Goal: Find contact information: Find contact information

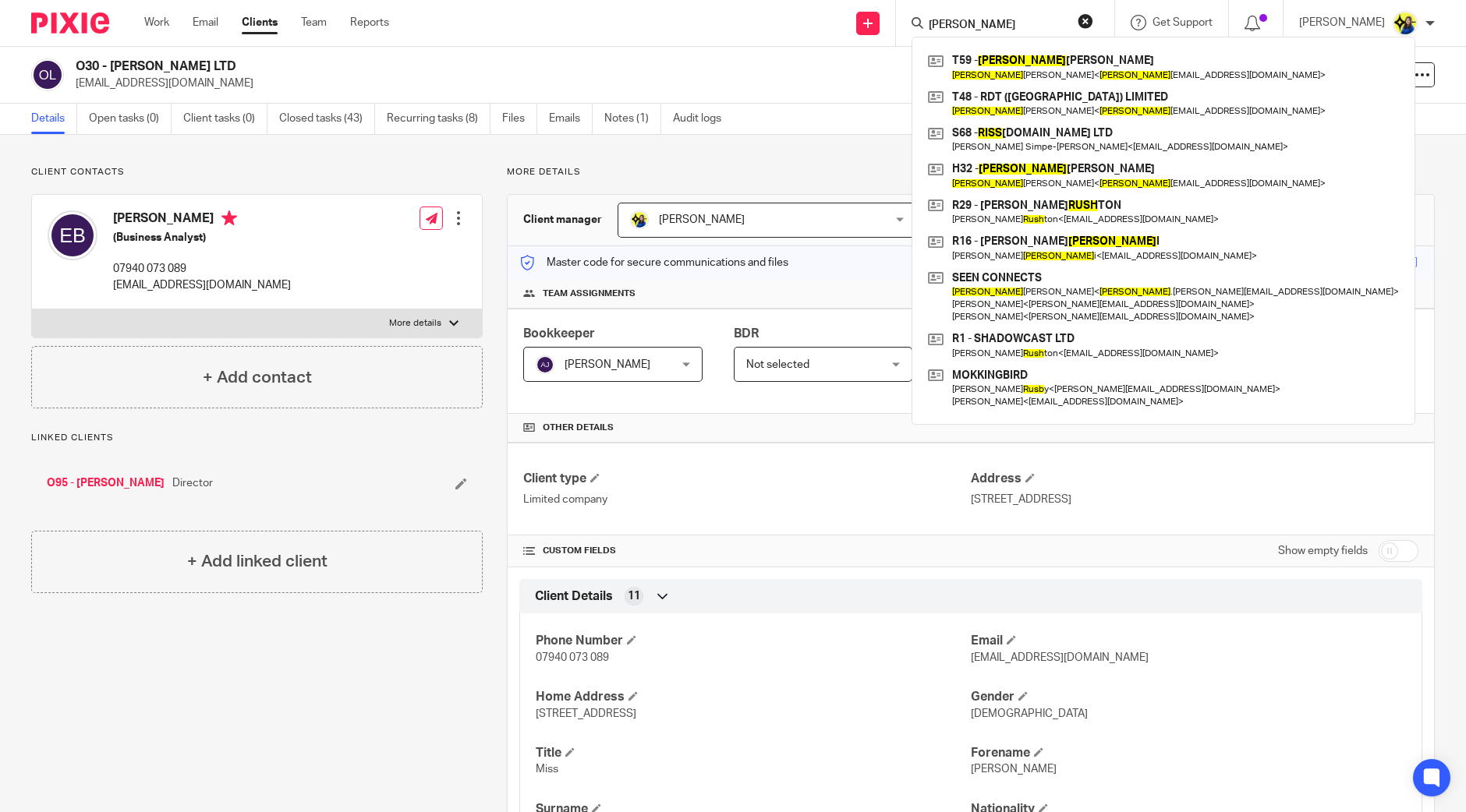
click at [1040, 27] on input "russ" at bounding box center [997, 26] width 141 height 14
click at [1038, 26] on input "russ" at bounding box center [997, 26] width 141 height 14
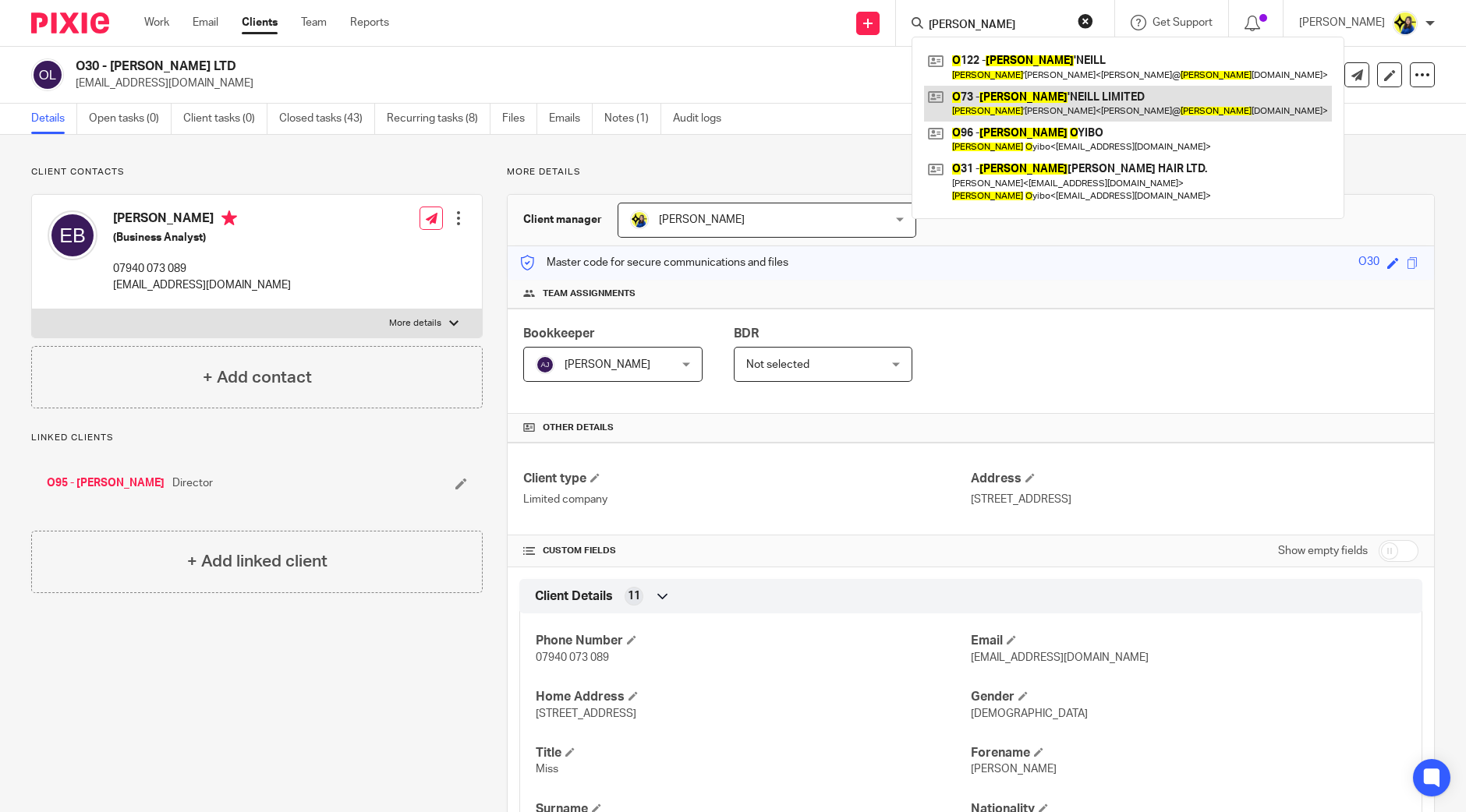
type input "jennifer o"
click at [1088, 101] on link at bounding box center [1128, 103] width 407 height 36
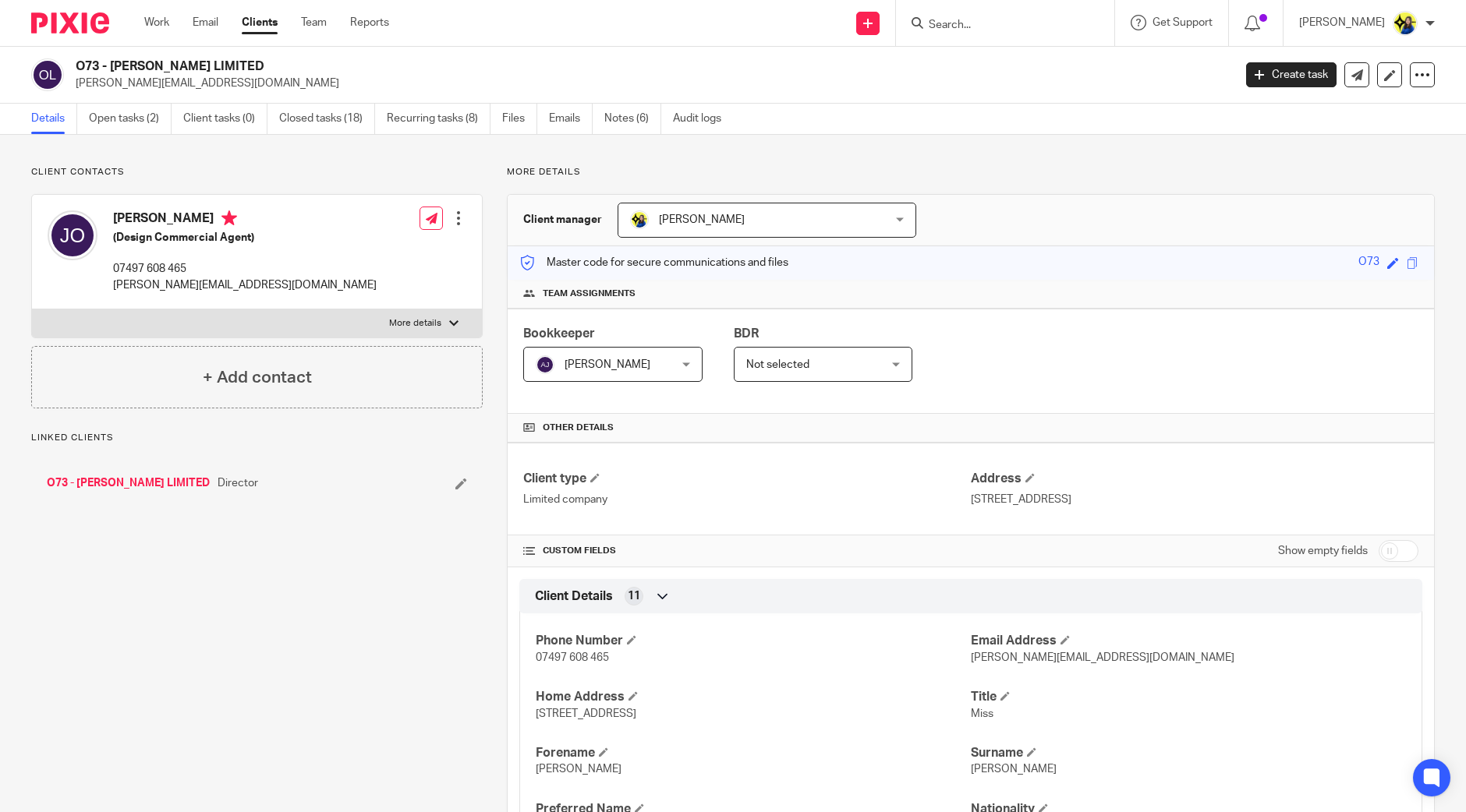
click at [1037, 26] on input "Search" at bounding box center [997, 26] width 141 height 14
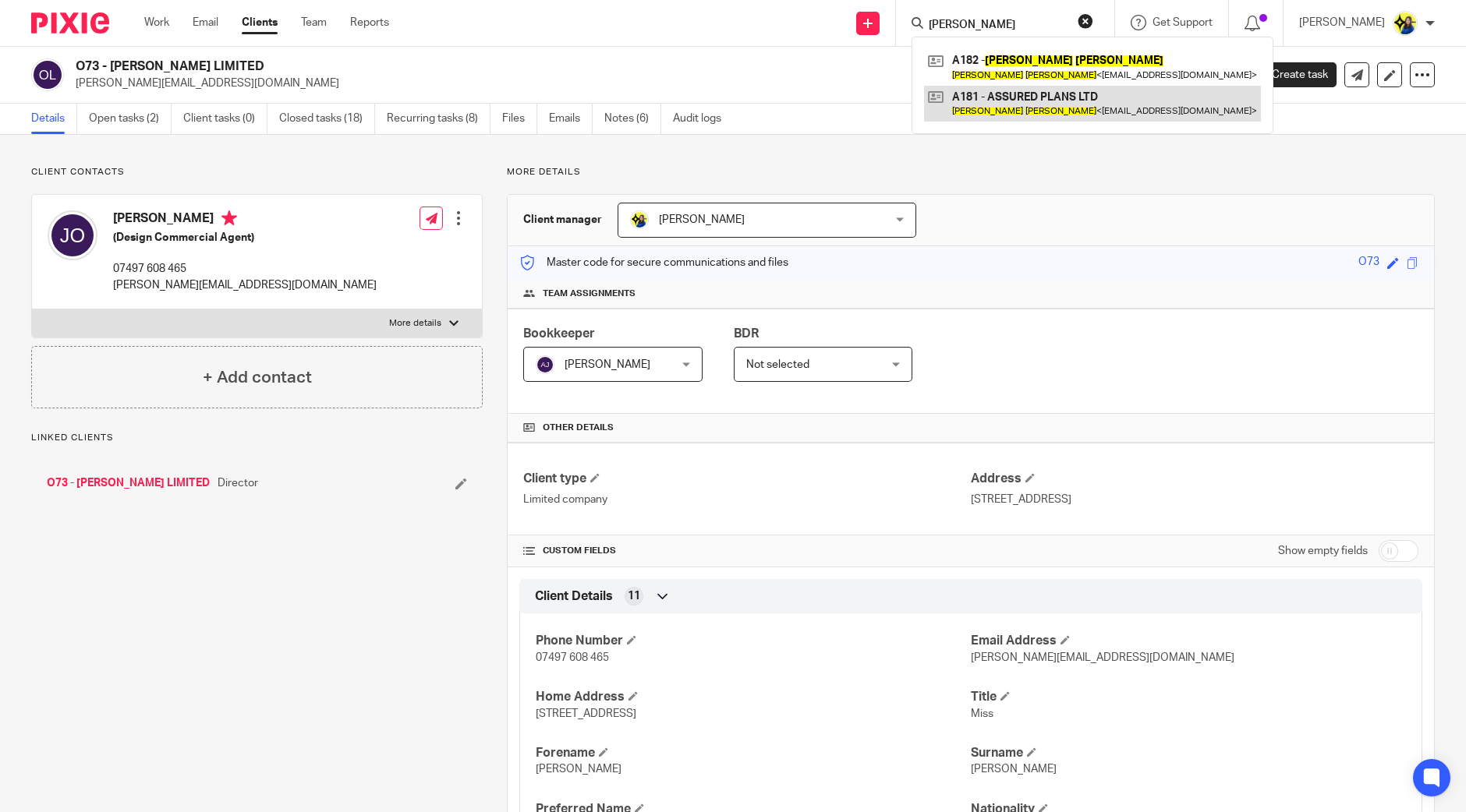
type input "[PERSON_NAME]"
click at [1107, 109] on link at bounding box center [1093, 103] width 337 height 36
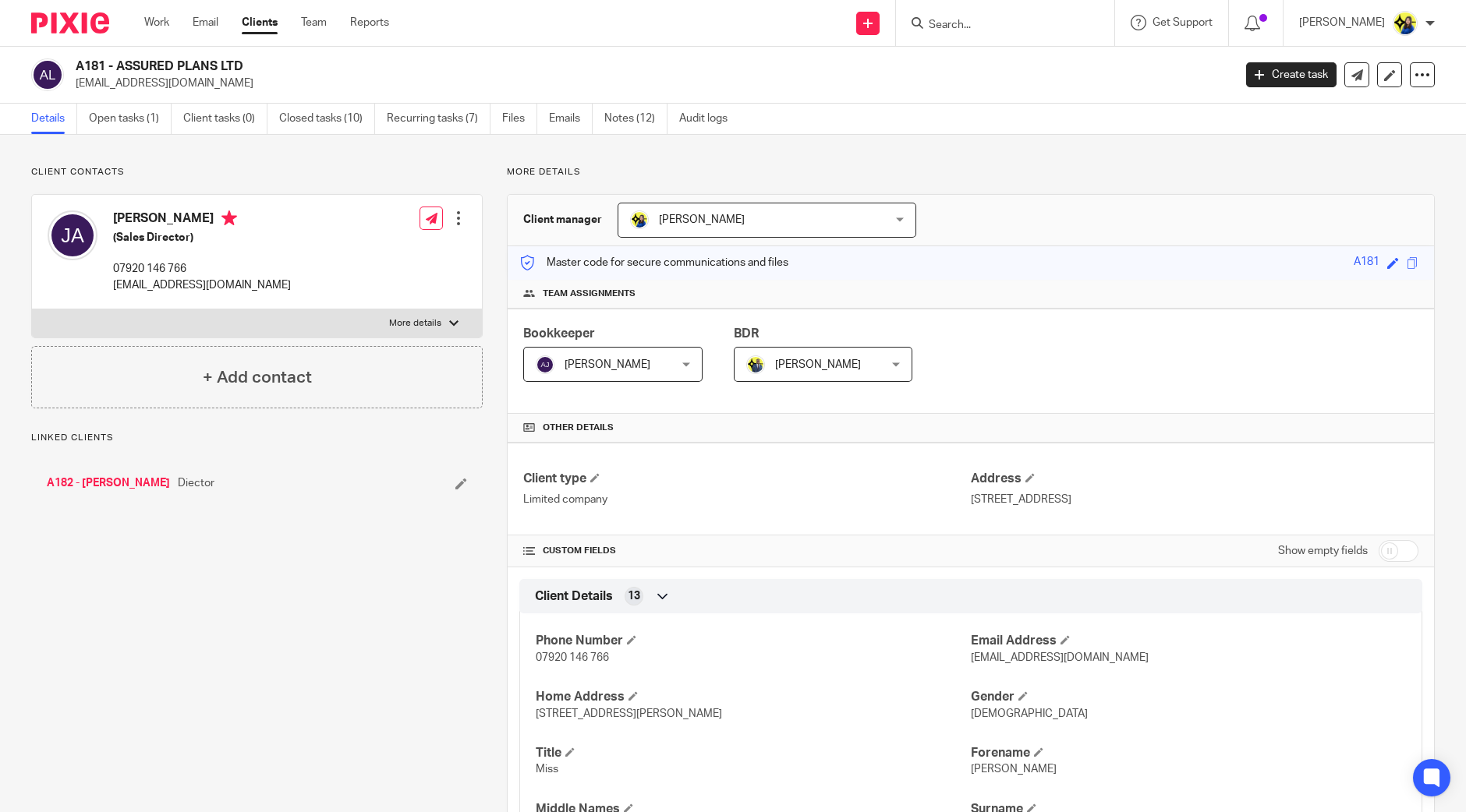
click at [355, 167] on p "Client contacts" at bounding box center [256, 172] width 451 height 13
click at [1013, 18] on input "Search" at bounding box center [997, 26] width 141 height 14
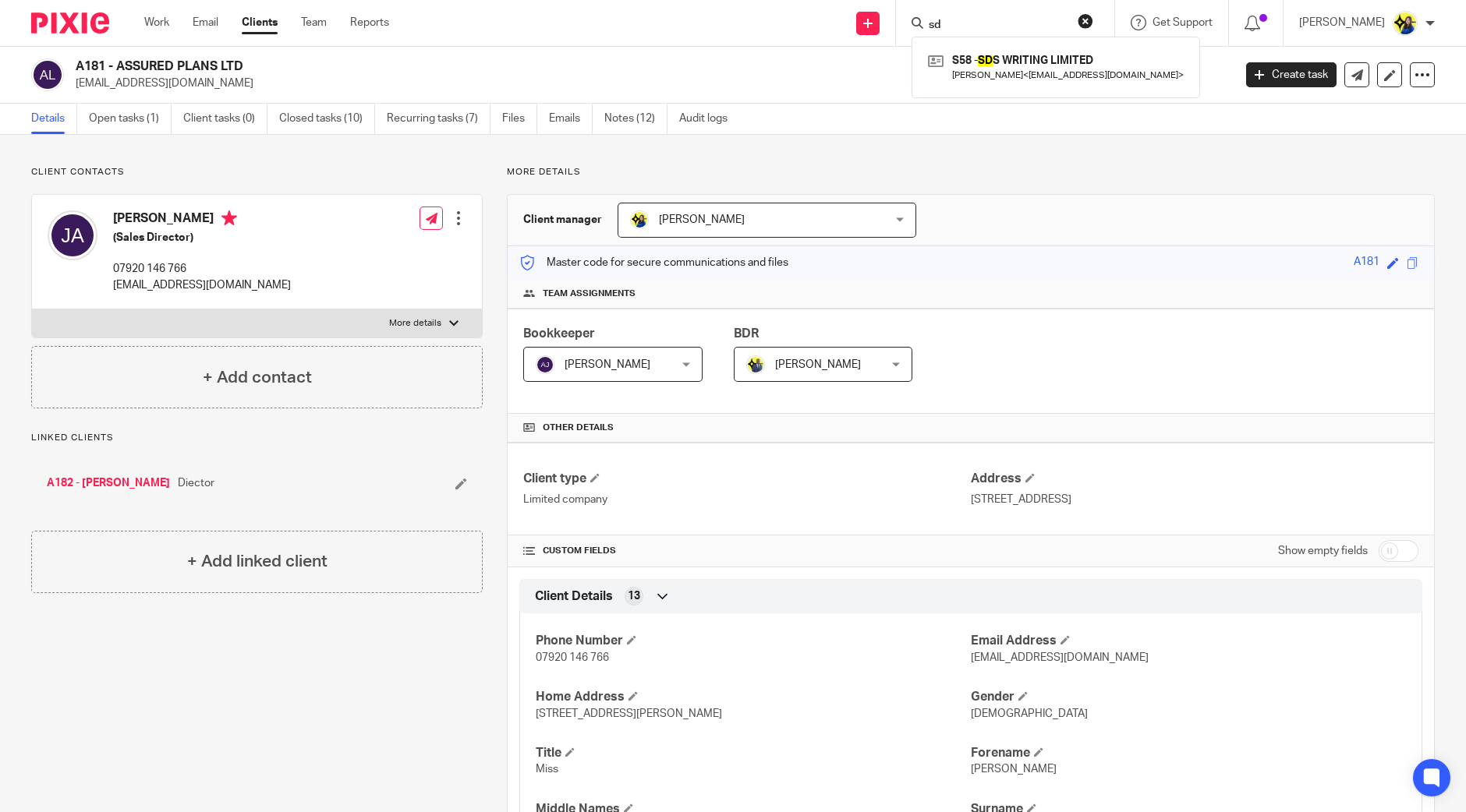
type input "s"
type input "s39"
click at [1088, 61] on link at bounding box center [1056, 66] width 264 height 36
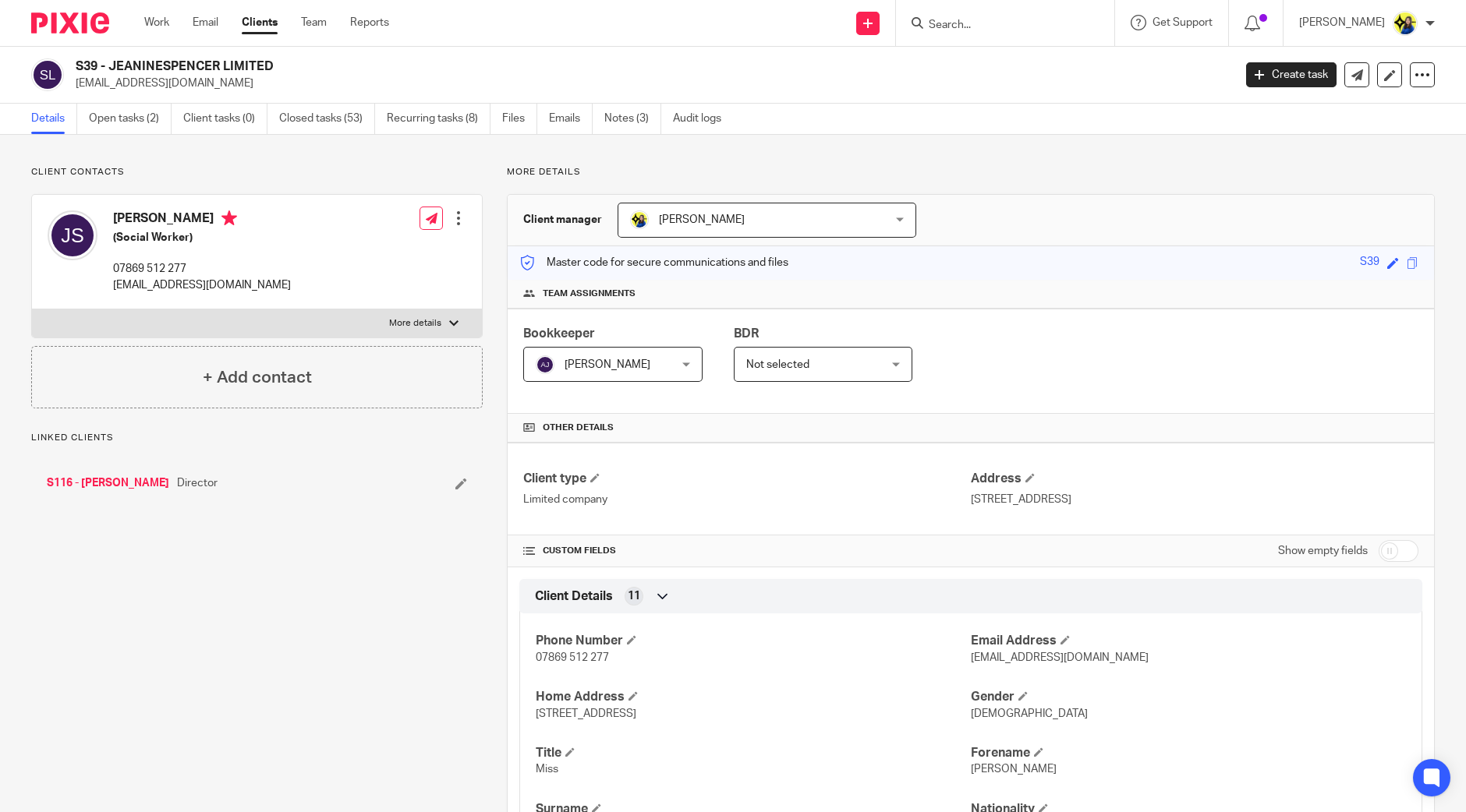
click at [150, 111] on link "Open tasks (2)" at bounding box center [129, 119] width 82 height 30
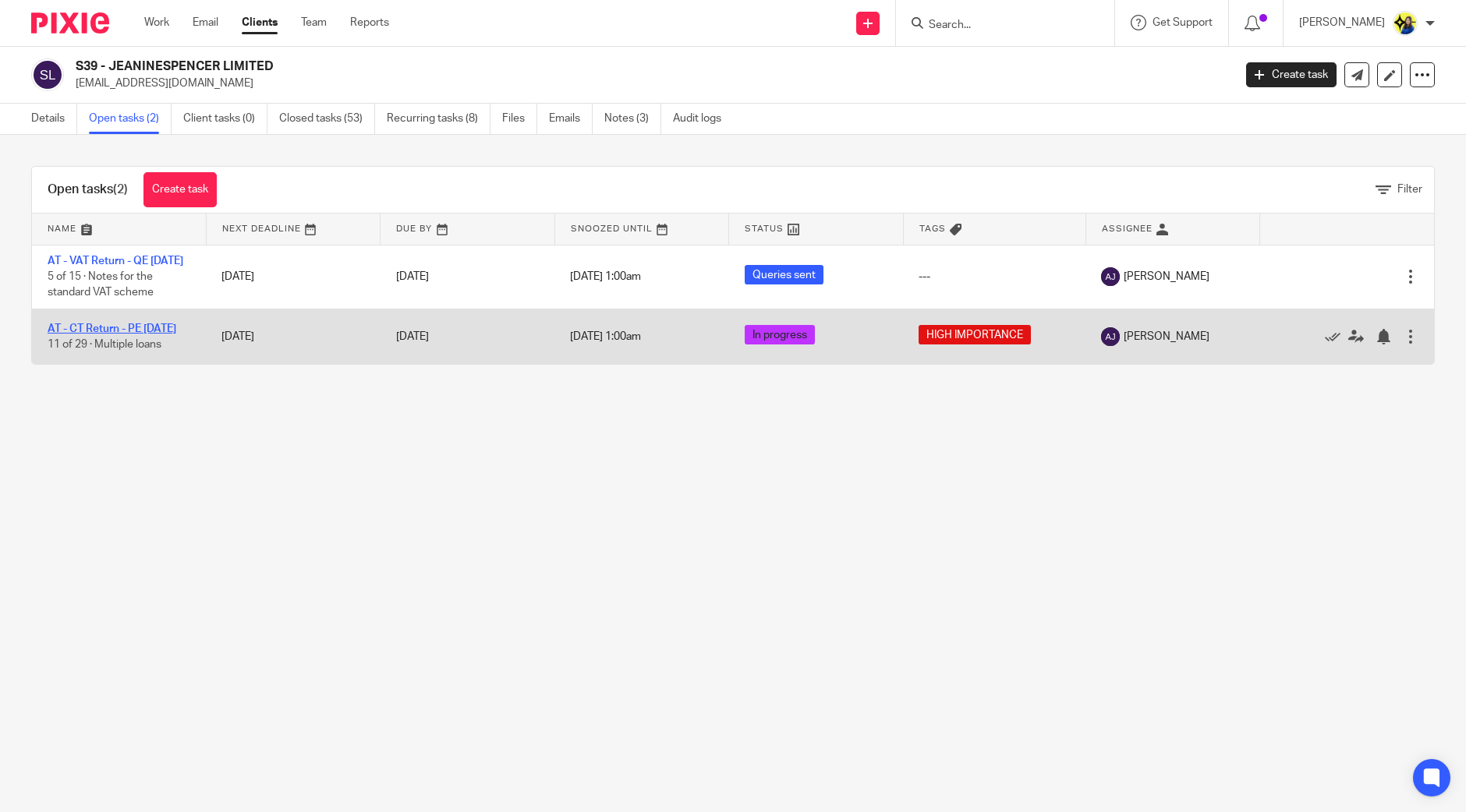
click at [125, 335] on link "AT - CT Return - PE [DATE]" at bounding box center [112, 329] width 129 height 11
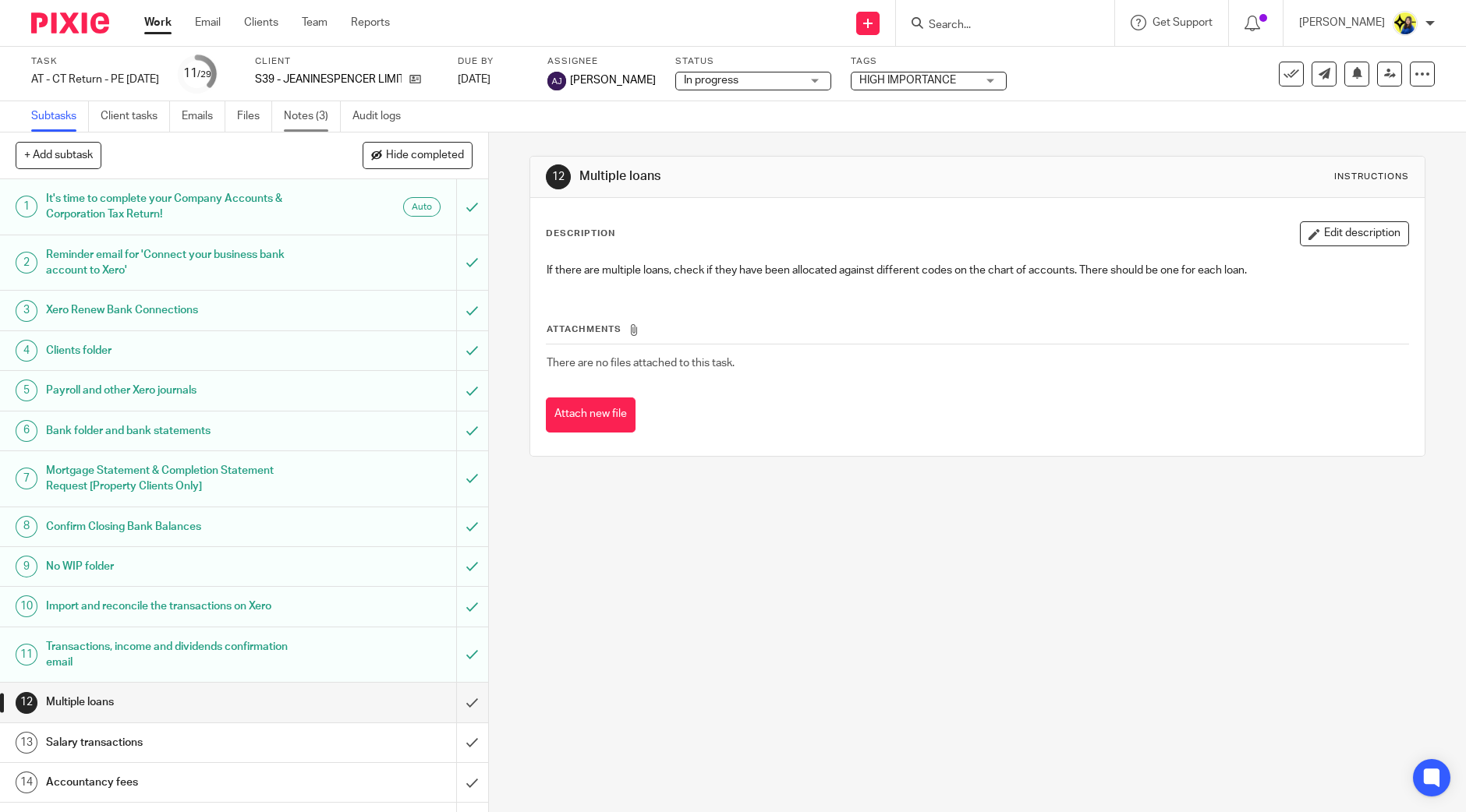
click at [313, 113] on link "Notes (3)" at bounding box center [312, 117] width 57 height 30
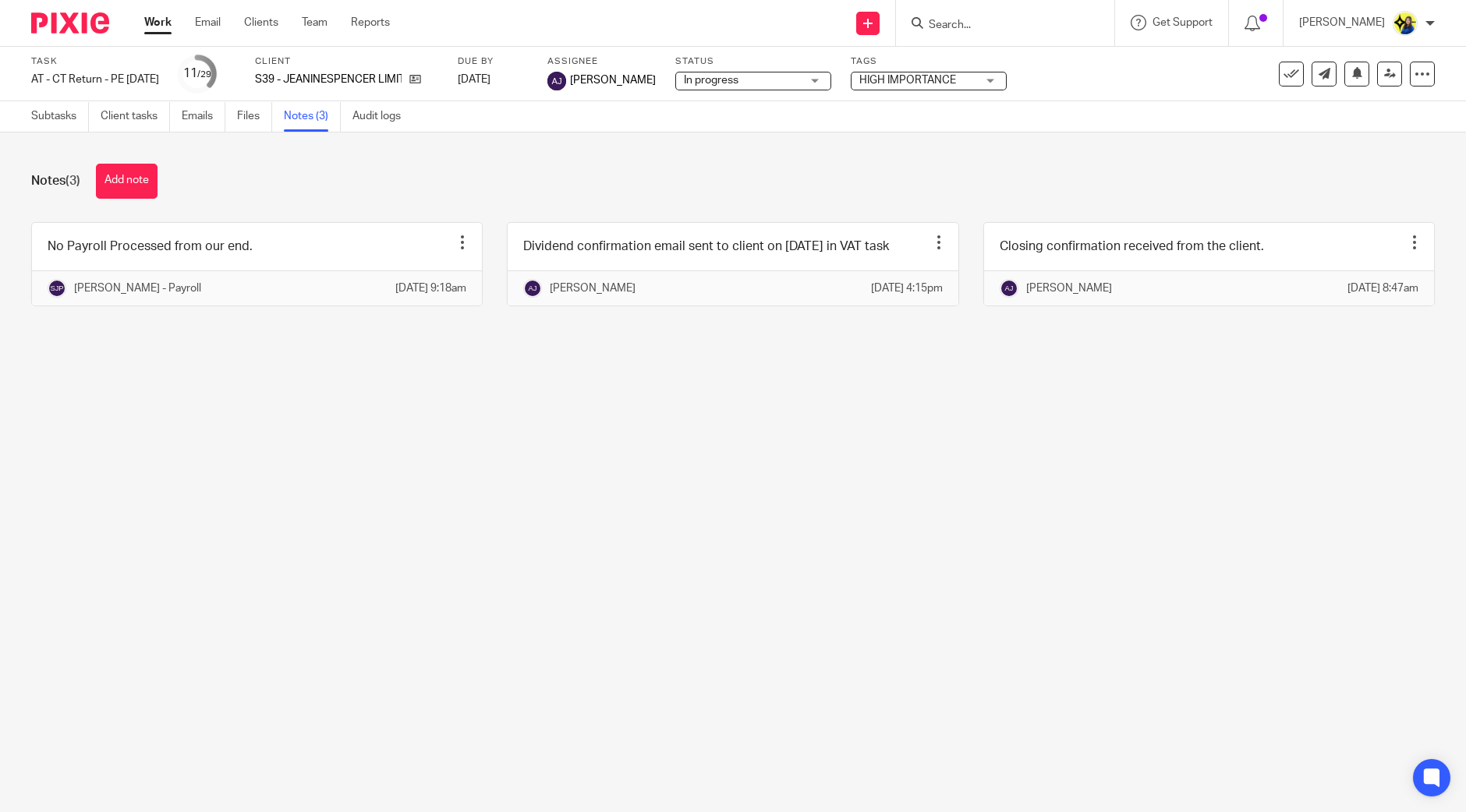
click at [455, 172] on div "Notes (3) Add note" at bounding box center [733, 181] width 1404 height 35
click at [272, 158] on div "Notes (3) Add note No Payroll Processed from our end. Edit note Delete note Shu…" at bounding box center [733, 247] width 1466 height 228
click at [242, 183] on div "Notes (3) Add note" at bounding box center [733, 181] width 1404 height 35
click at [242, 182] on div "Notes (3) Add note" at bounding box center [733, 181] width 1404 height 35
click at [586, 446] on main "Task AT - CT Return - PE 30-04-2025 Save AT - CT Return - PE 30-04-2025 11 /29 …" at bounding box center [733, 406] width 1466 height 812
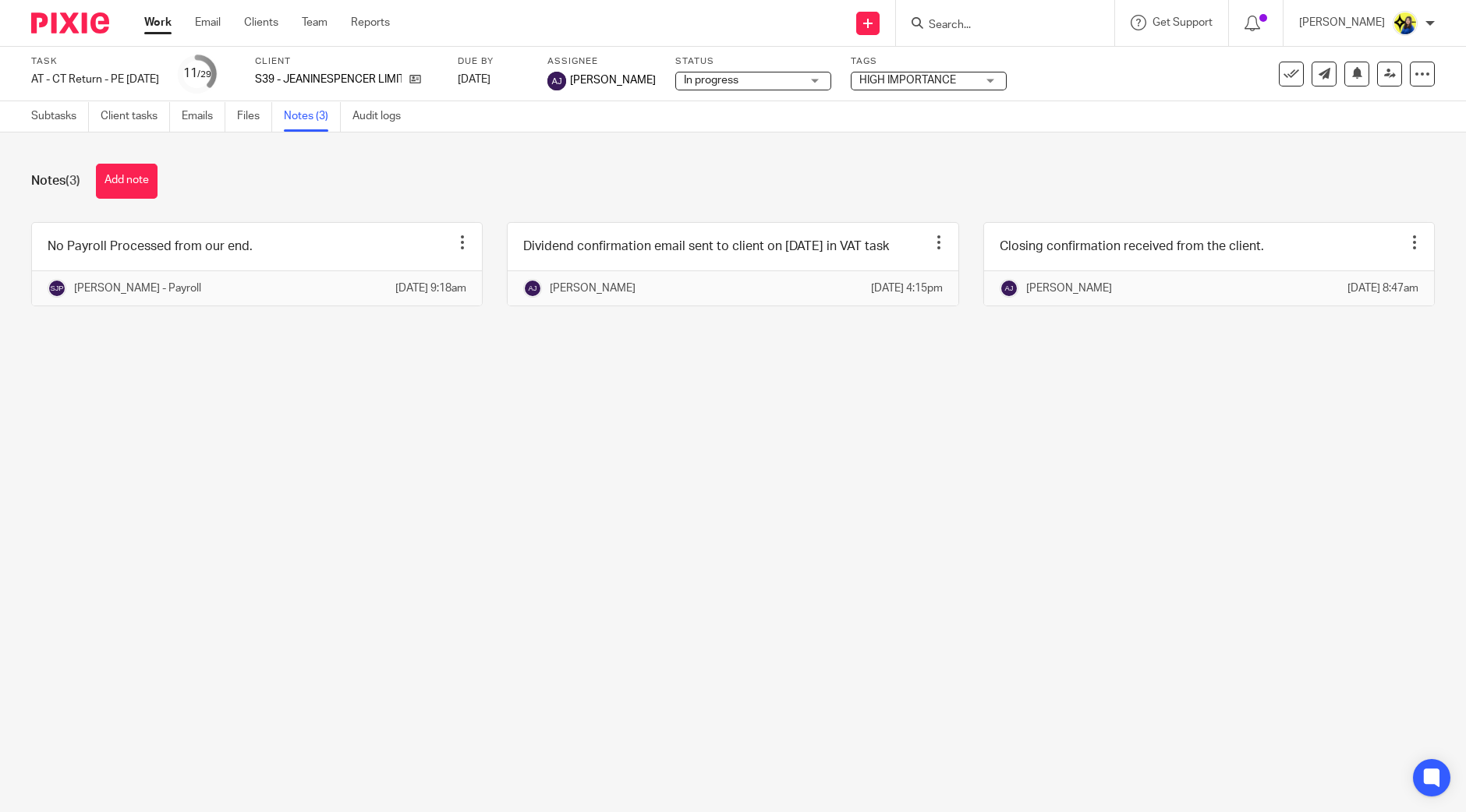
click at [236, 180] on div "Notes (3) Add note" at bounding box center [733, 181] width 1404 height 35
click at [392, 117] on link "Audit logs" at bounding box center [382, 117] width 60 height 30
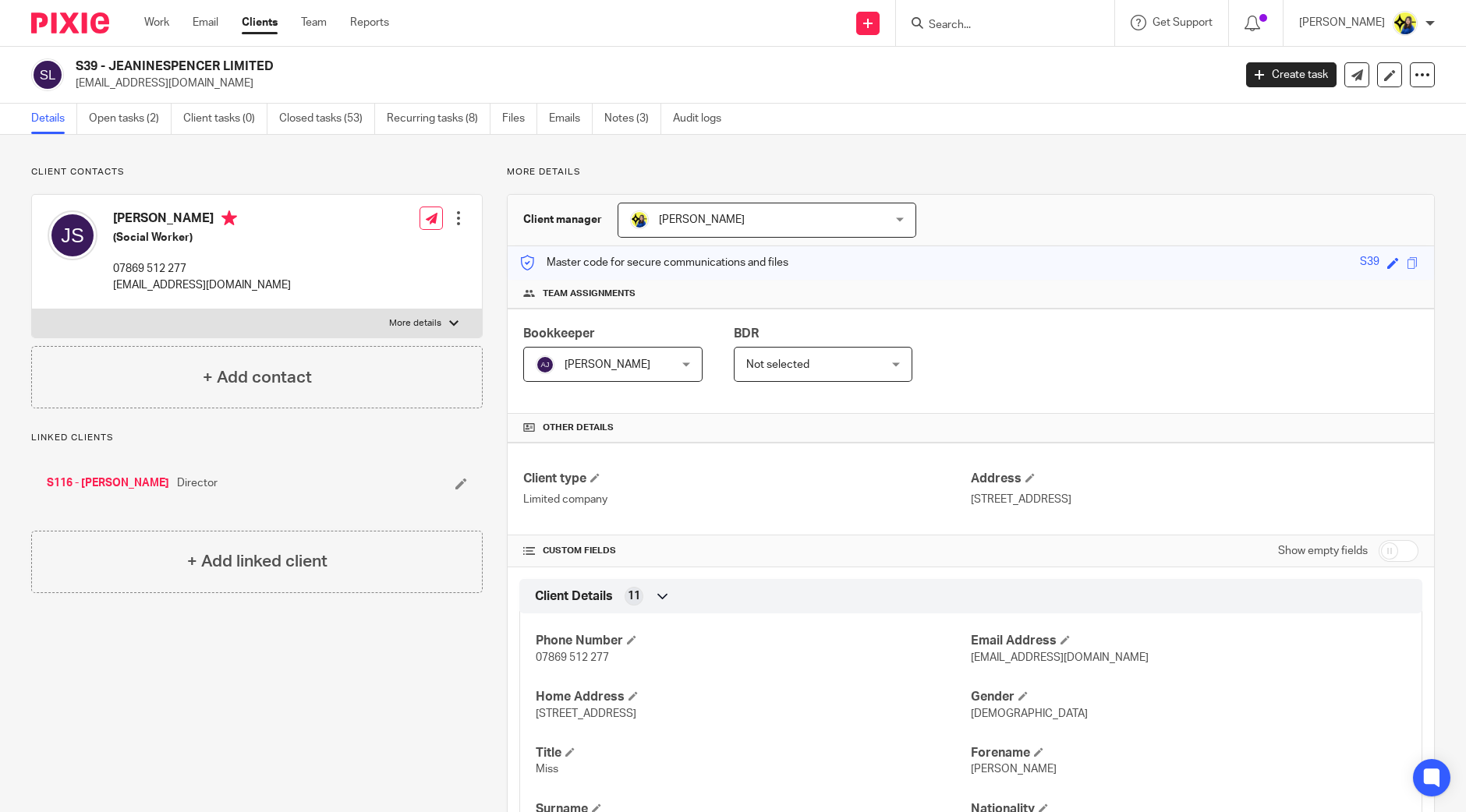
click at [386, 171] on p "Client contacts" at bounding box center [256, 172] width 451 height 13
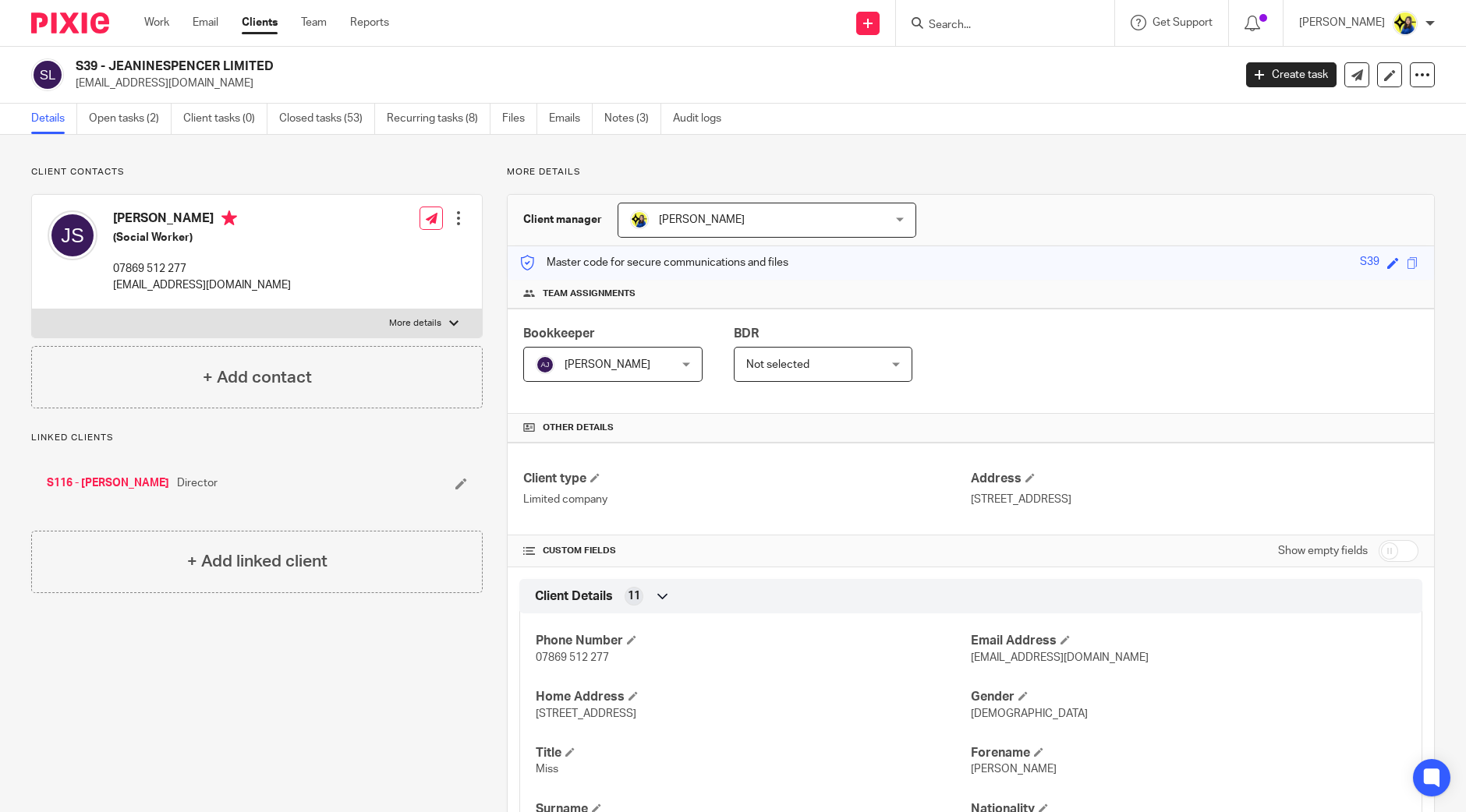
click at [568, 120] on link "Emails" at bounding box center [570, 119] width 44 height 30
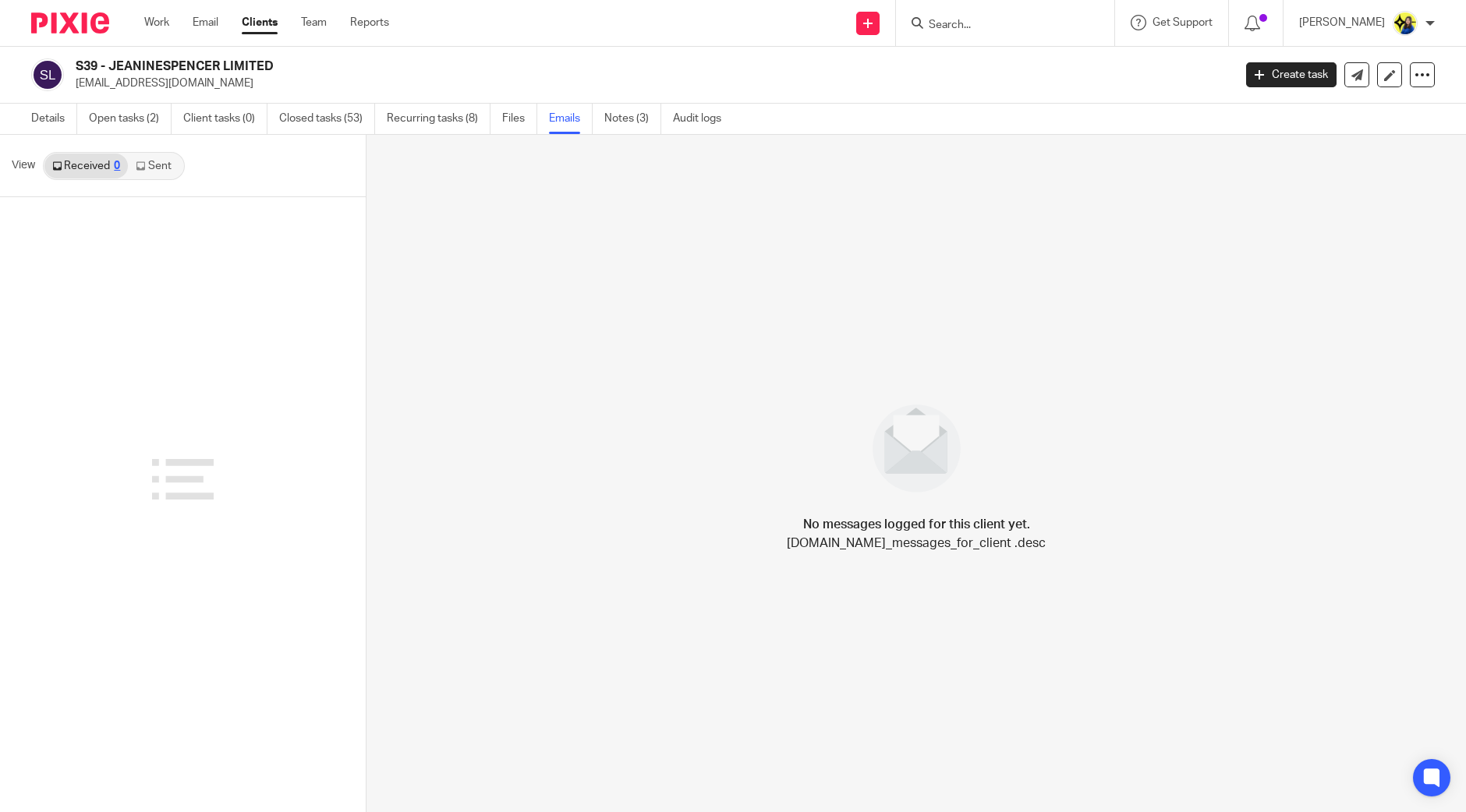
click at [158, 161] on link "Sent" at bounding box center [155, 165] width 54 height 25
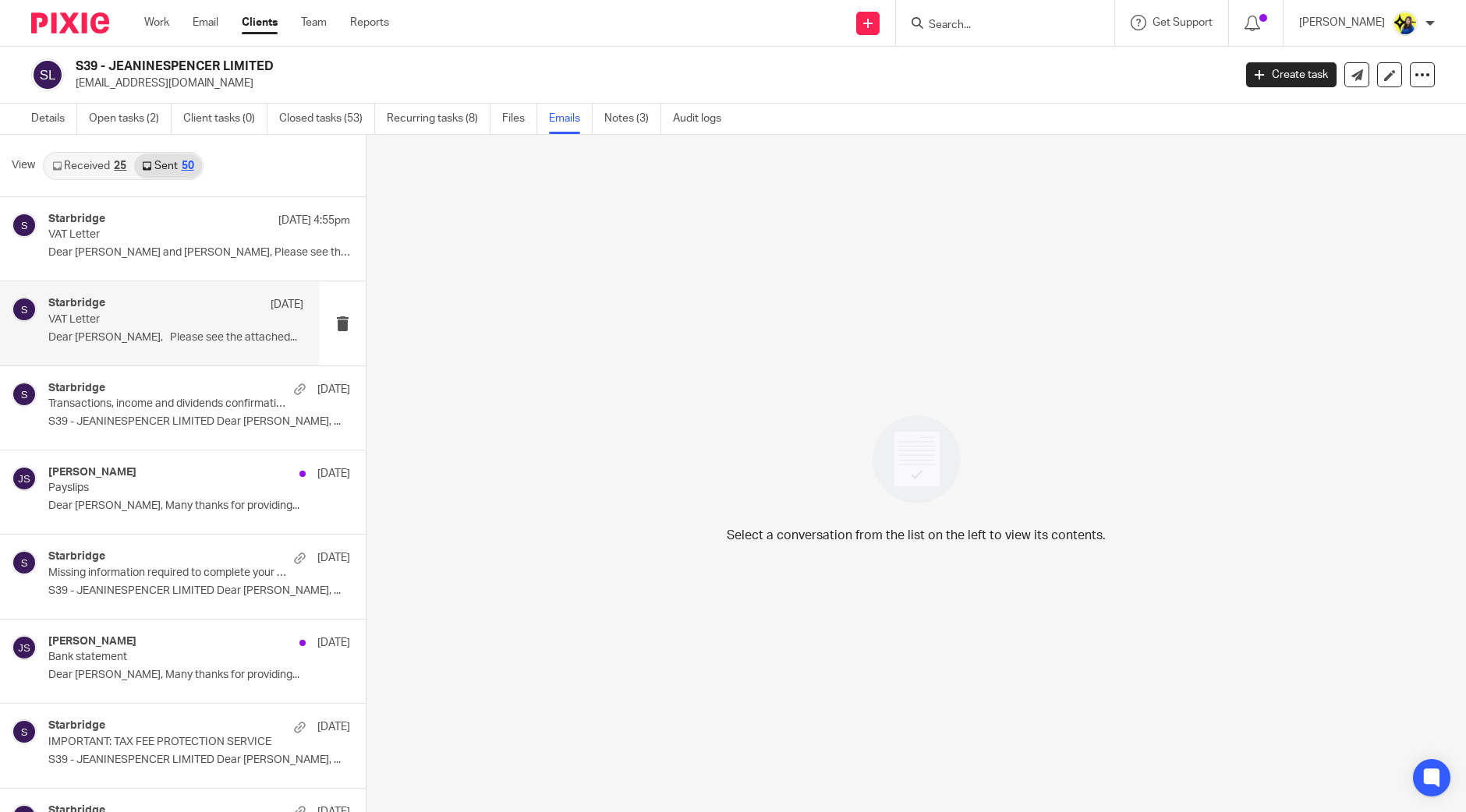
click at [160, 333] on p "Dear Jeanine, Please see the attached..." at bounding box center [176, 338] width 255 height 14
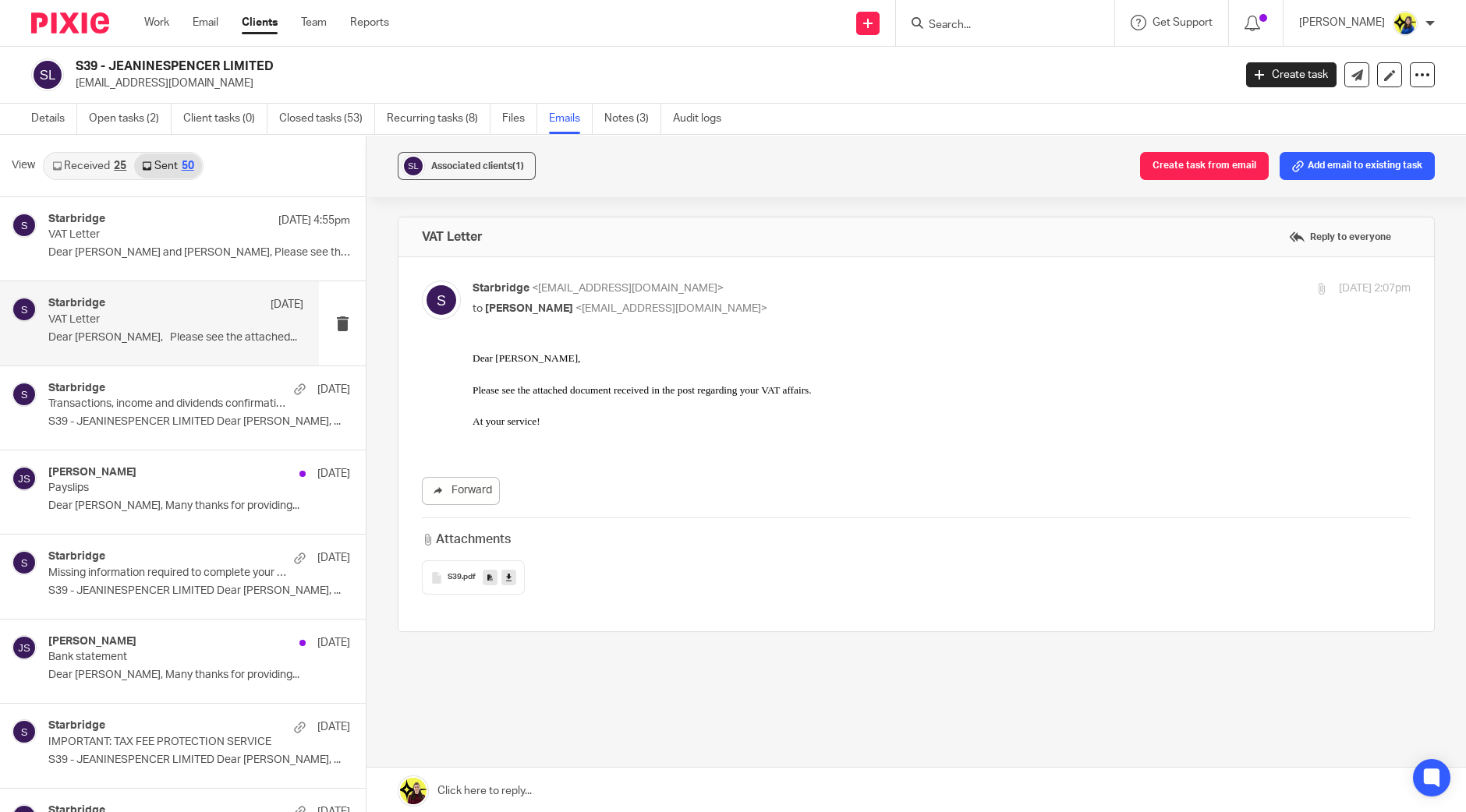
click at [117, 346] on div "Starbridge 8 Aug VAT Letter Dear Jeanine, Please see the attached..." at bounding box center [176, 323] width 255 height 52
click at [126, 406] on p "Transactions, income and dividends confirmation required to complete your VAT R…" at bounding box center [151, 404] width 205 height 14
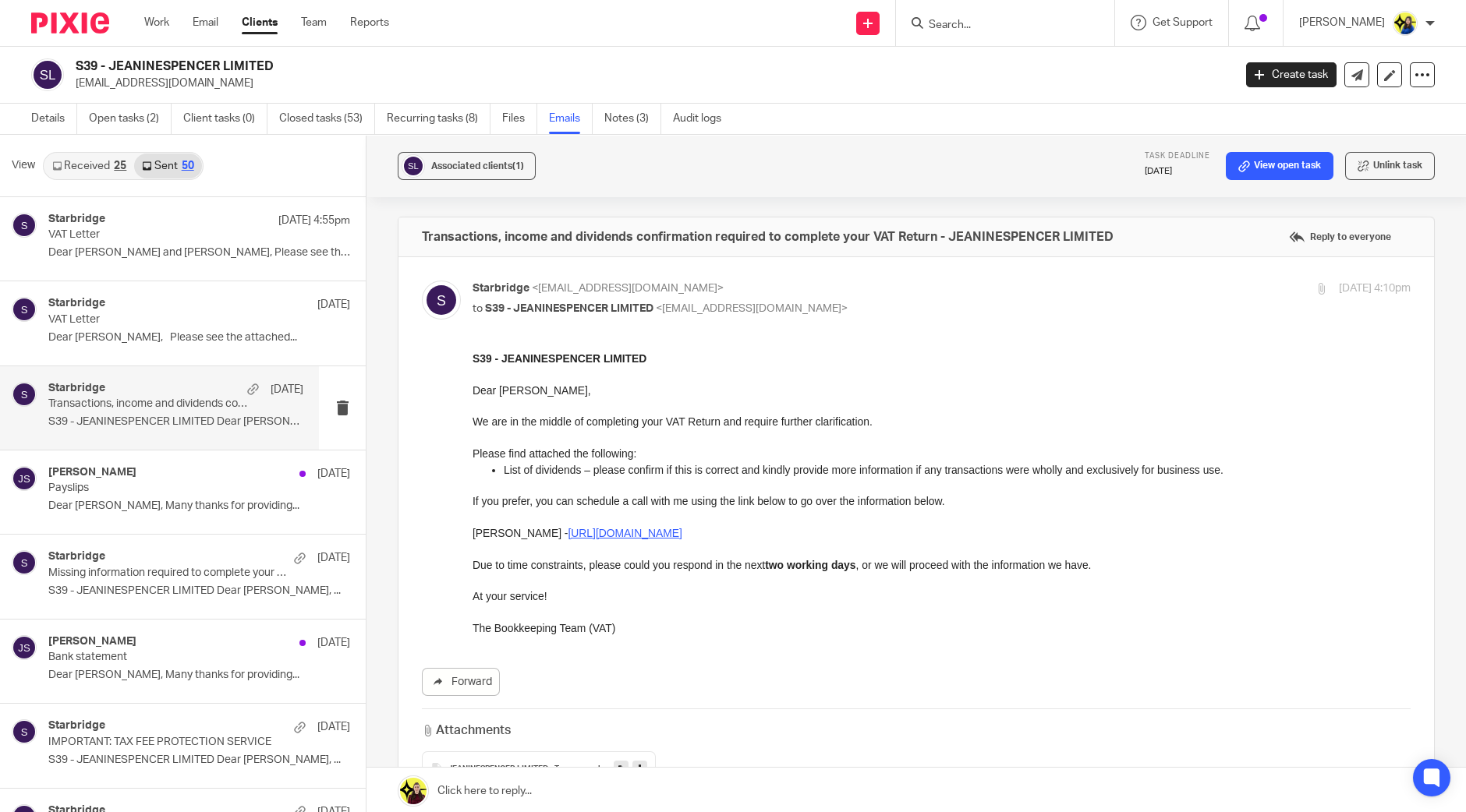
click at [126, 406] on p "Transactions, income and dividends confirmation required to complete your VAT R…" at bounding box center [151, 404] width 205 height 14
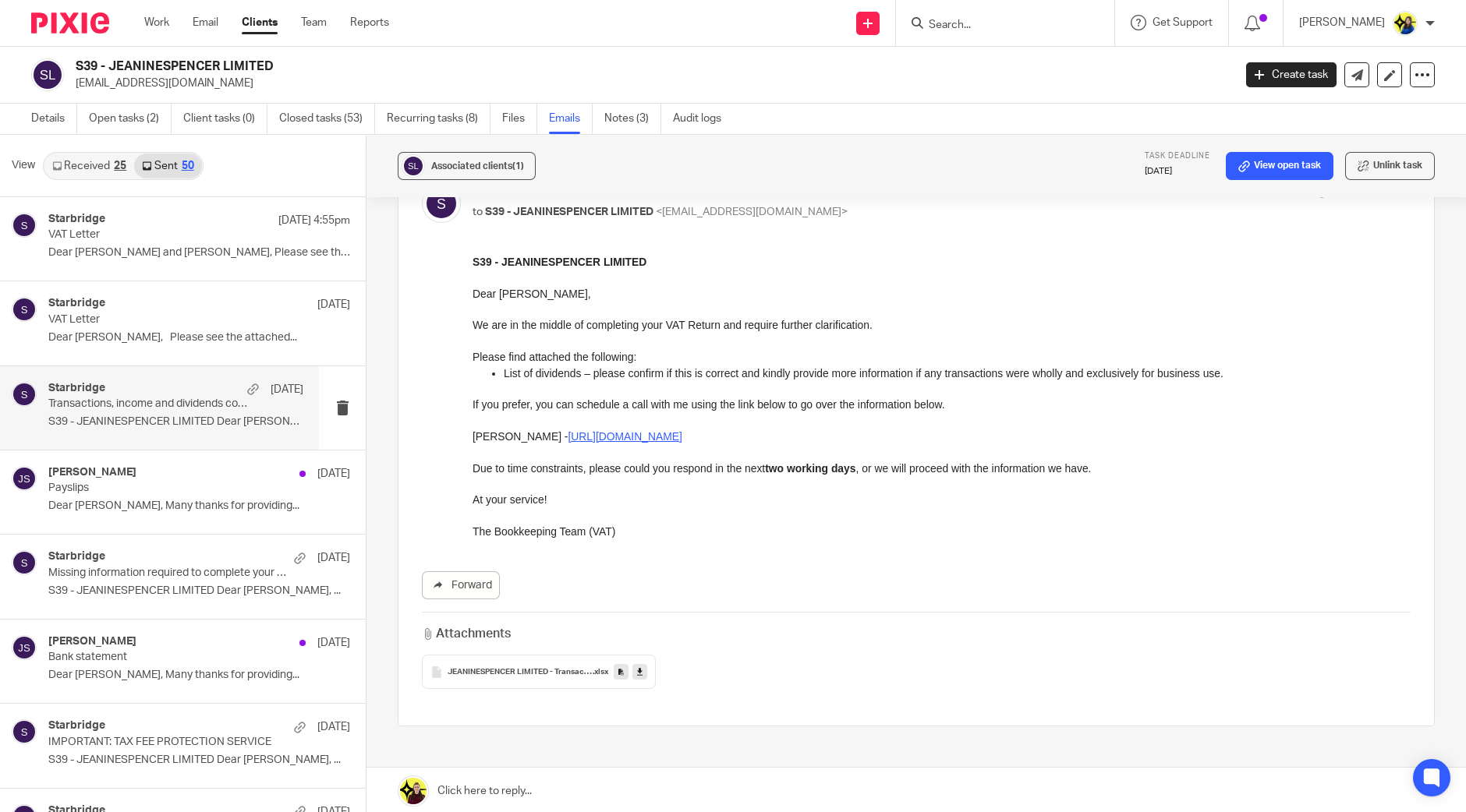
click at [503, 667] on span "JEANINESPENCER LIMITED - Transactions, income and dividends confirmation" at bounding box center [520, 672] width 145 height 10
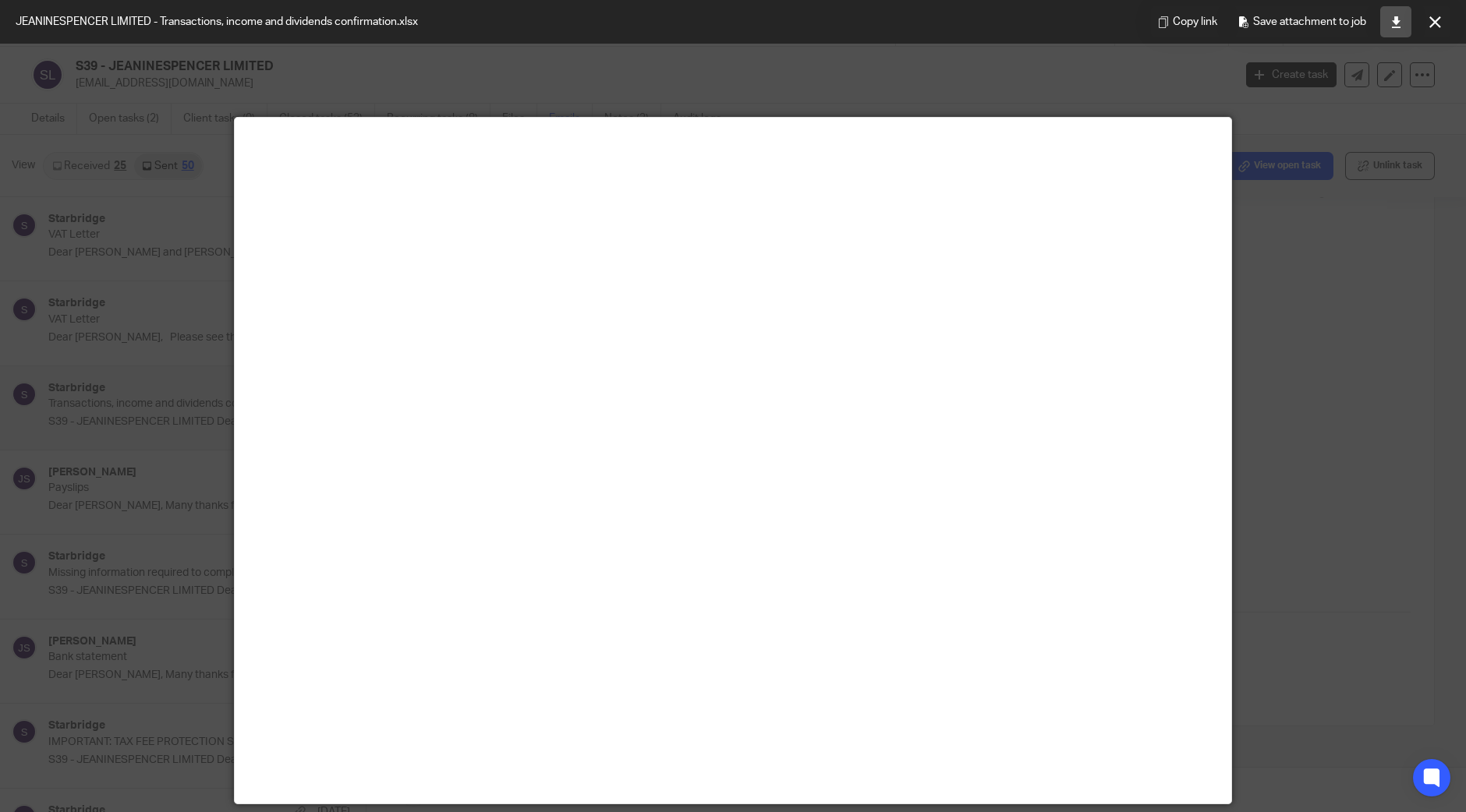
click at [1404, 24] on link at bounding box center [1396, 22] width 31 height 31
drag, startPoint x: 1442, startPoint y: 17, endPoint x: 1410, endPoint y: 14, distance: 32.1
click at [1442, 17] on button at bounding box center [1434, 22] width 31 height 31
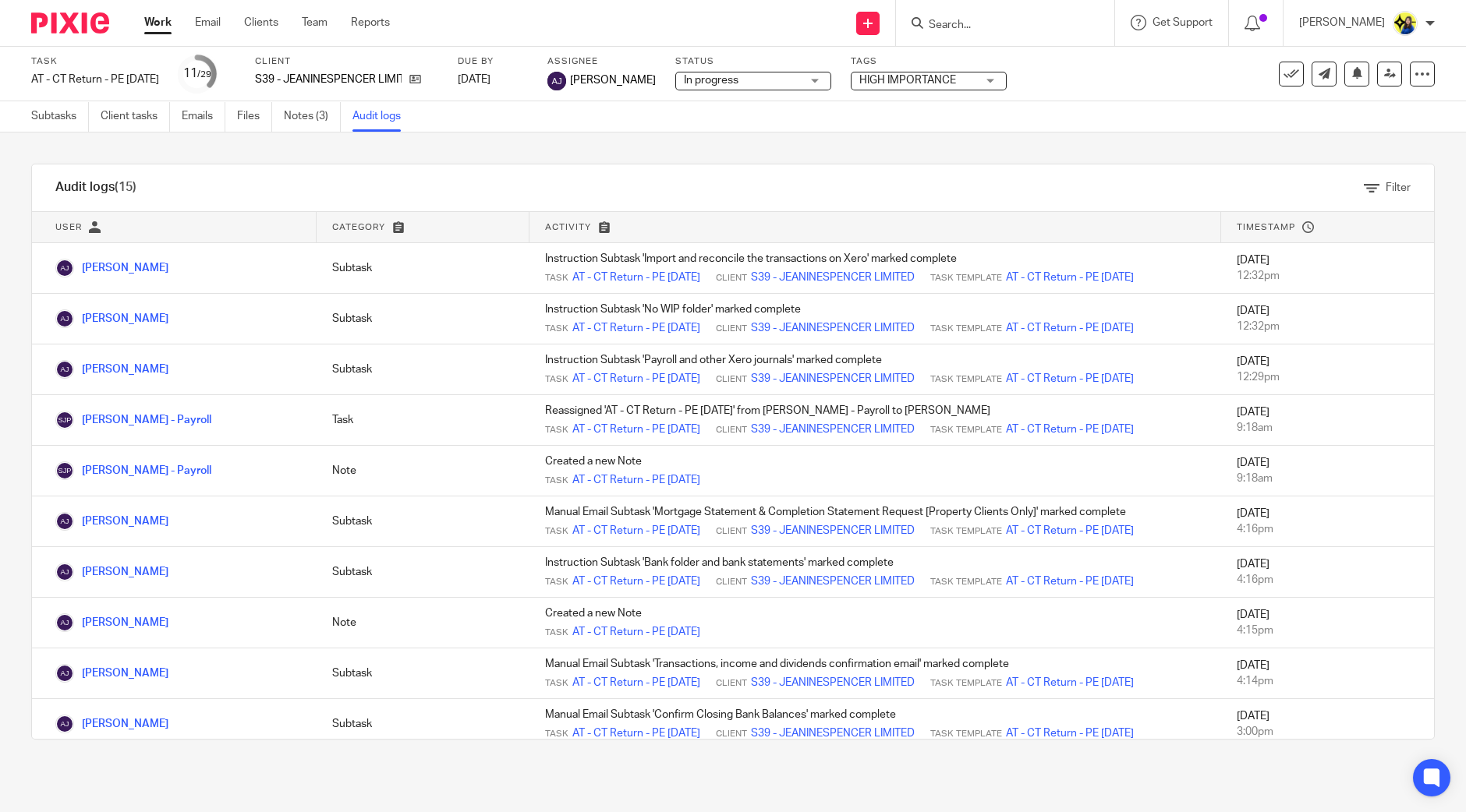
click at [491, 153] on div "Audit logs (15) Filter Filter Audit Logs Only show logs matching all of these c…" at bounding box center [733, 451] width 1466 height 638
click at [53, 115] on link "Subtasks" at bounding box center [60, 117] width 58 height 30
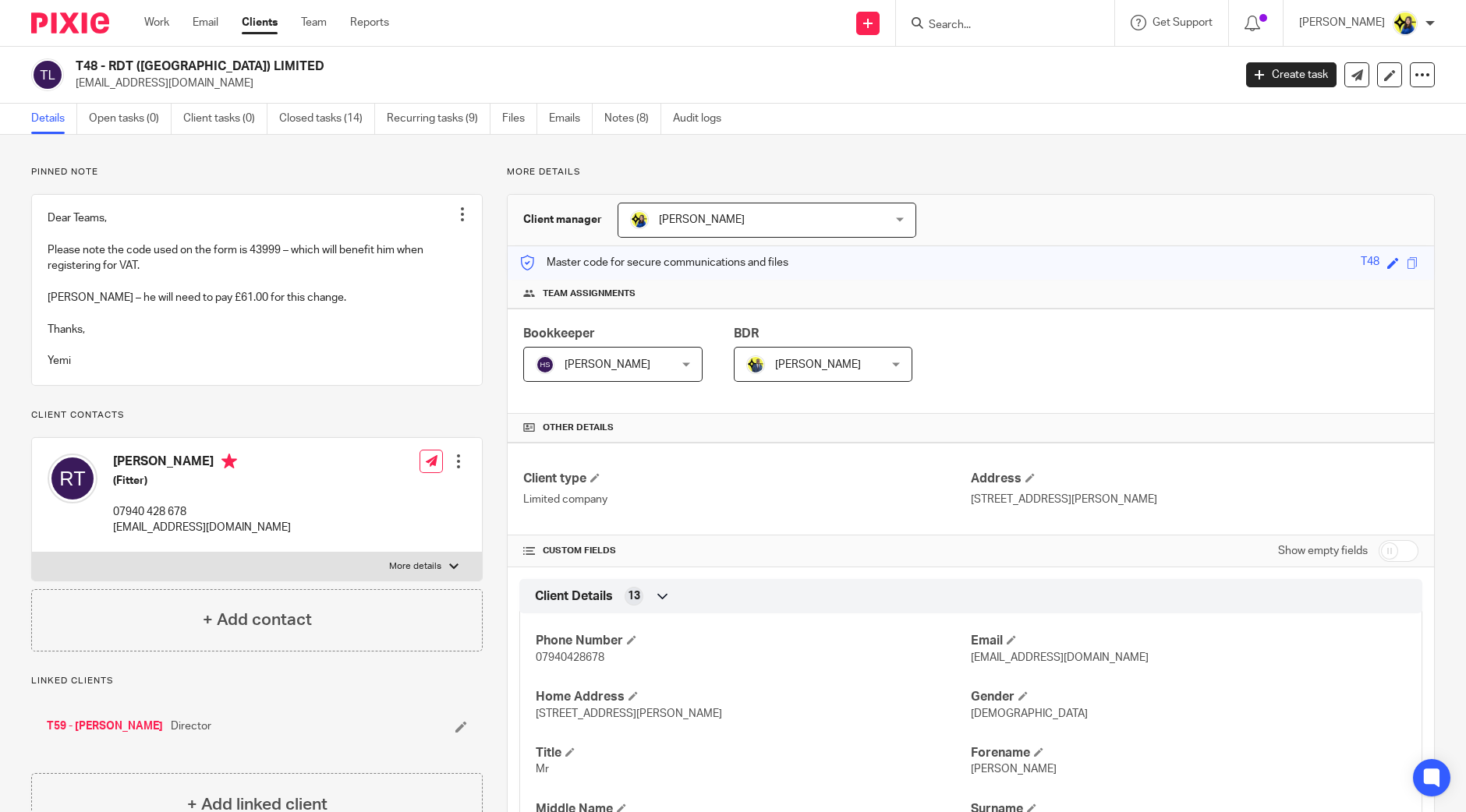
scroll to position [1266, 0]
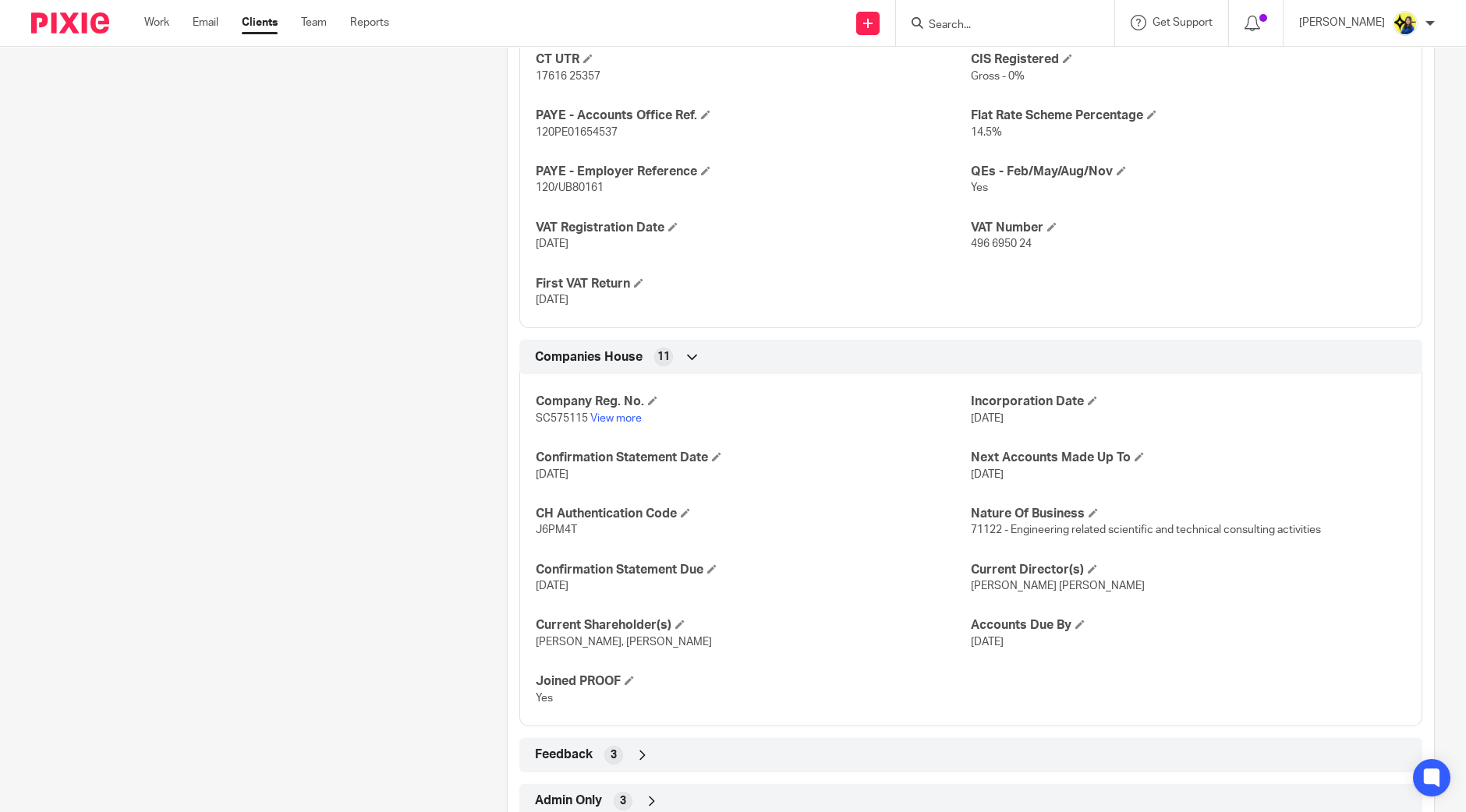
click at [322, 14] on div "Work Email Clients Team Reports Work Email Clients Team Reports Settings" at bounding box center [270, 23] width 284 height 46
click at [321, 28] on link "Team" at bounding box center [314, 23] width 26 height 16
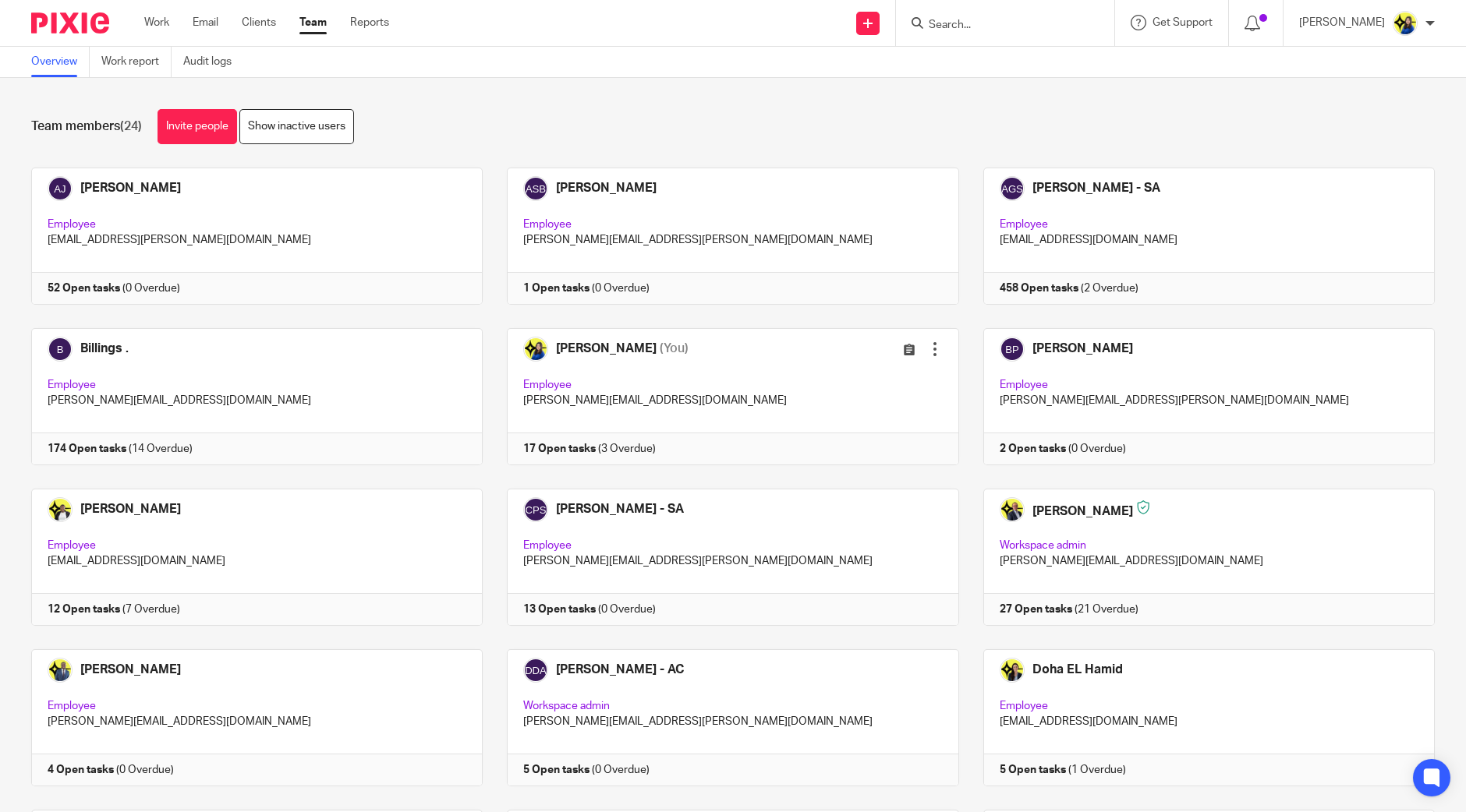
click at [808, 113] on div "Team members (24) Invite people Show inactive users" at bounding box center [733, 127] width 1404 height 35
click at [312, 244] on link at bounding box center [244, 236] width 475 height 137
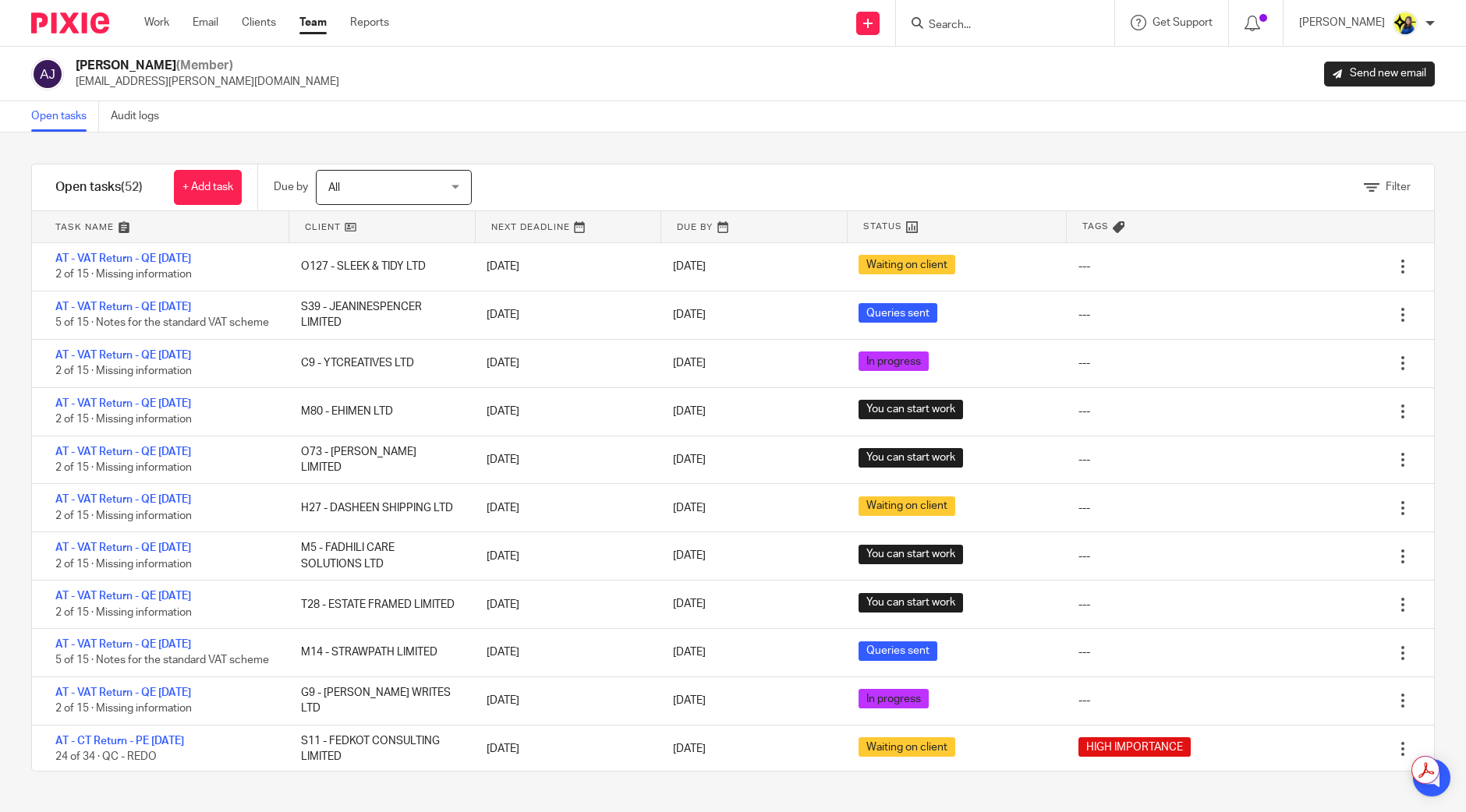
click at [1062, 23] on input "Search" at bounding box center [997, 26] width 141 height 14
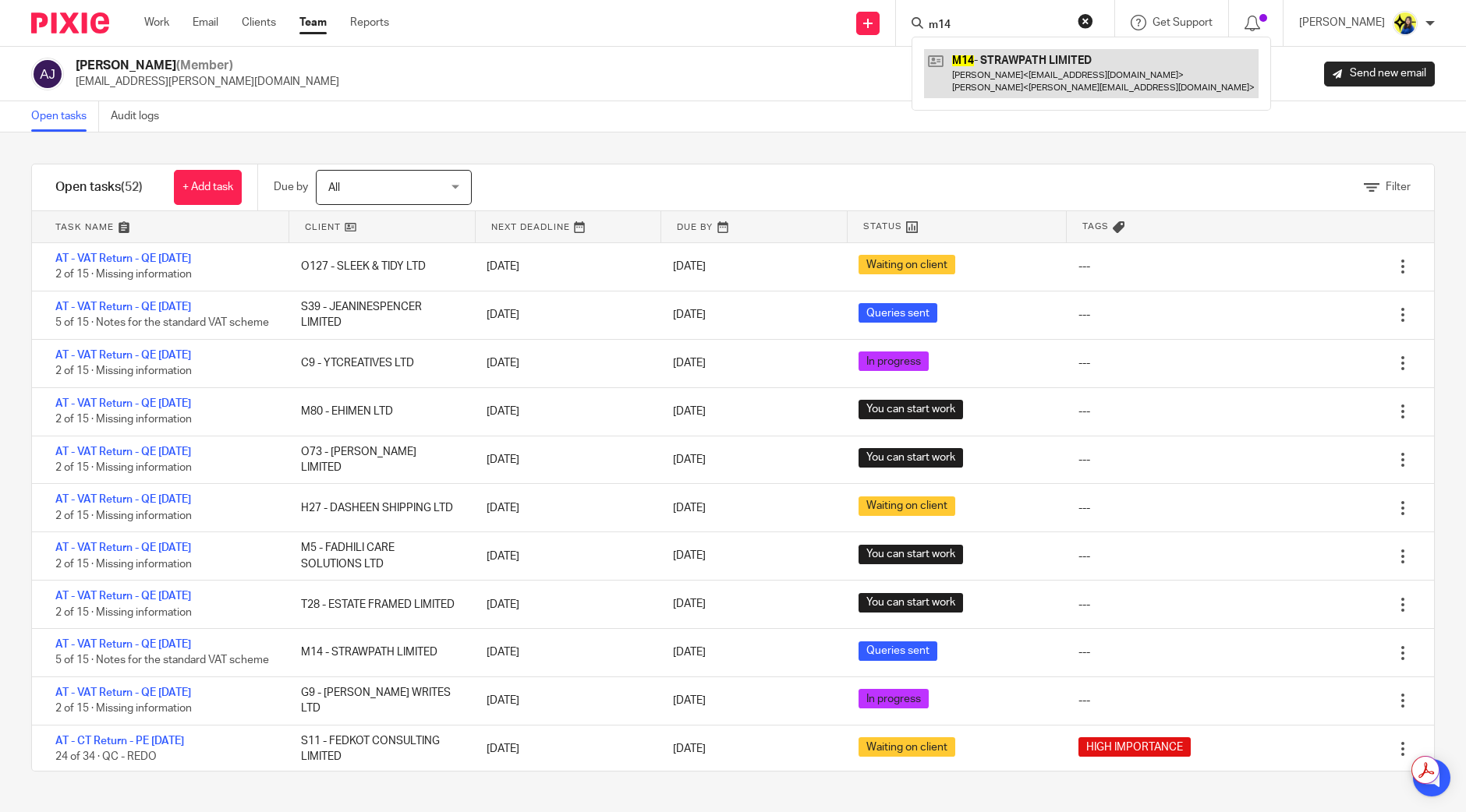
type input "m14"
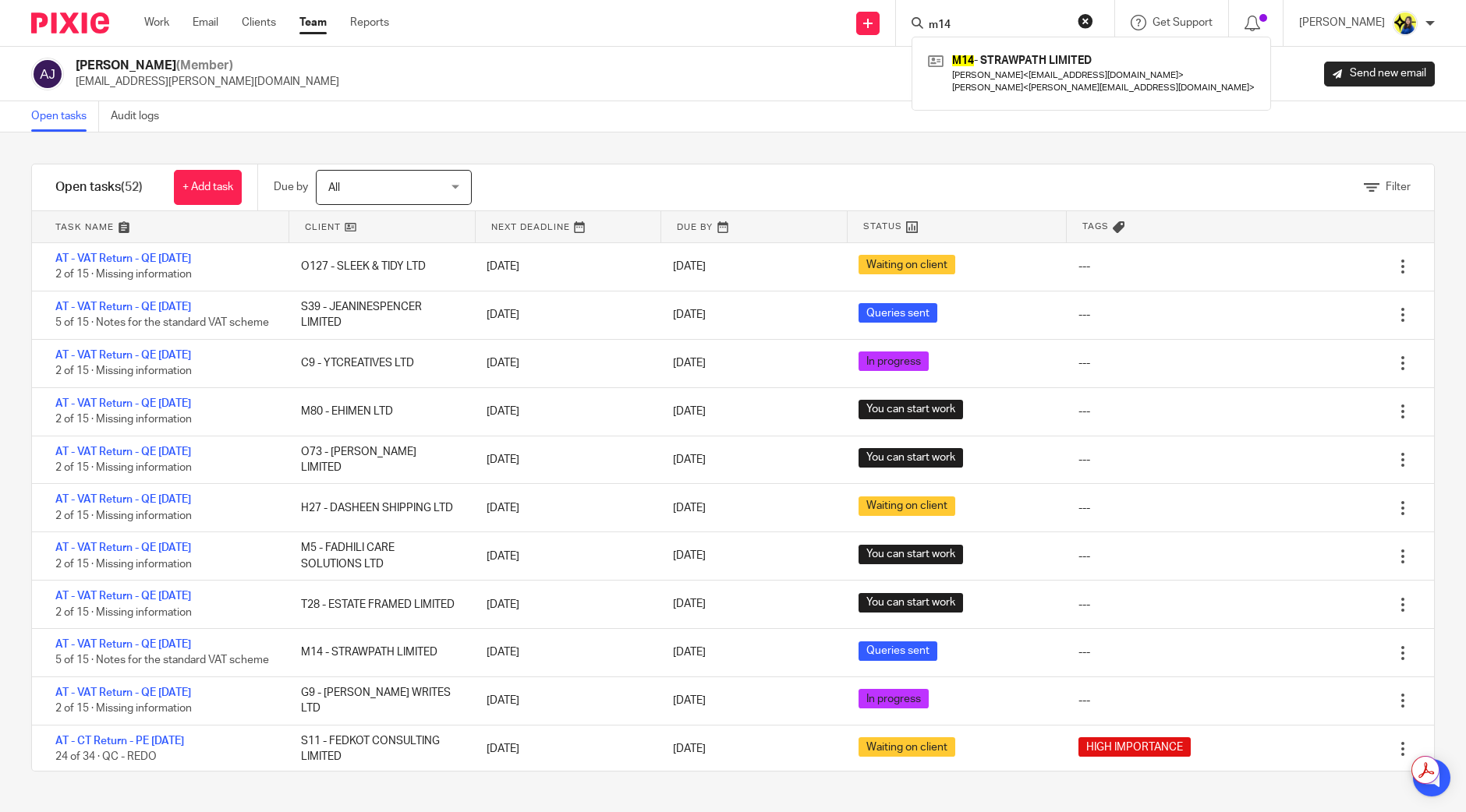
drag, startPoint x: 358, startPoint y: 485, endPoint x: 8, endPoint y: 454, distance: 351.4
click at [8, 454] on div "Filter tasks Only show tasks matching all of these conditions 1 Client name Is …" at bounding box center [733, 472] width 1466 height 679
click at [11, 454] on div "Filter tasks Only show tasks matching all of these conditions 1 Client name Is …" at bounding box center [733, 472] width 1466 height 679
click at [780, 146] on div "Filter tasks Only show tasks matching all of these conditions 1 Client name Is …" at bounding box center [733, 472] width 1466 height 679
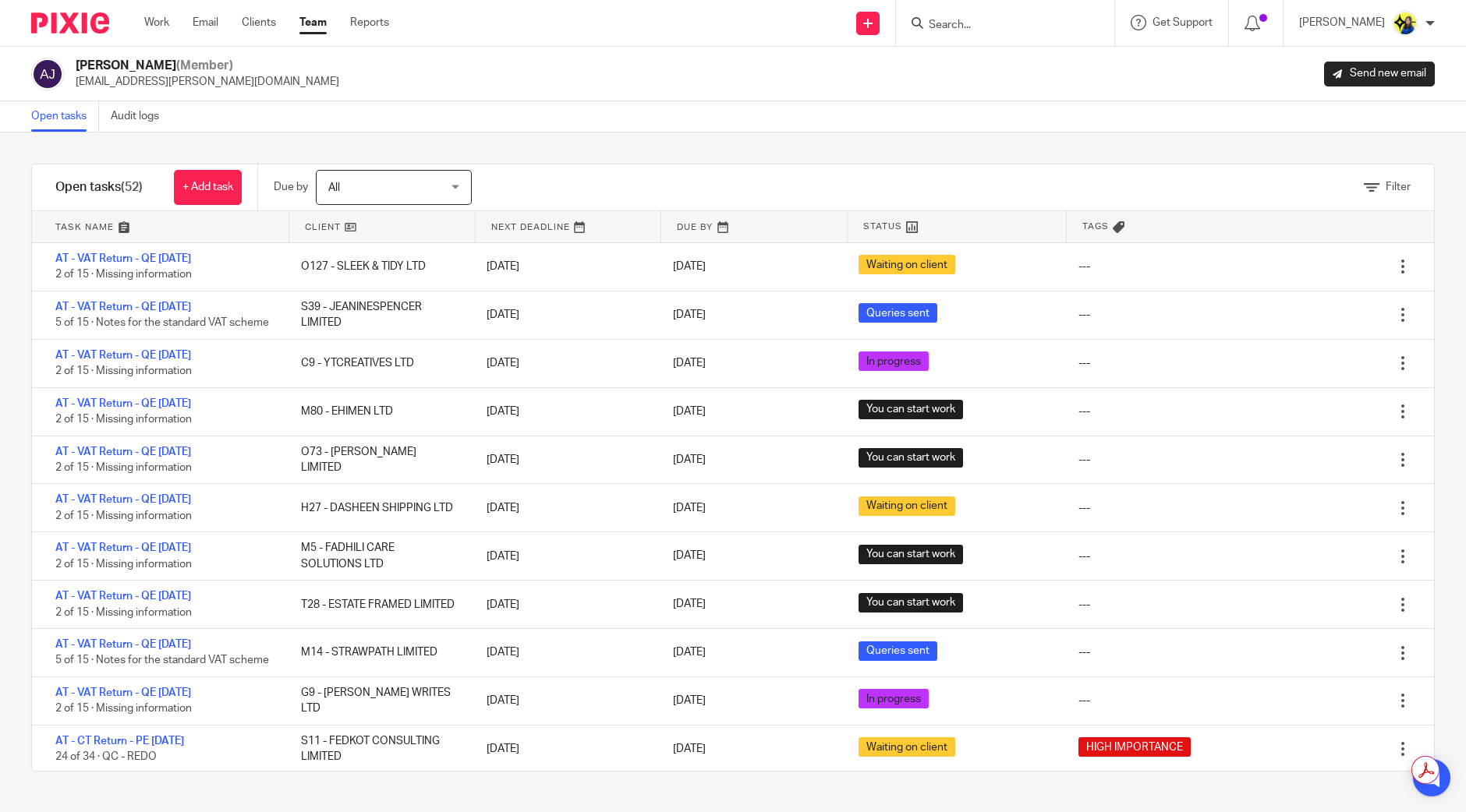
click at [133, 144] on div "Filter tasks Only show tasks matching all of these conditions 1 Client name Is …" at bounding box center [733, 472] width 1466 height 679
click at [1055, 19] on input "Search" at bounding box center [997, 26] width 141 height 14
type input "rdt"
click at [1093, 70] on link at bounding box center [1056, 66] width 264 height 36
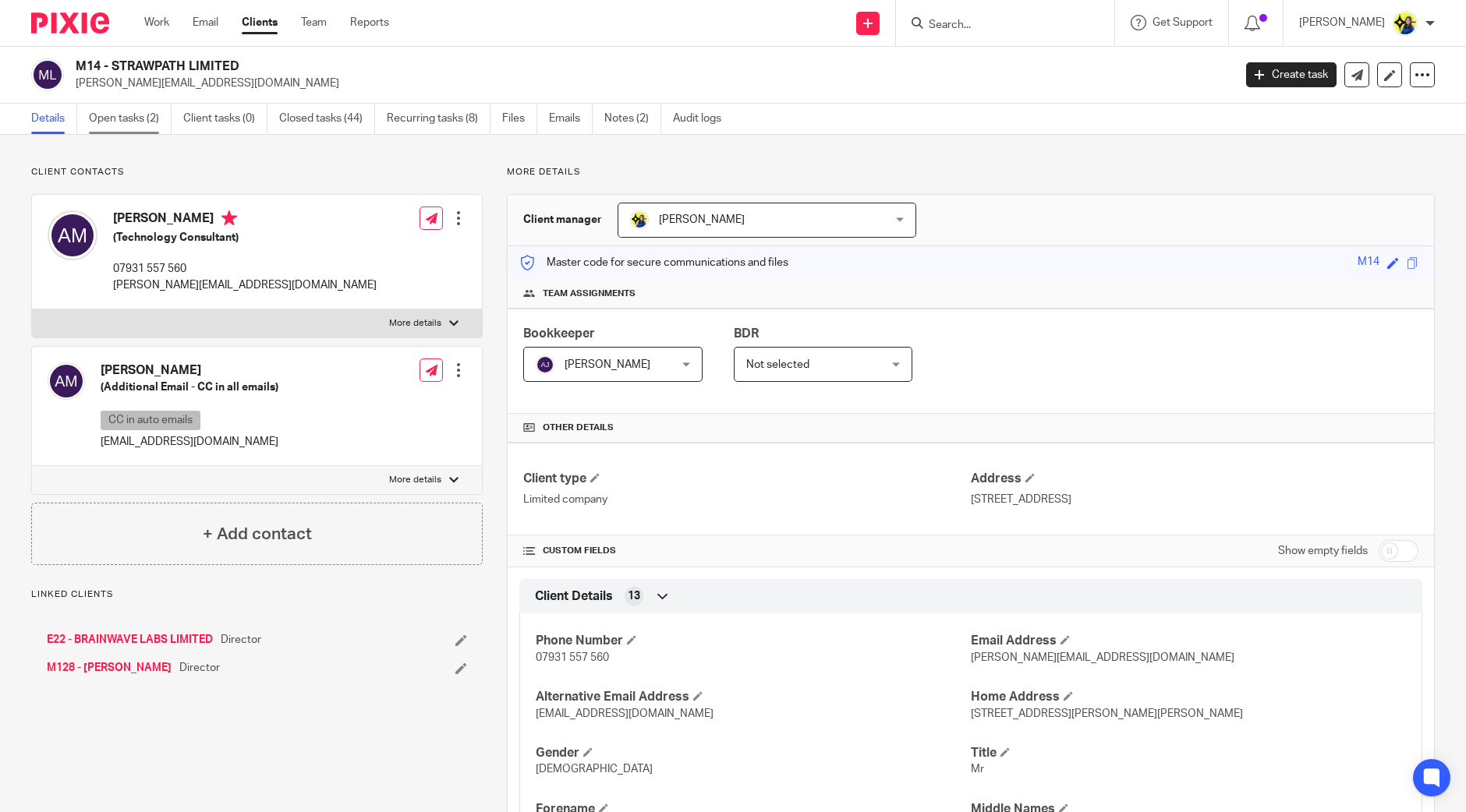
click at [137, 126] on link "Open tasks (2)" at bounding box center [129, 119] width 82 height 30
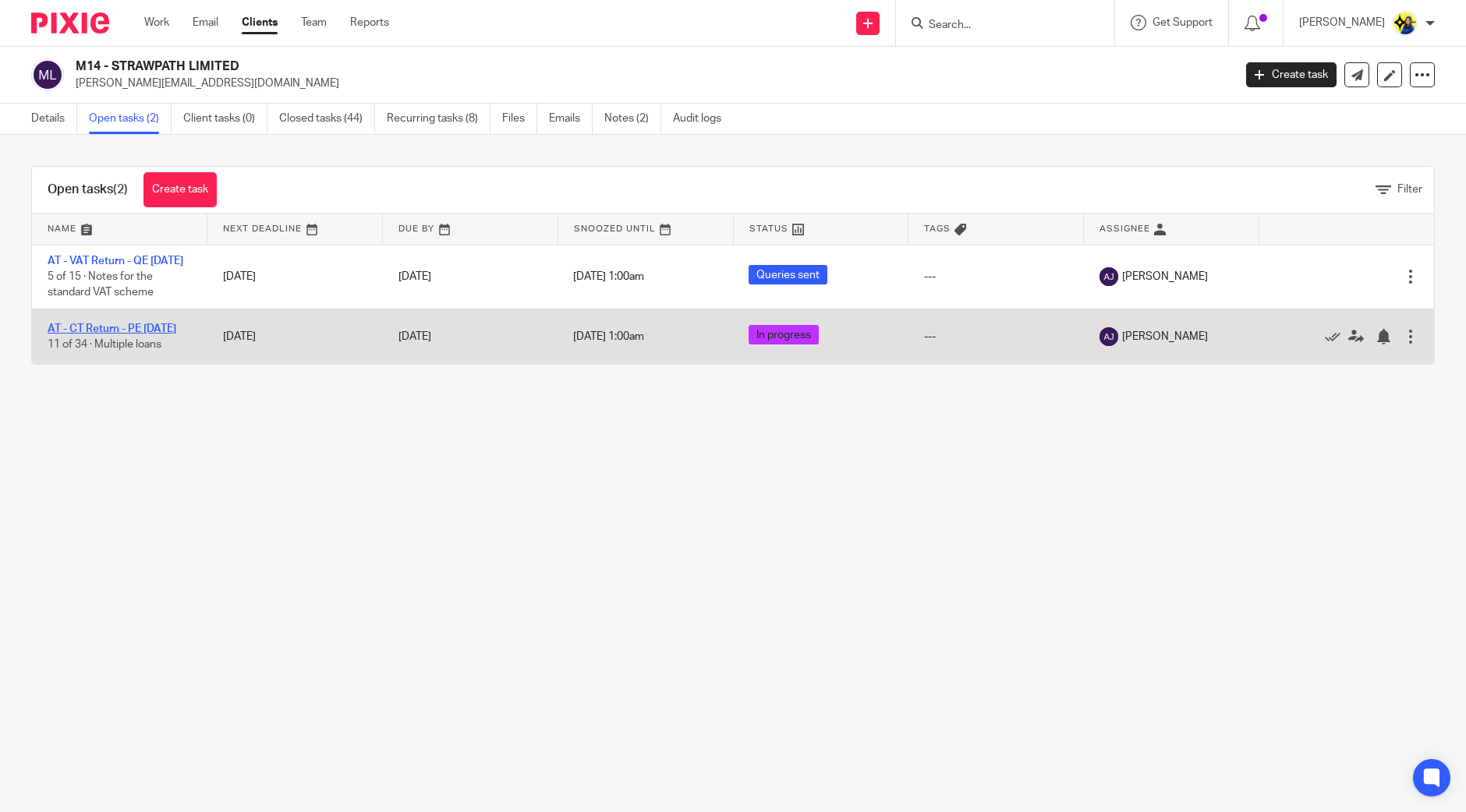
click at [137, 335] on link "AT - CT Return - PE [DATE]" at bounding box center [112, 329] width 129 height 11
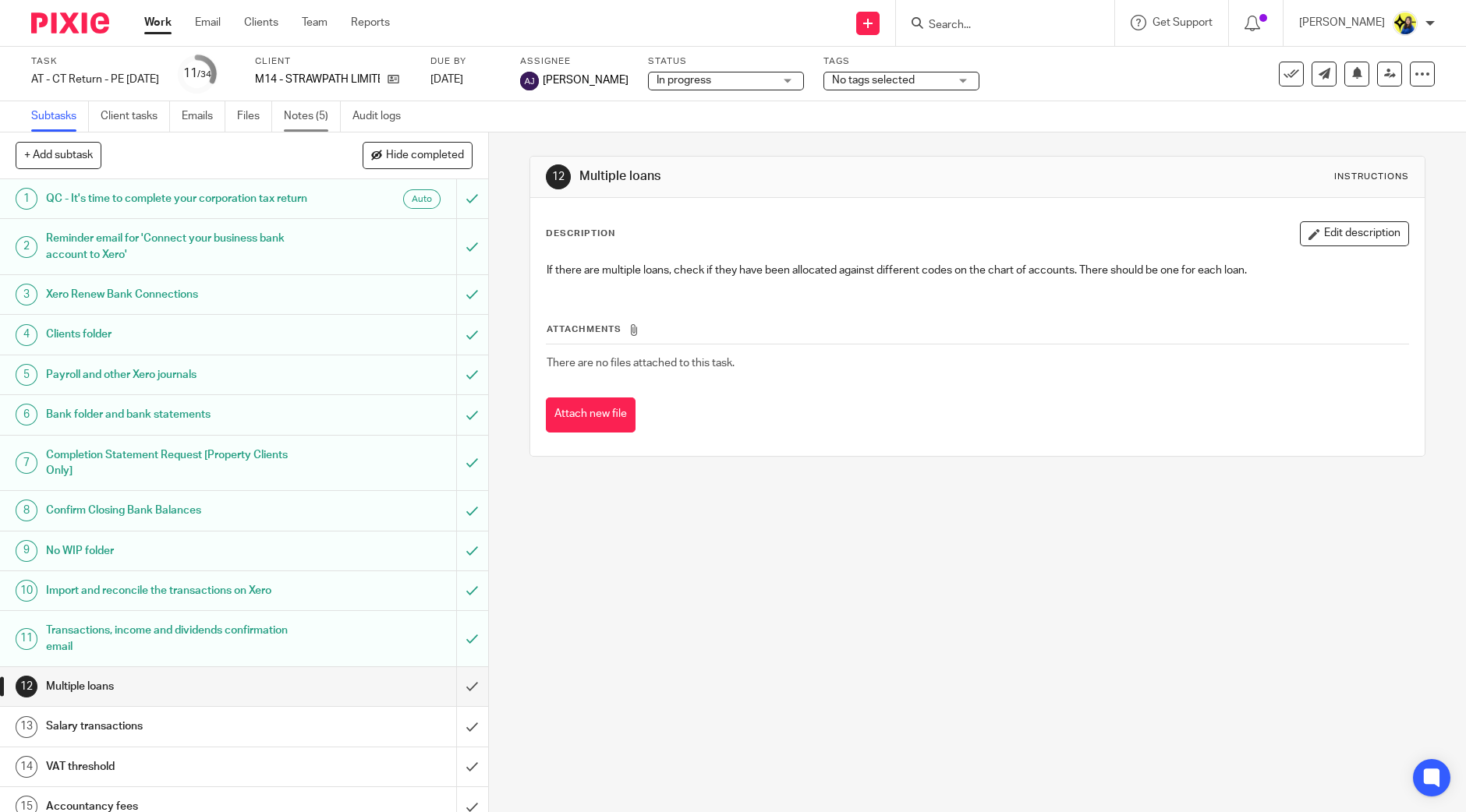
click at [292, 124] on link "Notes (5)" at bounding box center [312, 117] width 57 height 30
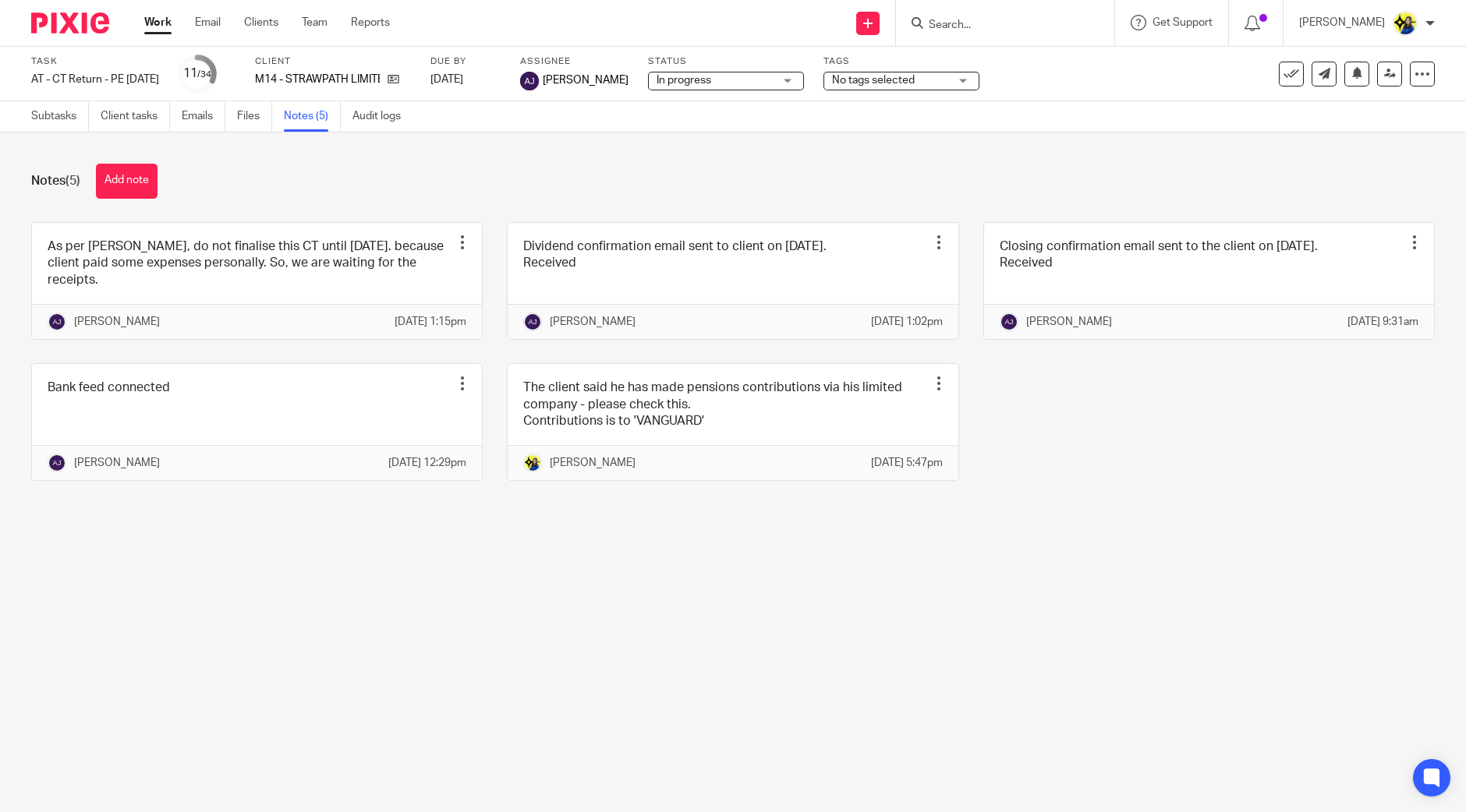
click at [370, 195] on div "Notes (5) Add note" at bounding box center [733, 181] width 1404 height 35
click at [304, 165] on div "Notes (5) Add note" at bounding box center [733, 181] width 1404 height 35
click at [336, 173] on div "Notes (5) Add note" at bounding box center [733, 181] width 1404 height 35
drag, startPoint x: 379, startPoint y: 184, endPoint x: 385, endPoint y: 192, distance: 10.0
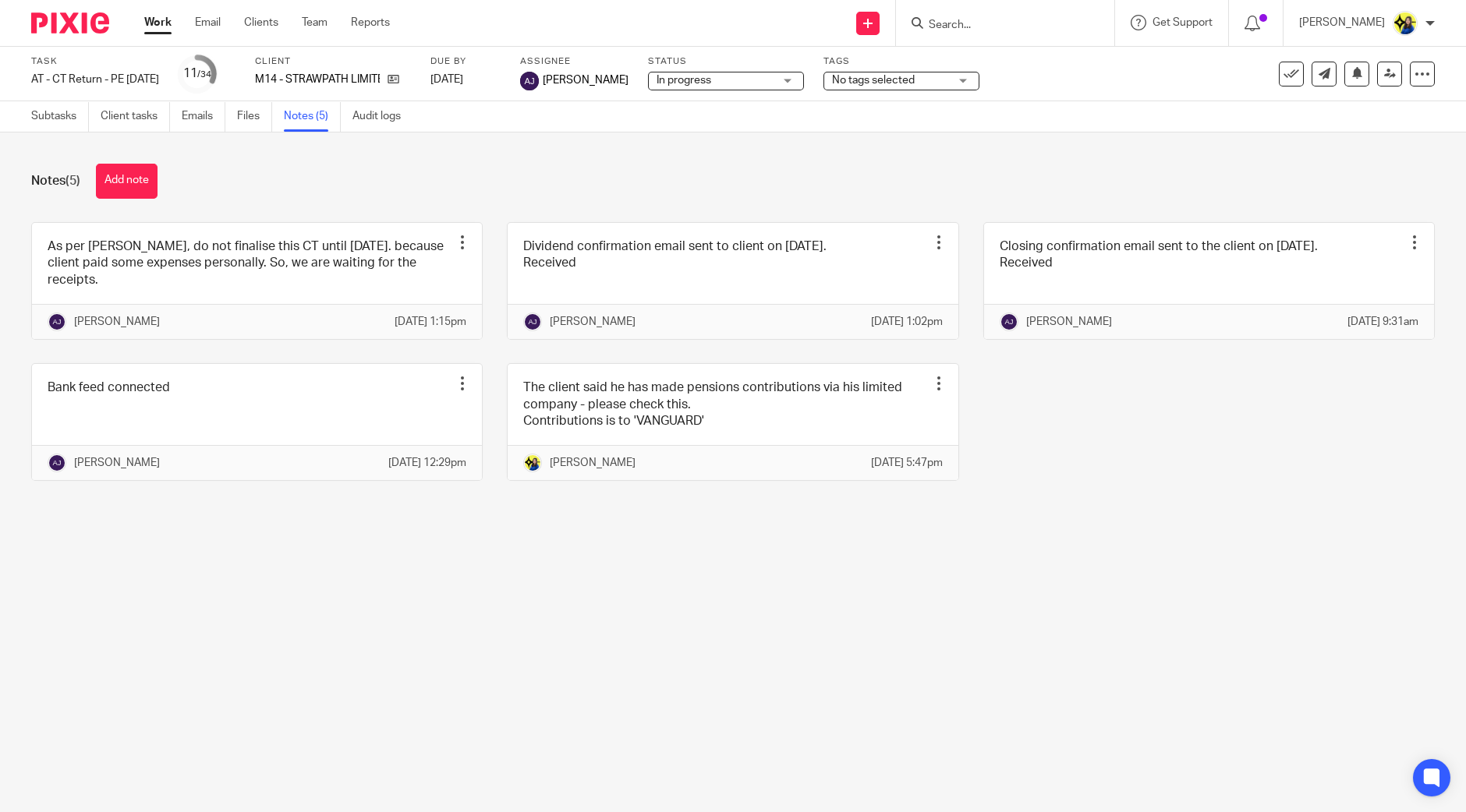
click at [386, 192] on div "Notes (5) Add note" at bounding box center [733, 181] width 1404 height 35
click at [385, 192] on div "Notes (5) Add note" at bounding box center [733, 181] width 1404 height 35
click at [382, 192] on div "Notes (5) Add note" at bounding box center [733, 181] width 1404 height 35
click at [374, 180] on div "Notes (5) Add note" at bounding box center [733, 181] width 1404 height 35
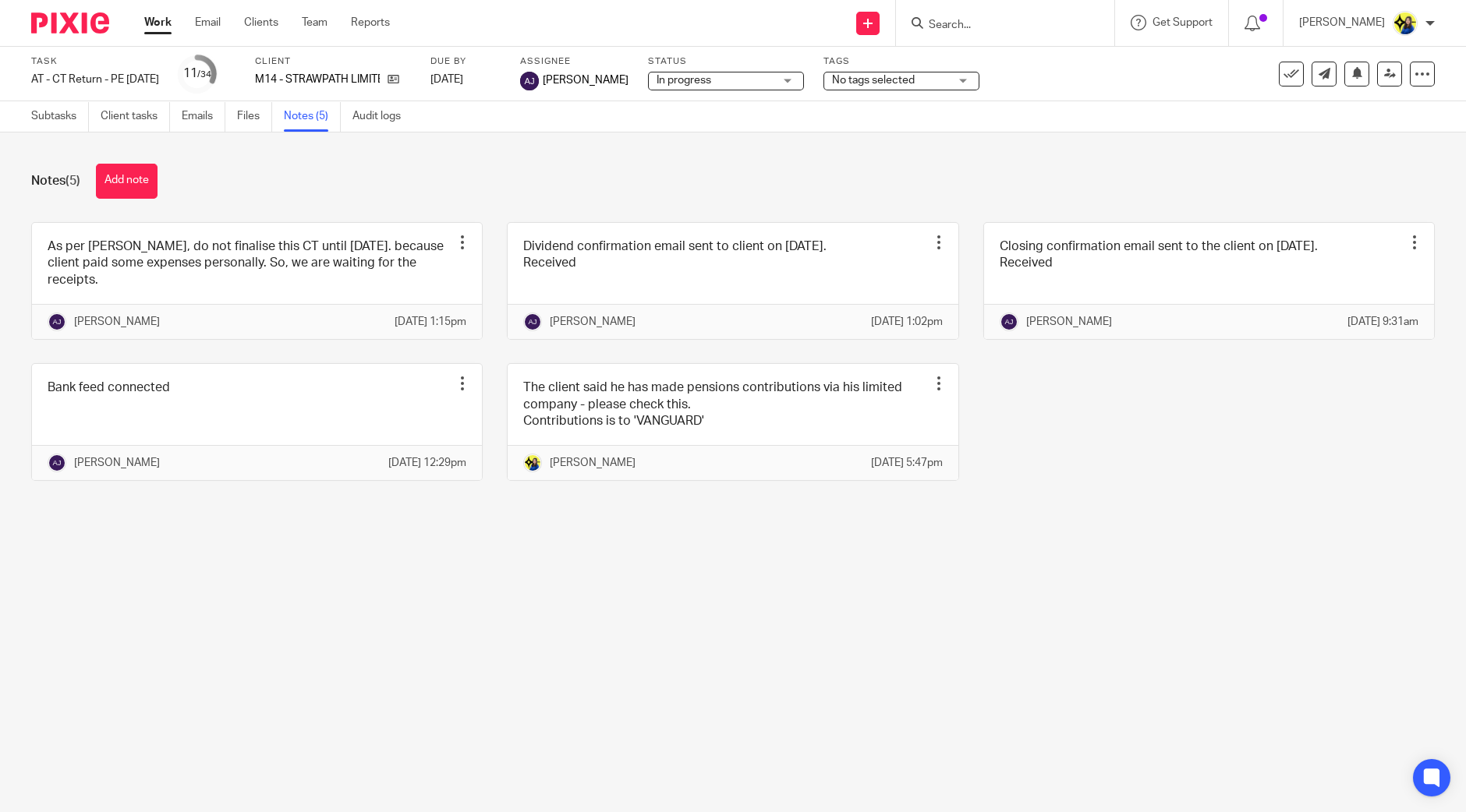
click at [374, 180] on div "Notes (5) Add note" at bounding box center [733, 181] width 1404 height 35
click at [374, 184] on div "Notes (5) Add note" at bounding box center [733, 181] width 1404 height 35
click at [366, 192] on div "Notes (5) Add note" at bounding box center [733, 181] width 1404 height 35
click at [699, 196] on div "Notes (5) Add note" at bounding box center [733, 181] width 1404 height 35
click at [741, 81] on span "In progress" at bounding box center [715, 81] width 117 height 16
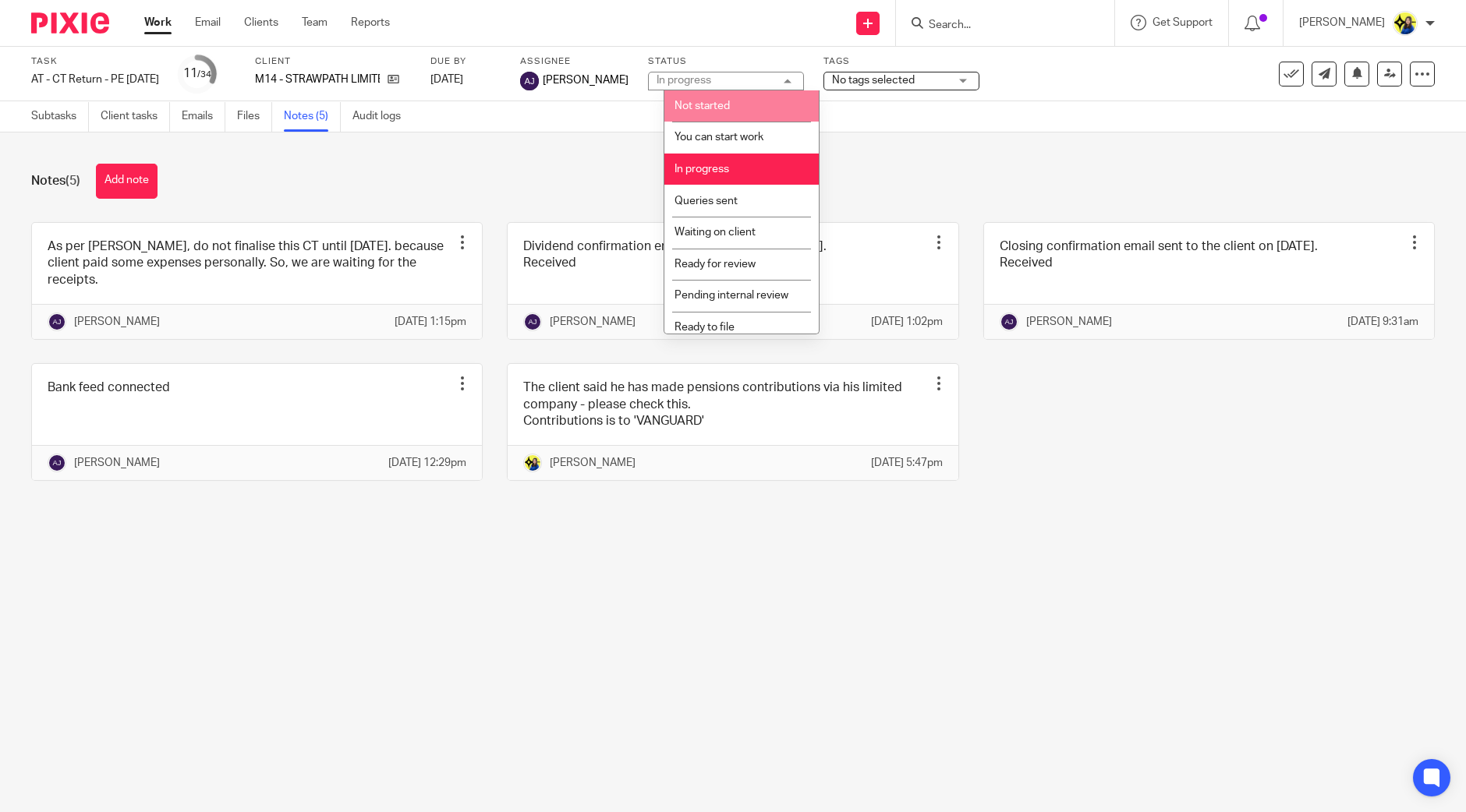
click at [629, 164] on div "Notes (5) Add note" at bounding box center [733, 181] width 1404 height 35
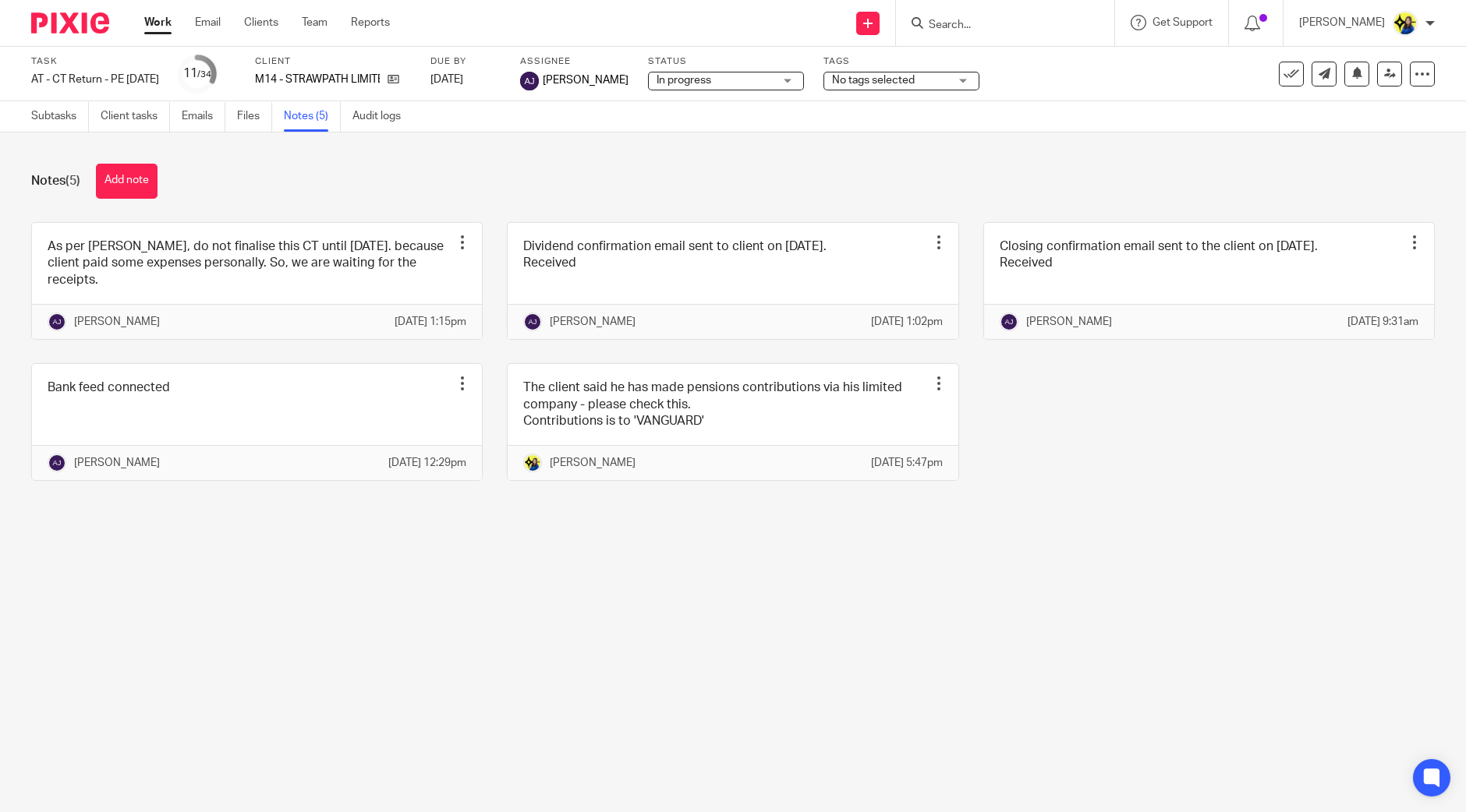
click at [888, 88] on div "No tags selected" at bounding box center [901, 81] width 156 height 18
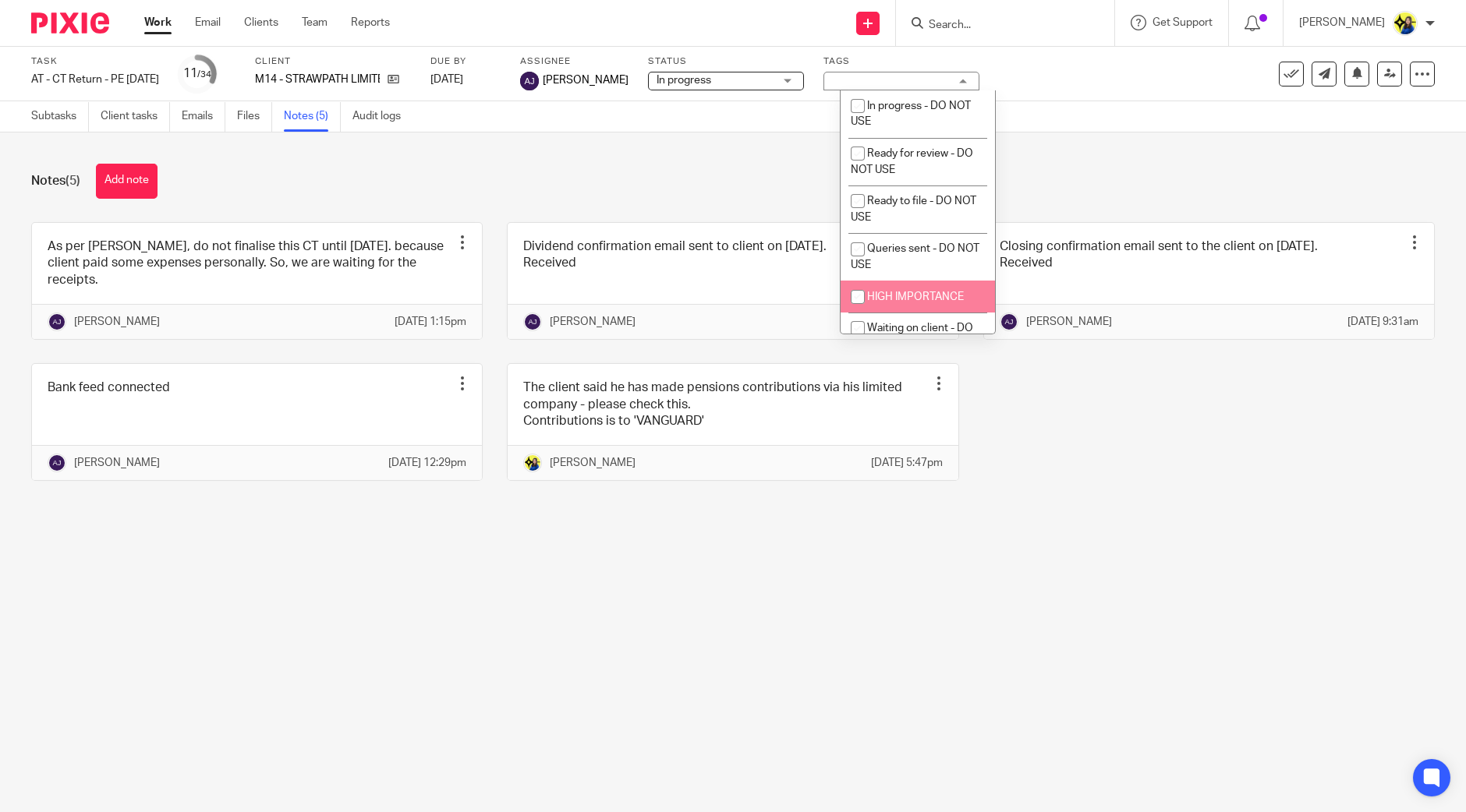
click at [917, 295] on span "HIGH IMPORTANCE" at bounding box center [915, 297] width 97 height 11
checkbox input "true"
click at [768, 200] on div "Notes (5) Add note As per Bobo, do not finalise this CT until 1st August 2025. …" at bounding box center [733, 334] width 1466 height 403
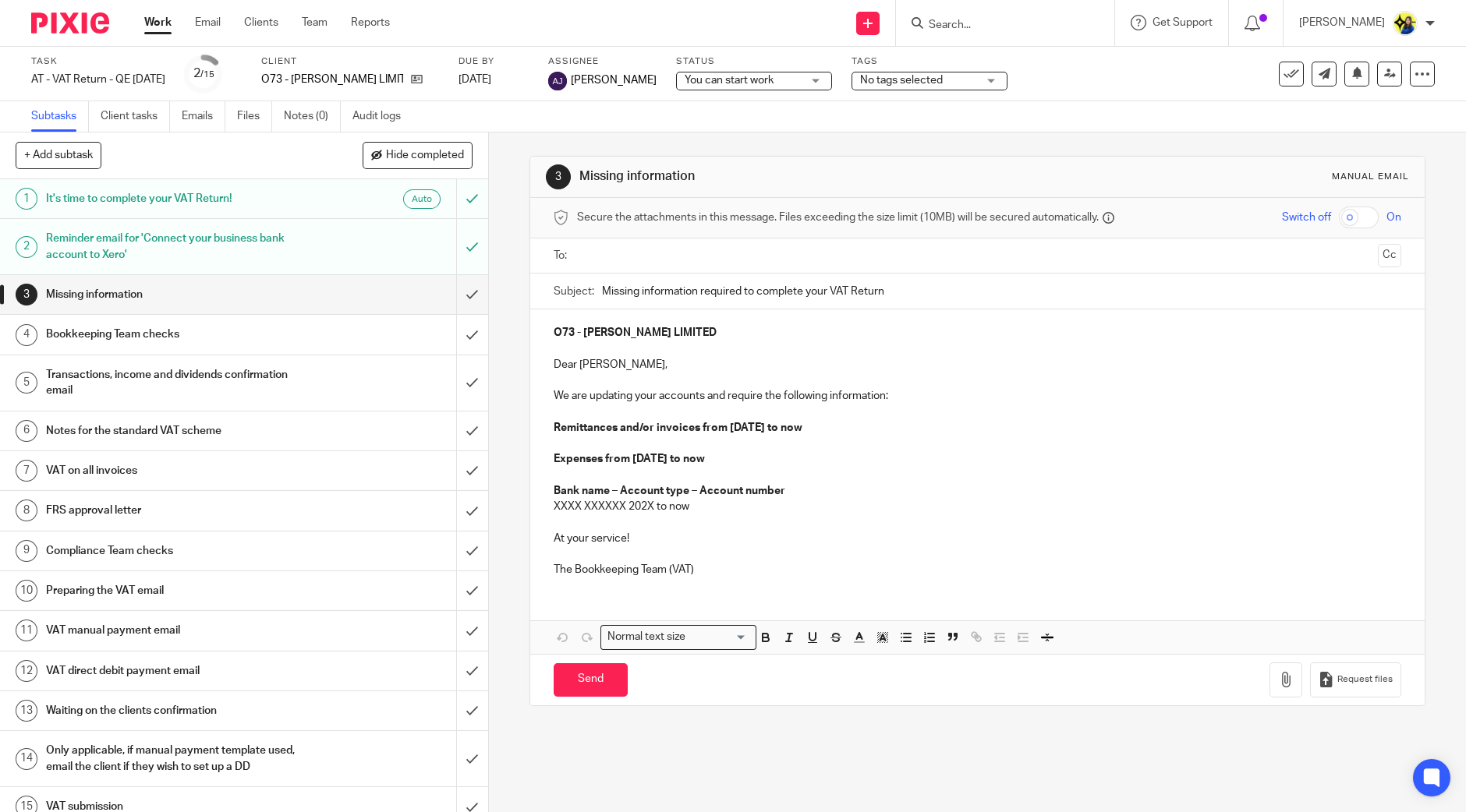
click at [873, 88] on div "No tags selected" at bounding box center [929, 81] width 156 height 18
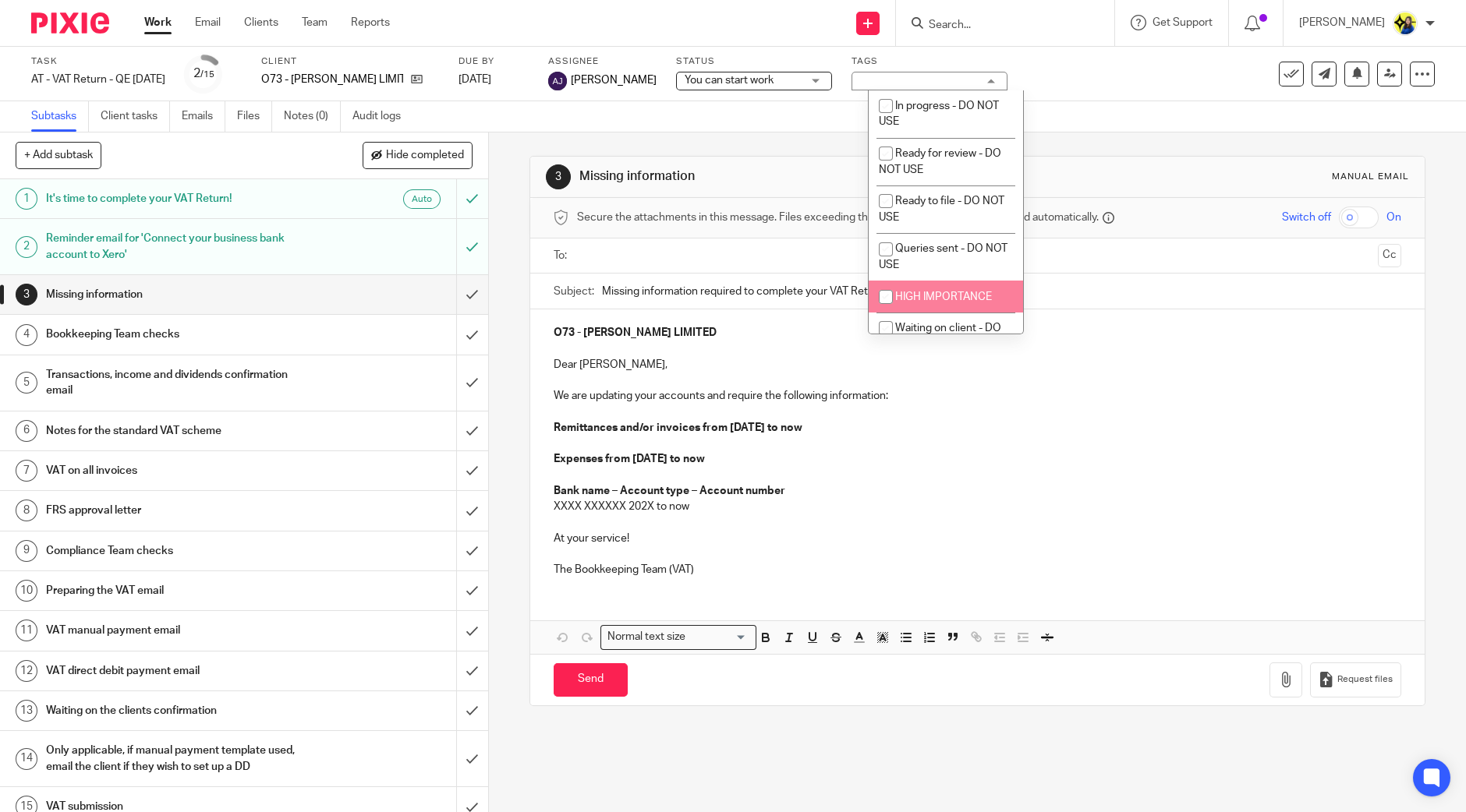
click at [927, 288] on li "HIGH IMPORTANCE" at bounding box center [945, 296] width 154 height 32
checkbox input "true"
click at [745, 105] on div "Subtasks Client tasks Emails Files Notes (0) Audit logs" at bounding box center [733, 117] width 1466 height 31
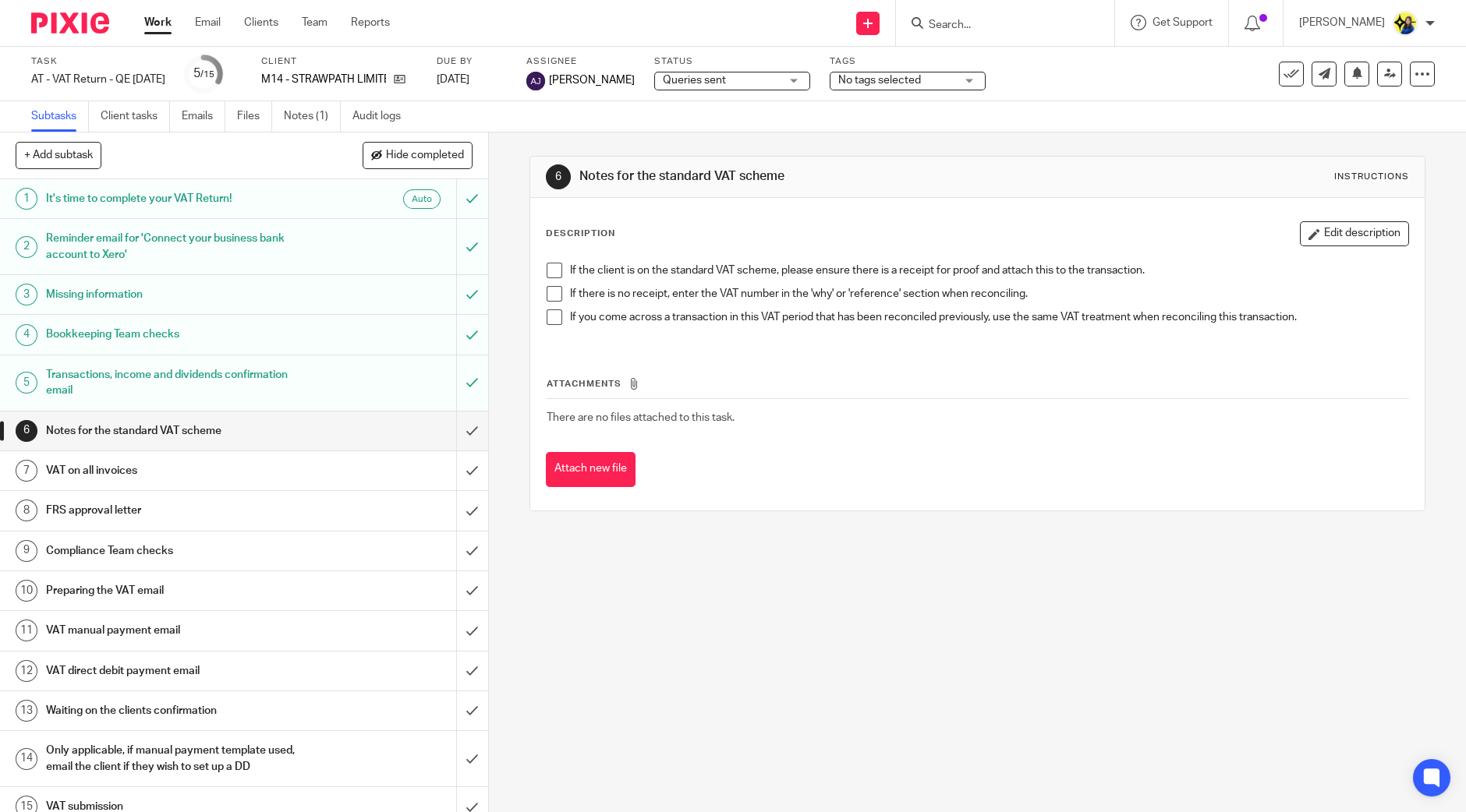
click at [1007, 23] on input "Search" at bounding box center [997, 26] width 141 height 14
click at [1012, 29] on input "Search" at bounding box center [997, 26] width 141 height 14
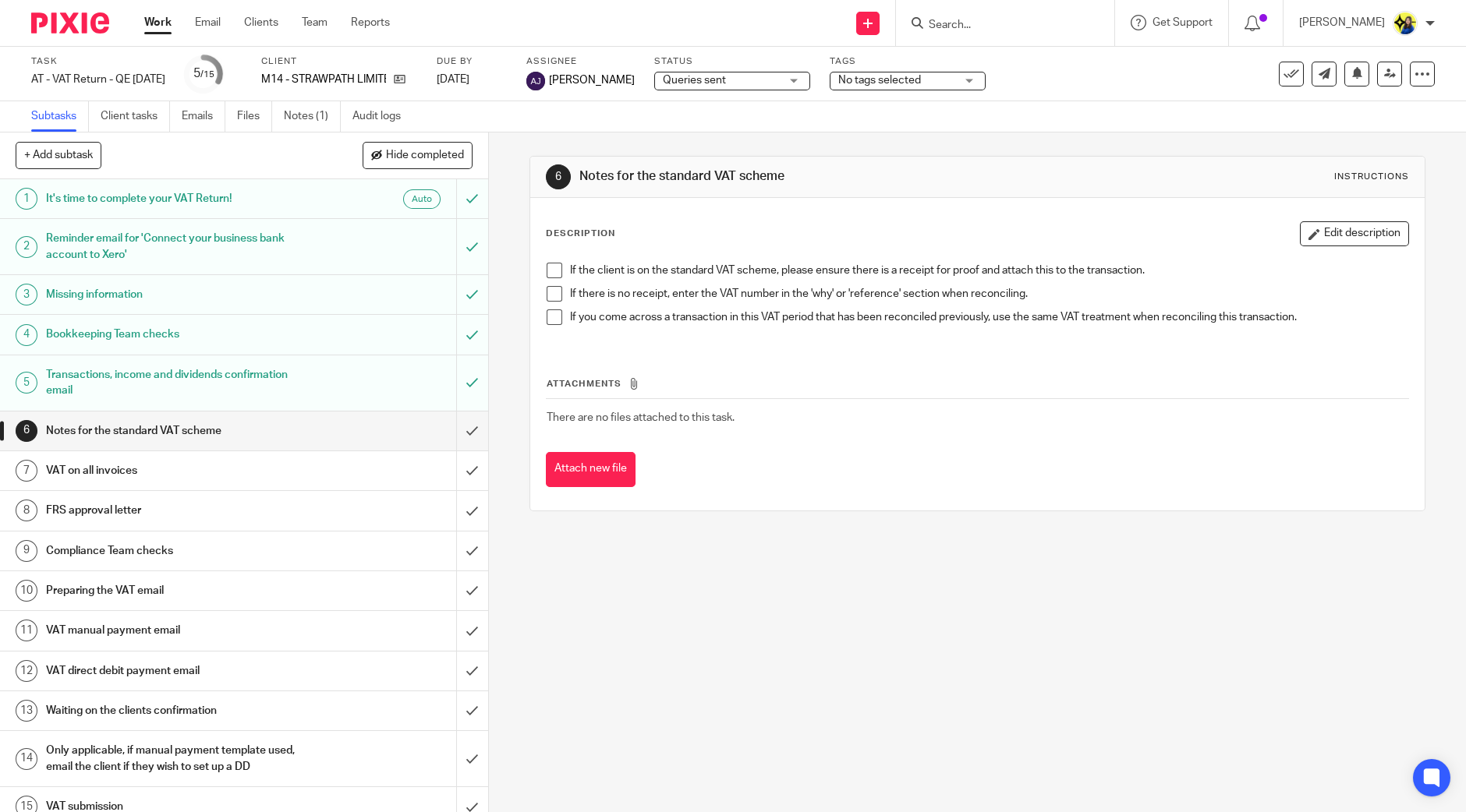
click at [1012, 29] on input "Search" at bounding box center [997, 26] width 141 height 14
click at [1031, 28] on input "Search" at bounding box center [997, 26] width 141 height 14
type input "g60"
drag, startPoint x: 1018, startPoint y: 20, endPoint x: 848, endPoint y: 45, distance: 171.8
click at [848, 45] on div "Send new email Create task Add client Request signature g60 G60 - KATE GYAMERAH…" at bounding box center [940, 23] width 1053 height 46
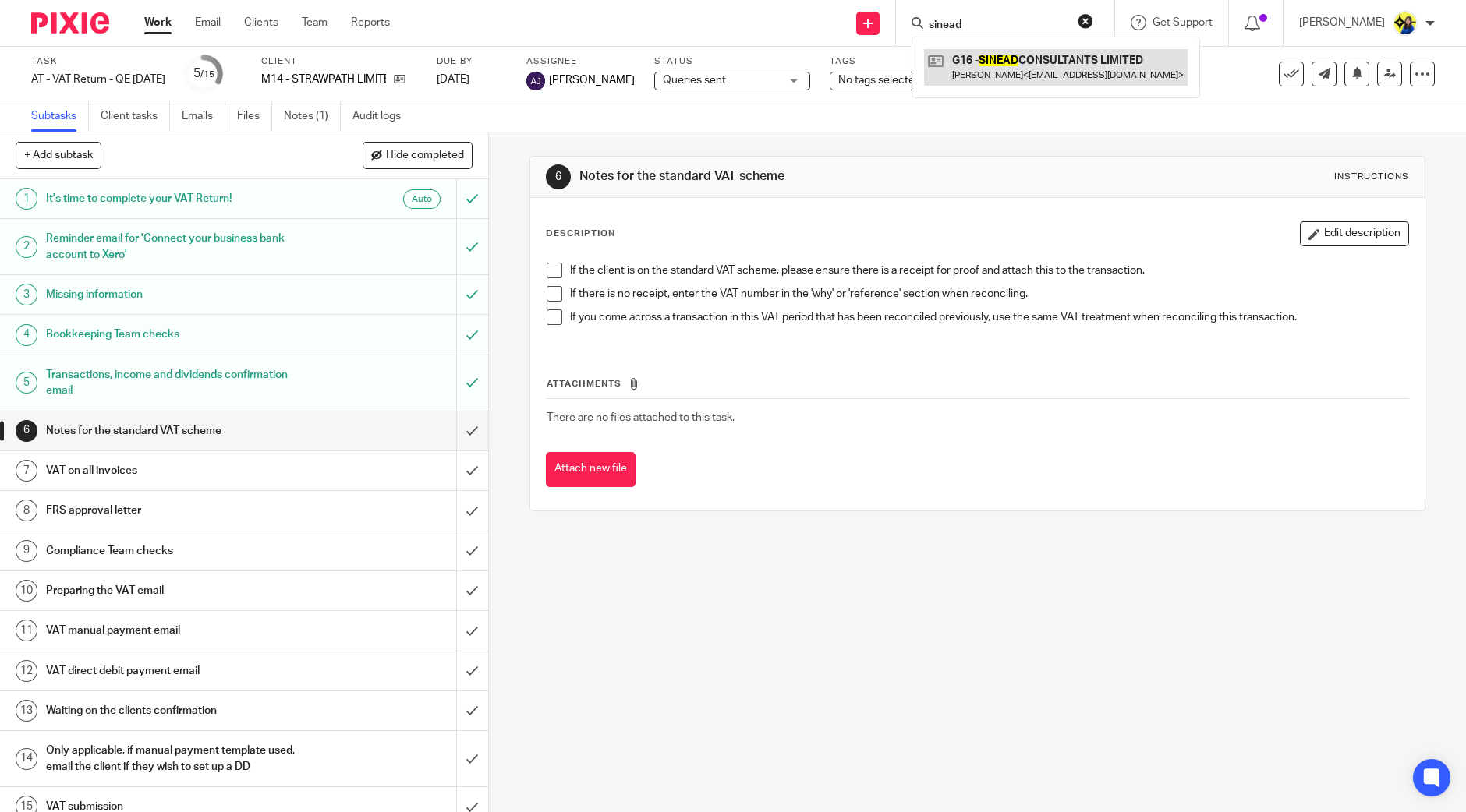
type input "sinead"
click at [1085, 62] on link at bounding box center [1056, 66] width 264 height 36
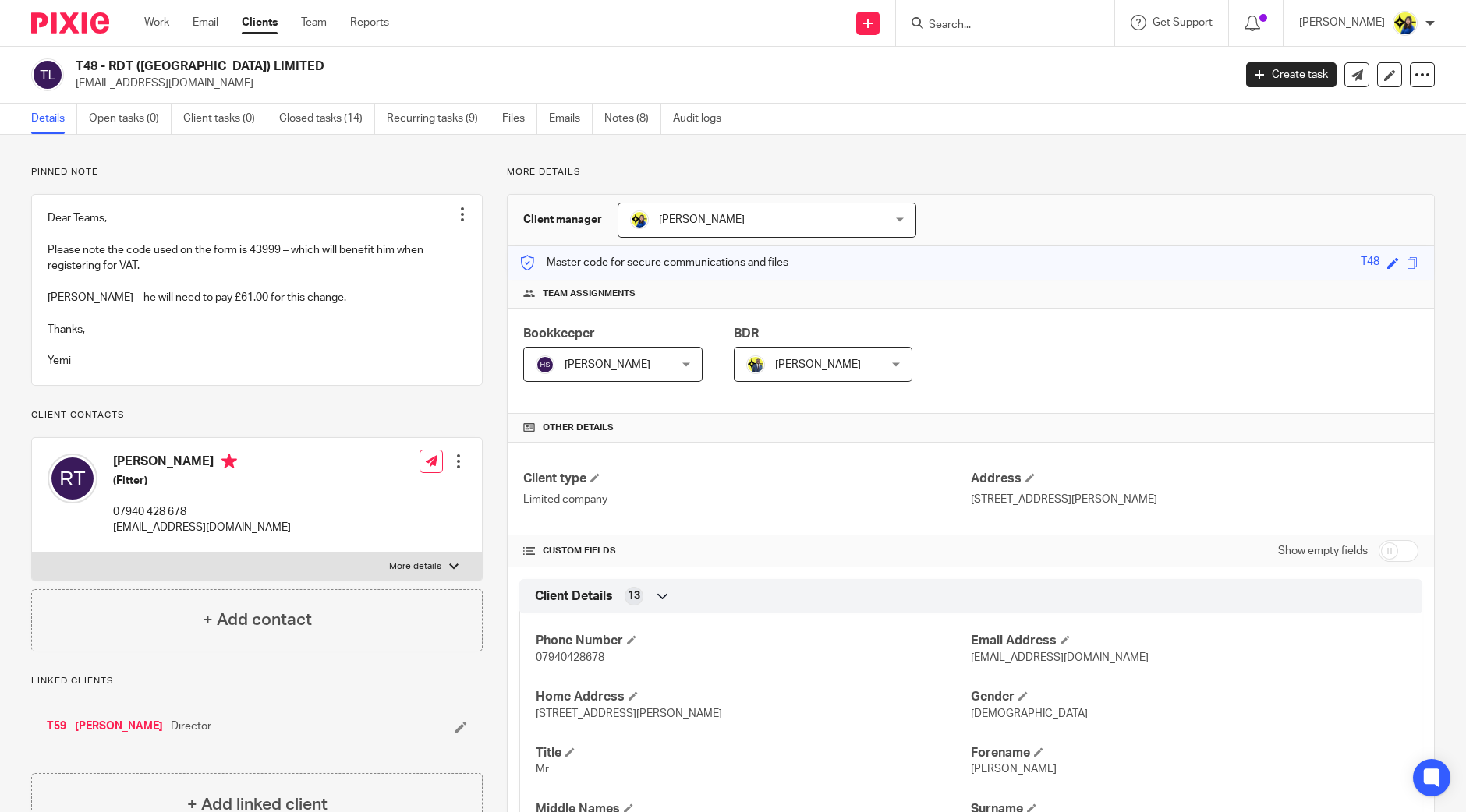
click at [363, 166] on p "Pinned note" at bounding box center [256, 172] width 451 height 13
click at [304, 178] on p "Pinned note" at bounding box center [256, 172] width 451 height 13
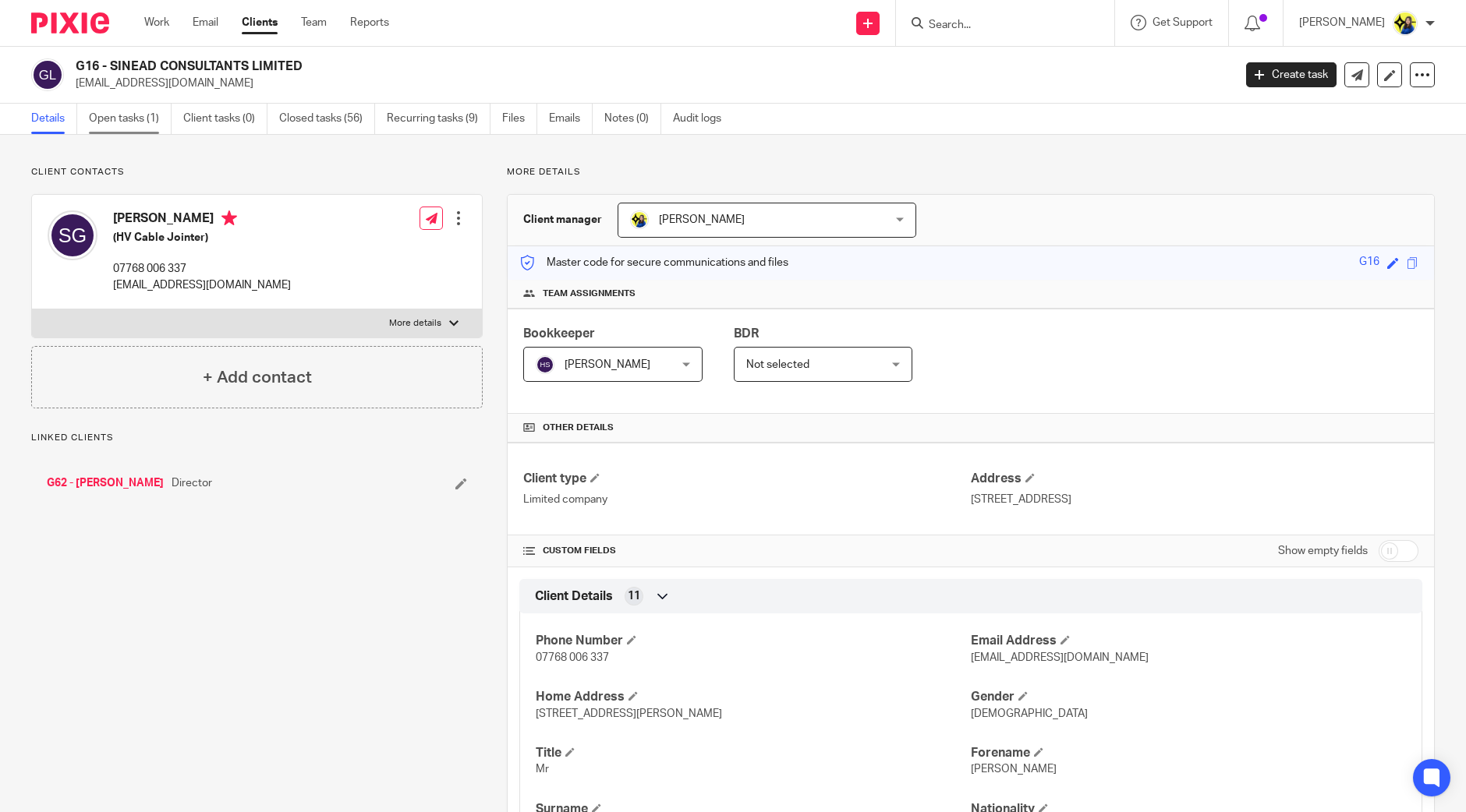
click at [129, 114] on link "Open tasks (1)" at bounding box center [129, 119] width 82 height 30
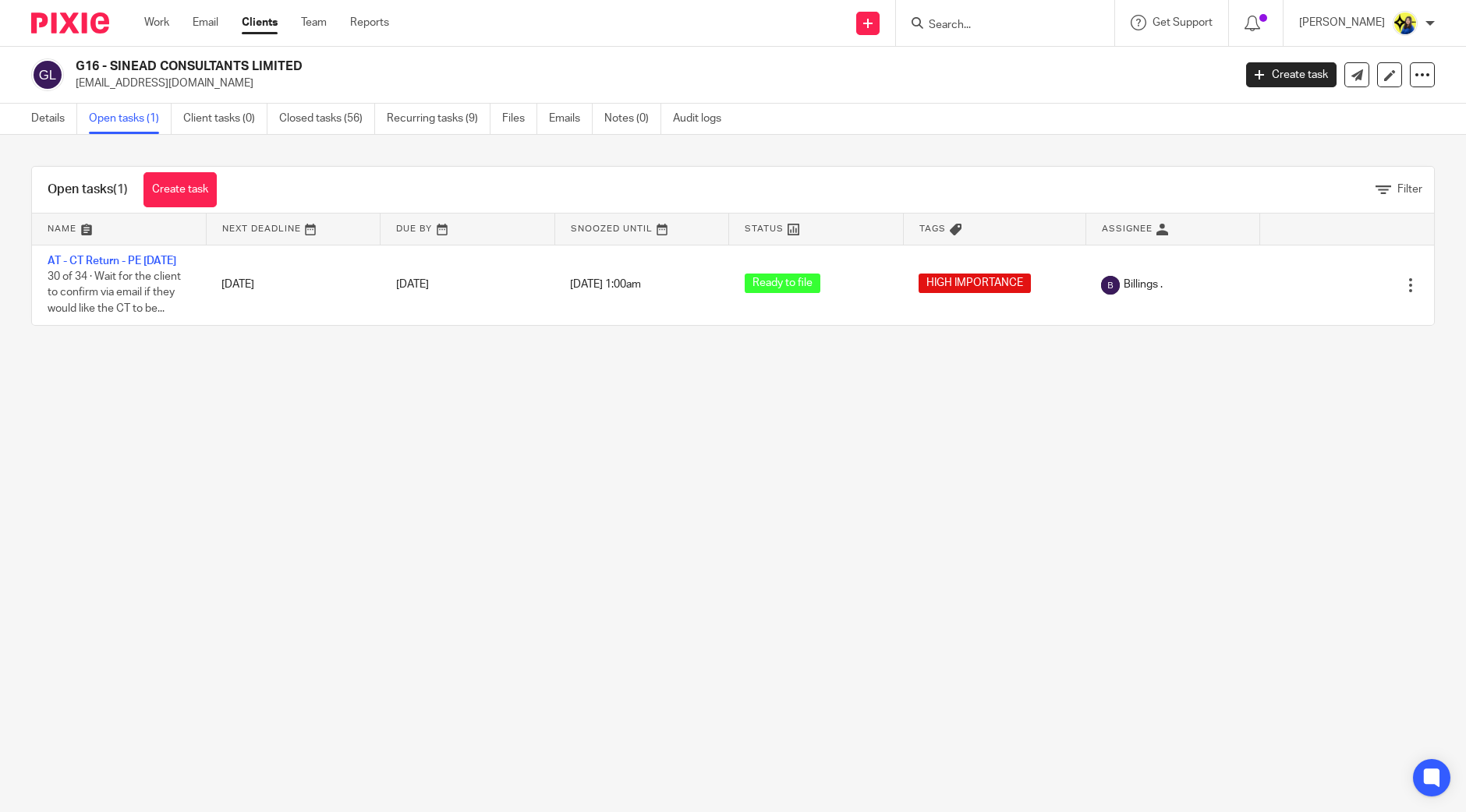
click at [246, 414] on main "G16 - SINEAD CONSULTANTS LIMITED [EMAIL_ADDRESS][DOMAIN_NAME] Create task Updat…" at bounding box center [733, 406] width 1466 height 812
click at [308, 21] on link "Team" at bounding box center [314, 23] width 26 height 16
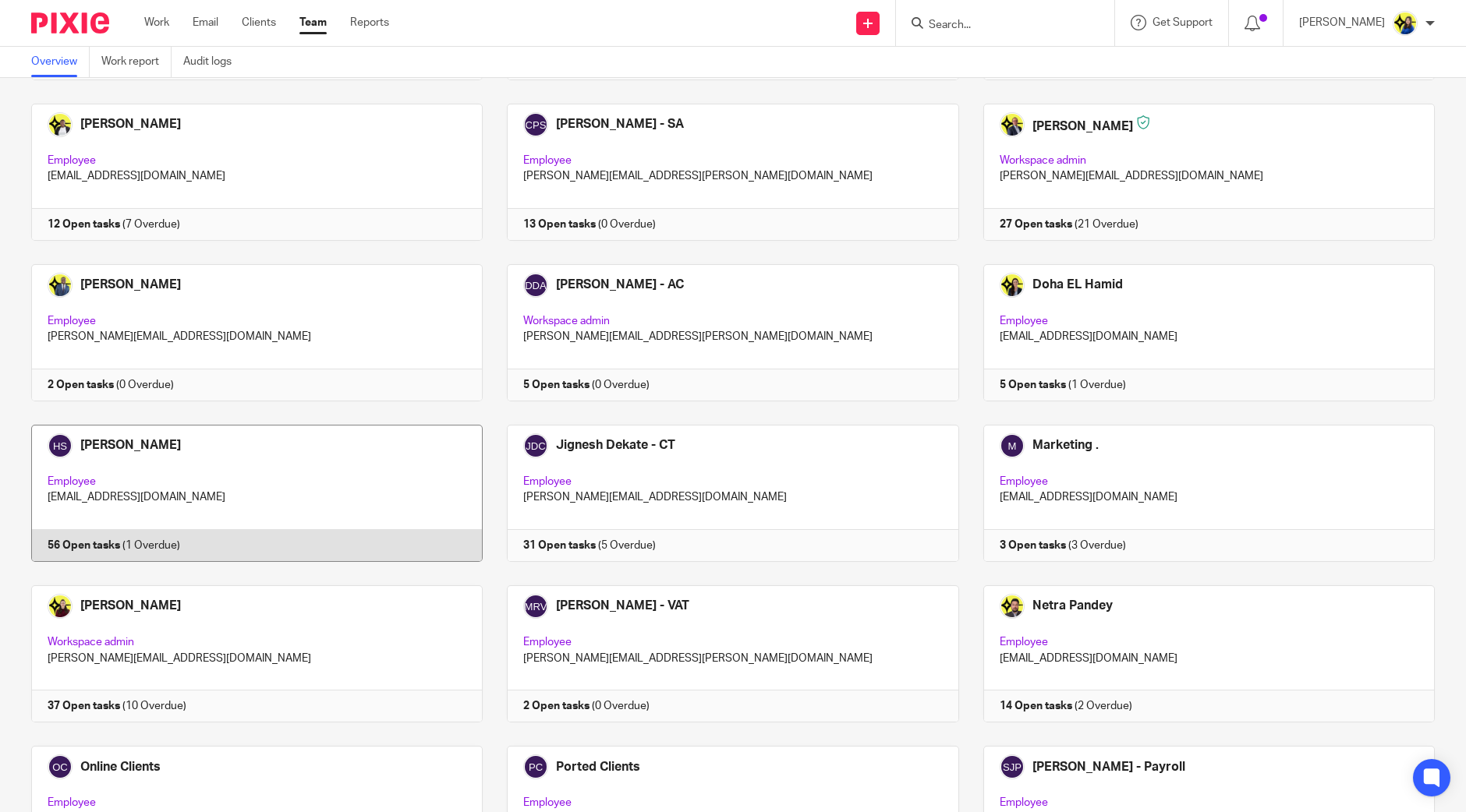
scroll to position [389, 0]
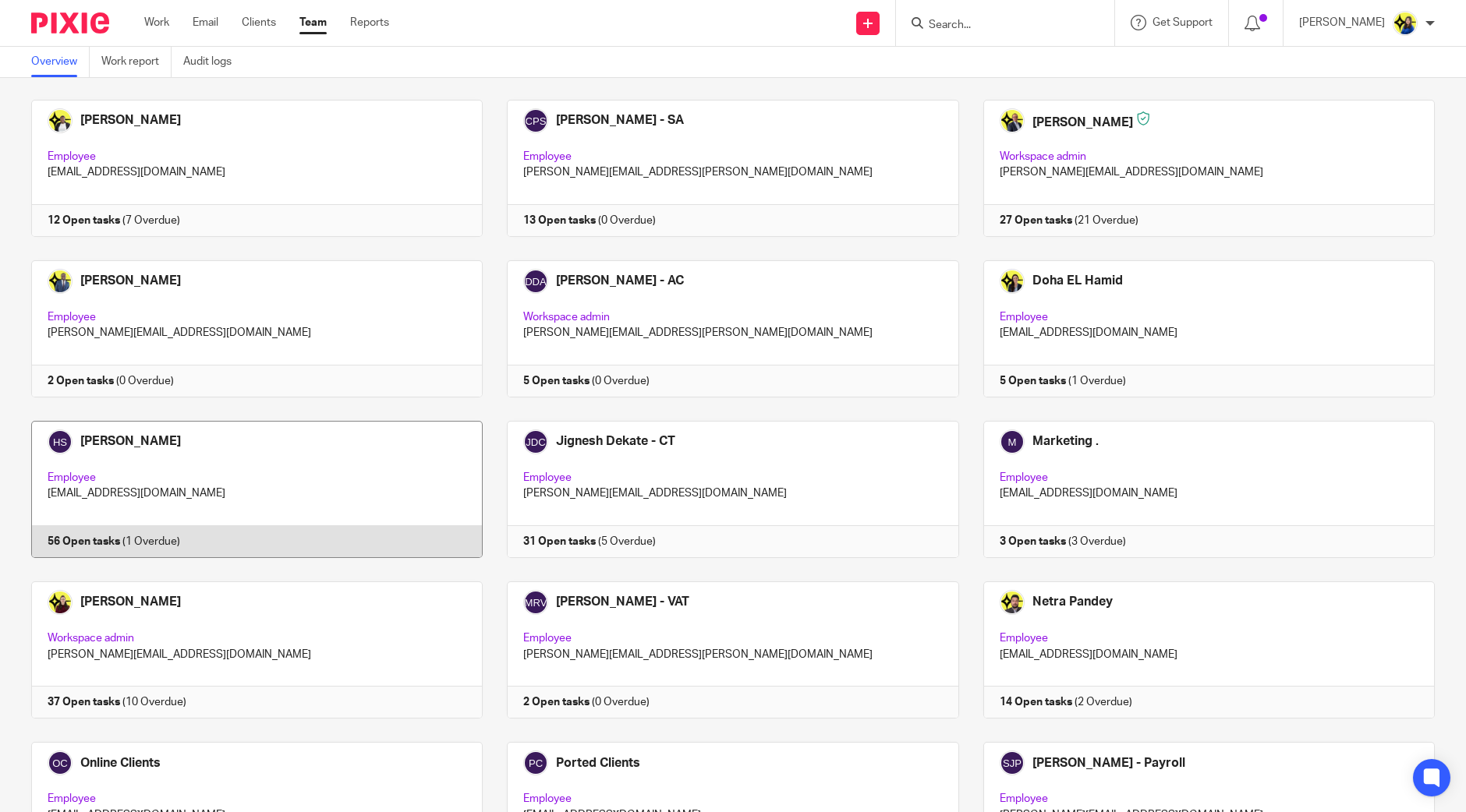
click at [356, 457] on link at bounding box center [244, 489] width 475 height 137
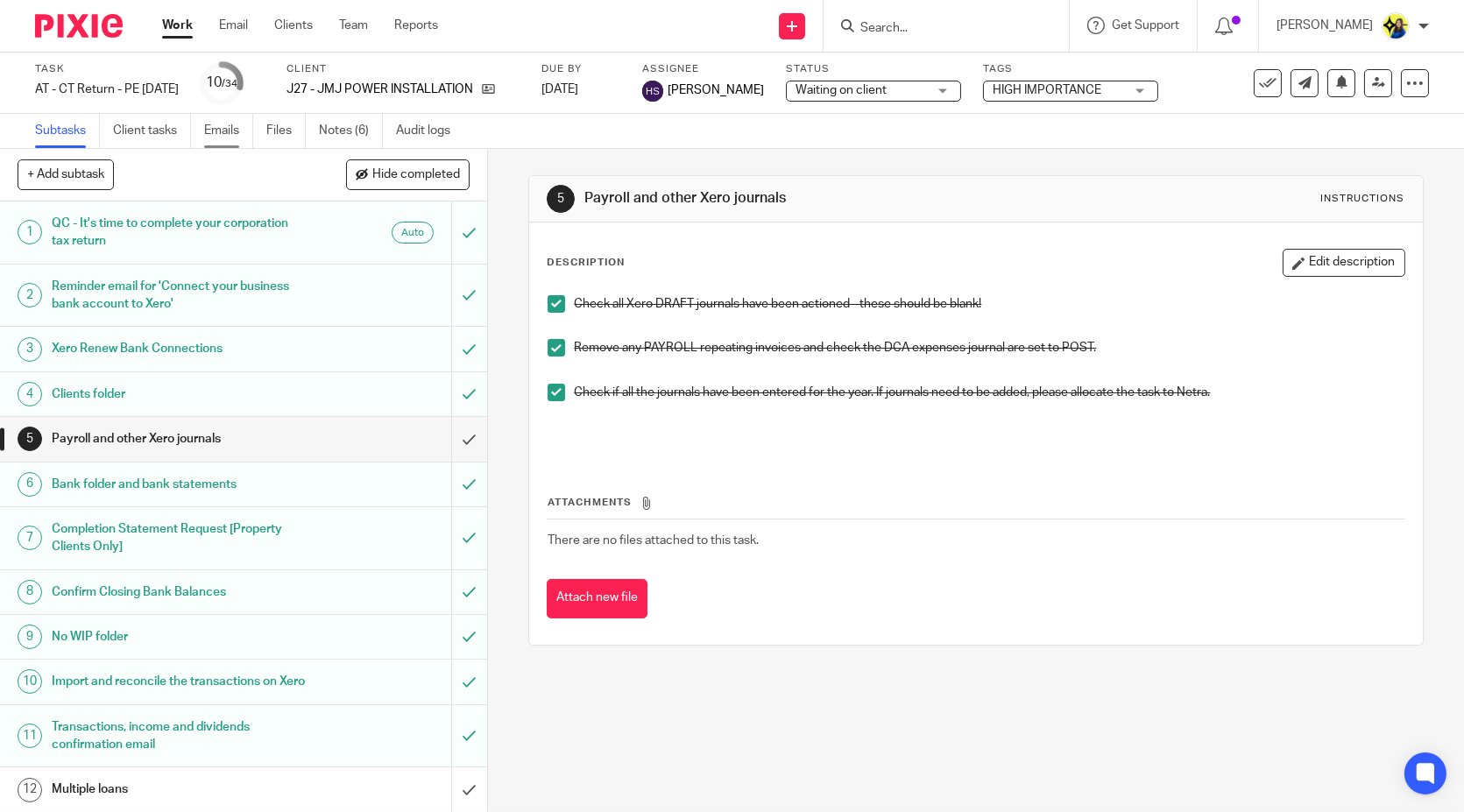
click at [232, 135] on link "Emails" at bounding box center [228, 131] width 49 height 34
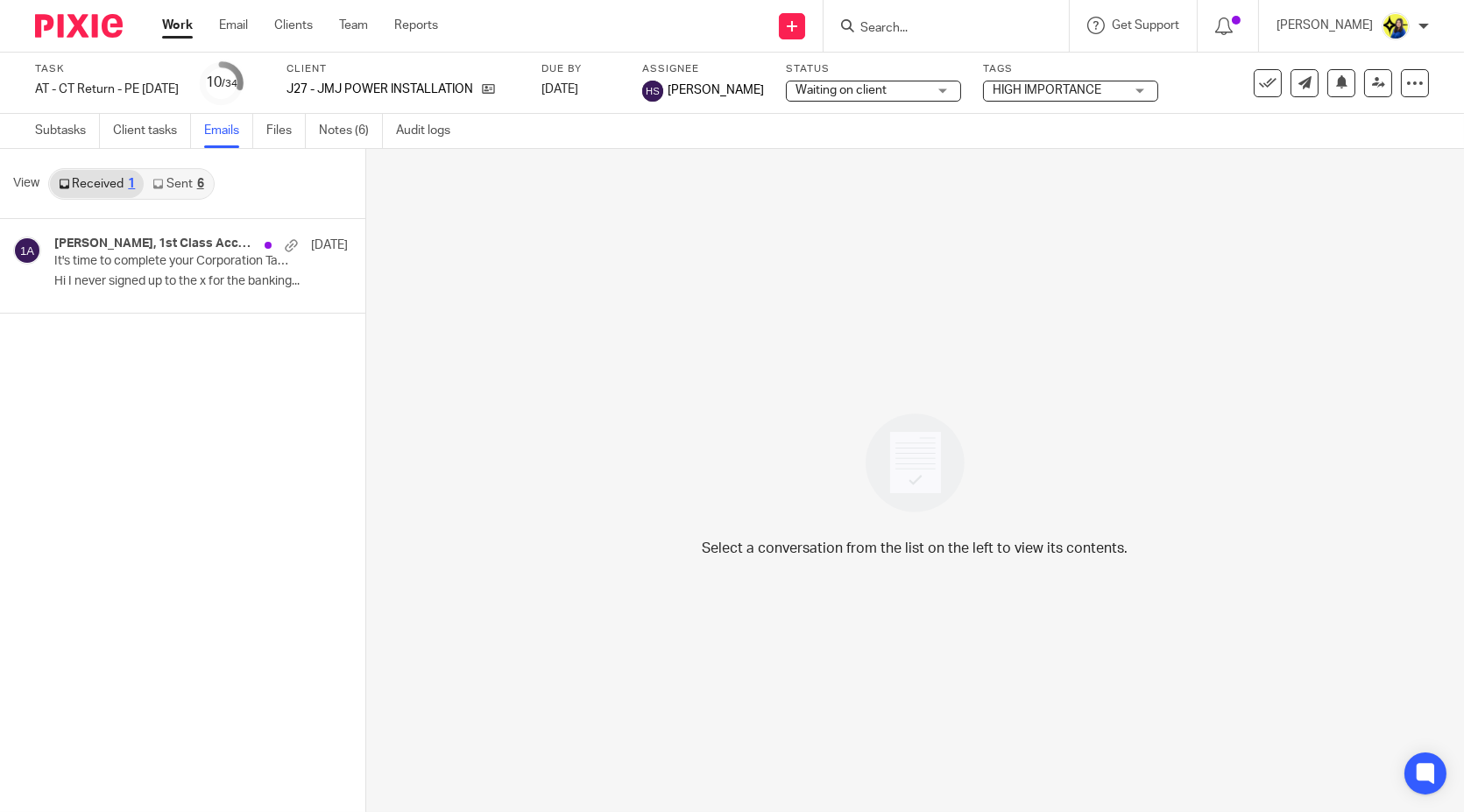
click at [171, 184] on link "Sent 6" at bounding box center [178, 183] width 68 height 28
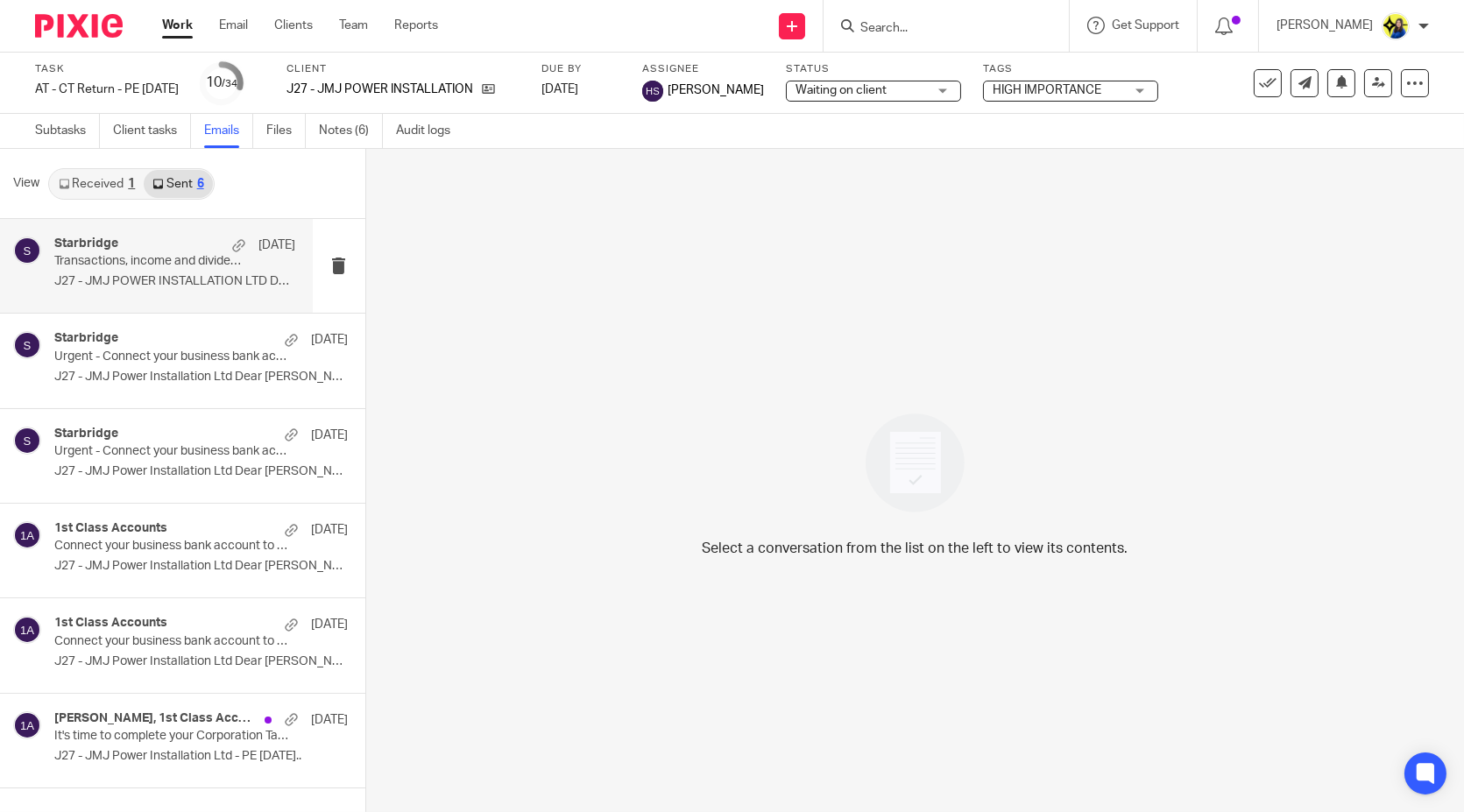
click at [197, 268] on p "Transactions, income and dividends confirmation - JMJ POWER INSTALLATION LTD." at bounding box center [151, 261] width 193 height 15
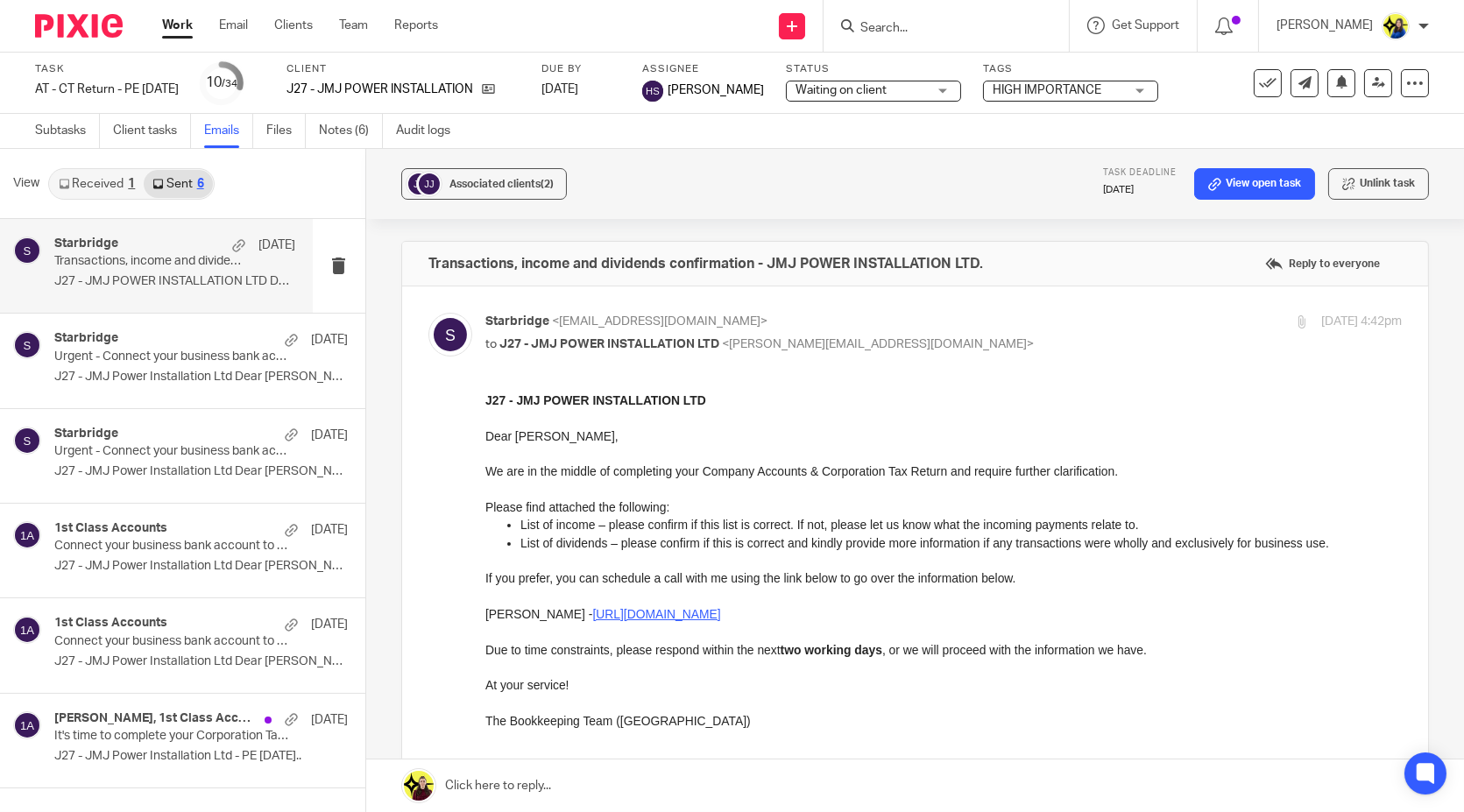
click at [636, 517] on p "List of income – please confirm if this list is correct. If not, please let us …" at bounding box center [960, 524] width 881 height 18
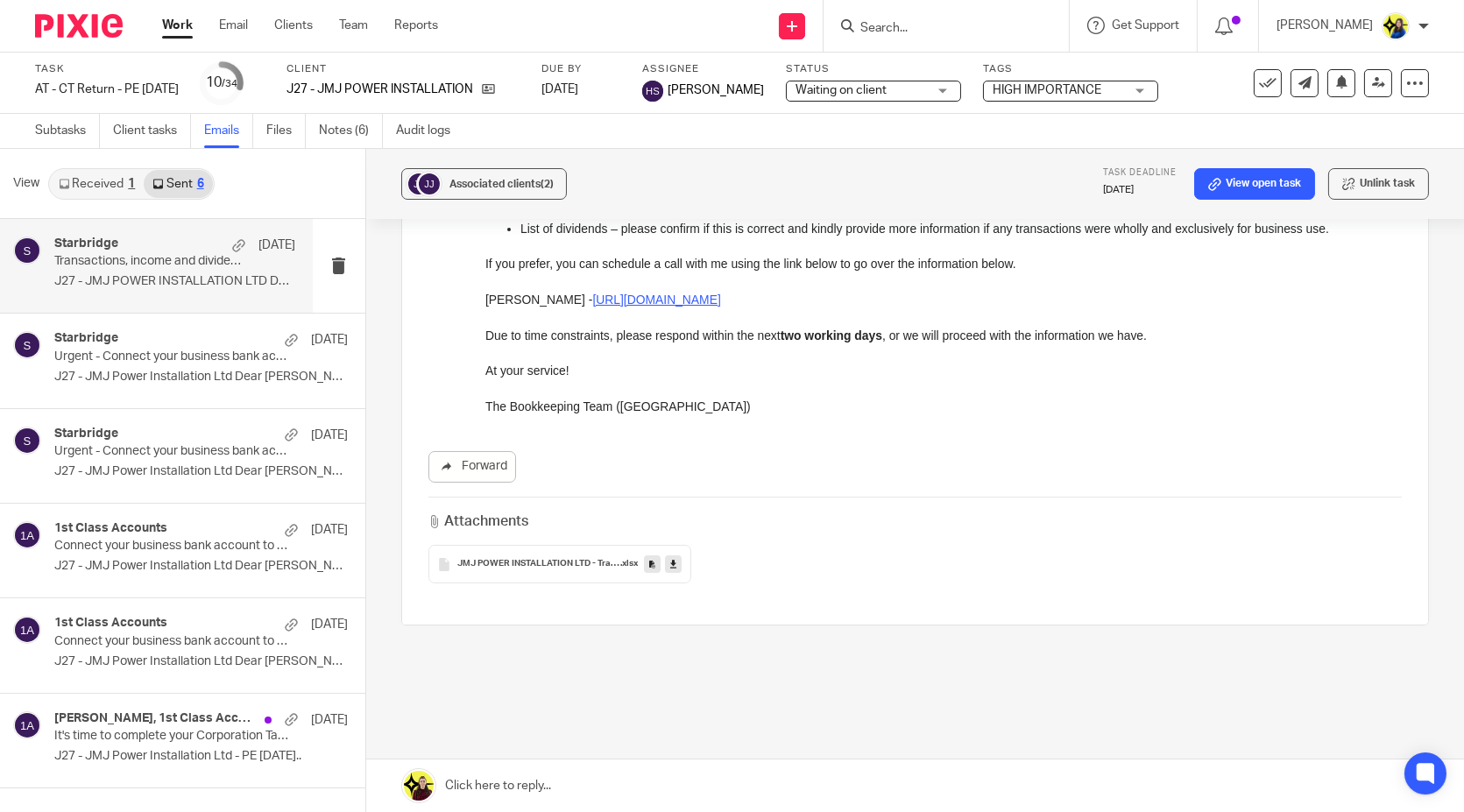
scroll to position [354, 0]
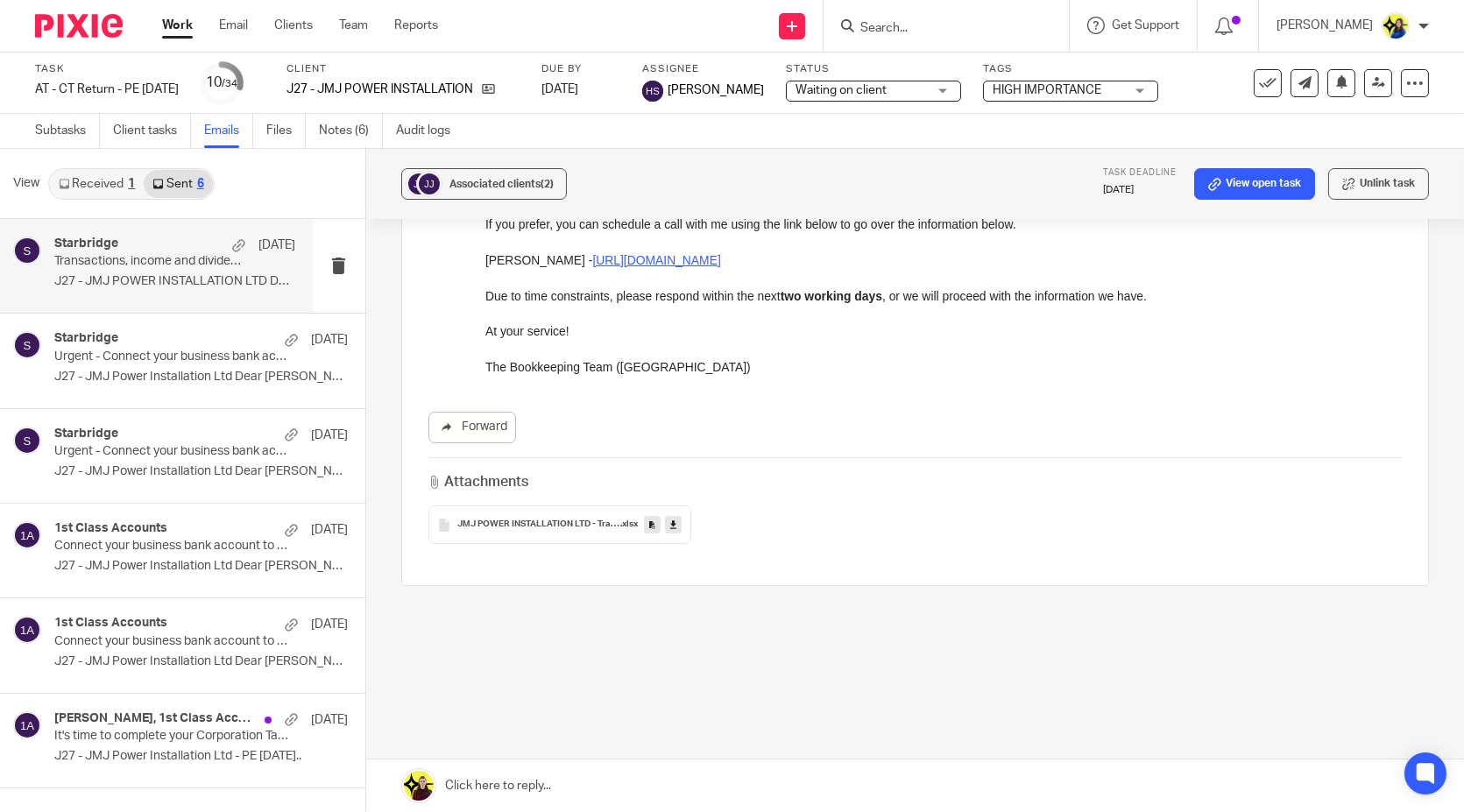
click at [531, 520] on span "JMJ POWER INSTALLATION LTD - Transactions income and dividends confirmation" at bounding box center [539, 525] width 163 height 11
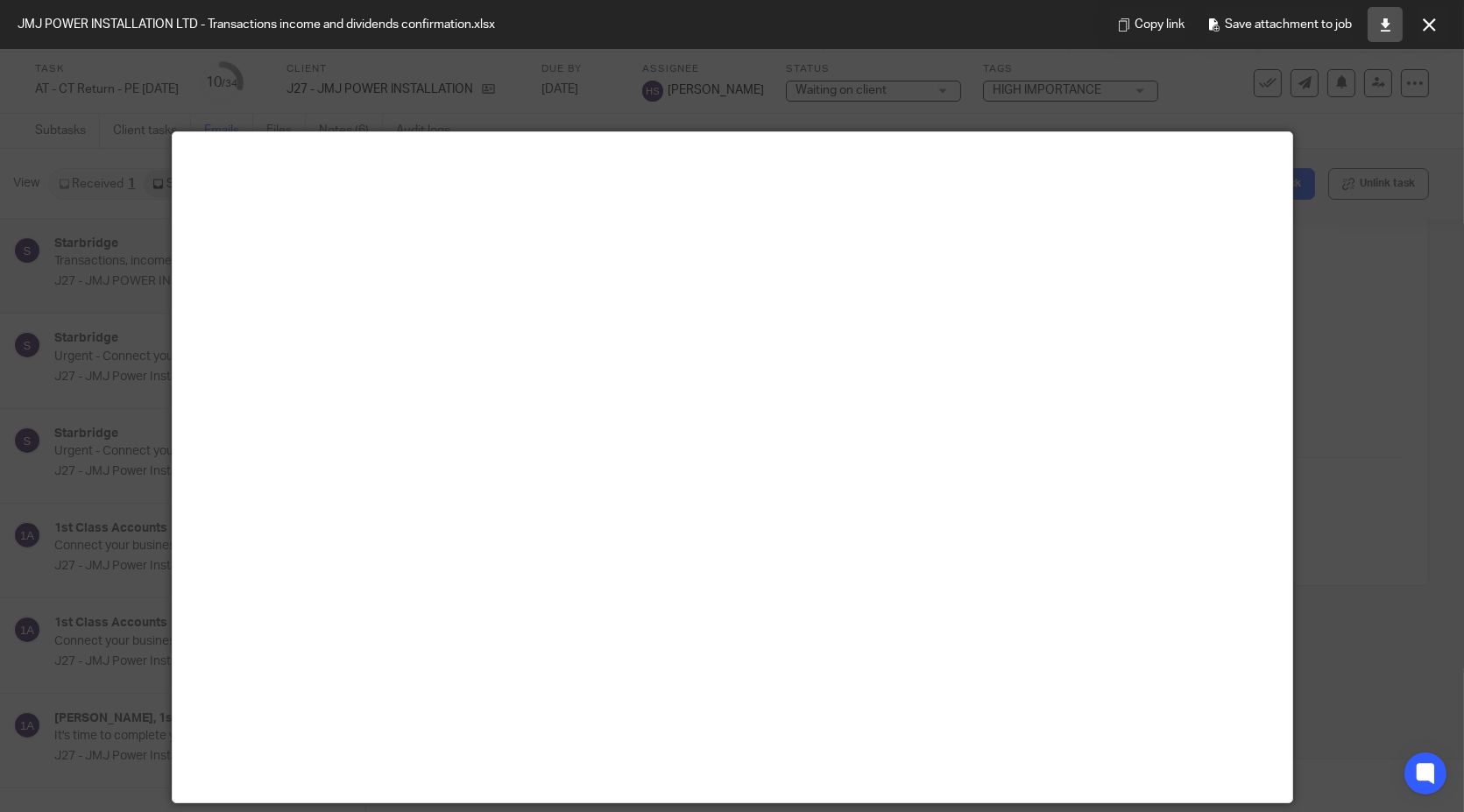
click at [1372, 20] on link at bounding box center [1385, 24] width 35 height 35
drag, startPoint x: 1440, startPoint y: 14, endPoint x: 1198, endPoint y: 22, distance: 242.1
click at [1441, 14] on button at bounding box center [1428, 24] width 35 height 35
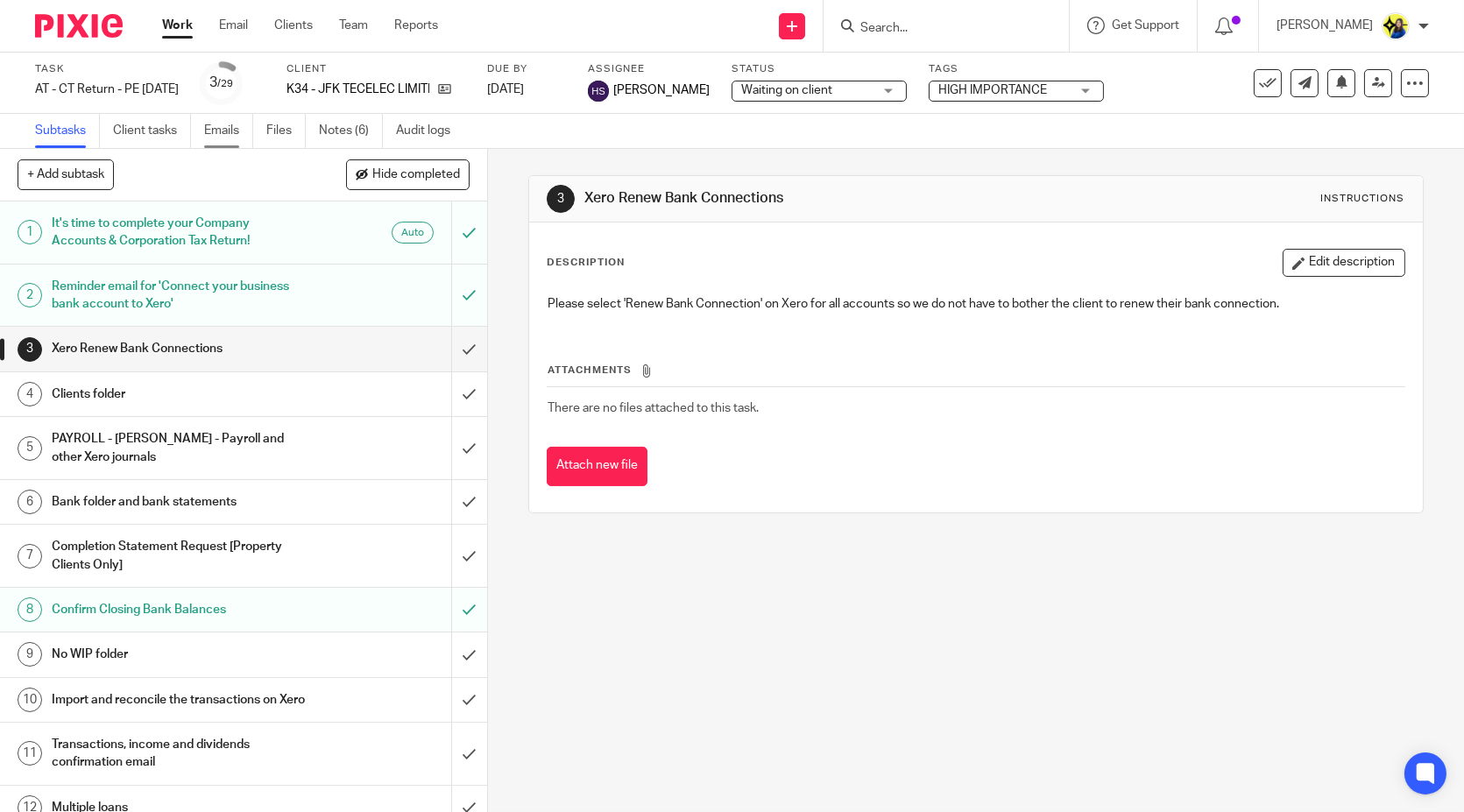
click at [220, 122] on link "Emails" at bounding box center [228, 131] width 49 height 34
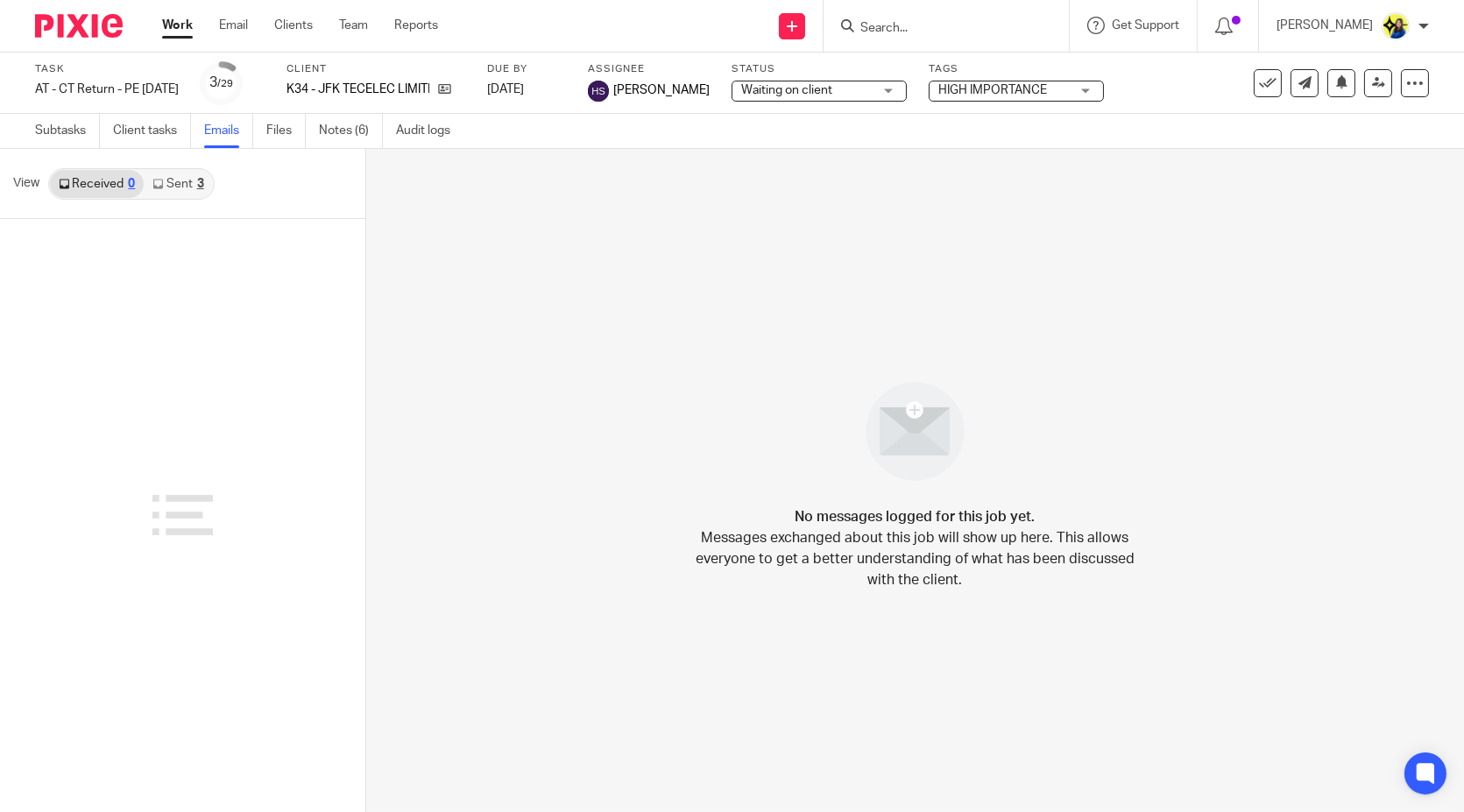
click at [171, 186] on link "Sent 3" at bounding box center [178, 183] width 68 height 28
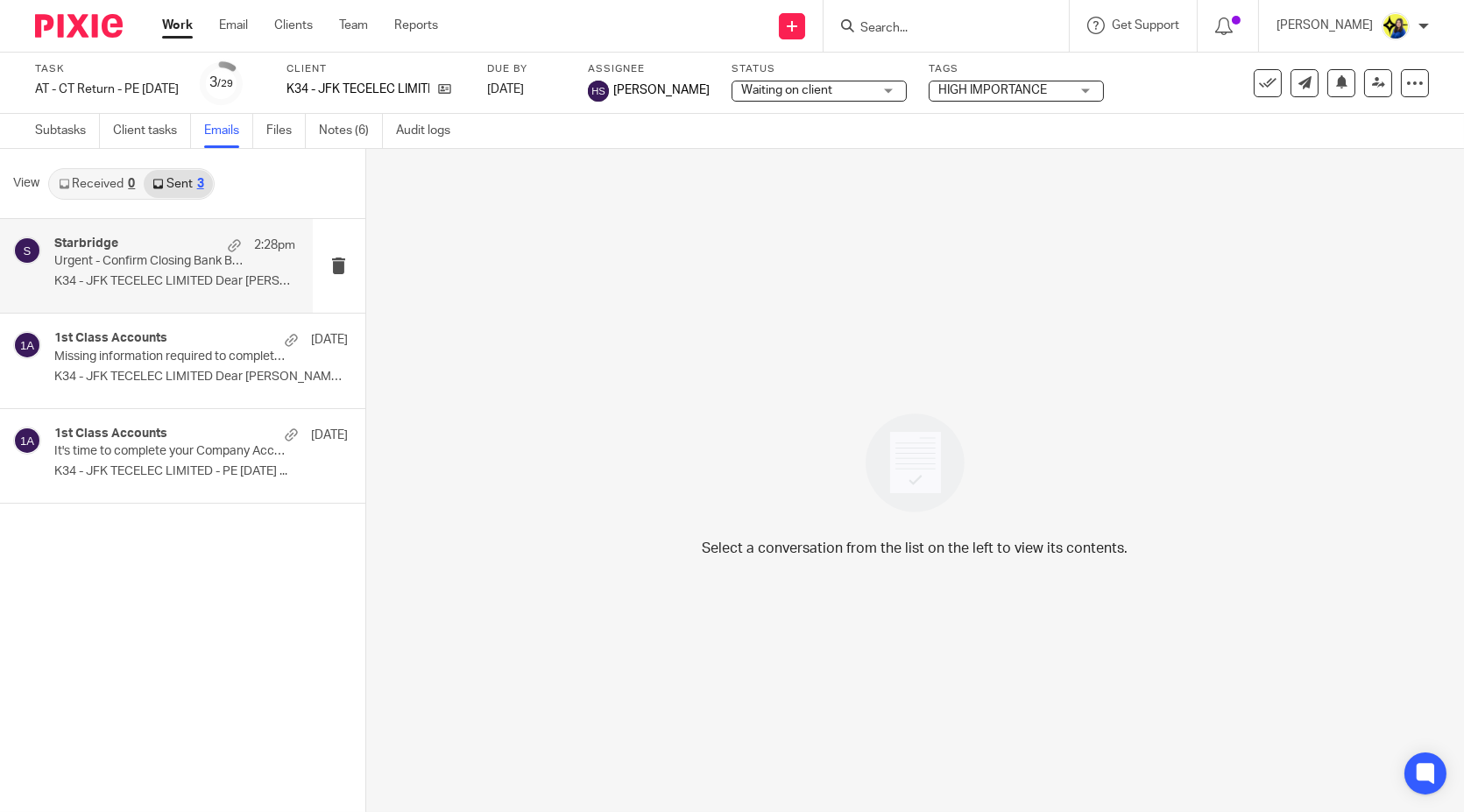
click at [168, 261] on p "Urgent - Confirm Closing Bank Balances - JFK TECELEC LIMITED." at bounding box center [151, 261] width 193 height 15
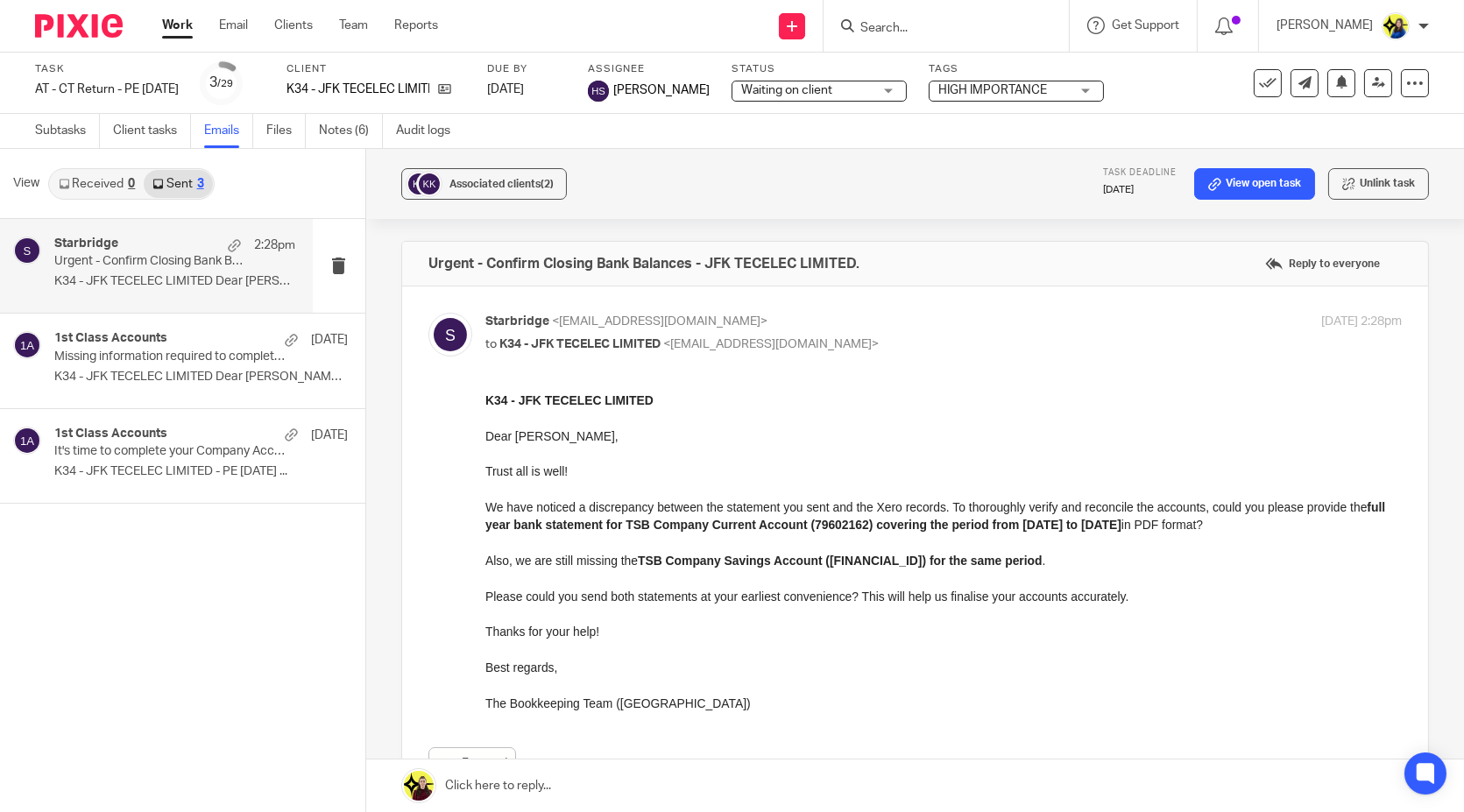
click at [381, 460] on div "Associated clients (2) Task deadline 31 Dec 2025 View open task Unlink task Urg…" at bounding box center [915, 480] width 1098 height 663
click at [381, 459] on div "Associated clients (2) Task deadline 31 Dec 2025 View open task Unlink task Urg…" at bounding box center [915, 480] width 1098 height 663
click at [383, 409] on div "Associated clients (2) Task deadline 31 Dec 2025 View open task Unlink task Urg…" at bounding box center [915, 480] width 1098 height 663
click at [112, 270] on div "Starbridge 2:28pm Urgent - Confirm Closing Bank Balances - JFK TECELEC LIMITED.…" at bounding box center [175, 266] width 241 height 58
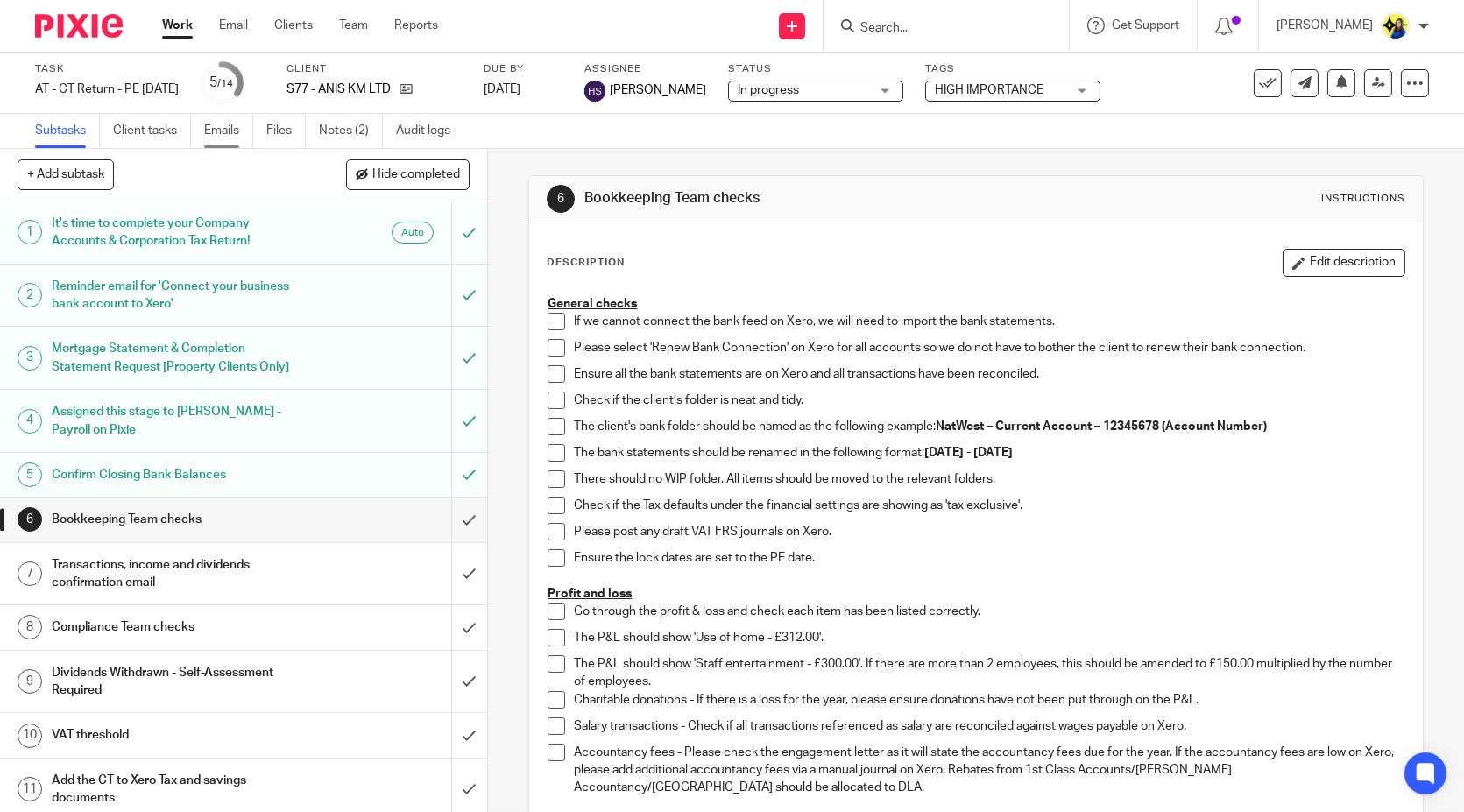
click at [220, 122] on link "Emails" at bounding box center [228, 131] width 49 height 34
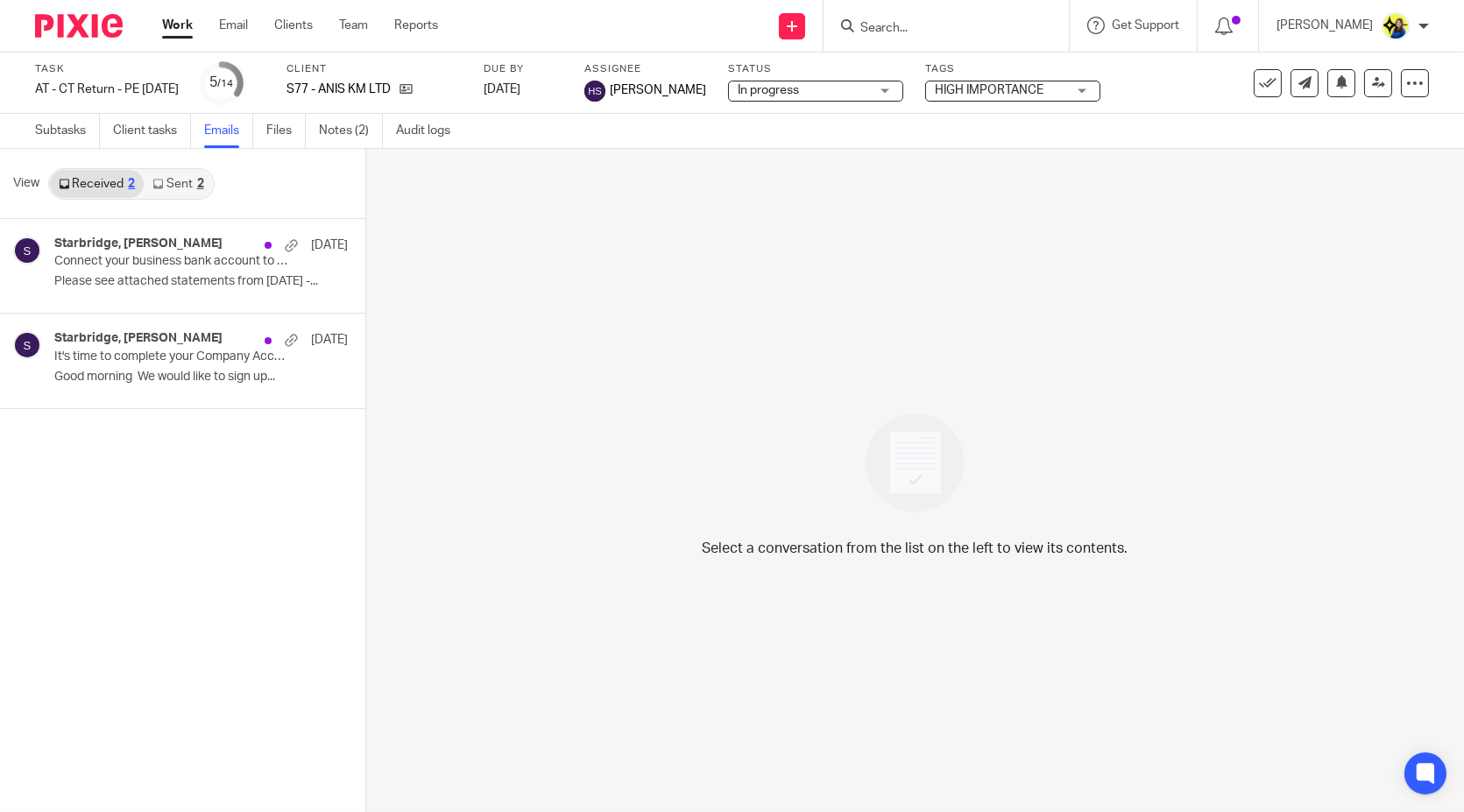
click at [162, 173] on link "Sent 2" at bounding box center [178, 183] width 68 height 28
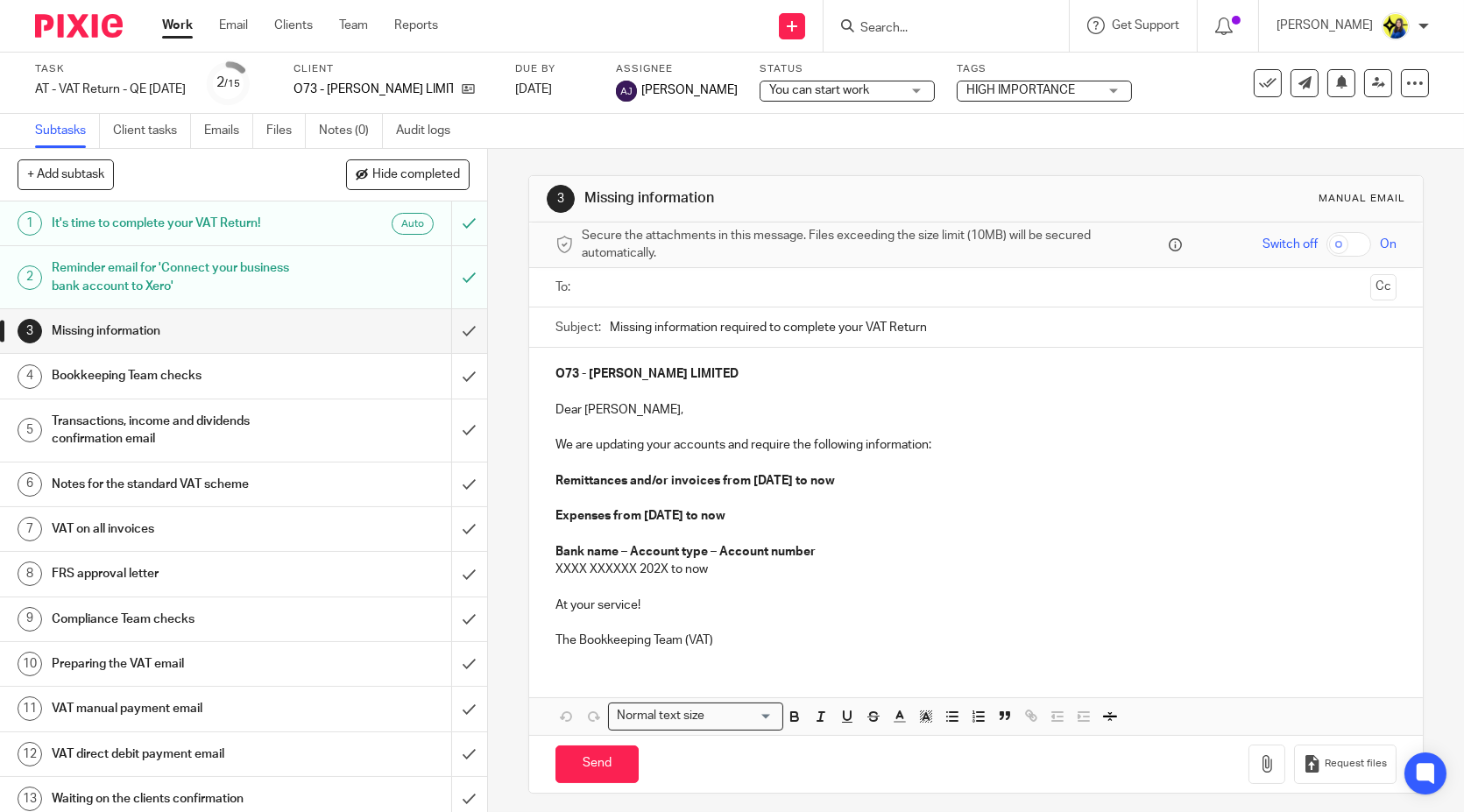
click at [998, 33] on input "Search" at bounding box center [937, 29] width 158 height 16
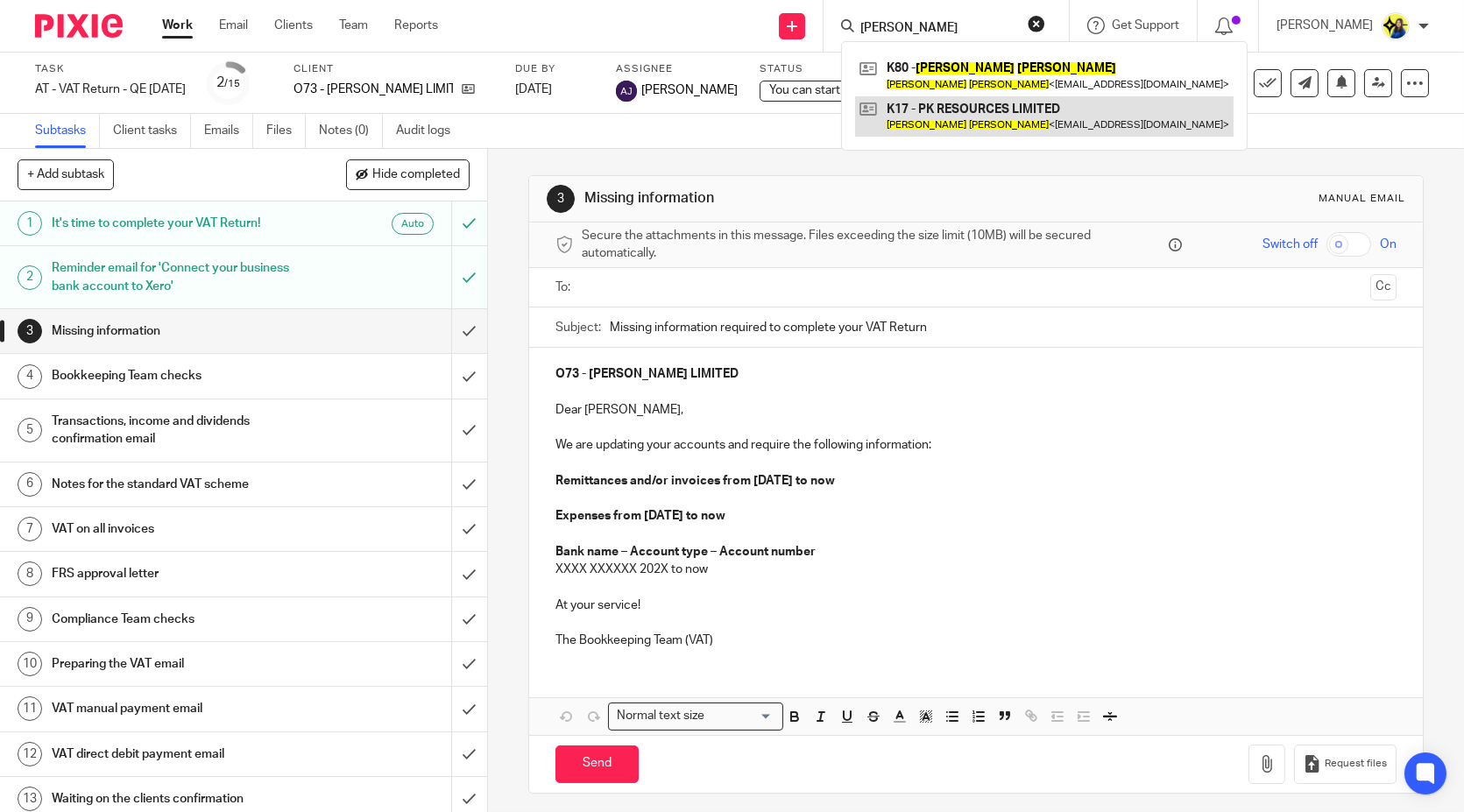
type input "peter kay"
click at [1036, 112] on link at bounding box center [1045, 116] width 379 height 40
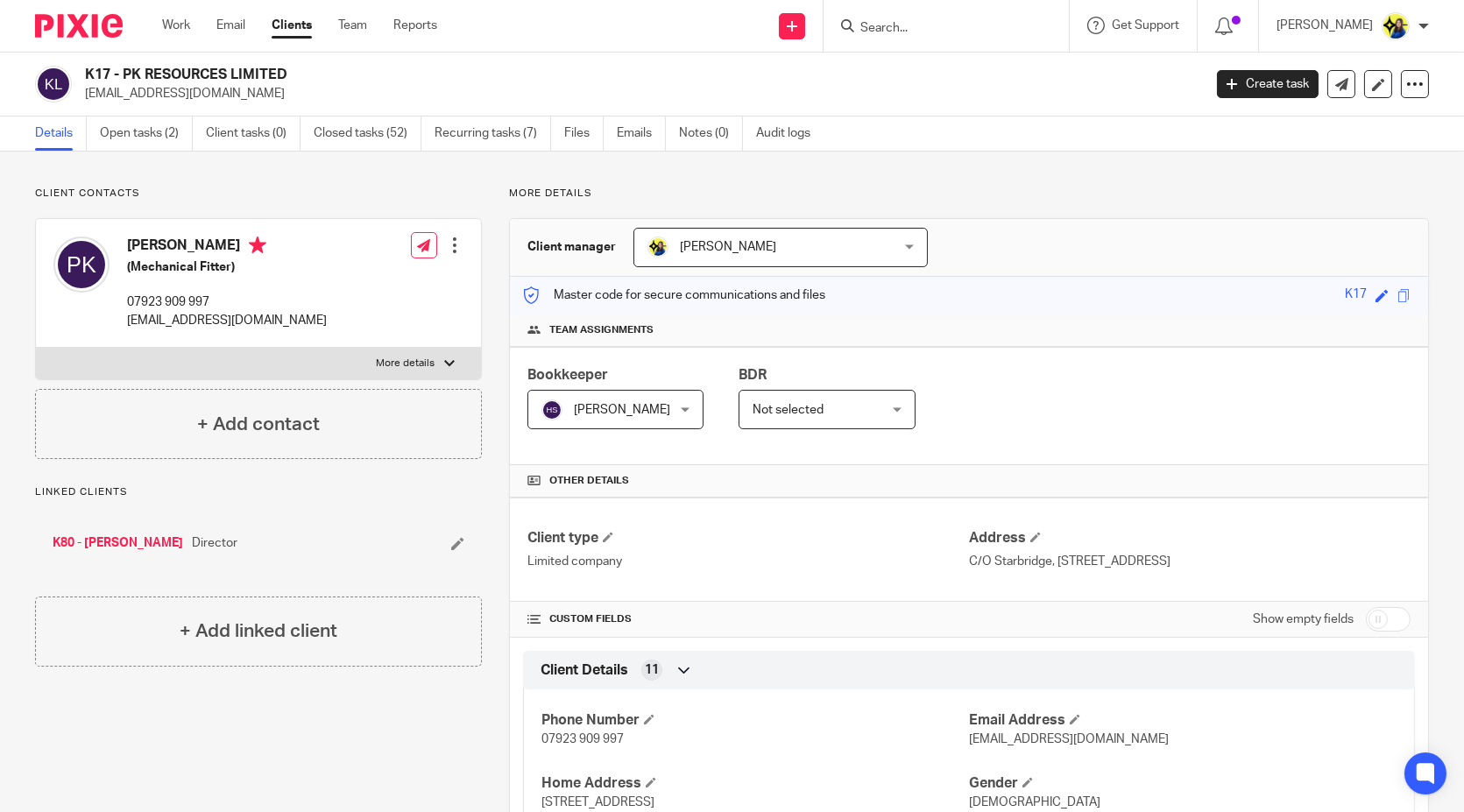
click at [185, 131] on link "Open tasks (2)" at bounding box center [145, 134] width 92 height 34
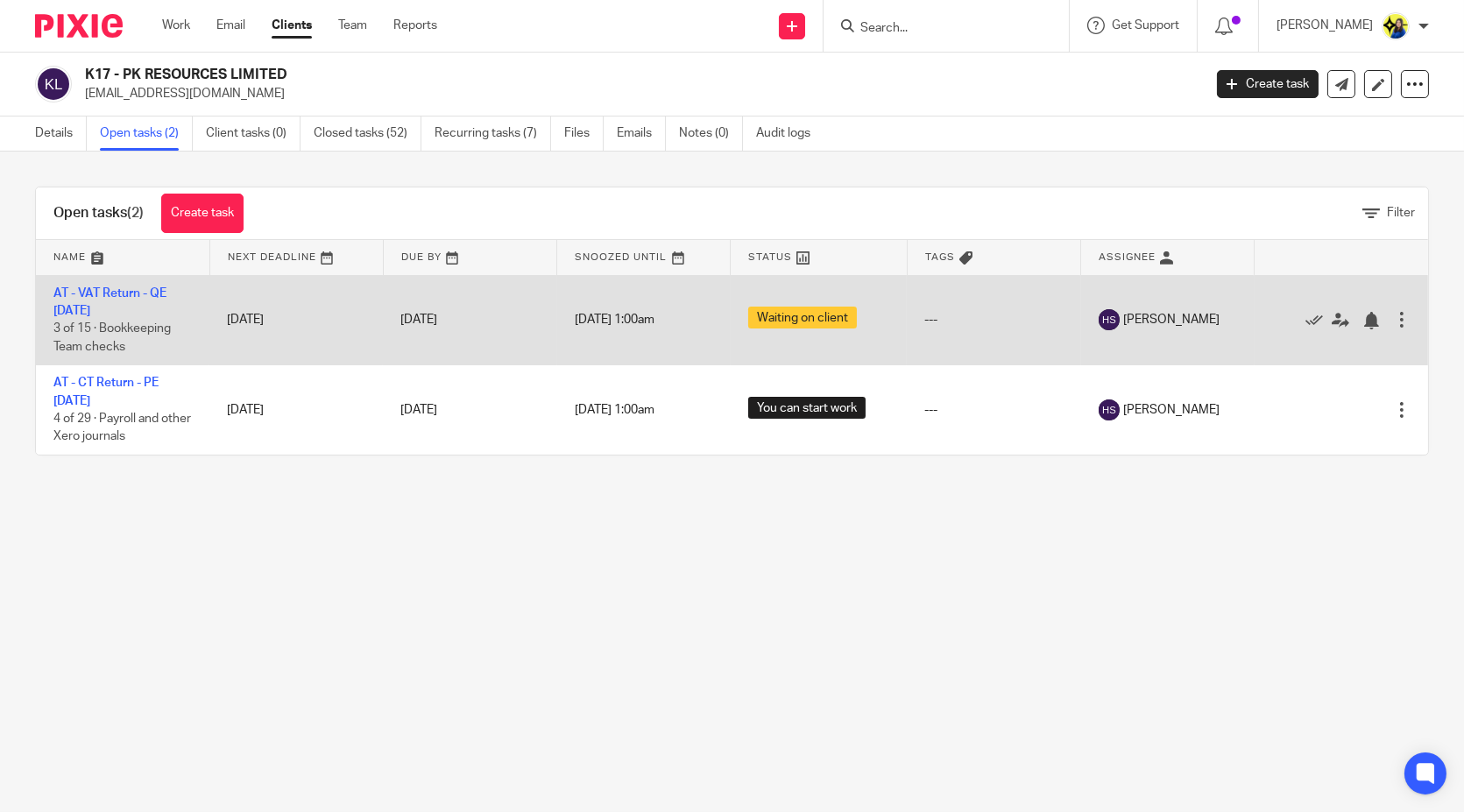
drag, startPoint x: 330, startPoint y: 572, endPoint x: 115, endPoint y: 335, distance: 320.0
click at [330, 573] on main "K17 - PK RESOURCES LIMITED peterkay1969@live.co.uk Create task Update from Comp…" at bounding box center [732, 406] width 1464 height 812
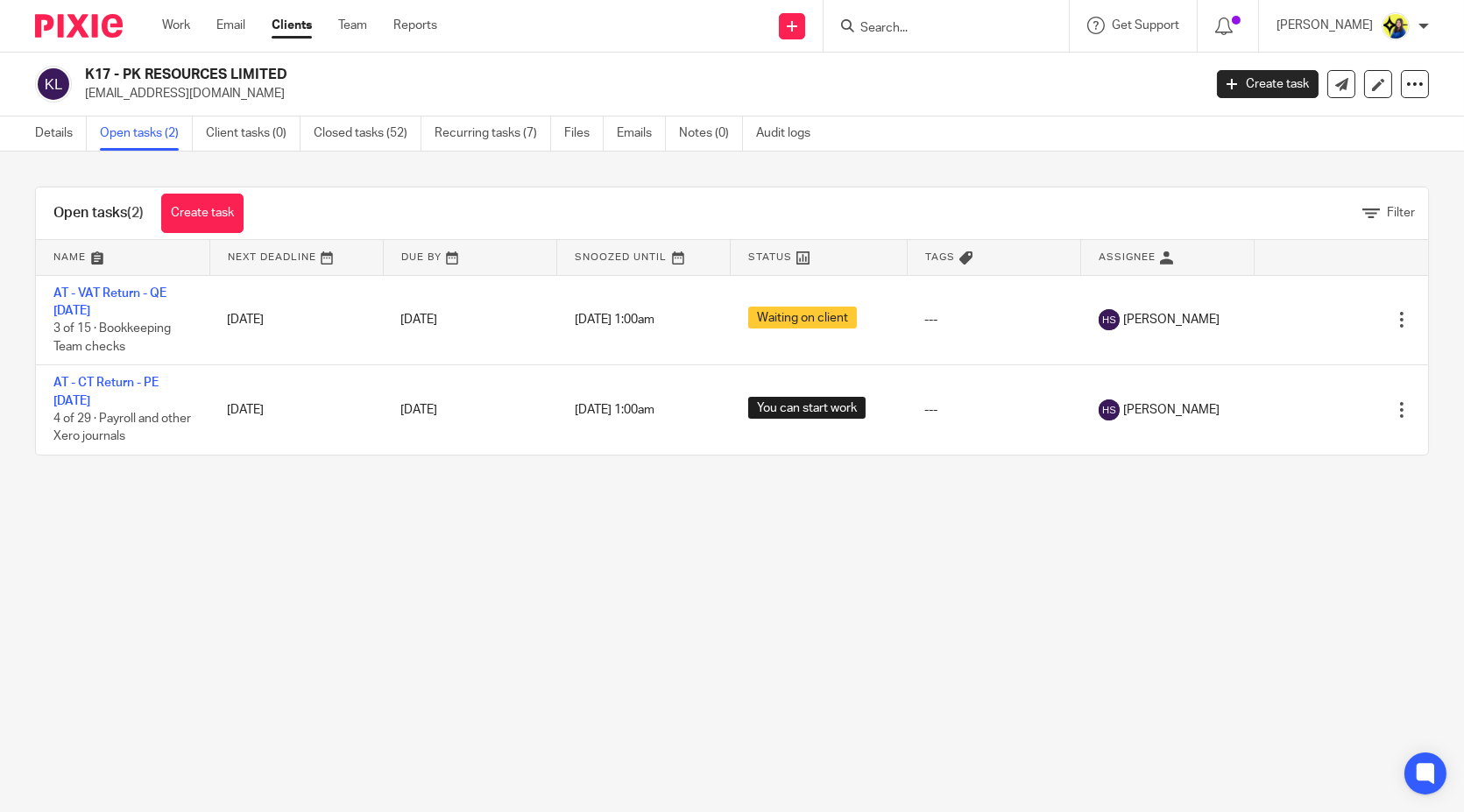
click at [220, 461] on div "Open tasks (2) Create task Filter Name Next Deadline Due By Snoozed Until Statu…" at bounding box center [732, 321] width 1464 height 339
click at [281, 525] on main "K17 - PK RESOURCES LIMITED peterkay1969@live.co.uk Create task Update from Comp…" at bounding box center [732, 406] width 1464 height 812
click at [97, 170] on div "Open tasks (2) Create task Filter Name Next Deadline Due By Snoozed Until Statu…" at bounding box center [732, 321] width 1464 height 339
click at [71, 127] on link "Details" at bounding box center [61, 134] width 52 height 34
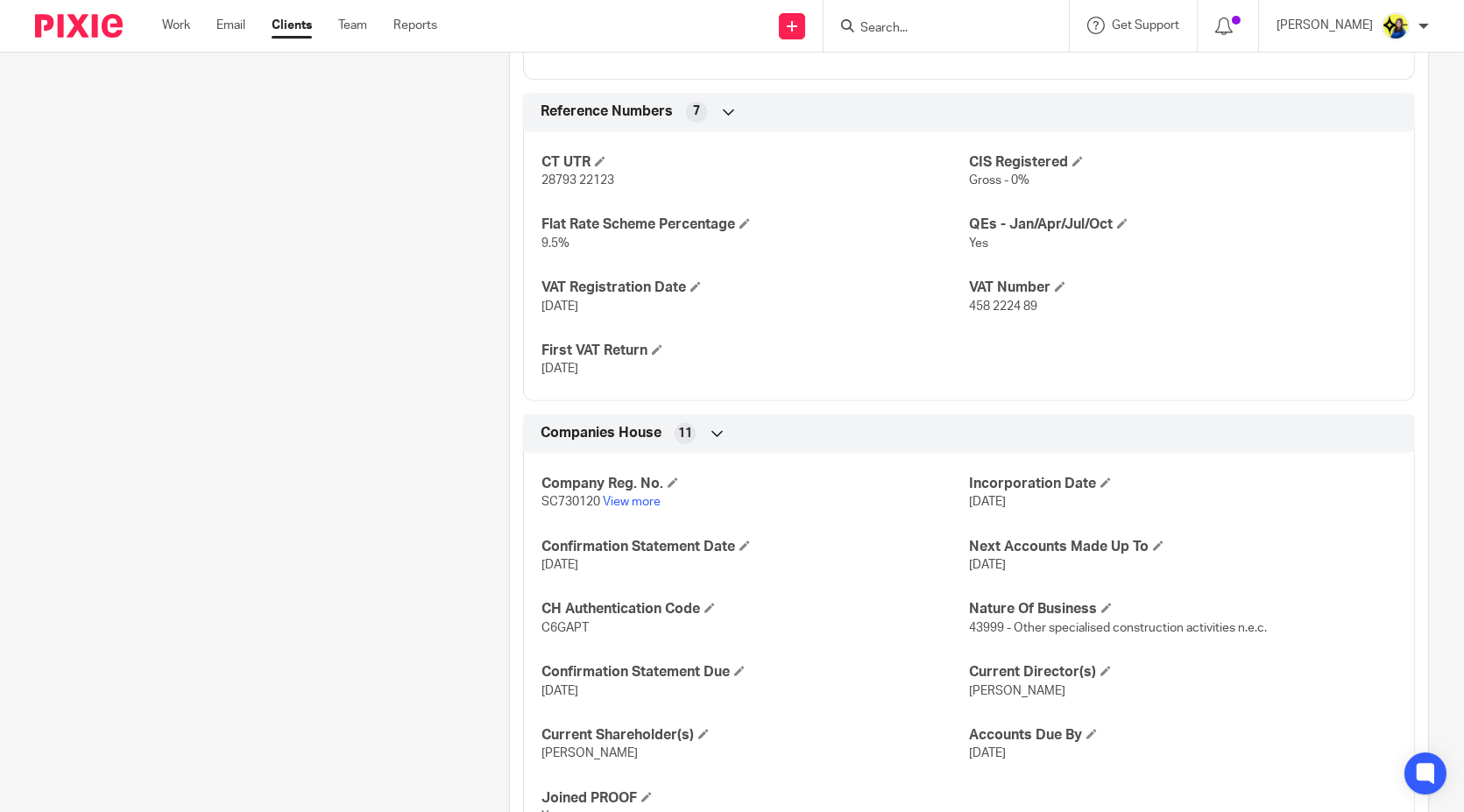
scroll to position [1448, 0]
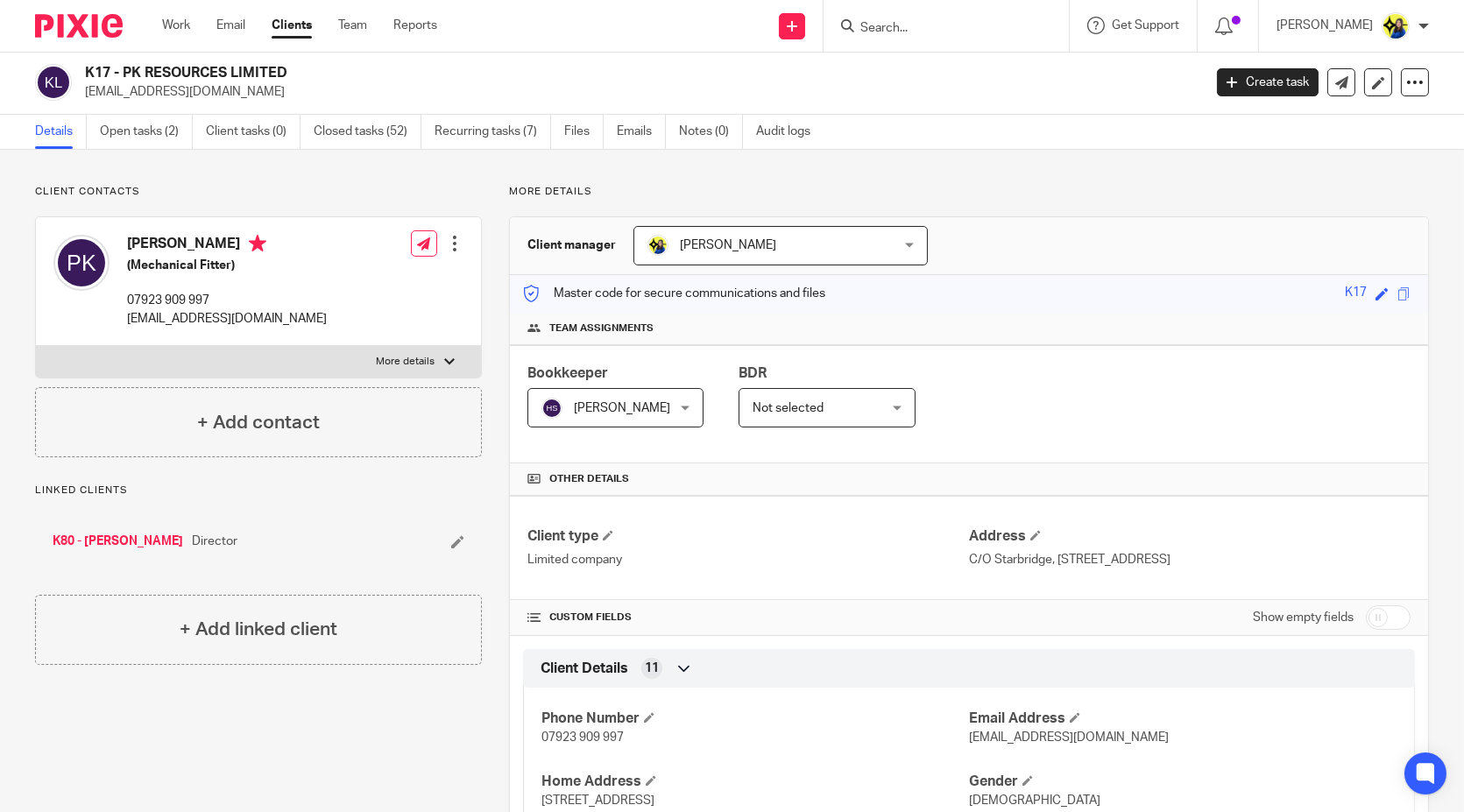
scroll to position [0, 0]
click at [403, 197] on p "Client contacts" at bounding box center [259, 194] width 447 height 14
drag, startPoint x: 368, startPoint y: 202, endPoint x: 374, endPoint y: 192, distance: 11.7
click at [368, 202] on div "Client contacts Peter Kay (Mechanical Fitter) 07923 909 997 peterkay1969@live.c…" at bounding box center [259, 323] width 447 height 273
click at [378, 188] on p "Client contacts" at bounding box center [259, 194] width 447 height 14
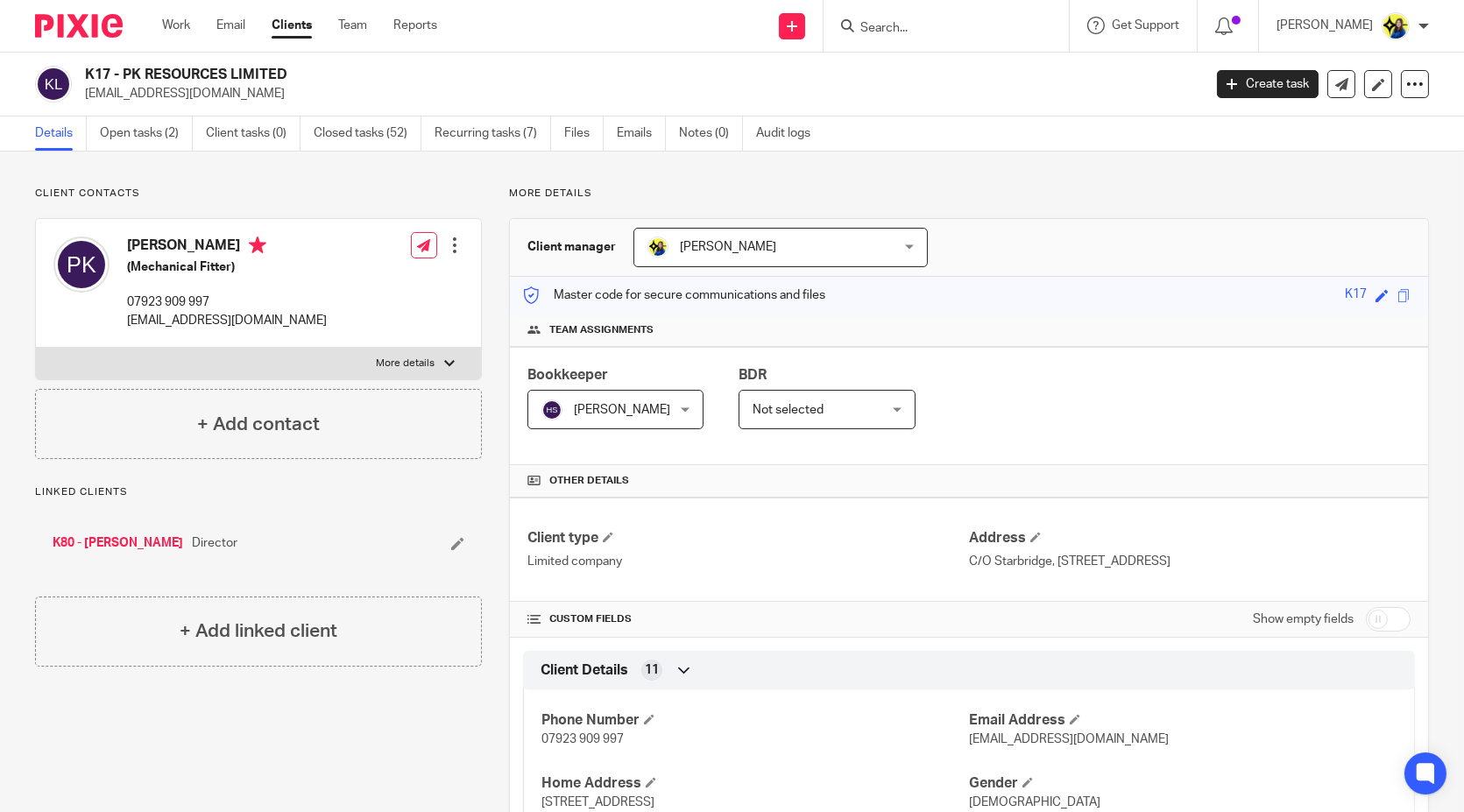
click at [367, 96] on p "[EMAIL_ADDRESS][DOMAIN_NAME]" at bounding box center [638, 94] width 1106 height 18
click at [365, 193] on p "Client contacts" at bounding box center [259, 194] width 447 height 14
click at [405, 132] on link "Closed tasks (52)" at bounding box center [367, 134] width 108 height 34
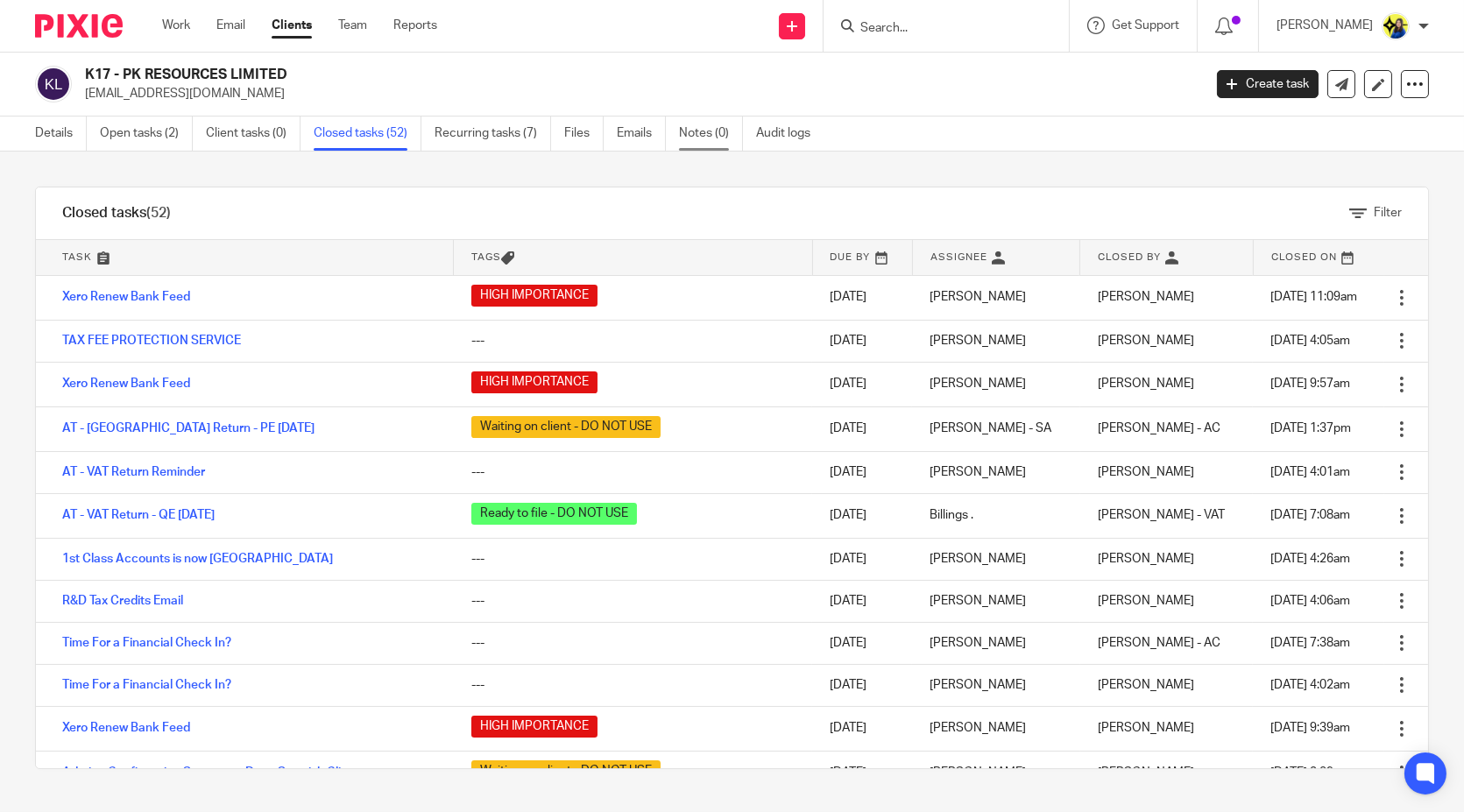
click at [696, 134] on link "Notes (0)" at bounding box center [710, 134] width 64 height 34
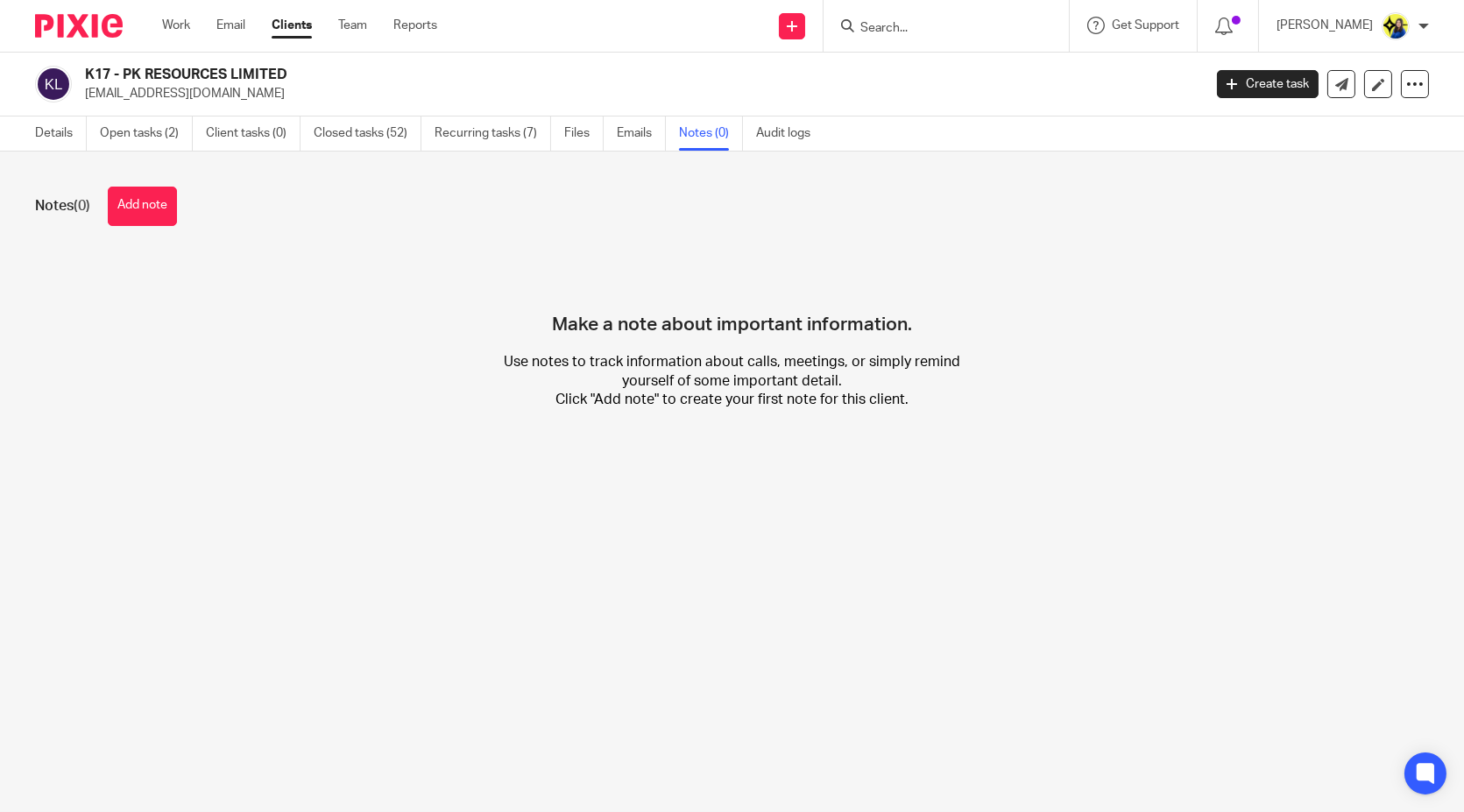
click at [737, 589] on main "K17 - PK RESOURCES LIMITED peterkay1969@live.co.uk Create task Update from Comp…" at bounding box center [732, 406] width 1464 height 812
click at [967, 29] on input "Search" at bounding box center [937, 29] width 158 height 16
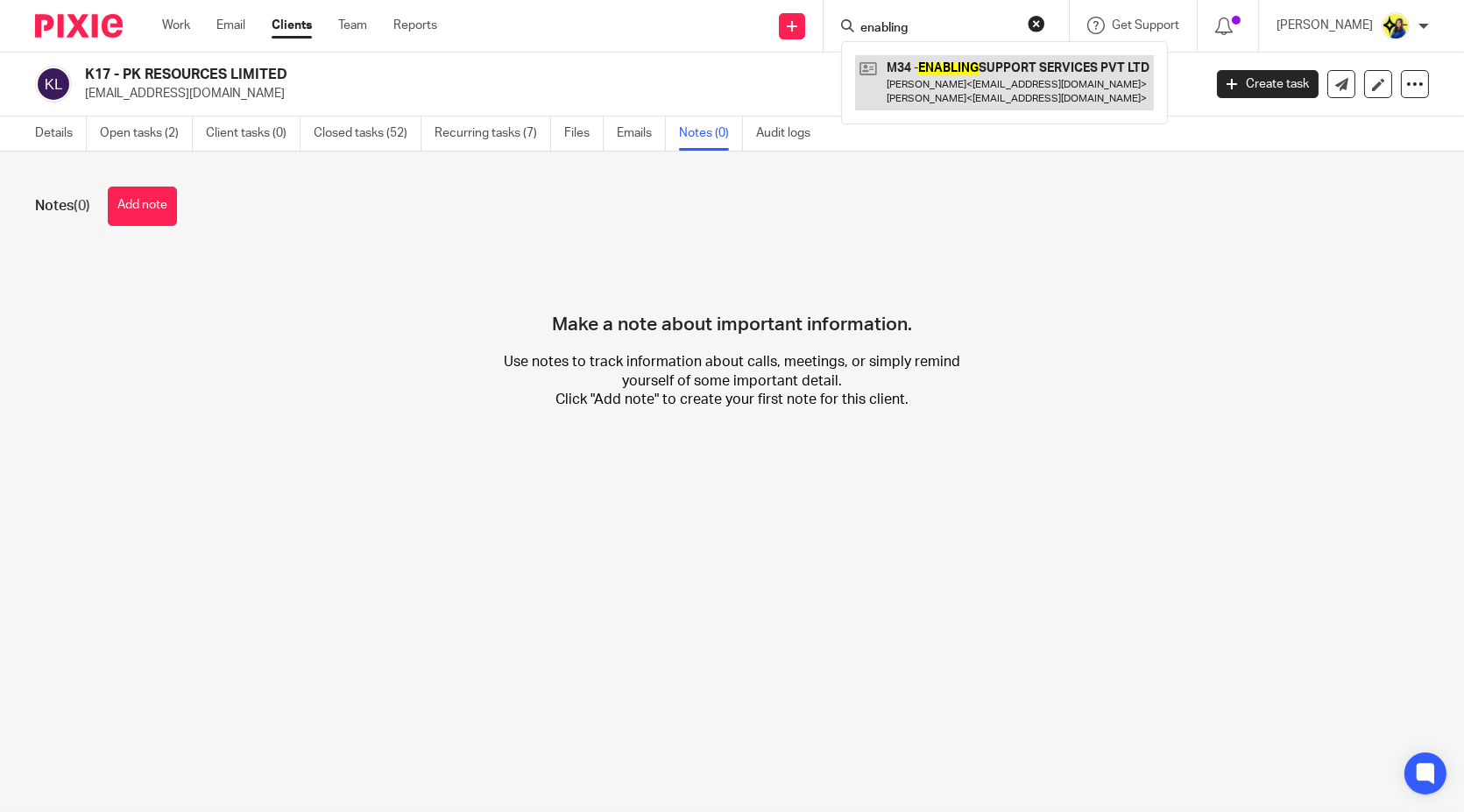
type input "enabling"
click at [1060, 84] on link at bounding box center [1004, 82] width 299 height 55
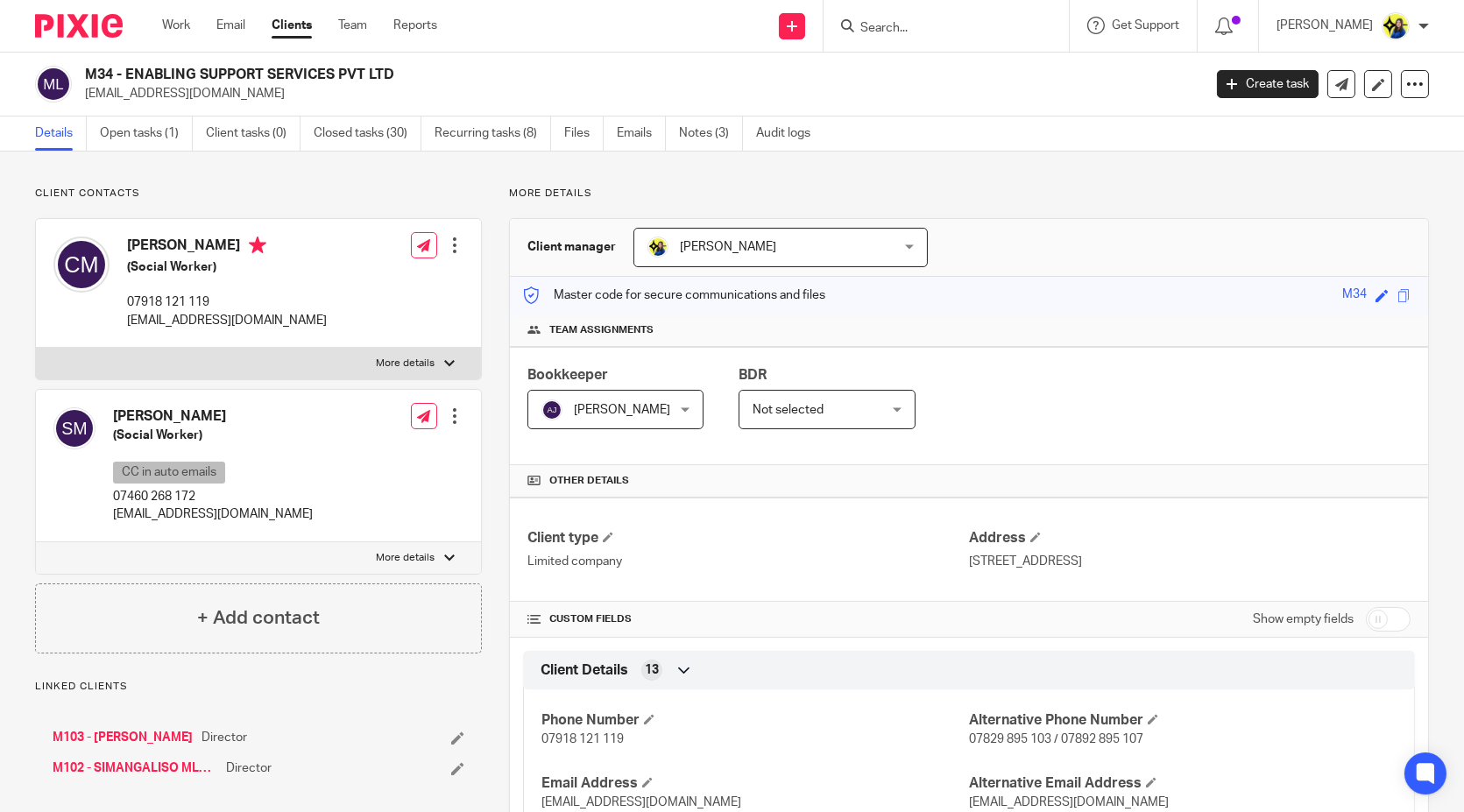
click at [302, 209] on div "Client contacts Charles Mlambo (Social Worker) 07918 121 119 charlesmlambo@gmai…" at bounding box center [259, 420] width 447 height 467
drag, startPoint x: 276, startPoint y: 506, endPoint x: 103, endPoint y: 531, distance: 174.8
click at [103, 531] on div "Simangaliso Mlambo (Social Worker) CC in auto emails 07460 268 172 sybilmlambo@…" at bounding box center [259, 466] width 445 height 153
copy p "sybilmlambo@gmail.com"
click at [404, 196] on p "Client contacts" at bounding box center [259, 194] width 447 height 14
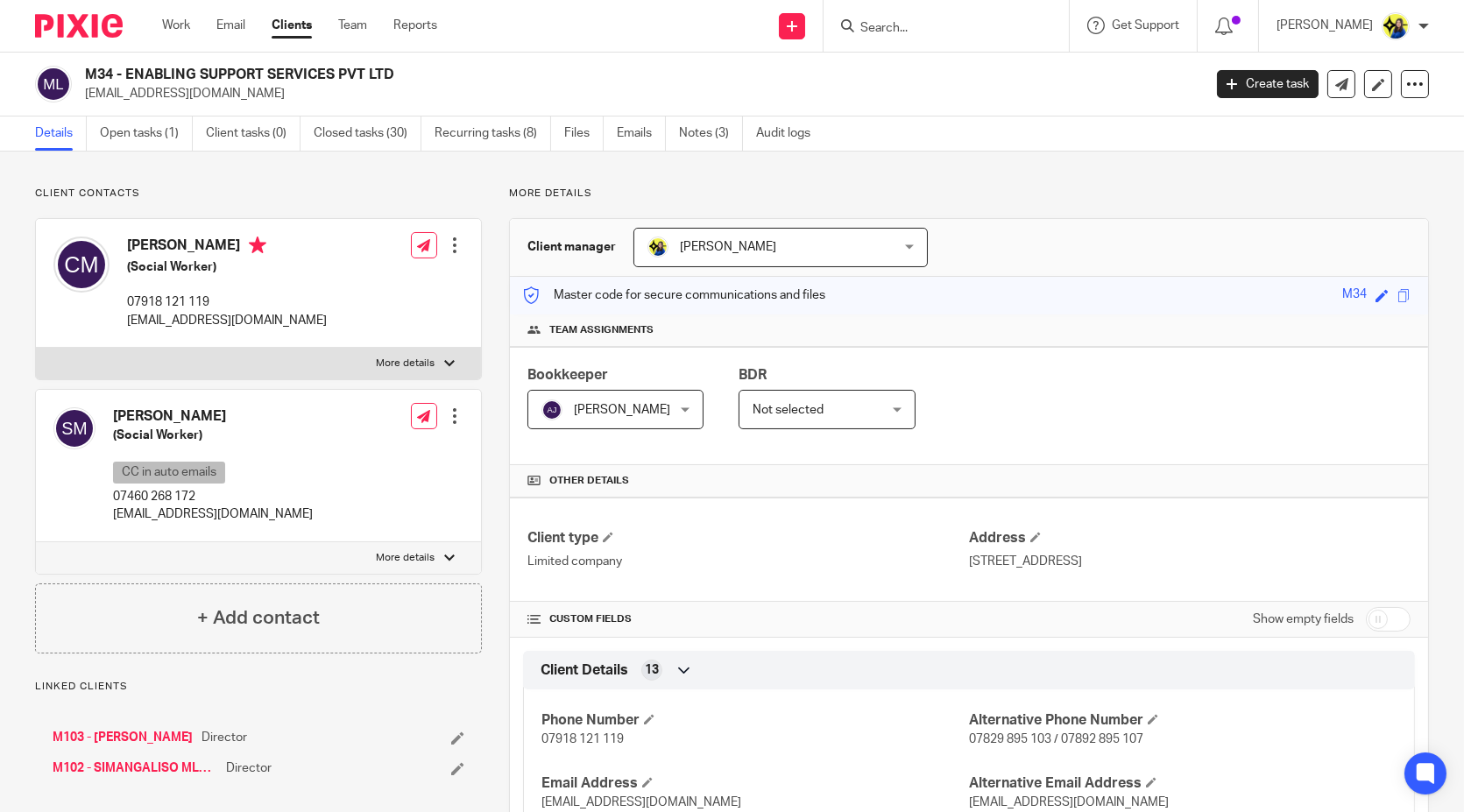
click at [404, 196] on p "Client contacts" at bounding box center [259, 194] width 447 height 14
click at [1002, 28] on input "Search" at bounding box center [937, 29] width 158 height 16
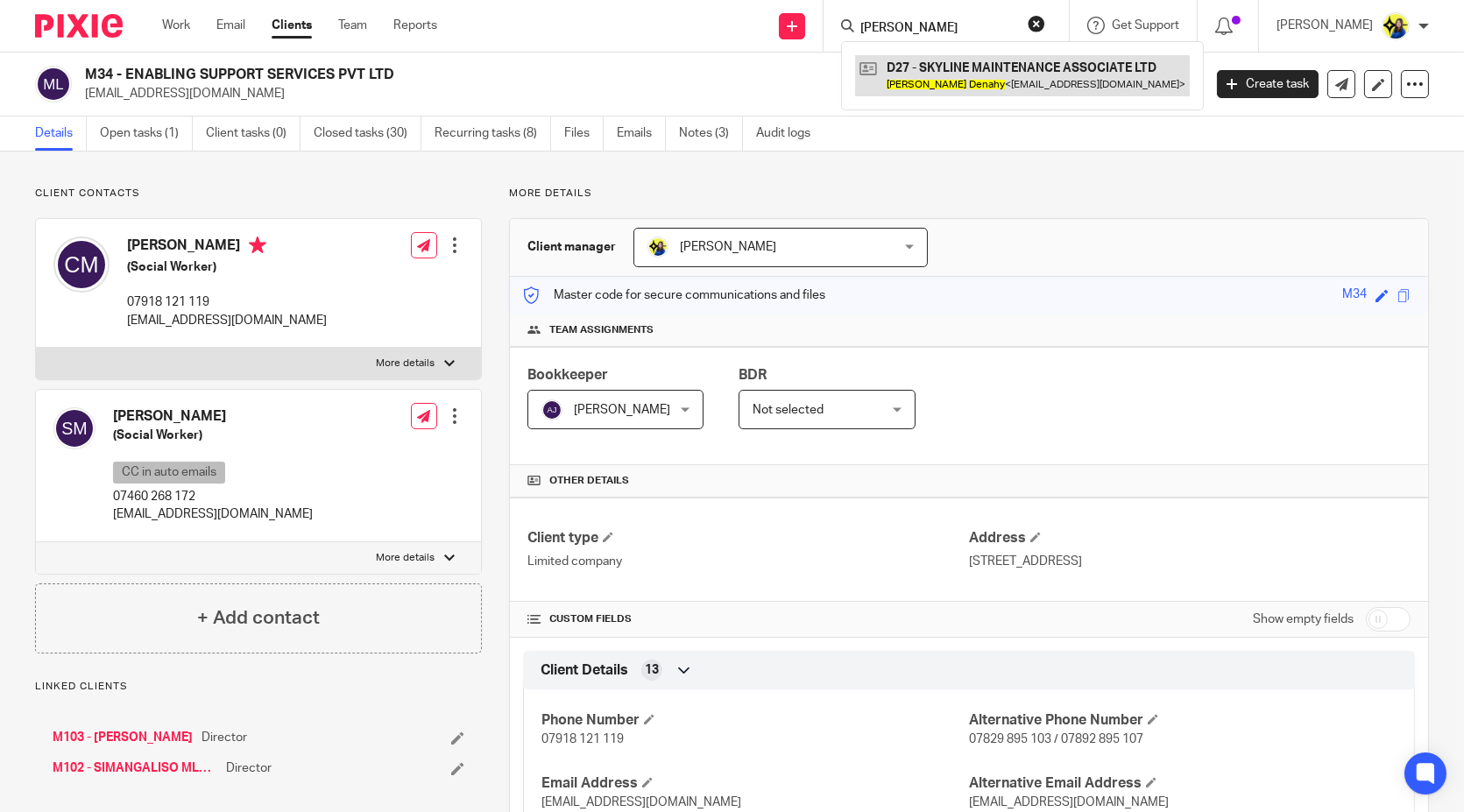
type input "richard debahy"
click at [1048, 74] on link at bounding box center [1022, 74] width 335 height 40
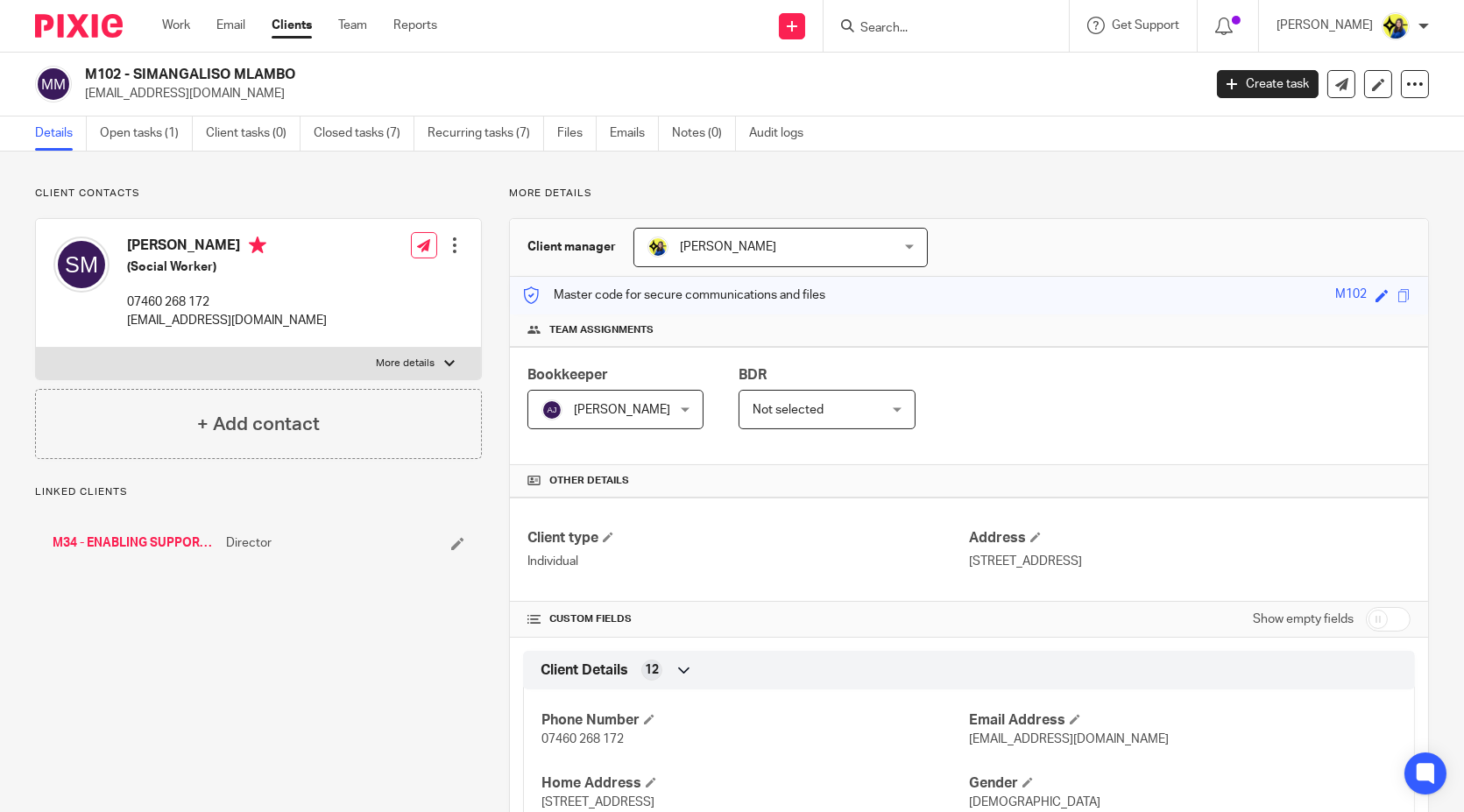
scroll to position [195, 0]
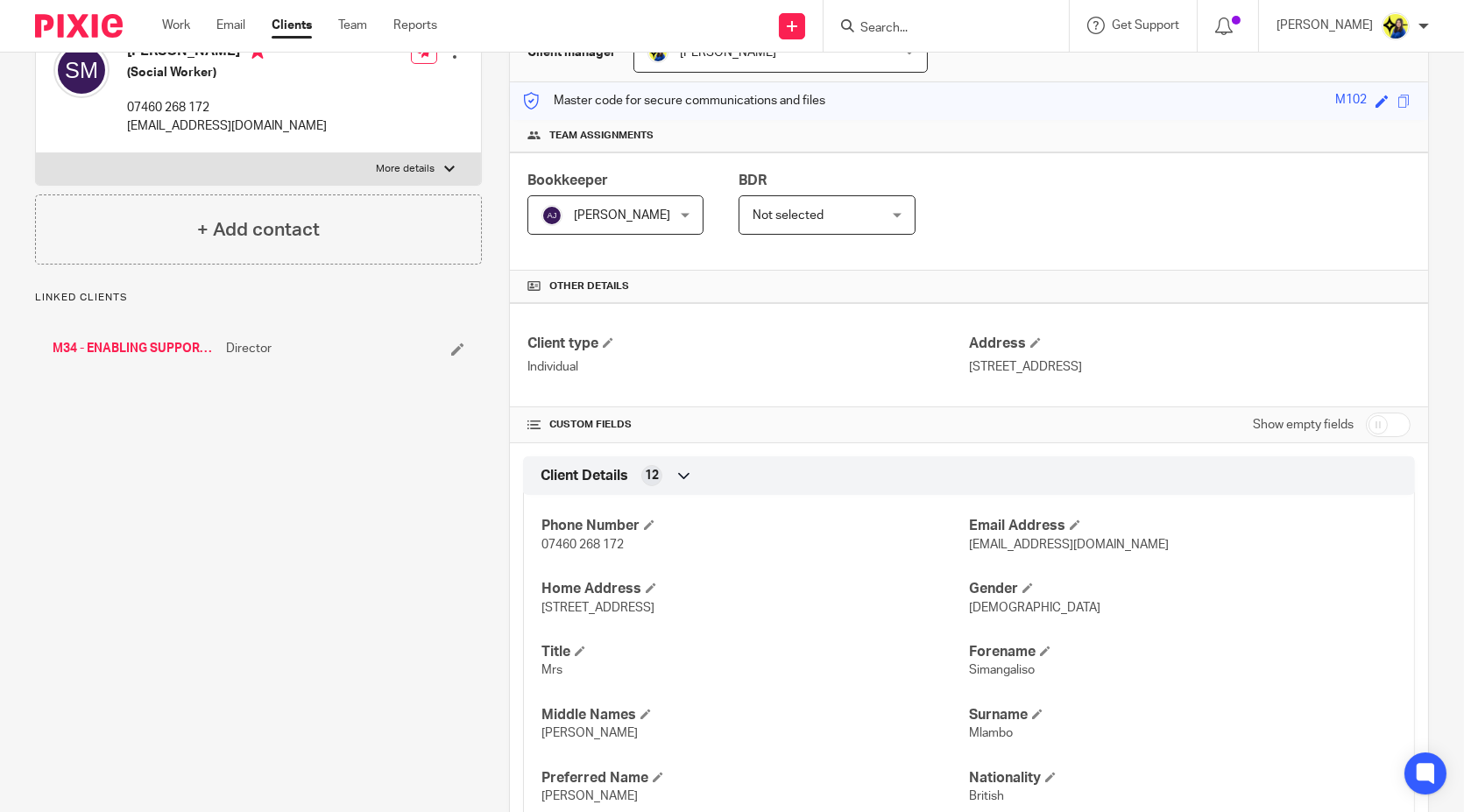
click at [445, 598] on div "Client contacts Simangaliso Mlambo (Social Worker) 07460 268 172 sybilmlambo@gm…" at bounding box center [245, 669] width 474 height 1356
click at [338, 606] on div "Client contacts Simangaliso Mlambo (Social Worker) 07460 268 172 sybilmlambo@gm…" at bounding box center [245, 669] width 474 height 1356
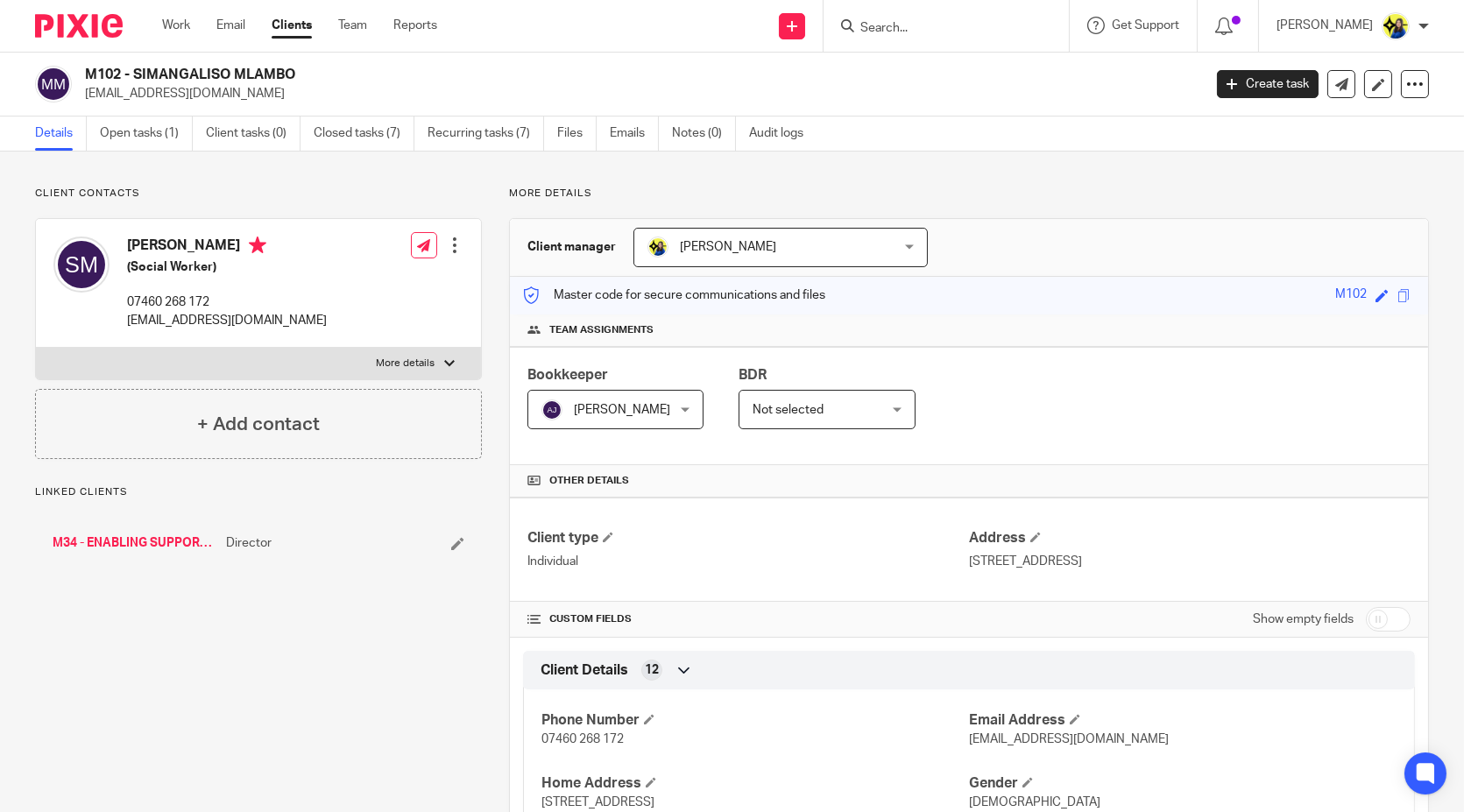
drag, startPoint x: 333, startPoint y: 678, endPoint x: 290, endPoint y: 655, distance: 48.8
click at [291, 652] on div "+ Add linked client" at bounding box center [259, 632] width 447 height 70
drag, startPoint x: 267, startPoint y: 99, endPoint x: 84, endPoint y: 100, distance: 183.0
click at [85, 100] on p "[EMAIL_ADDRESS][DOMAIN_NAME]" at bounding box center [638, 94] width 1106 height 18
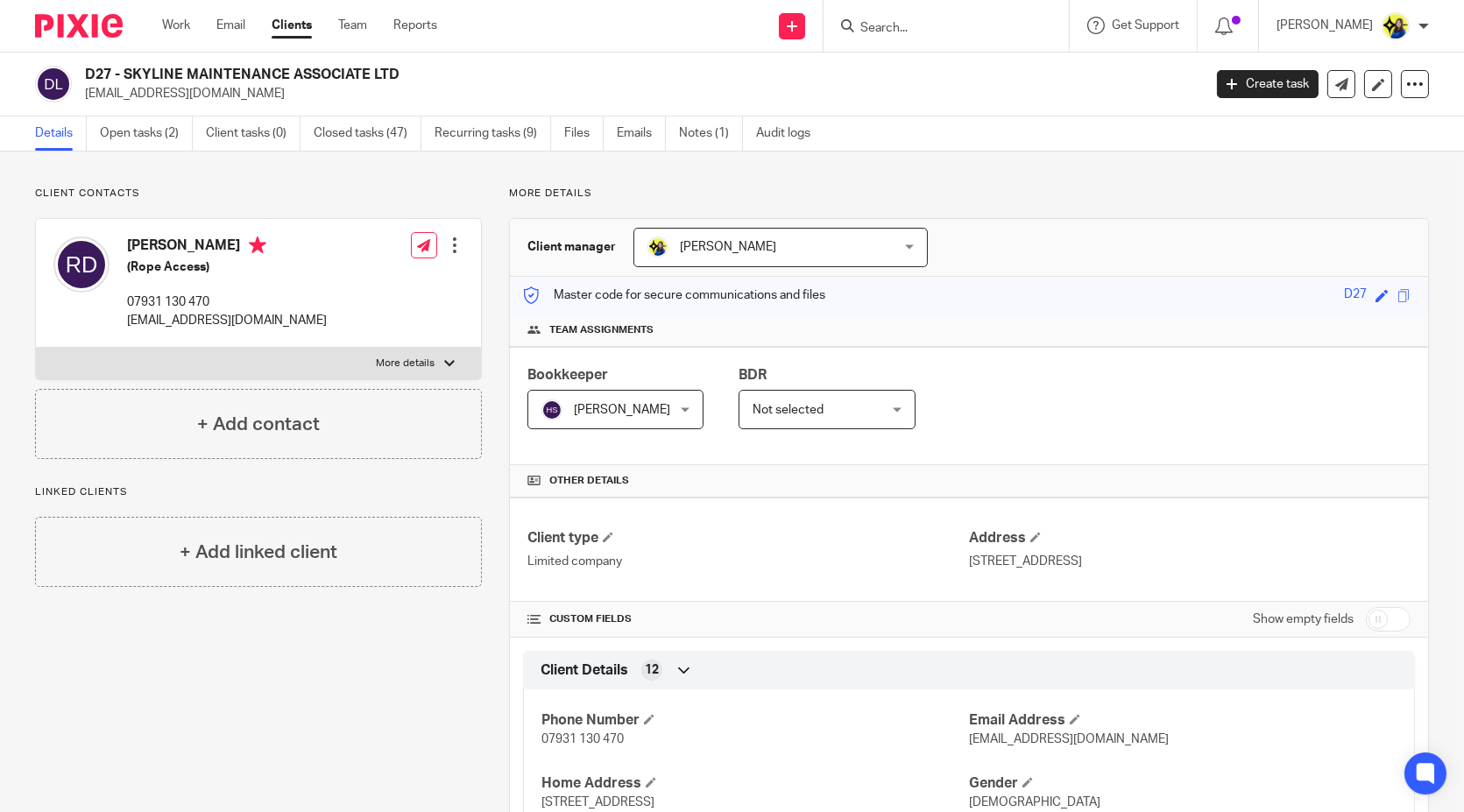
copy p "[EMAIL_ADDRESS][DOMAIN_NAME]"
click at [961, 27] on input "Search" at bounding box center [937, 29] width 158 height 16
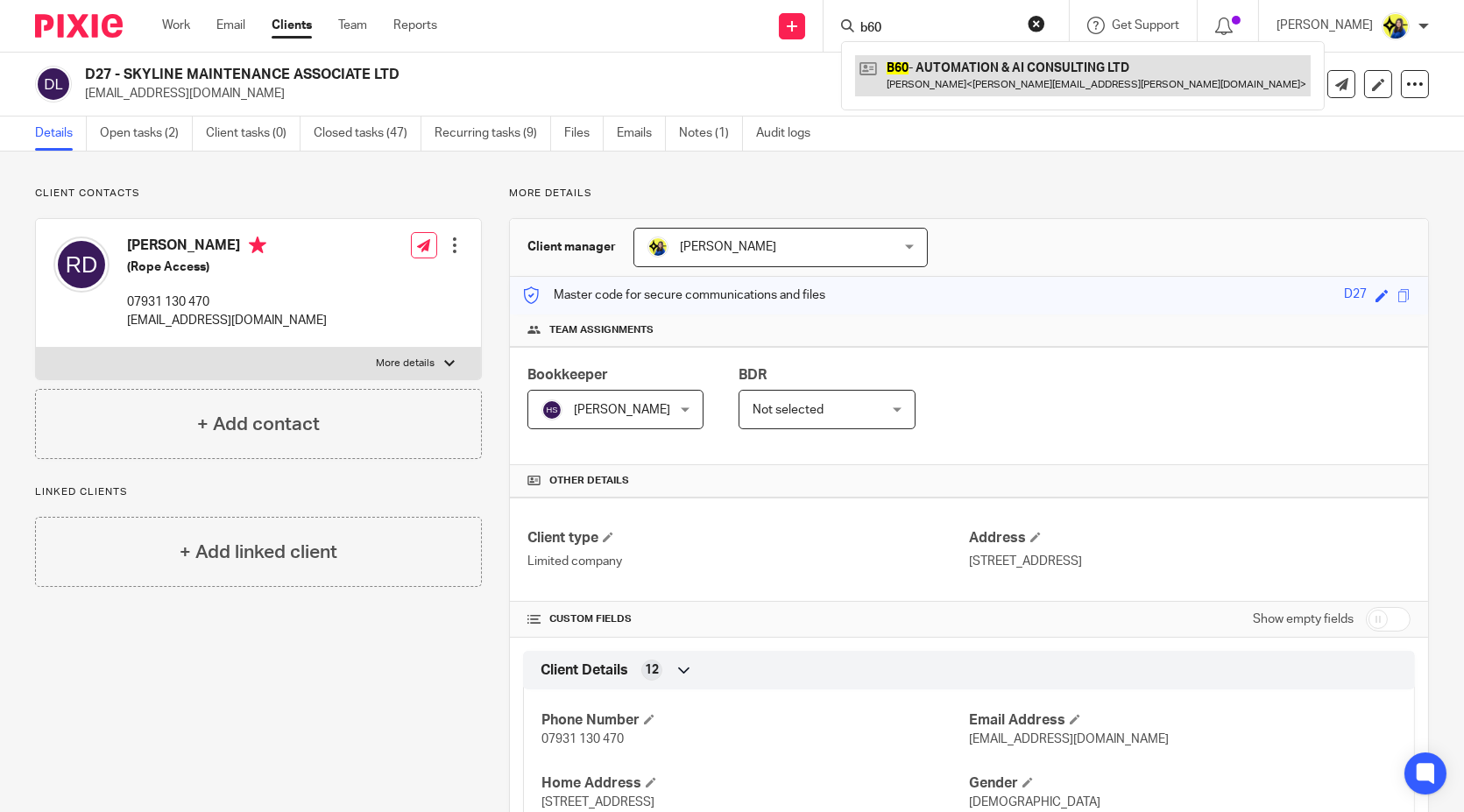
type input "b60"
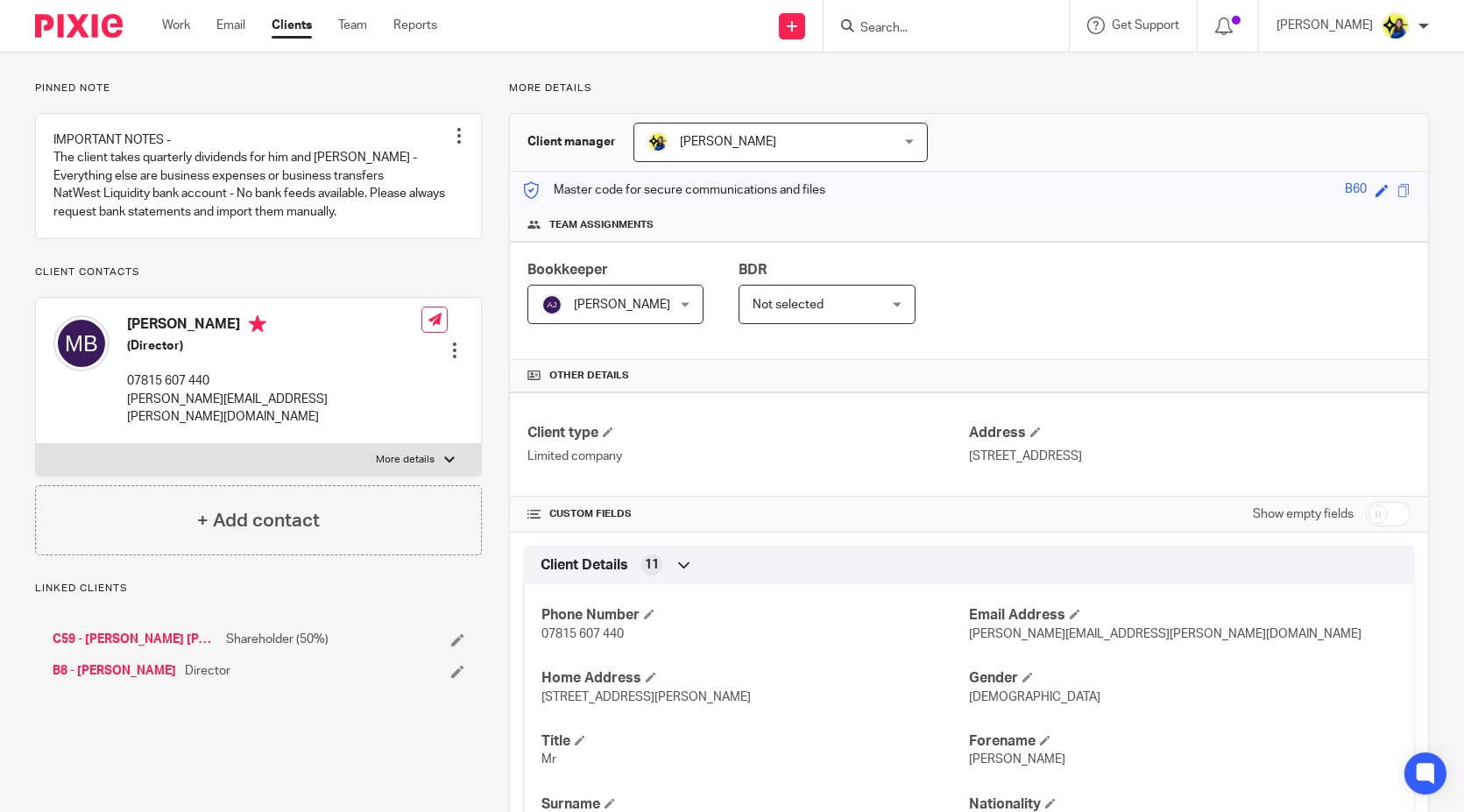
scroll to position [195, 0]
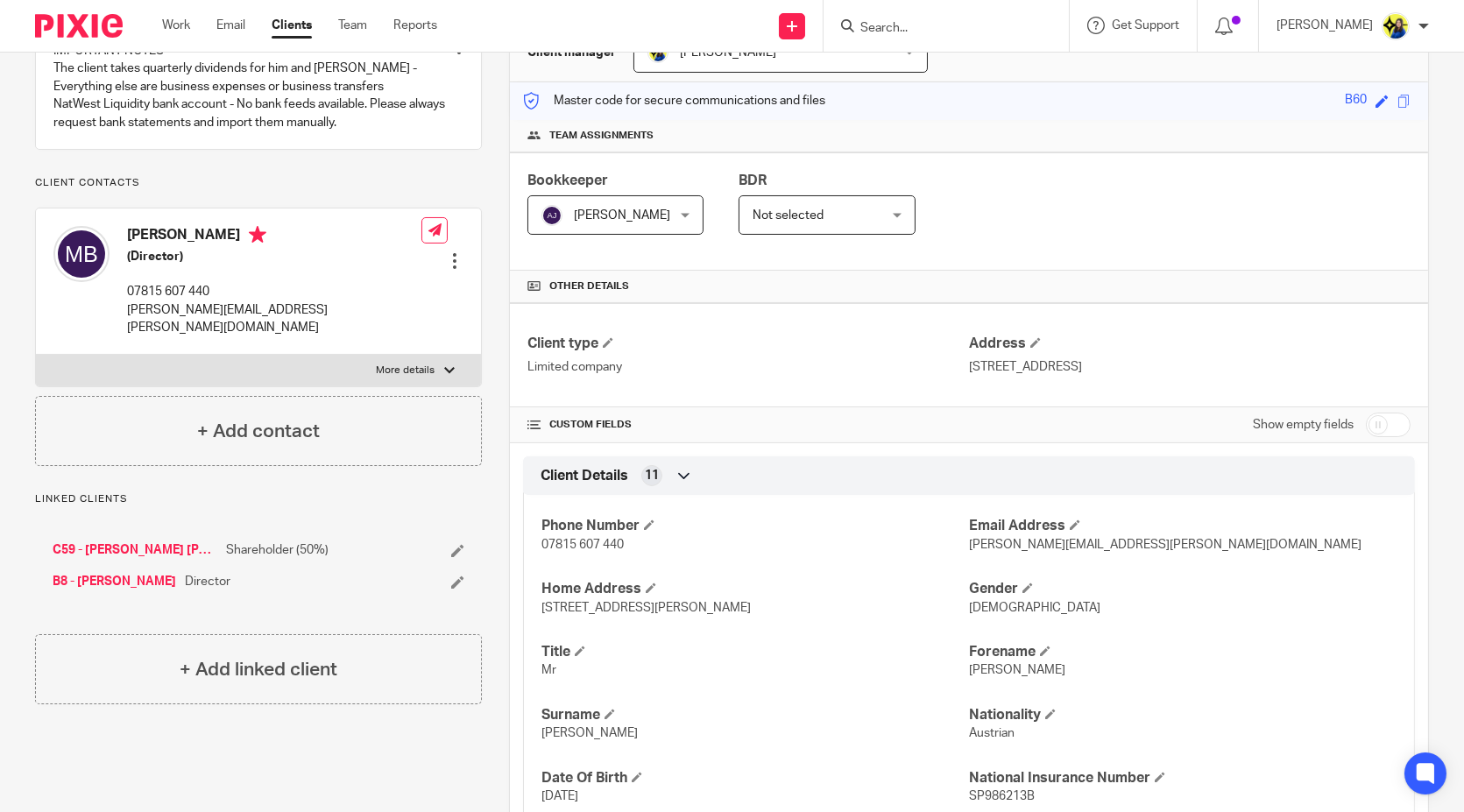
click at [969, 26] on input "Search" at bounding box center [937, 29] width 158 height 16
type input "dimna"
drag, startPoint x: 989, startPoint y: 31, endPoint x: 608, endPoint y: 42, distance: 381.2
click at [608, 42] on div "Send new email Create task Add client Request signature dimna F5 - [PERSON_NAME…" at bounding box center [963, 26] width 1001 height 52
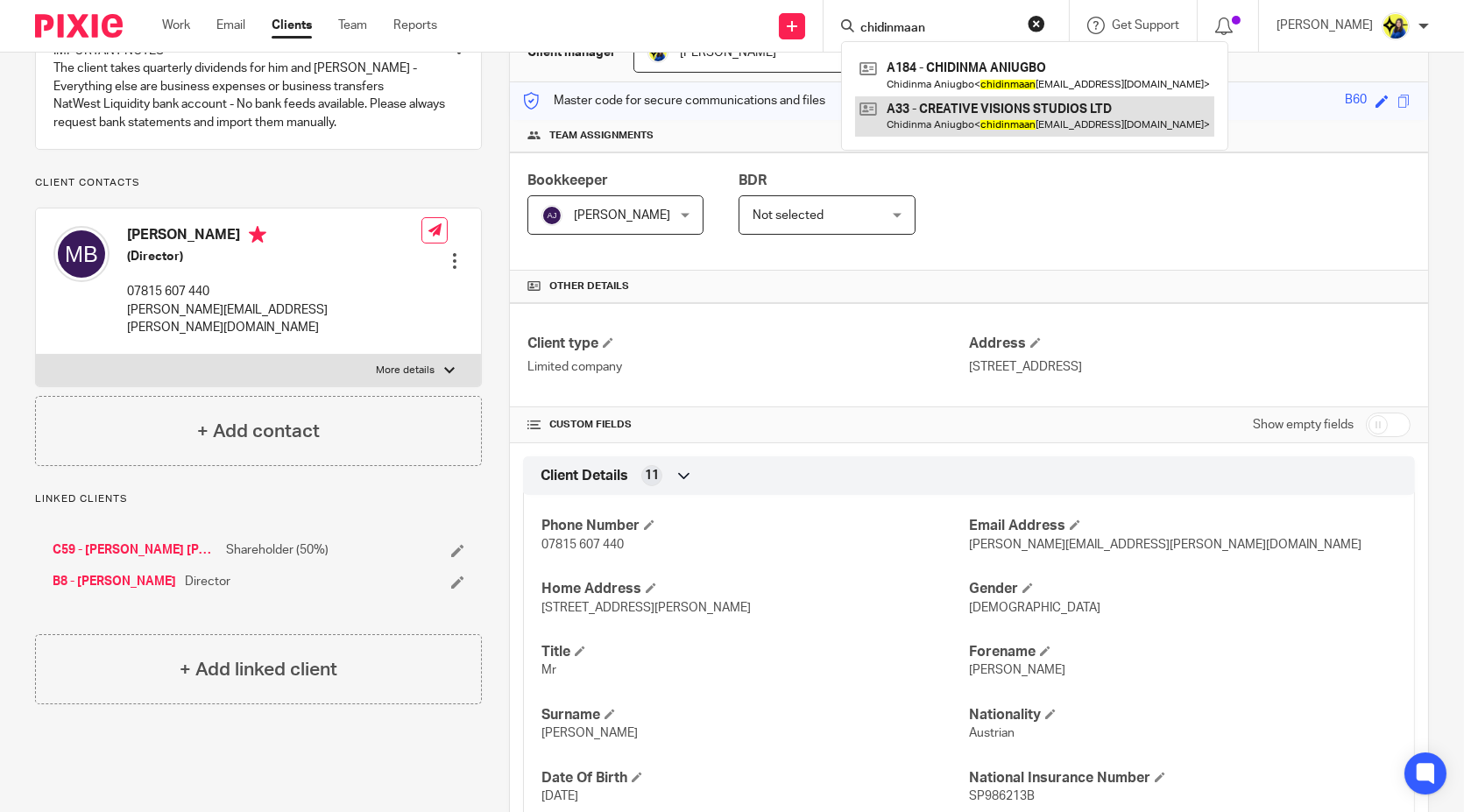
type input "chidinmaan"
click at [995, 116] on link at bounding box center [1035, 116] width 359 height 40
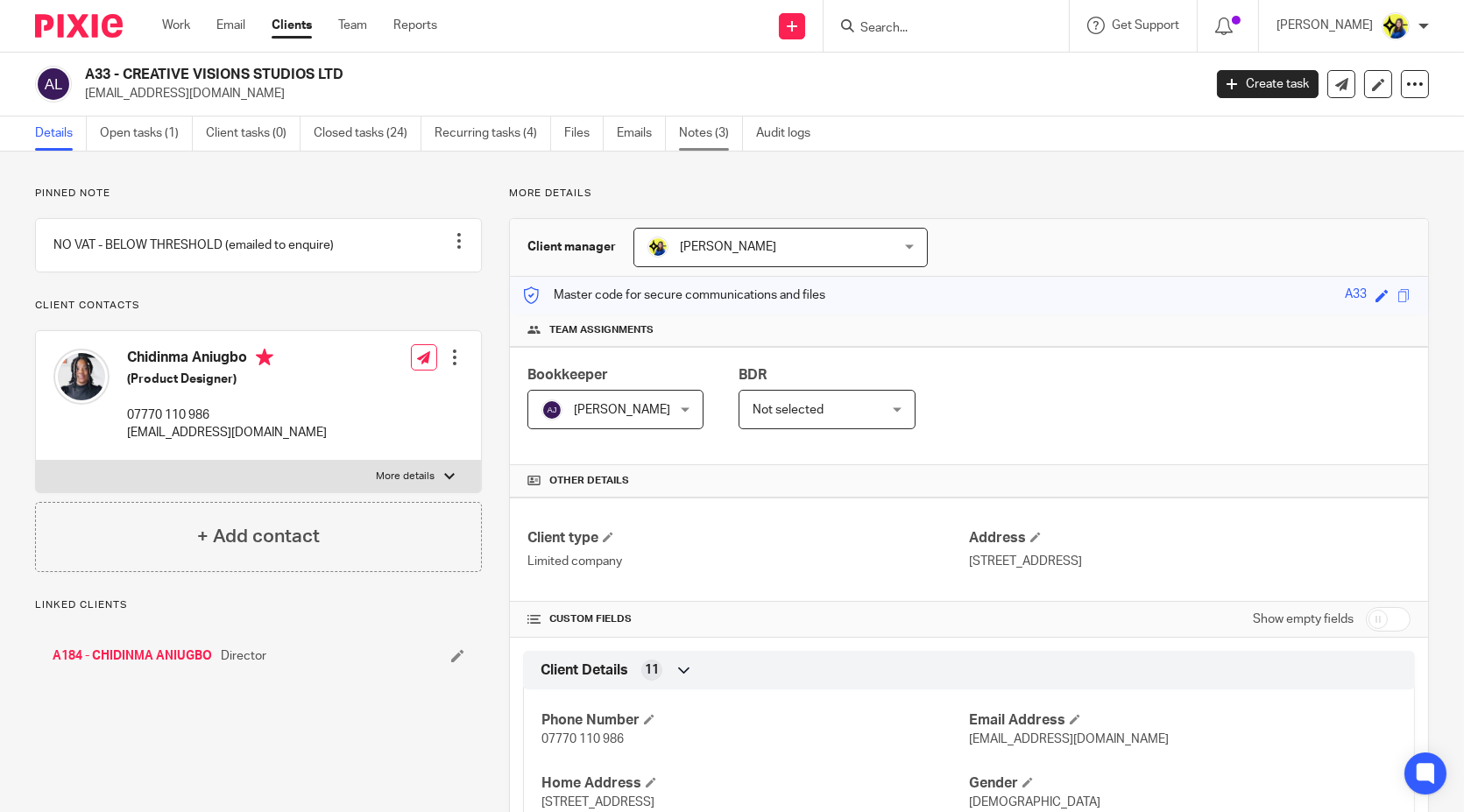
click at [706, 135] on link "Notes (3)" at bounding box center [710, 134] width 64 height 34
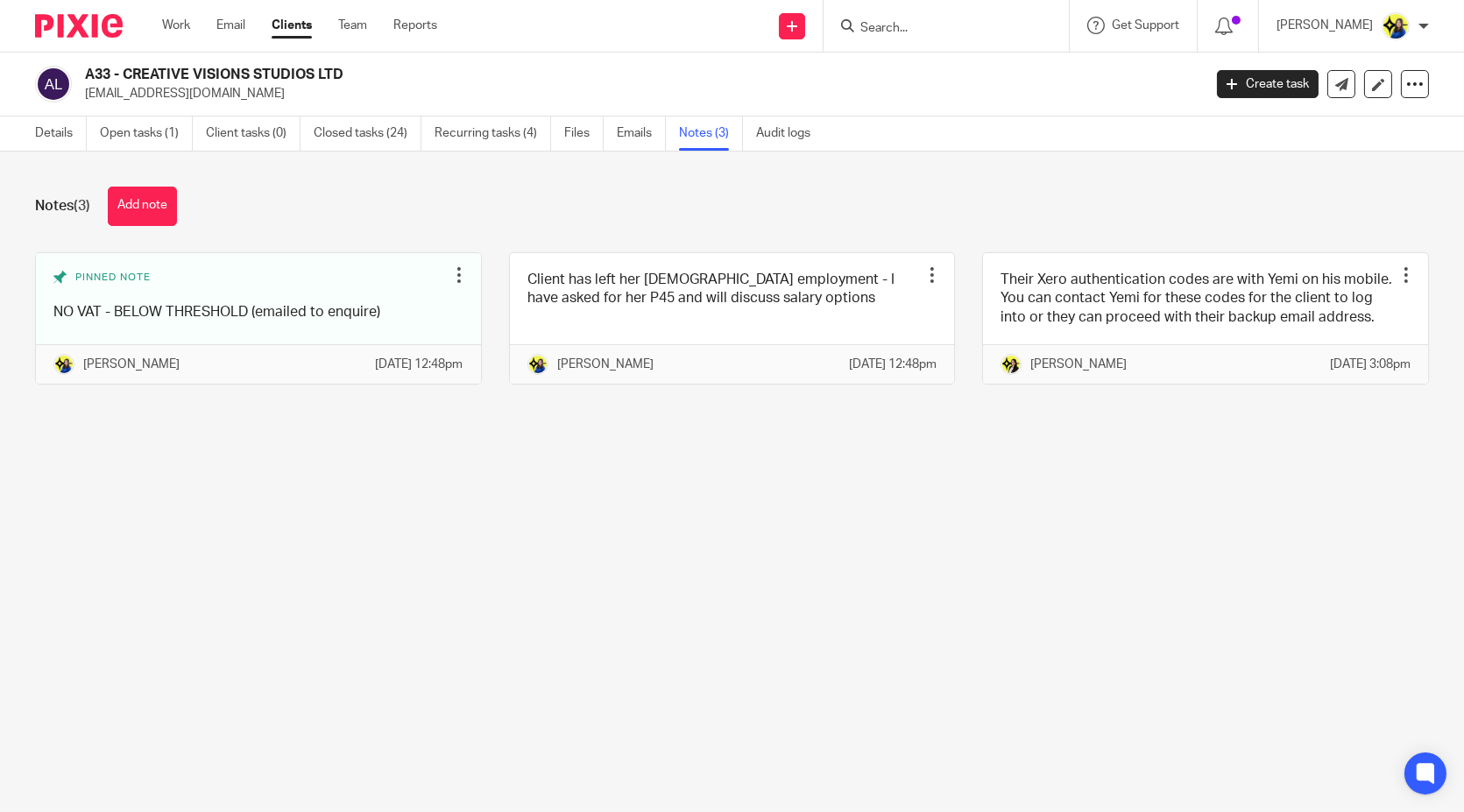
click at [978, 31] on input "Search" at bounding box center [937, 29] width 158 height 16
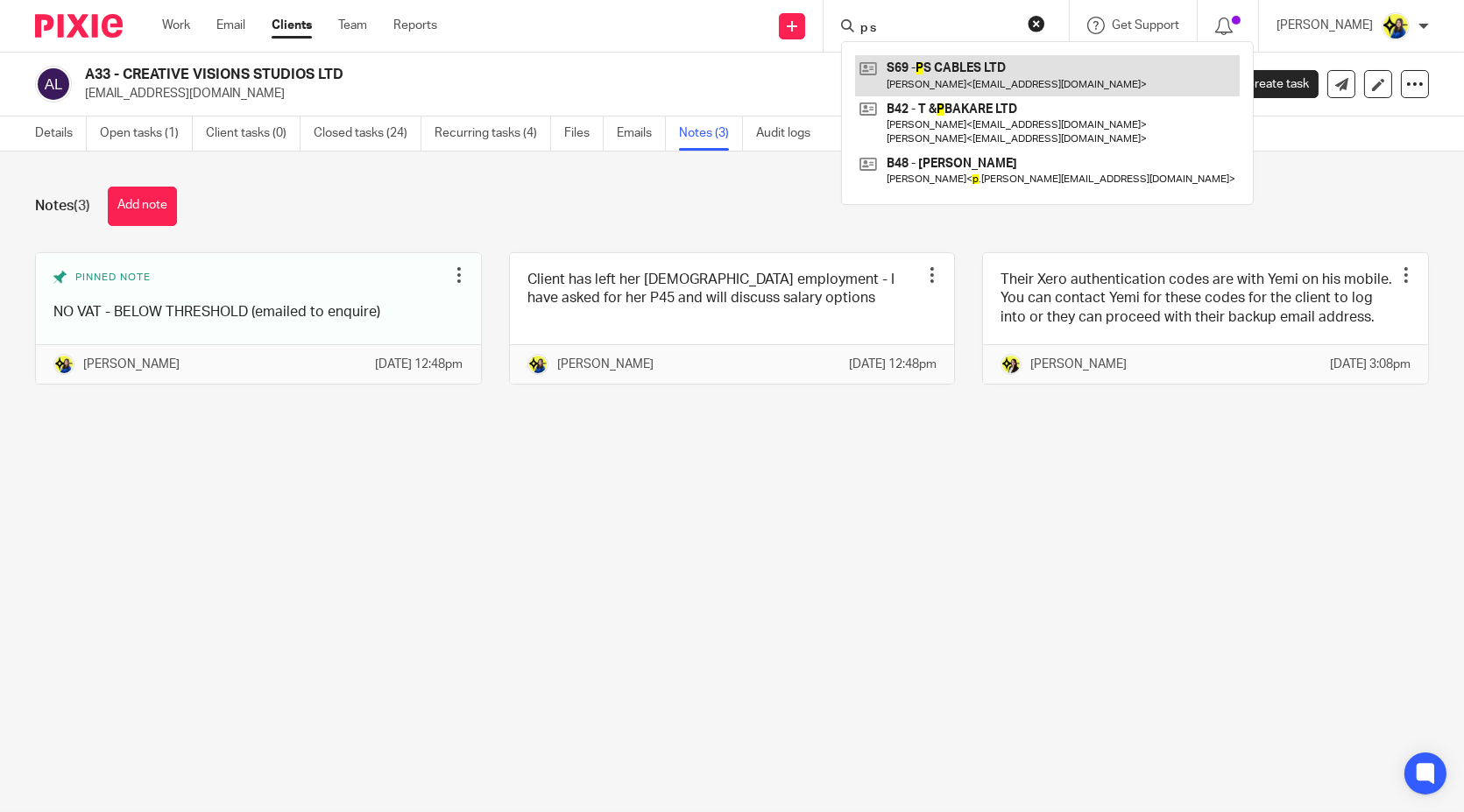
type input "p s"
click at [1008, 70] on link at bounding box center [1048, 74] width 384 height 40
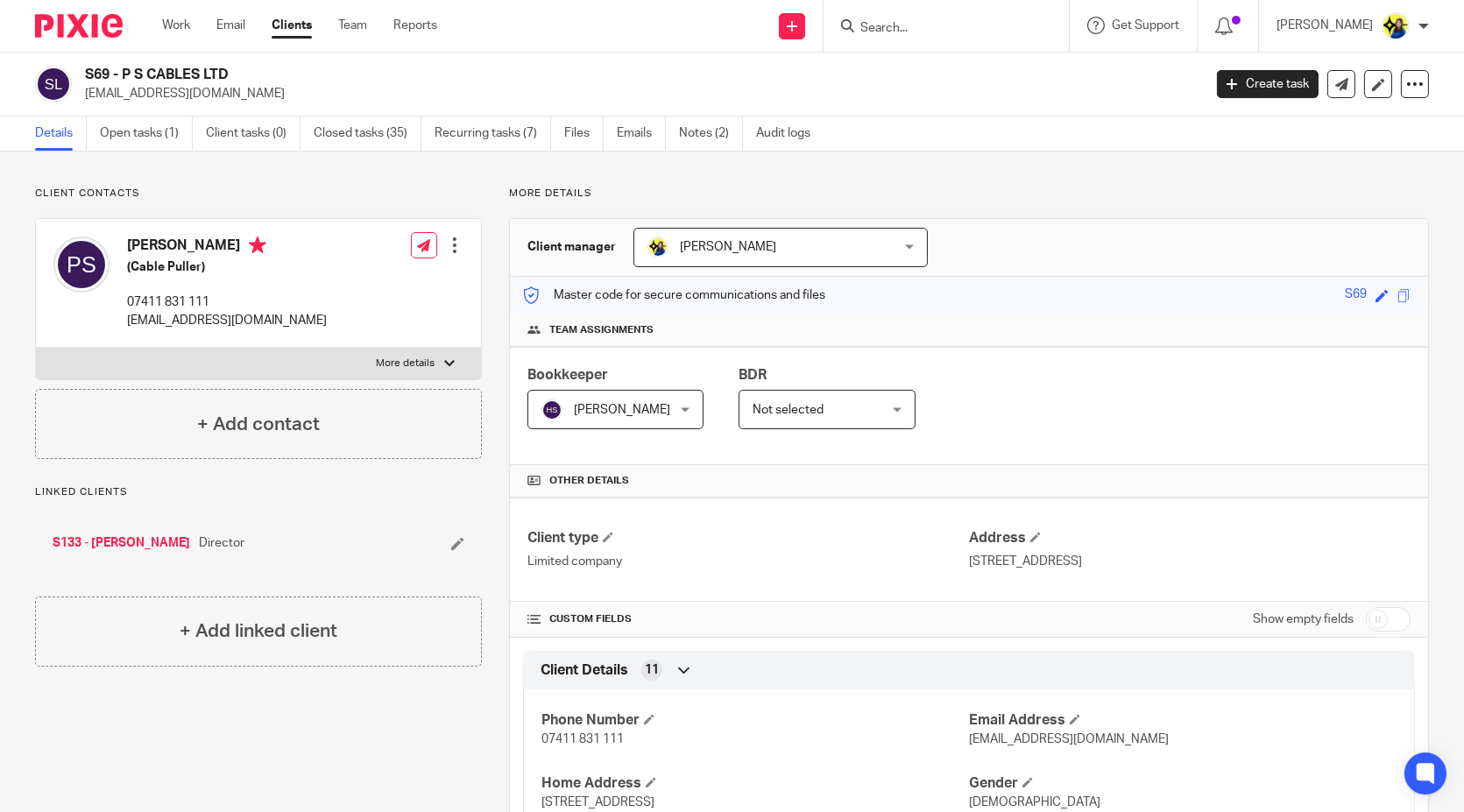
click at [184, 135] on link "Open tasks (1)" at bounding box center [145, 134] width 92 height 34
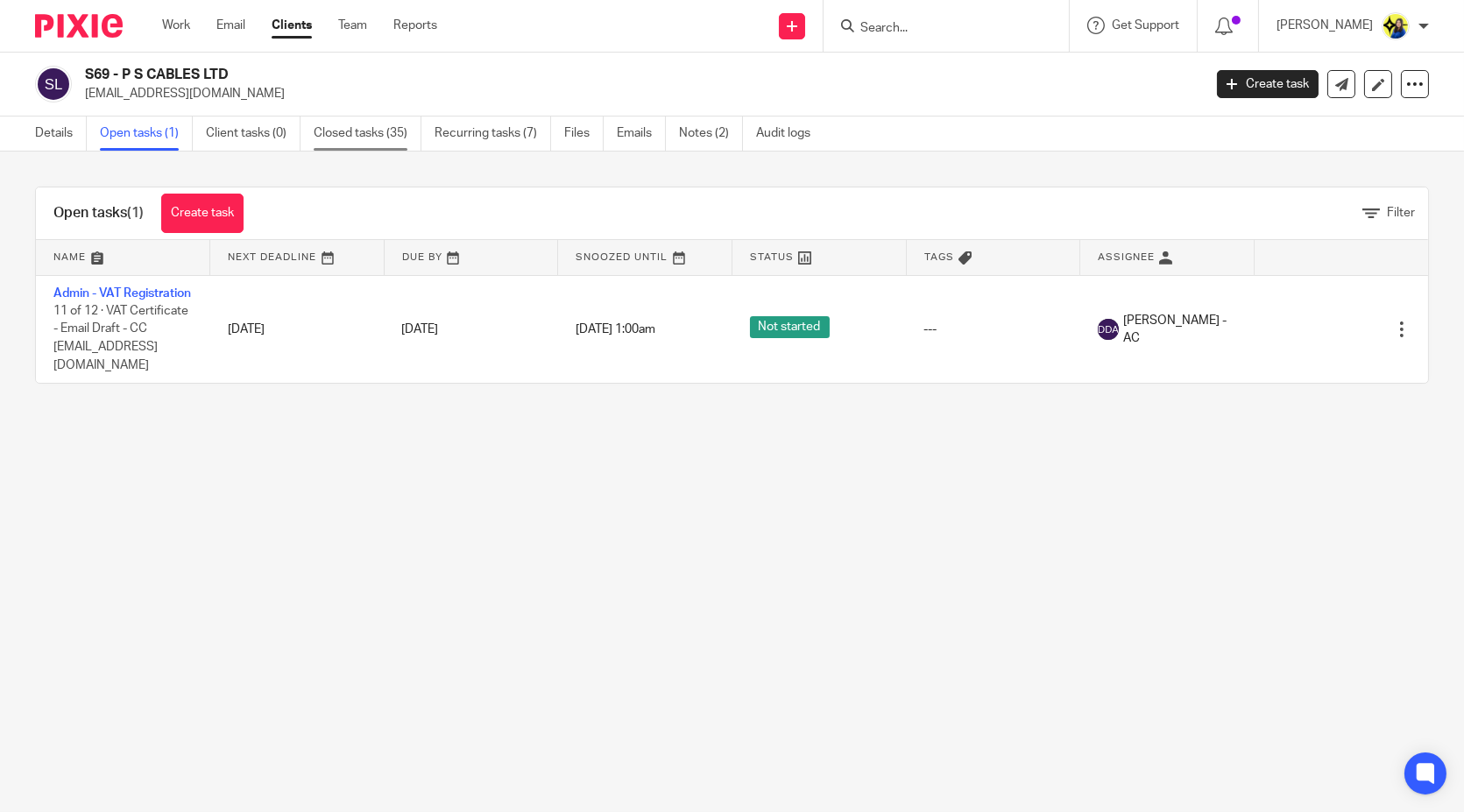
click at [380, 131] on link "Closed tasks (35)" at bounding box center [367, 134] width 108 height 34
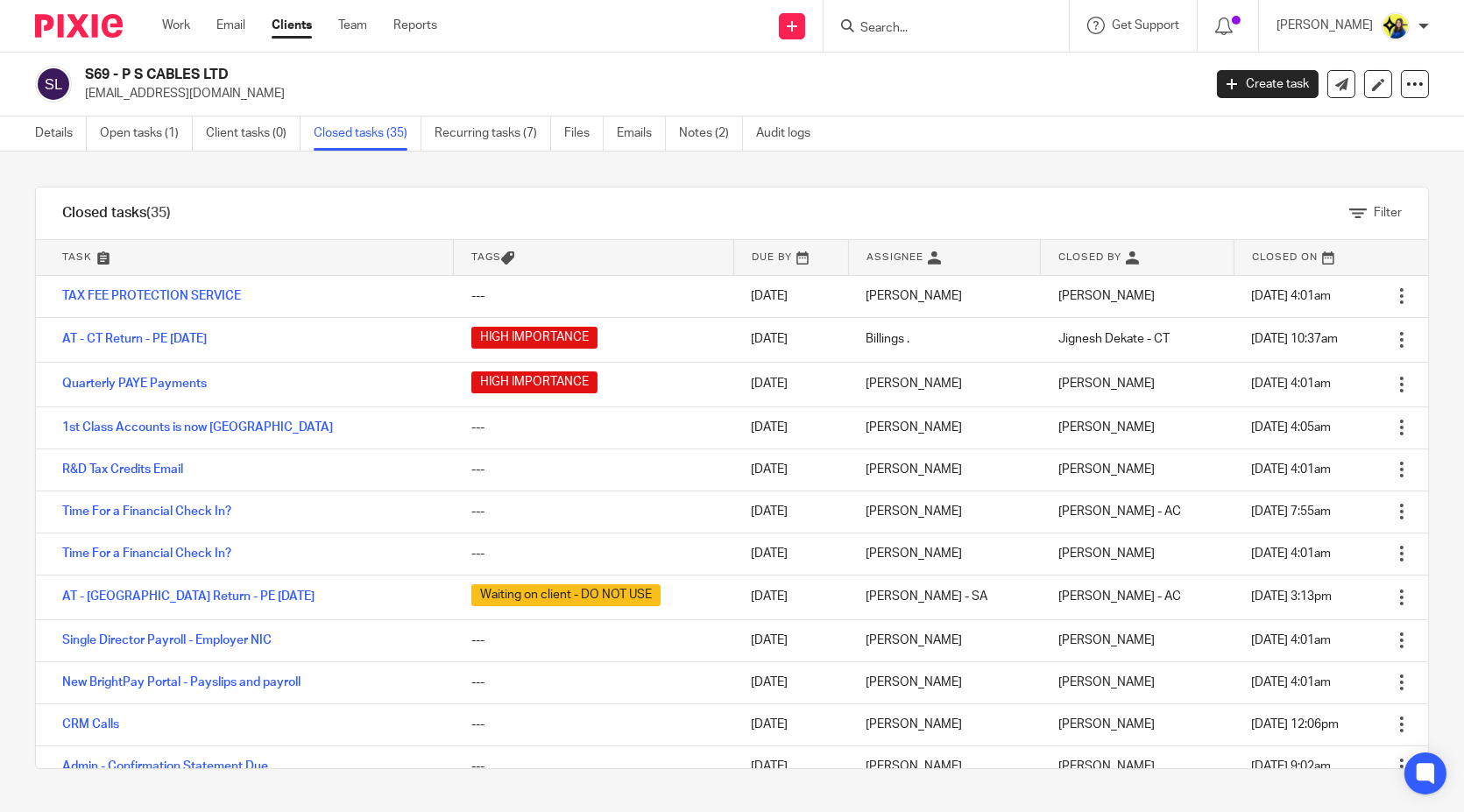
drag, startPoint x: 263, startPoint y: 88, endPoint x: 81, endPoint y: 98, distance: 182.3
click at [81, 98] on div "S69 - P S CABLES LTD [EMAIL_ADDRESS][DOMAIN_NAME]" at bounding box center [612, 83] width 1155 height 37
copy p "[EMAIL_ADDRESS][DOMAIN_NAME]"
click at [985, 23] on input "Search" at bounding box center [937, 29] width 158 height 16
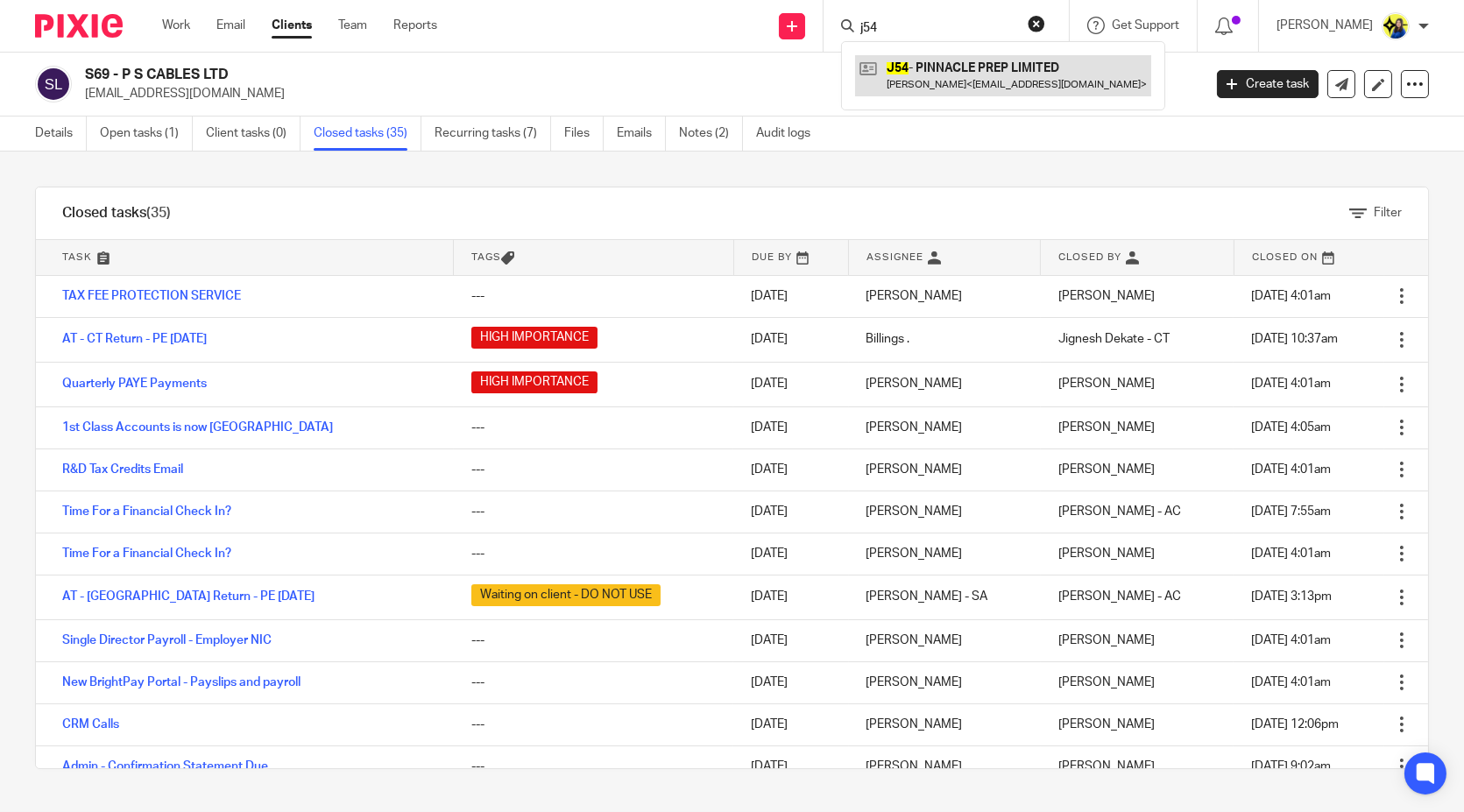
type input "j54"
click at [1002, 65] on link at bounding box center [1004, 74] width 296 height 40
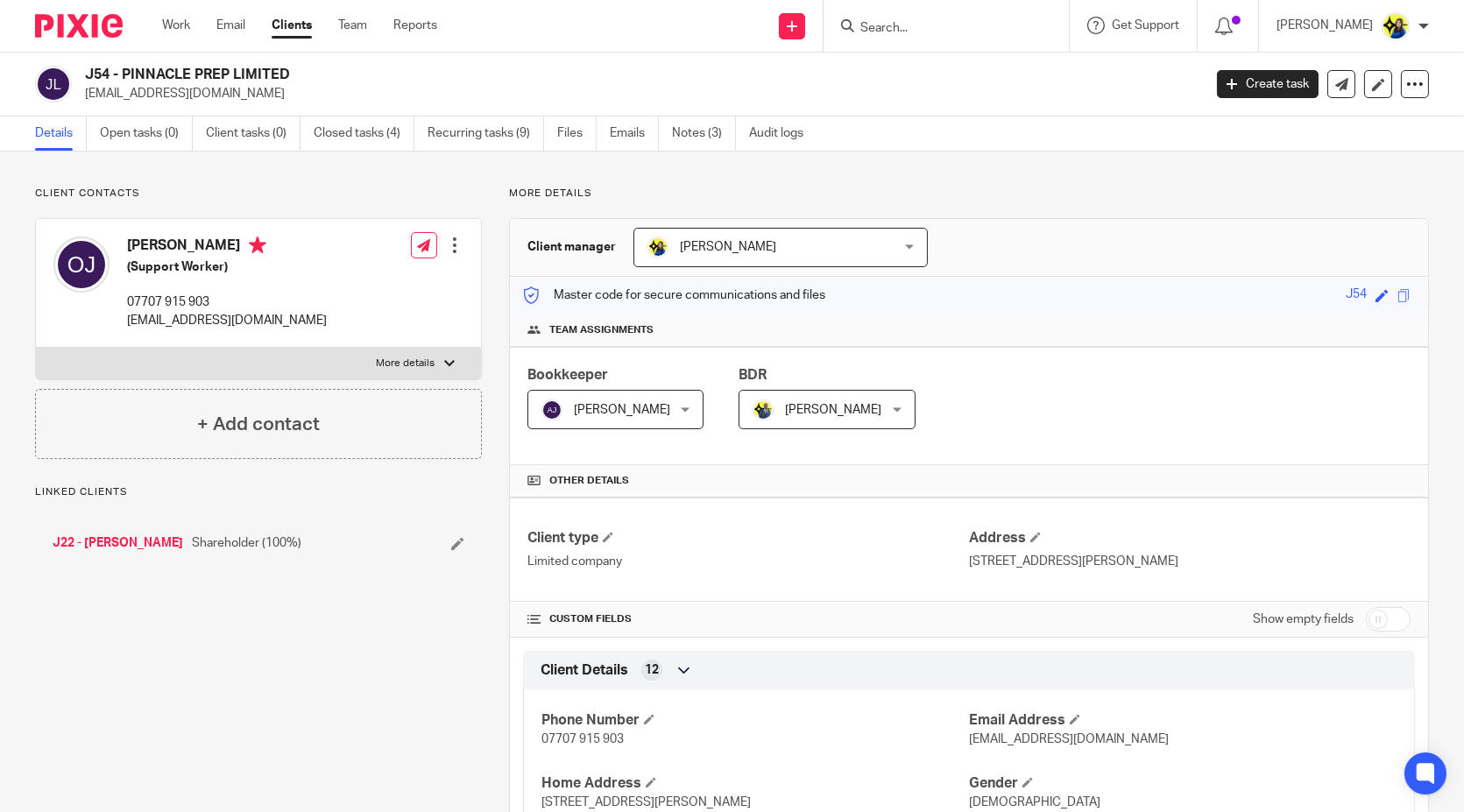
drag, startPoint x: 83, startPoint y: 91, endPoint x: 349, endPoint y: 90, distance: 266.0
click at [349, 90] on div "J54 - PINNACLE PREP LIMITED [EMAIL_ADDRESS][DOMAIN_NAME]" at bounding box center [612, 83] width 1155 height 37
drag, startPoint x: 143, startPoint y: 194, endPoint x: 128, endPoint y: 342, distance: 148.8
click at [143, 194] on p "Client contacts" at bounding box center [259, 194] width 447 height 14
drag, startPoint x: 122, startPoint y: 326, endPoint x: 328, endPoint y: 336, distance: 206.2
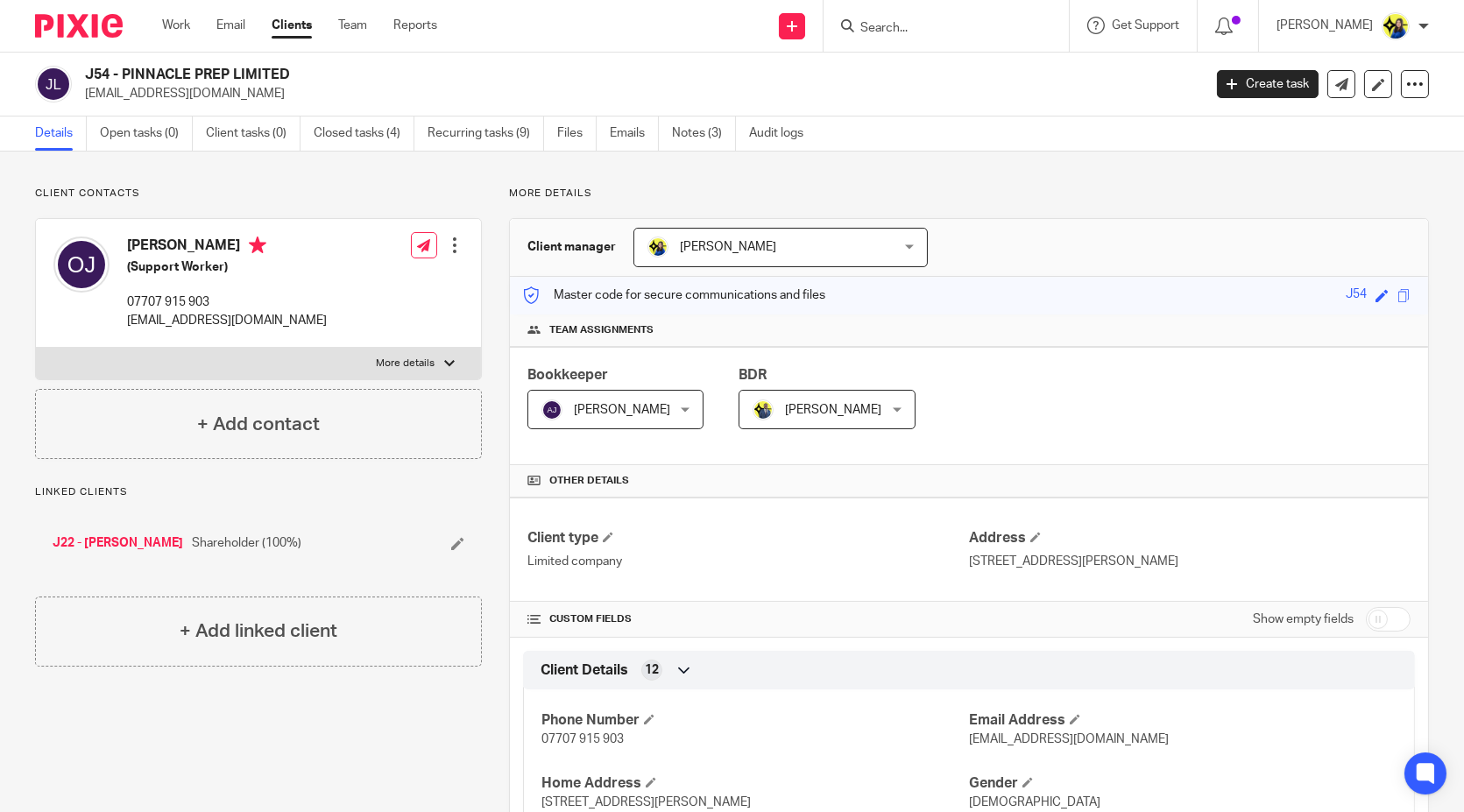
click at [328, 336] on div "Oluwafemi Johnson (Support Worker) 07707 915 903 oluwafemijohnson2020@gmail.com…" at bounding box center [259, 283] width 445 height 128
copy p "[EMAIL_ADDRESS][DOMAIN_NAME]"
drag, startPoint x: 88, startPoint y: 68, endPoint x: 342, endPoint y: 72, distance: 254.0
click at [342, 72] on h2 "J54 - PINNACLE PREP LIMITED" at bounding box center [528, 74] width 885 height 18
copy h2 "J54 - PINNACLE PREP LIMITED"
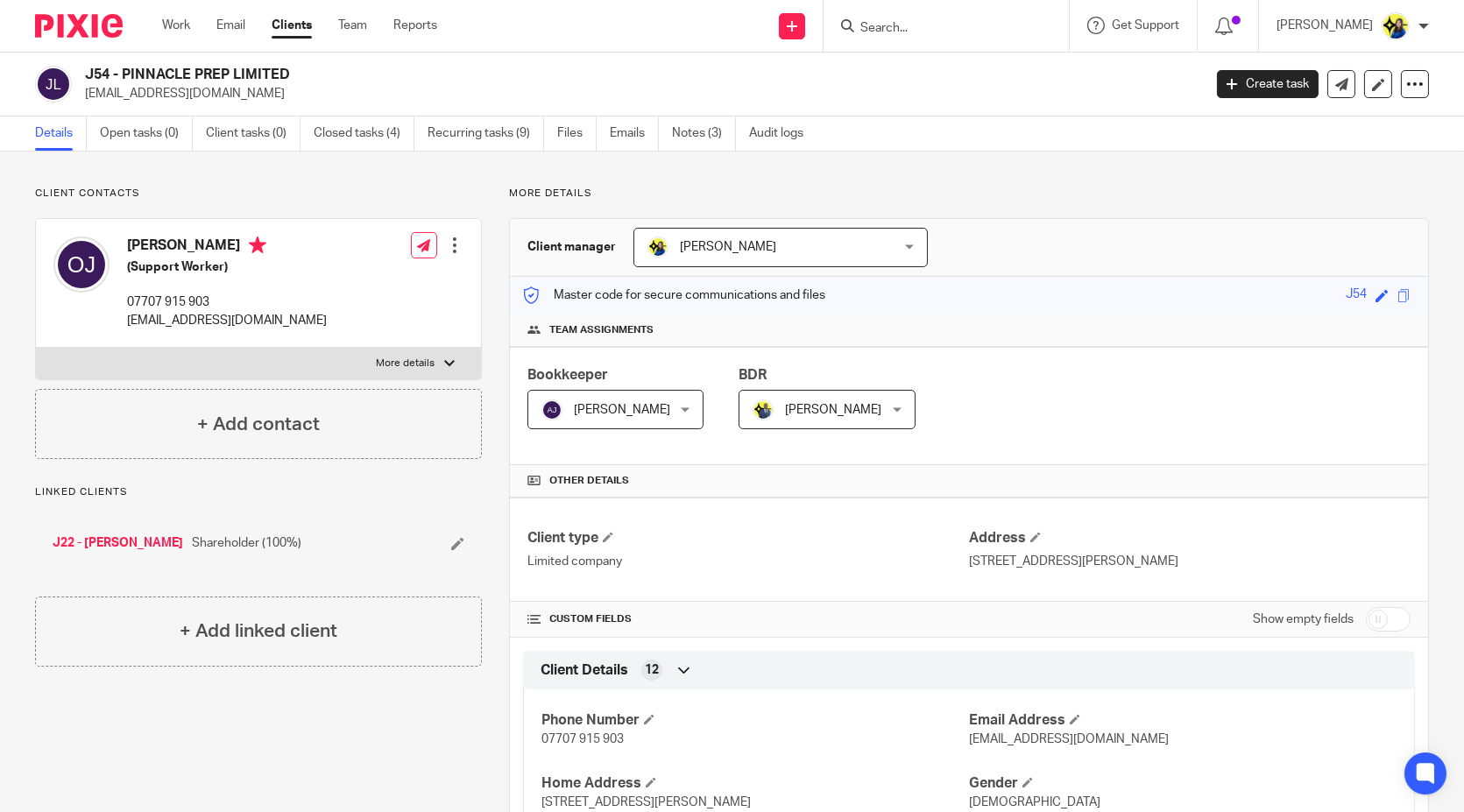
click at [383, 214] on div "Client contacts Oluwafemi Johnson (Support Worker) 07707 915 903 oluwafemijohns…" at bounding box center [259, 323] width 447 height 273
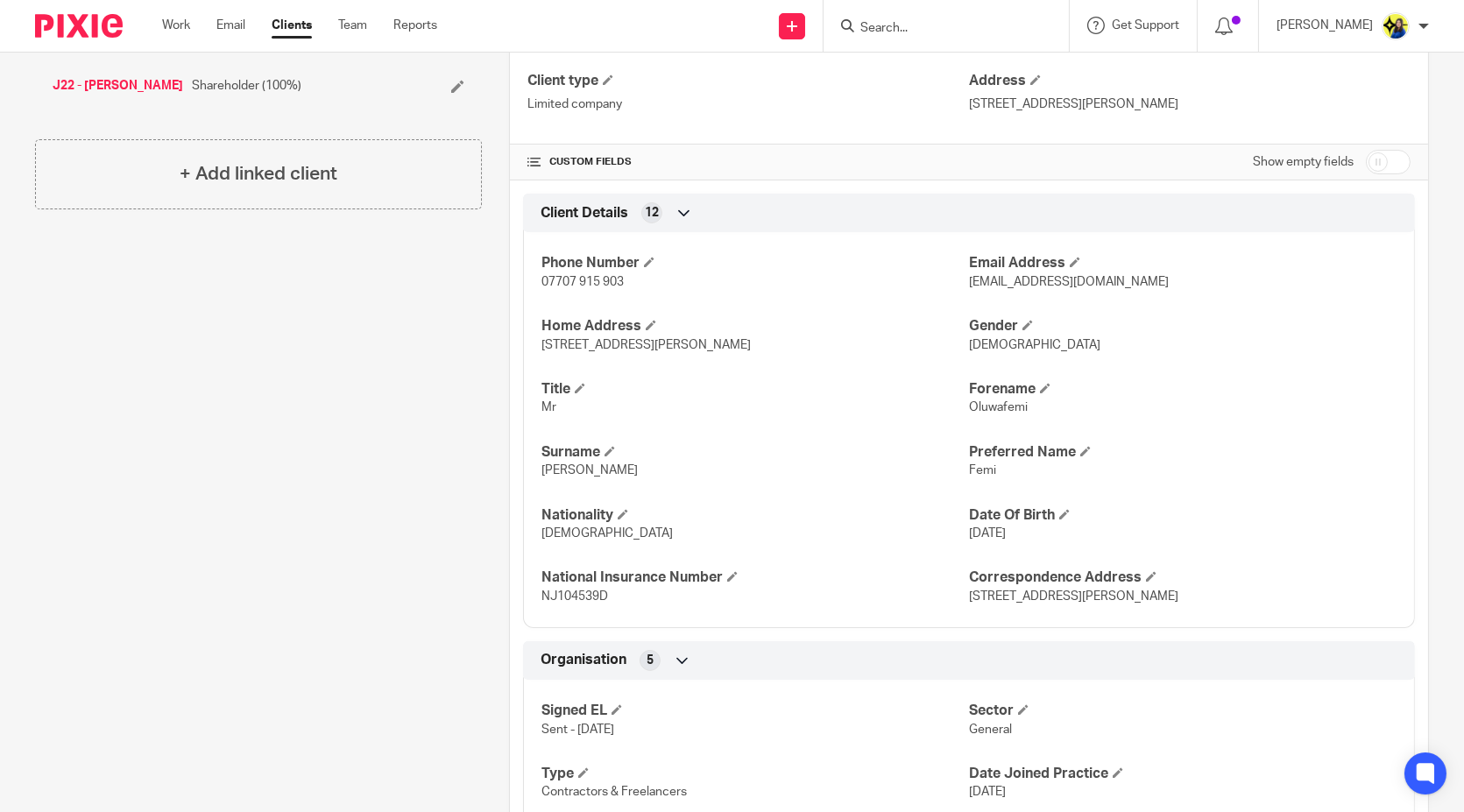
scroll to position [486, 0]
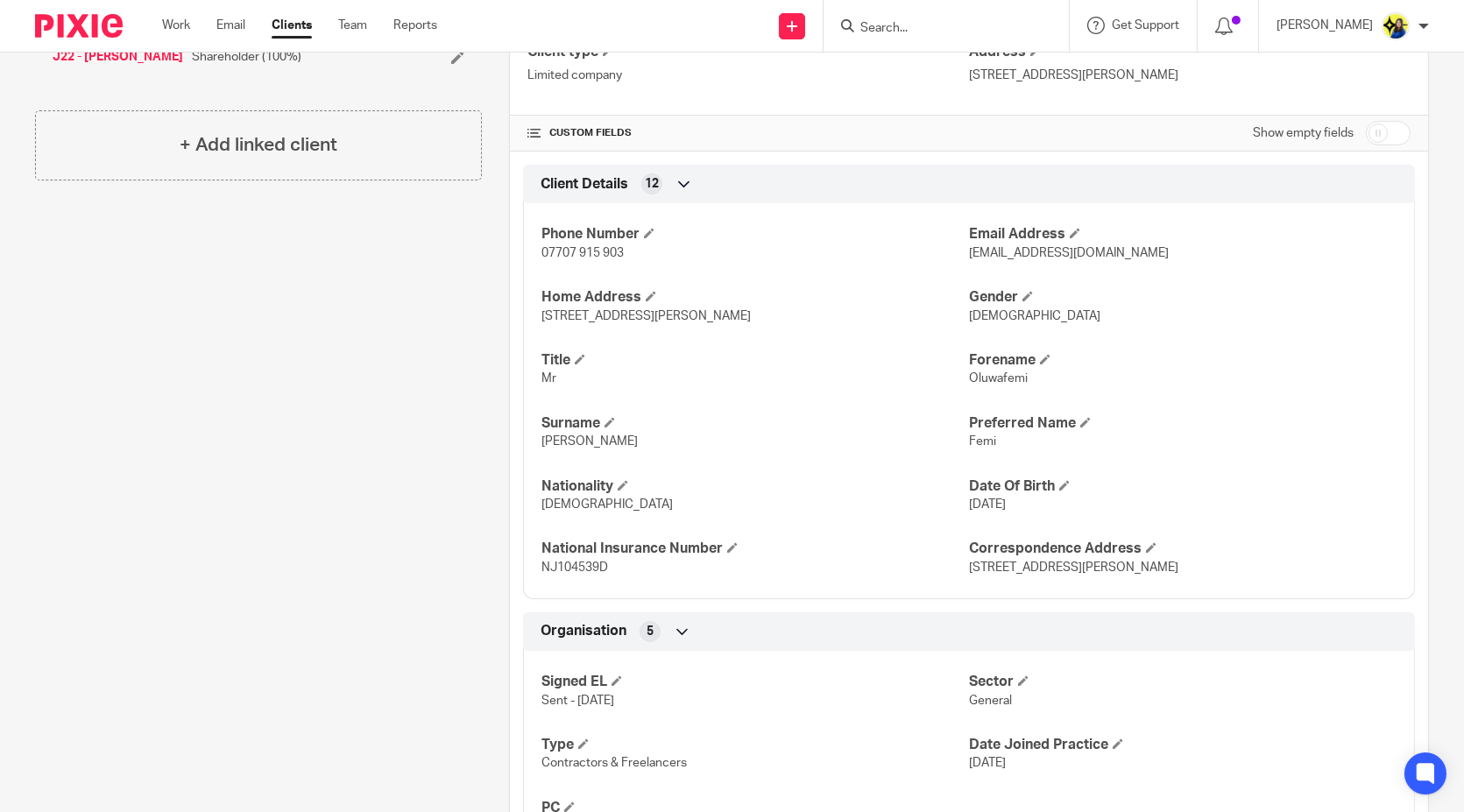
click at [418, 450] on div "Client contacts Oluwafemi Johnson (Support Worker) 07707 915 903 oluwafemijohns…" at bounding box center [245, 602] width 474 height 1803
click at [418, 421] on div "Client contacts Oluwafemi Johnson (Support Worker) 07707 915 903 oluwafemijohns…" at bounding box center [245, 602] width 474 height 1803
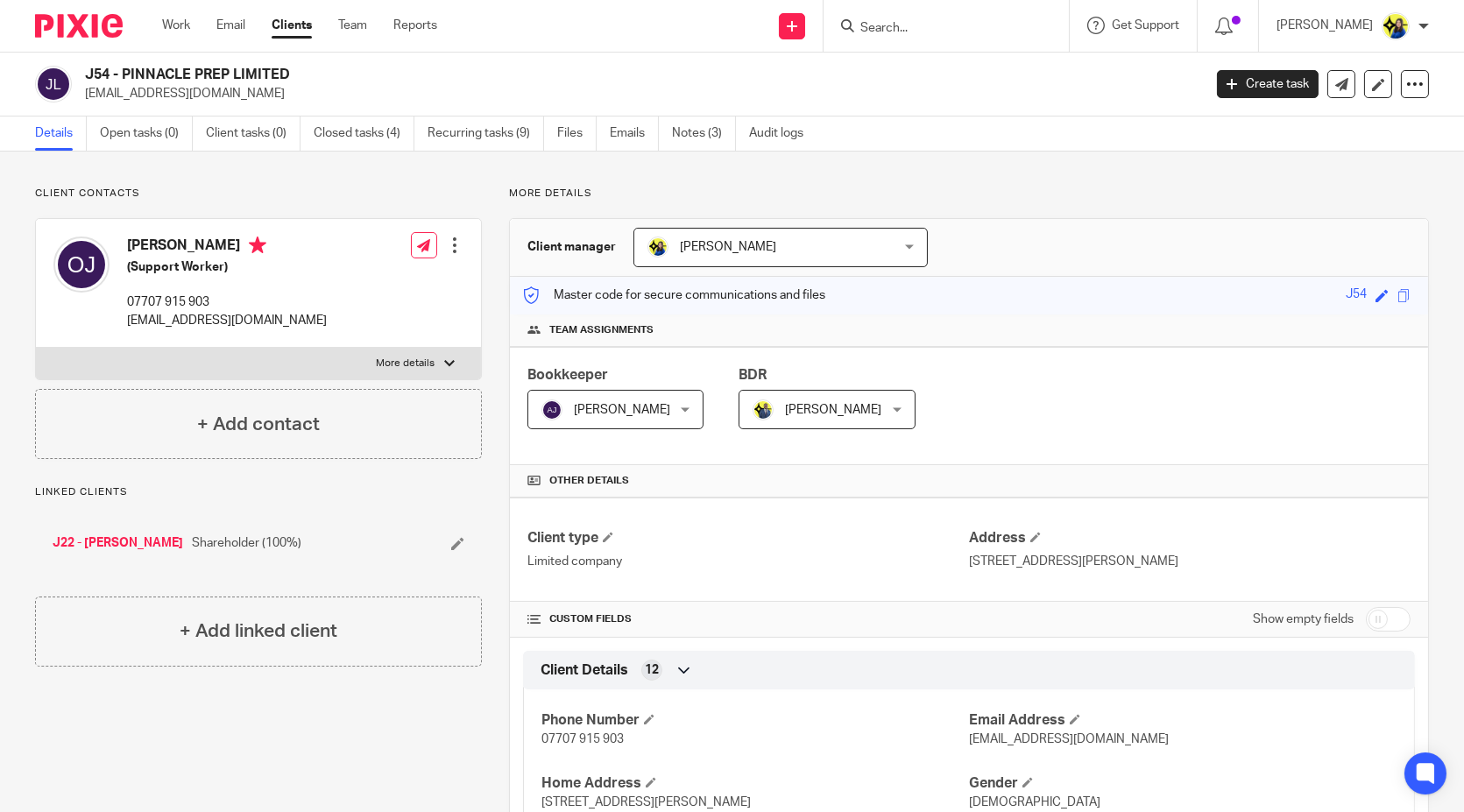
scroll to position [292, 0]
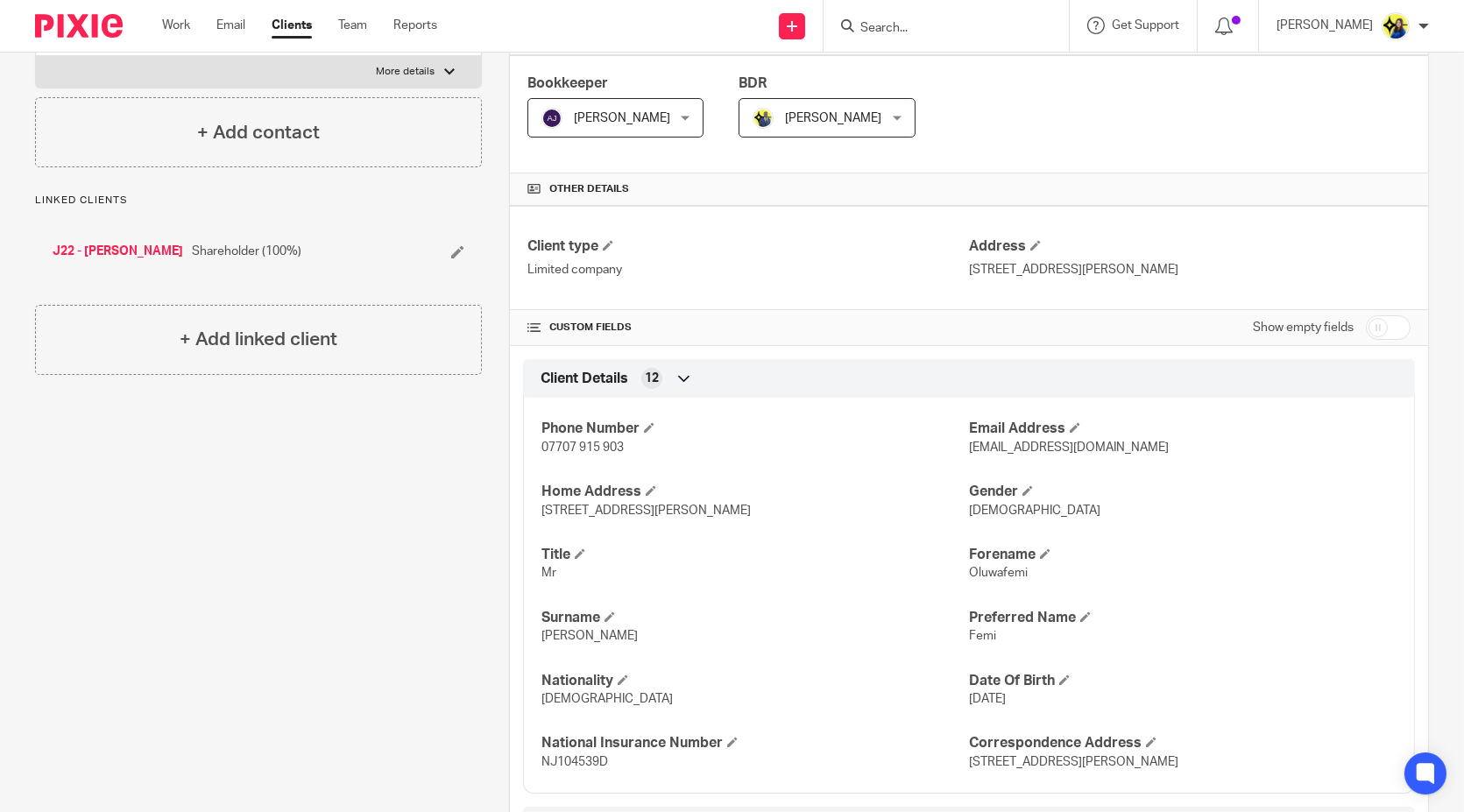
click at [390, 521] on div "Client contacts Oluwafemi Johnson (Support Worker) 07707 915 903 oluwafemijohns…" at bounding box center [245, 797] width 474 height 1803
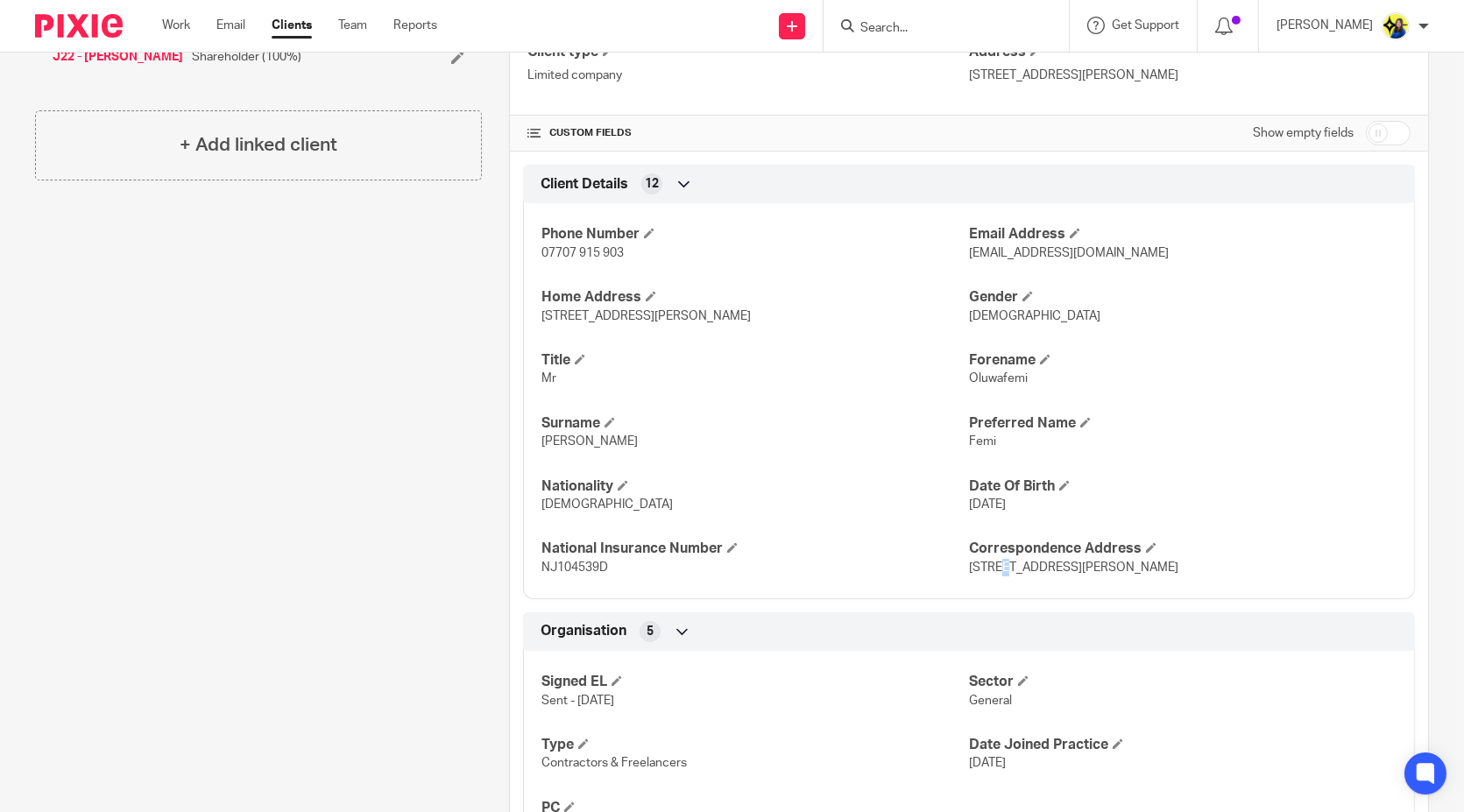
click at [992, 567] on span "237 Mersham Road, Thornton Heath, England, CR7 8NW" at bounding box center [1073, 568] width 209 height 13
click at [312, 495] on div "Client contacts Oluwafemi Johnson (Support Worker) 07707 915 903 oluwafemijohns…" at bounding box center [245, 602] width 474 height 1803
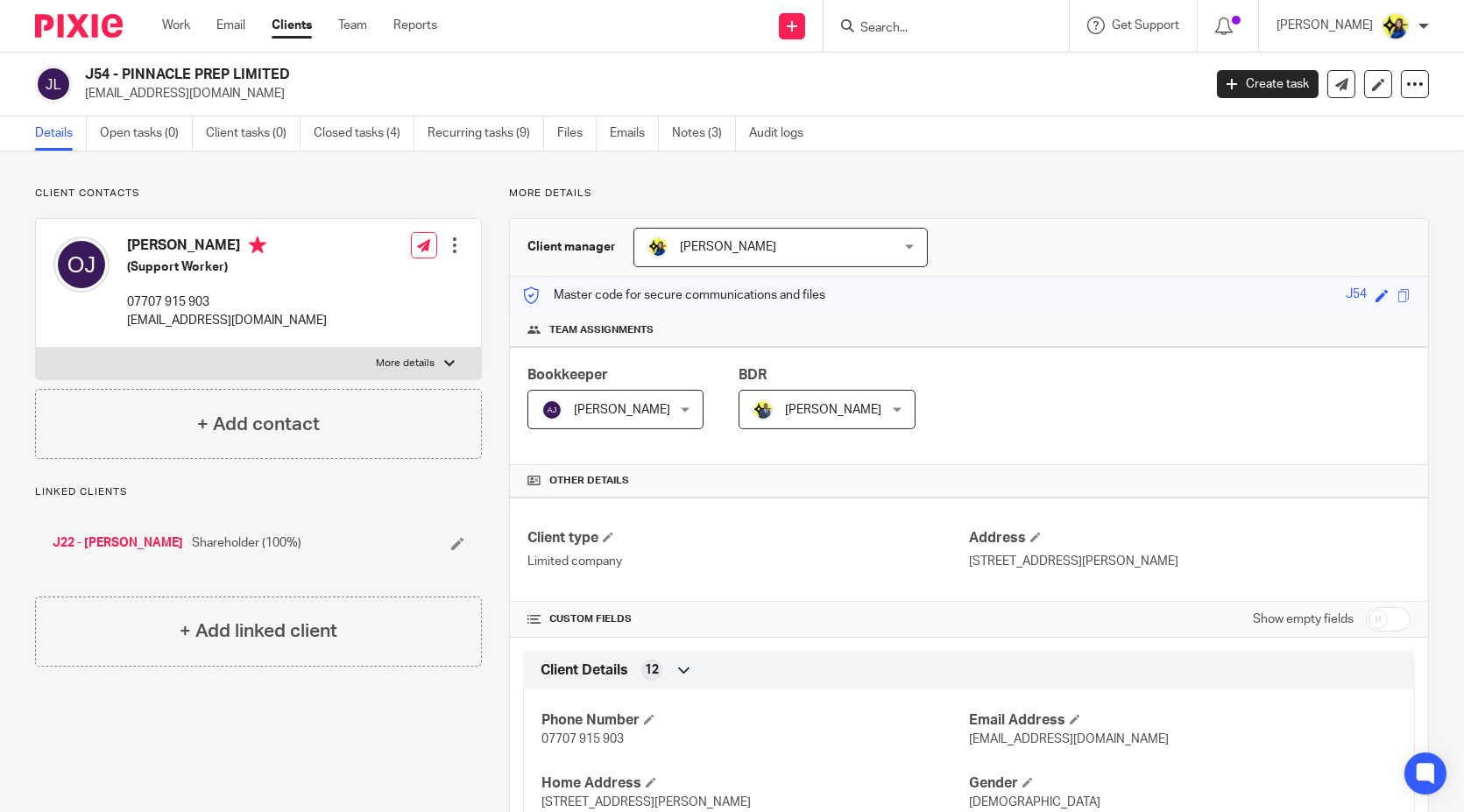
drag, startPoint x: 83, startPoint y: 87, endPoint x: 284, endPoint y: 89, distance: 201.0
click at [284, 89] on div "J54 - PINNACLE PREP LIMITED oluwafemijohnson2020@gmail.com" at bounding box center [612, 83] width 1155 height 37
copy p "oluwafemijohnson2020@gmail.com"
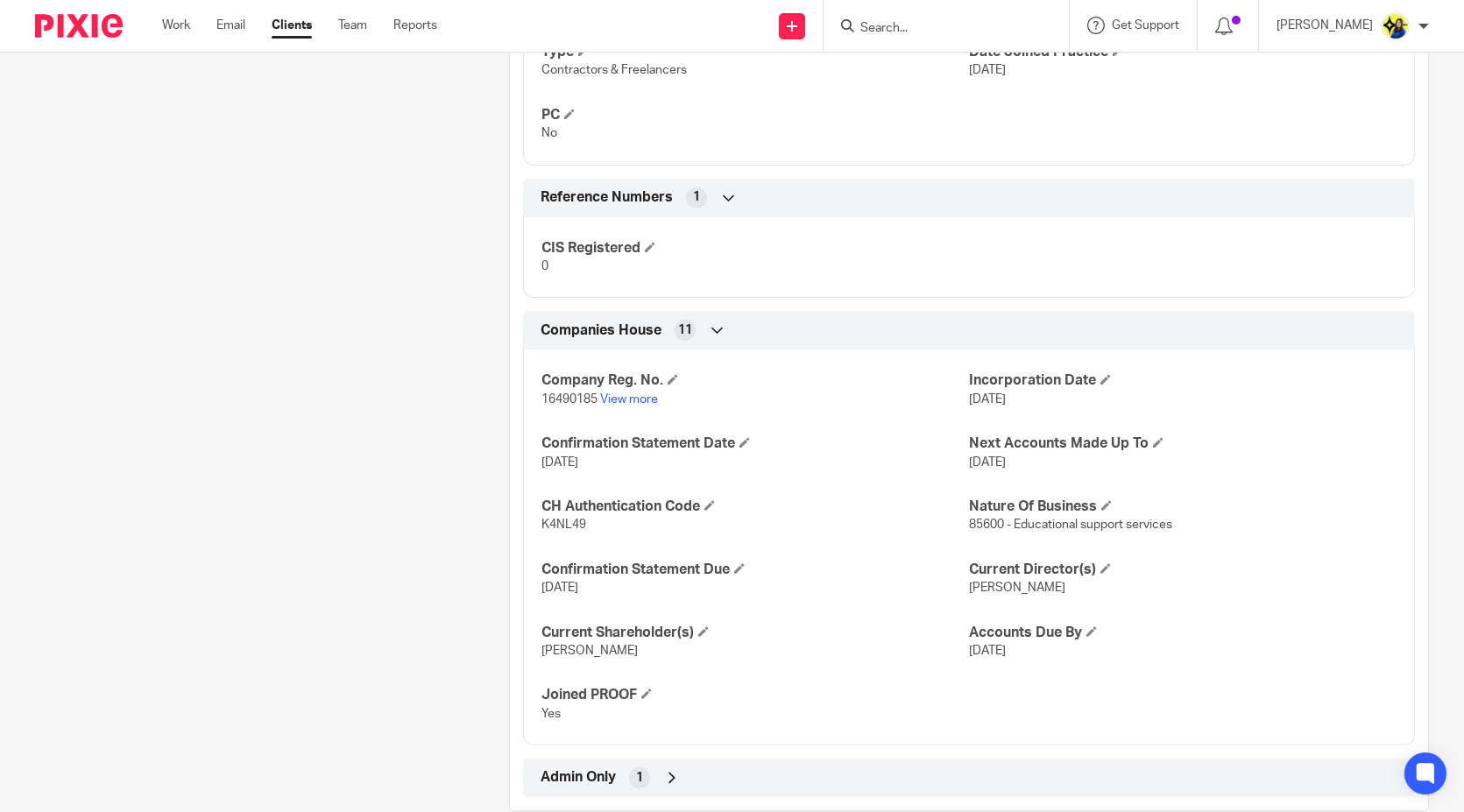
scroll to position [1209, 0]
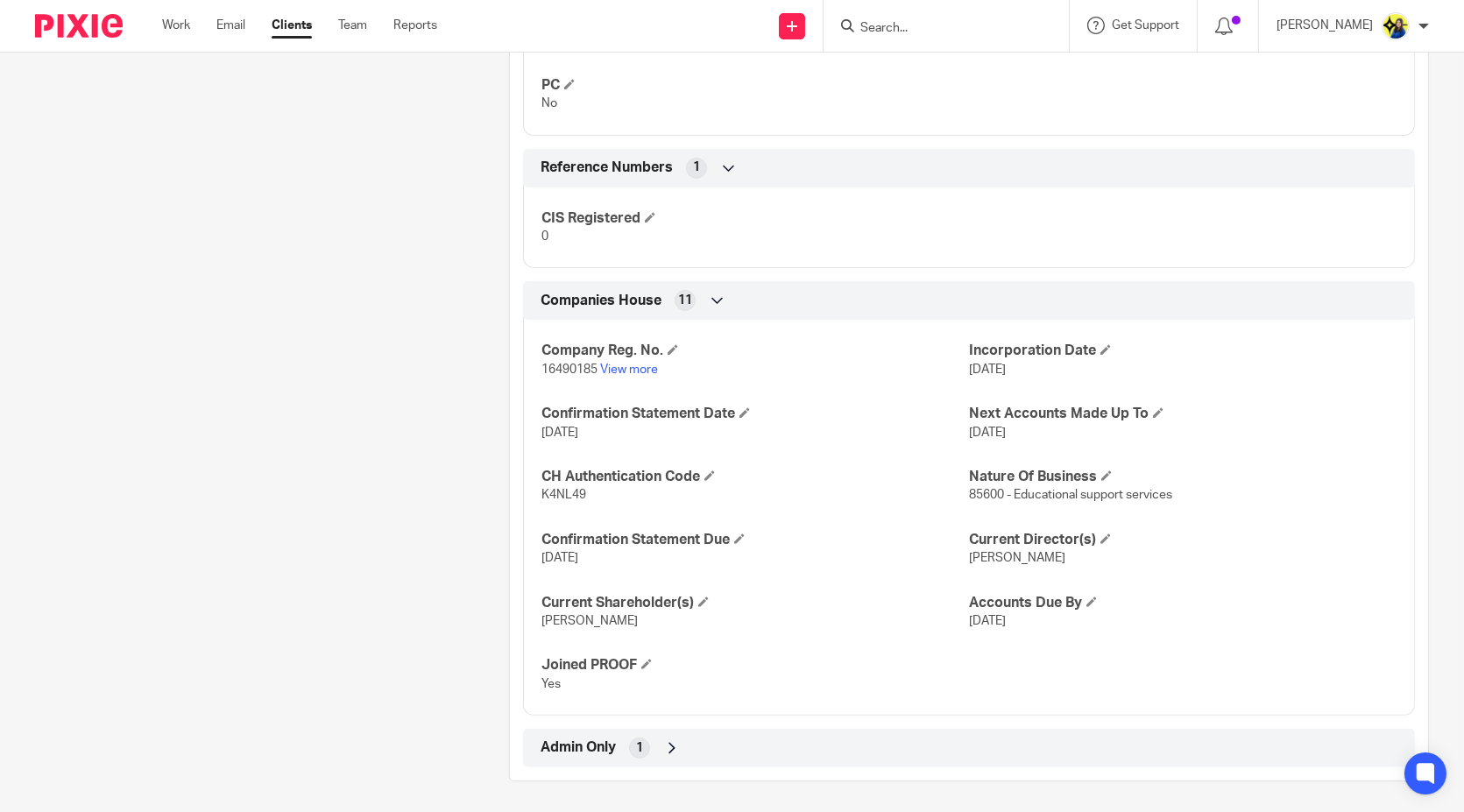
drag, startPoint x: 298, startPoint y: 289, endPoint x: 289, endPoint y: 313, distance: 25.6
click at [580, 740] on span "Admin Only" at bounding box center [578, 747] width 75 height 18
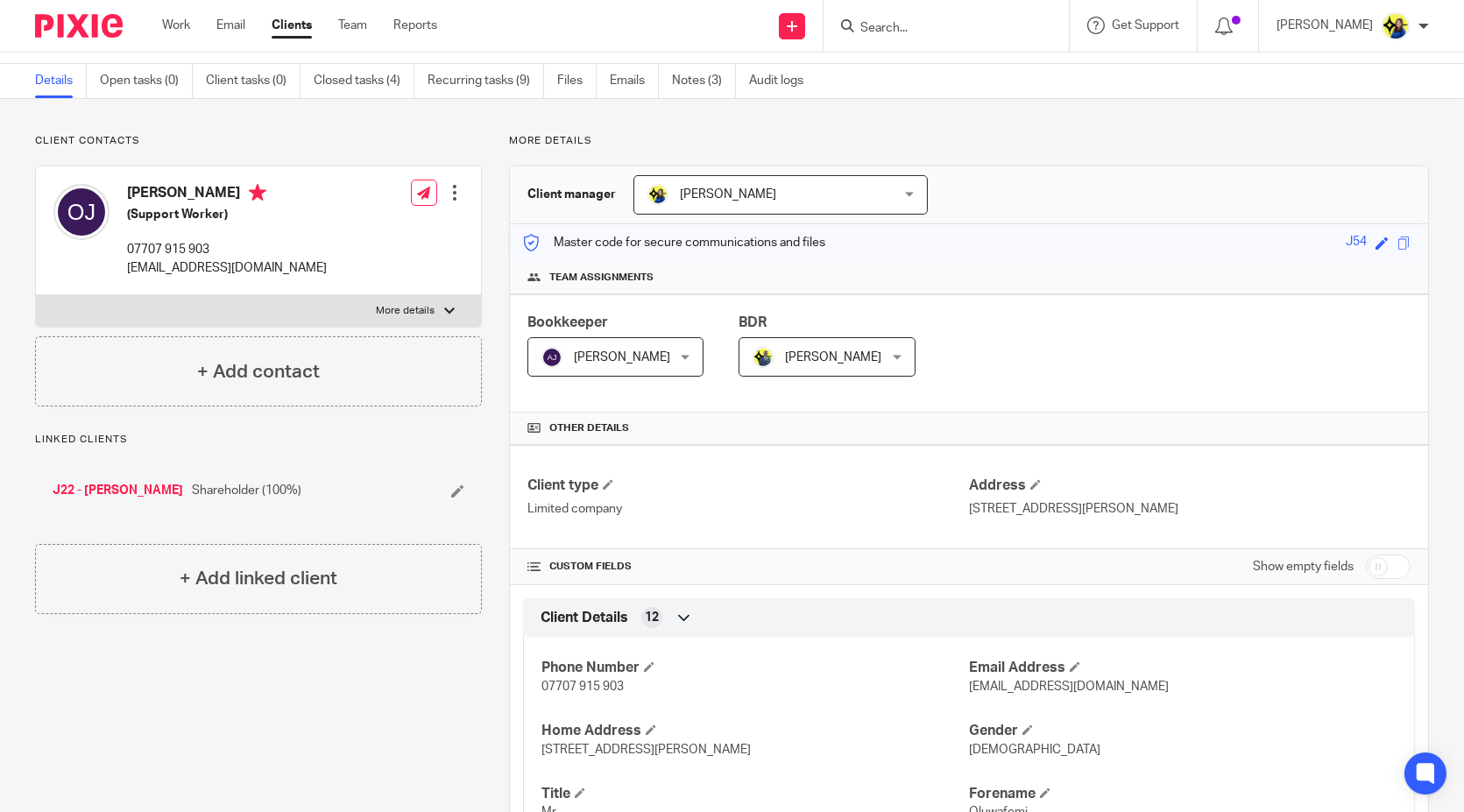
scroll to position [0, 0]
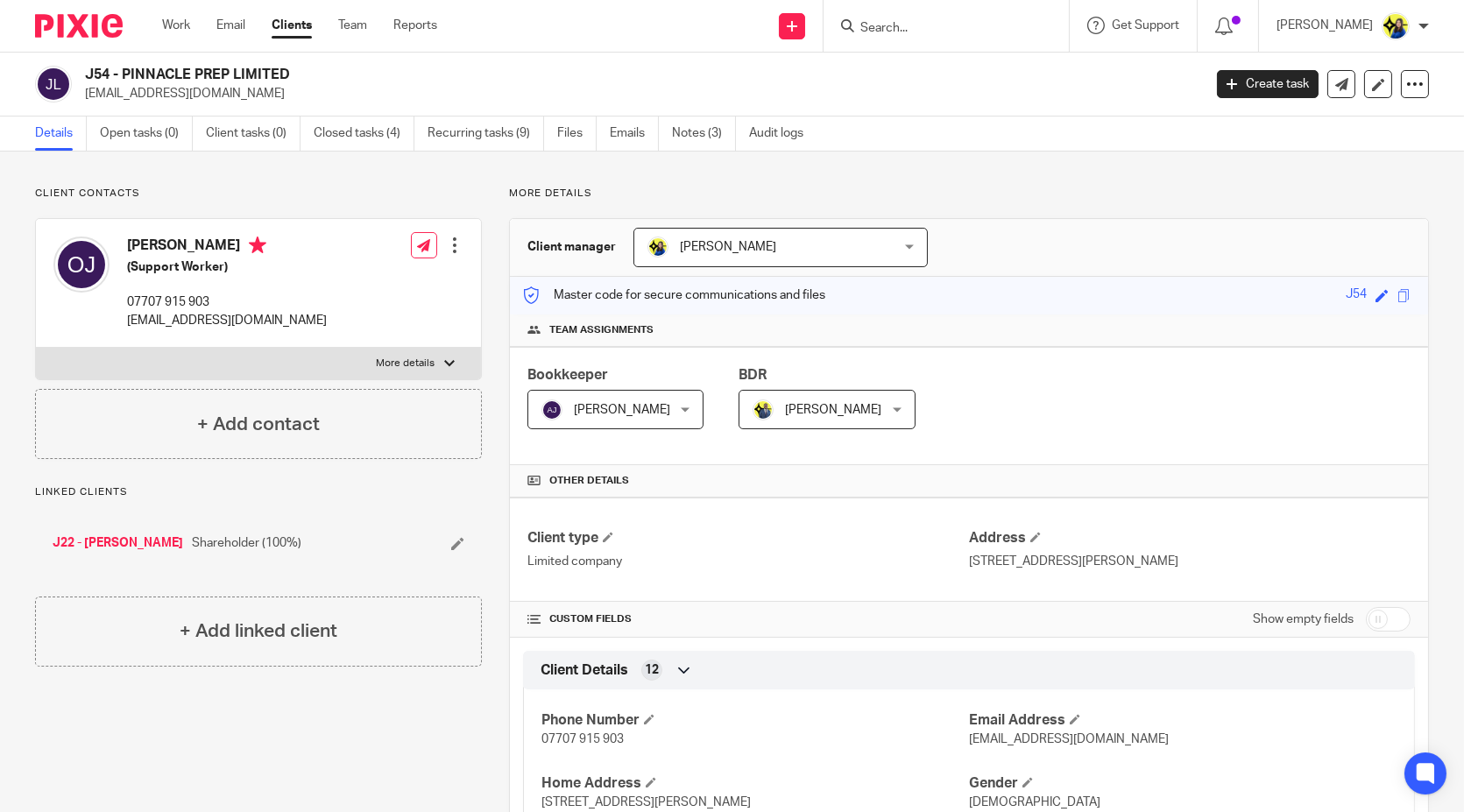
click at [254, 197] on p "Client contacts" at bounding box center [259, 194] width 447 height 14
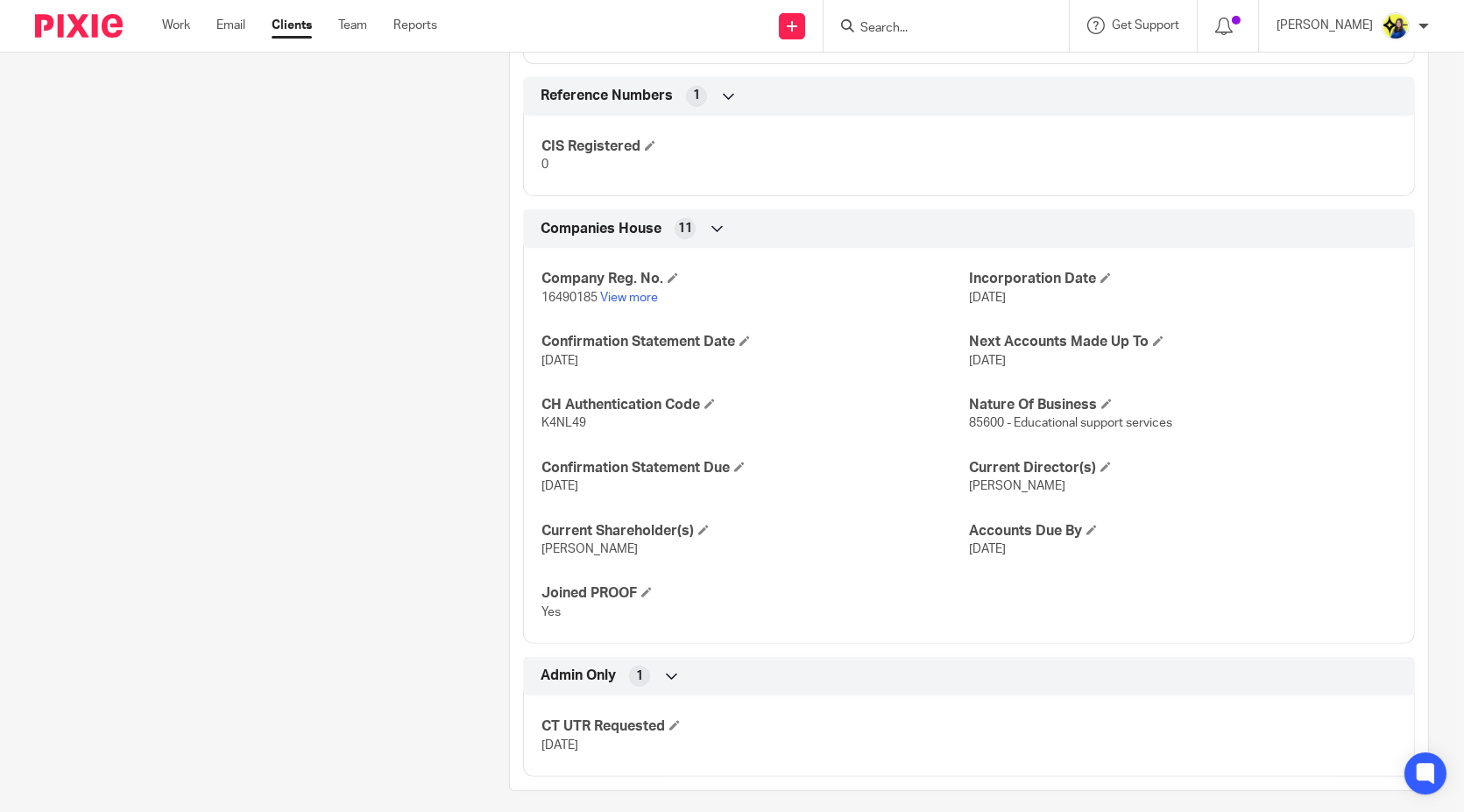
scroll to position [1290, 0]
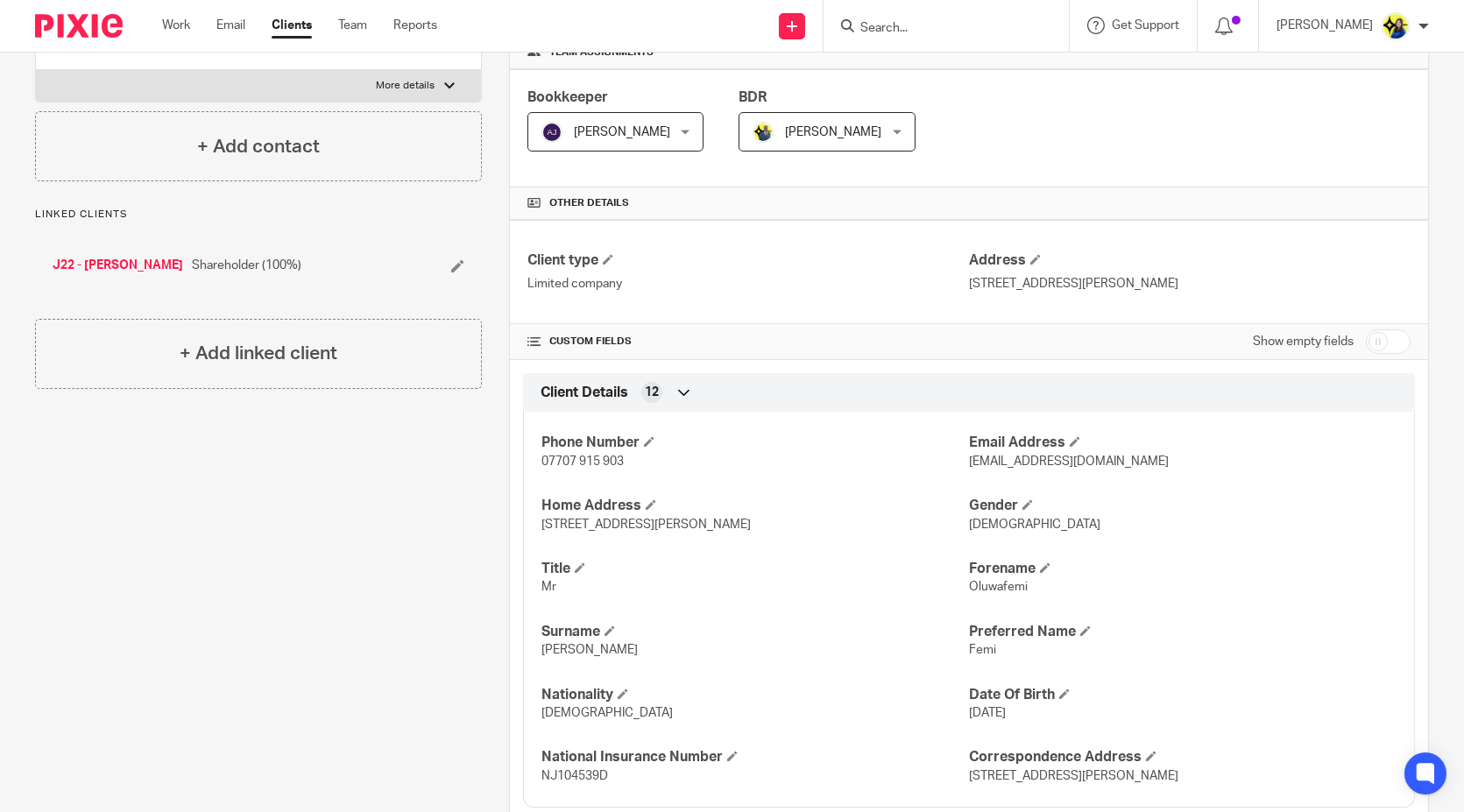
scroll to position [0, 0]
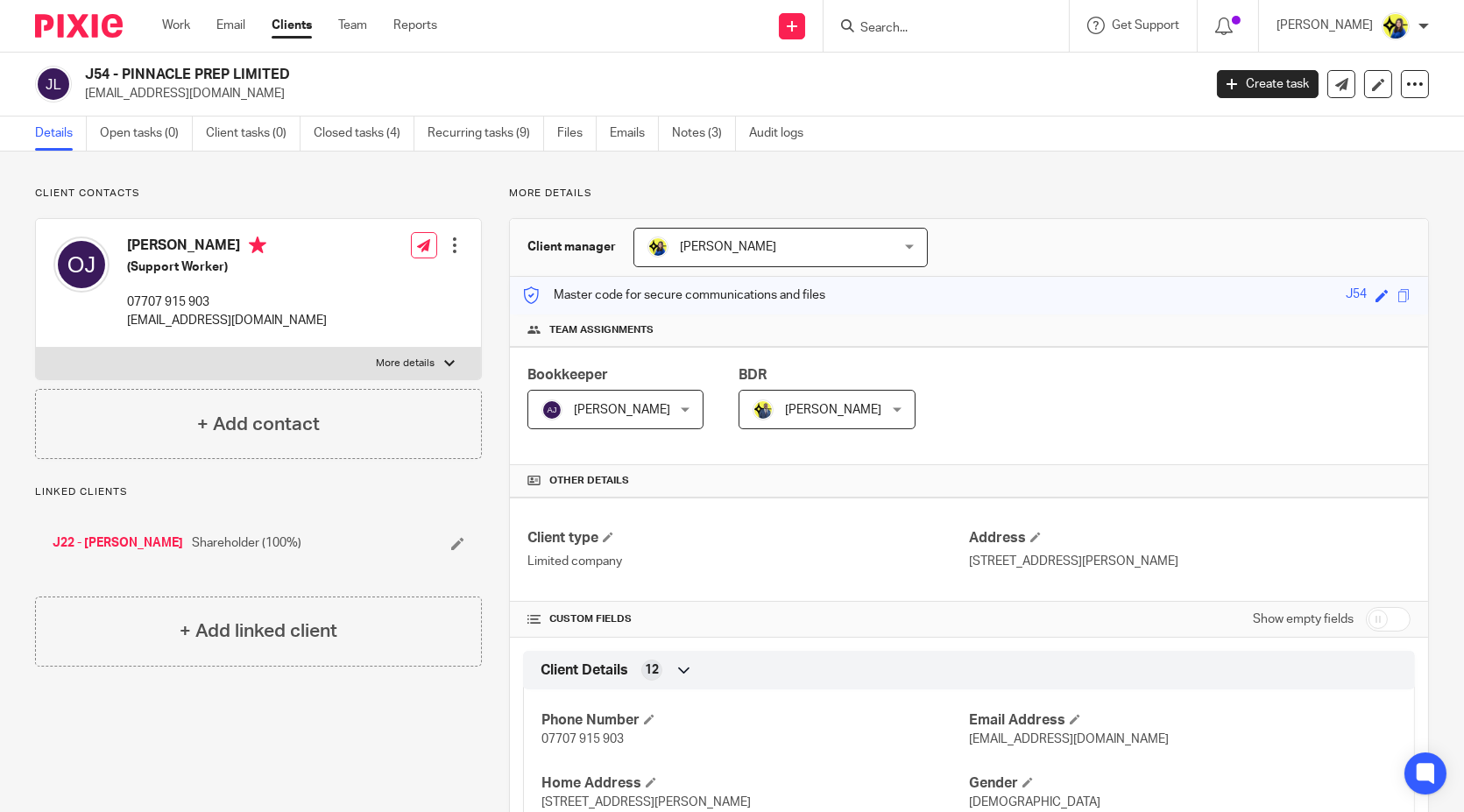
drag, startPoint x: 88, startPoint y: 77, endPoint x: 314, endPoint y: 58, distance: 226.8
click at [314, 58] on div "J54 - PINNACLE PREP LIMITED oluwafemijohnson2020@gmail.com Create task Update f…" at bounding box center [732, 84] width 1464 height 64
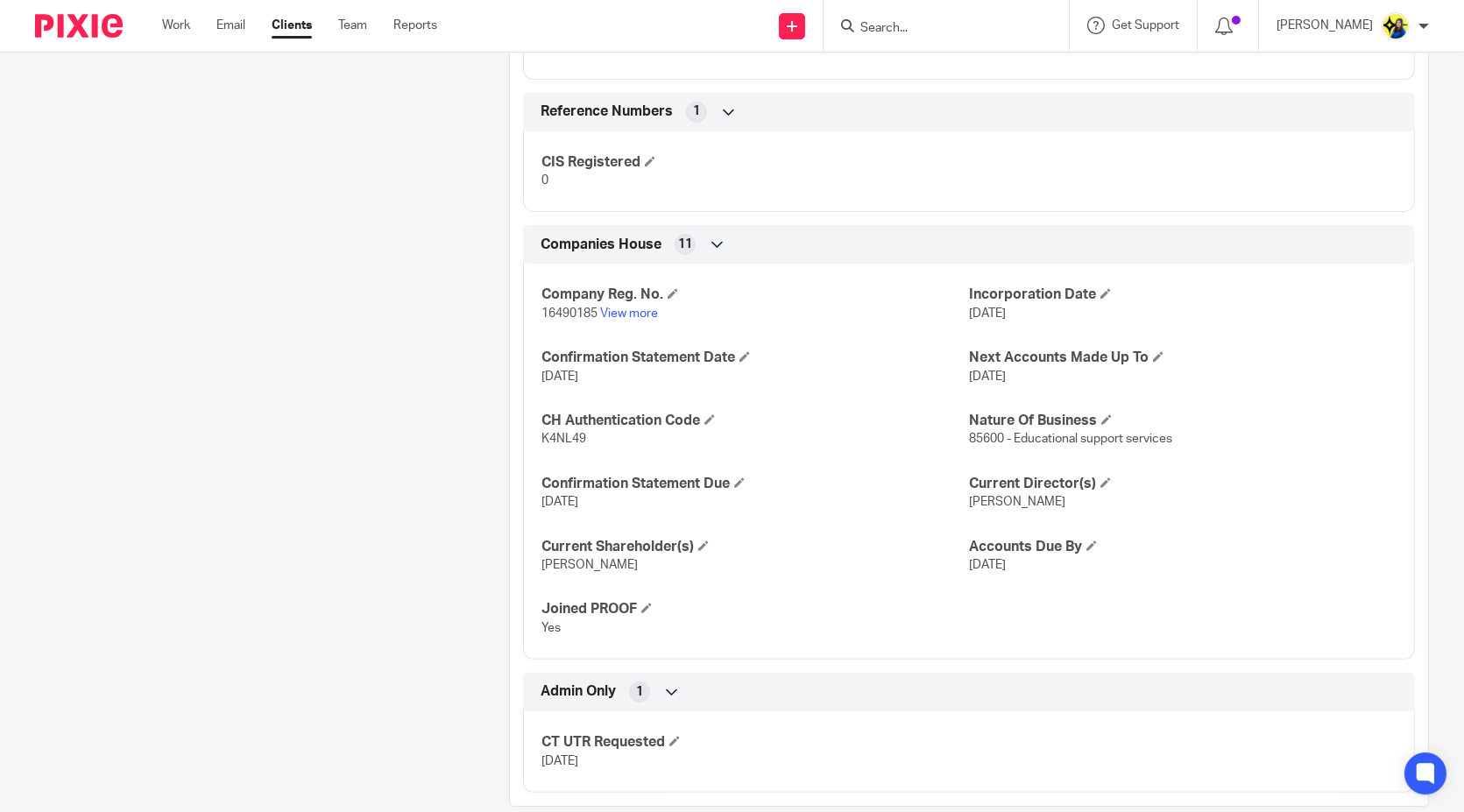
scroll to position [1290, 0]
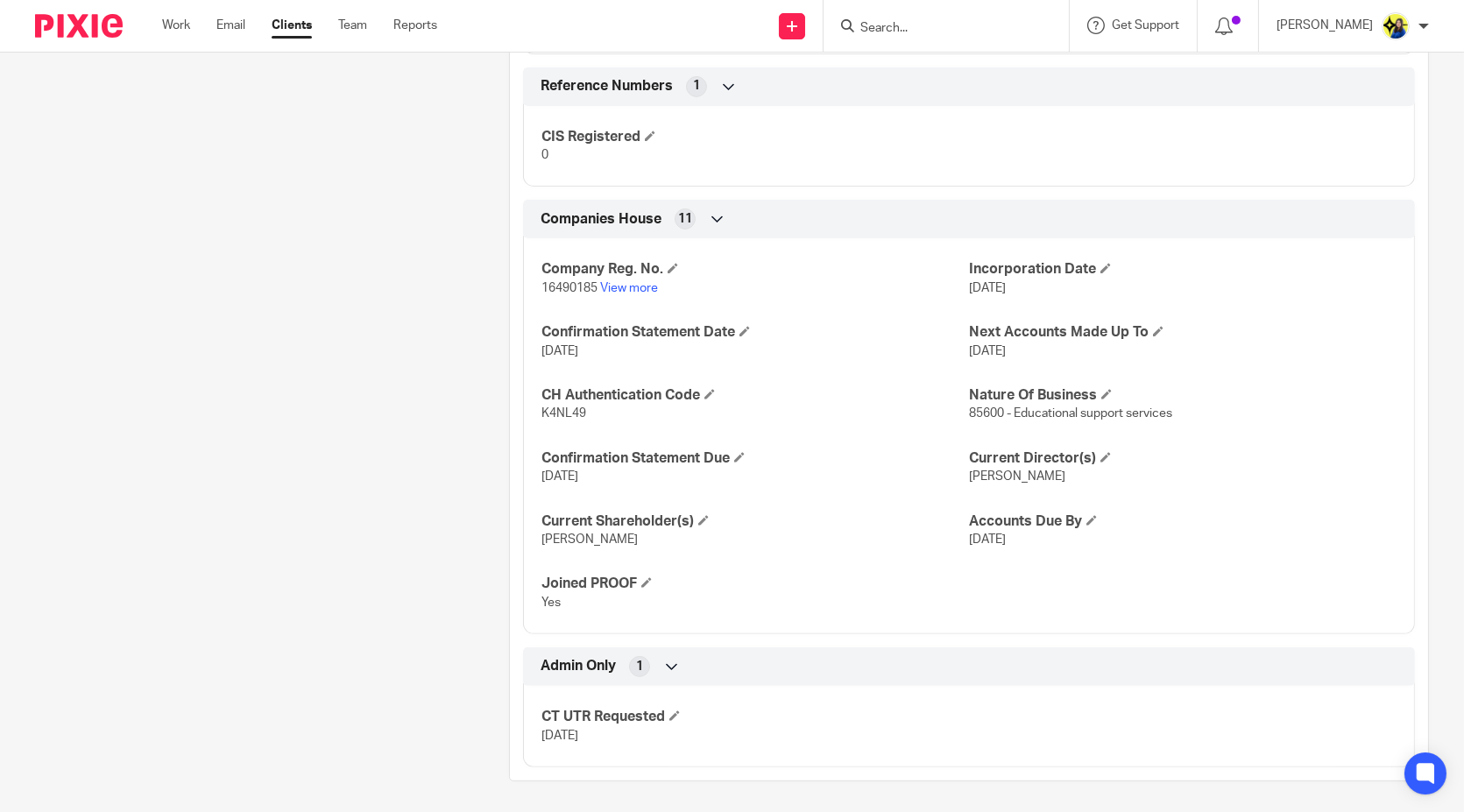
click at [973, 21] on input "Search" at bounding box center [937, 29] width 158 height 16
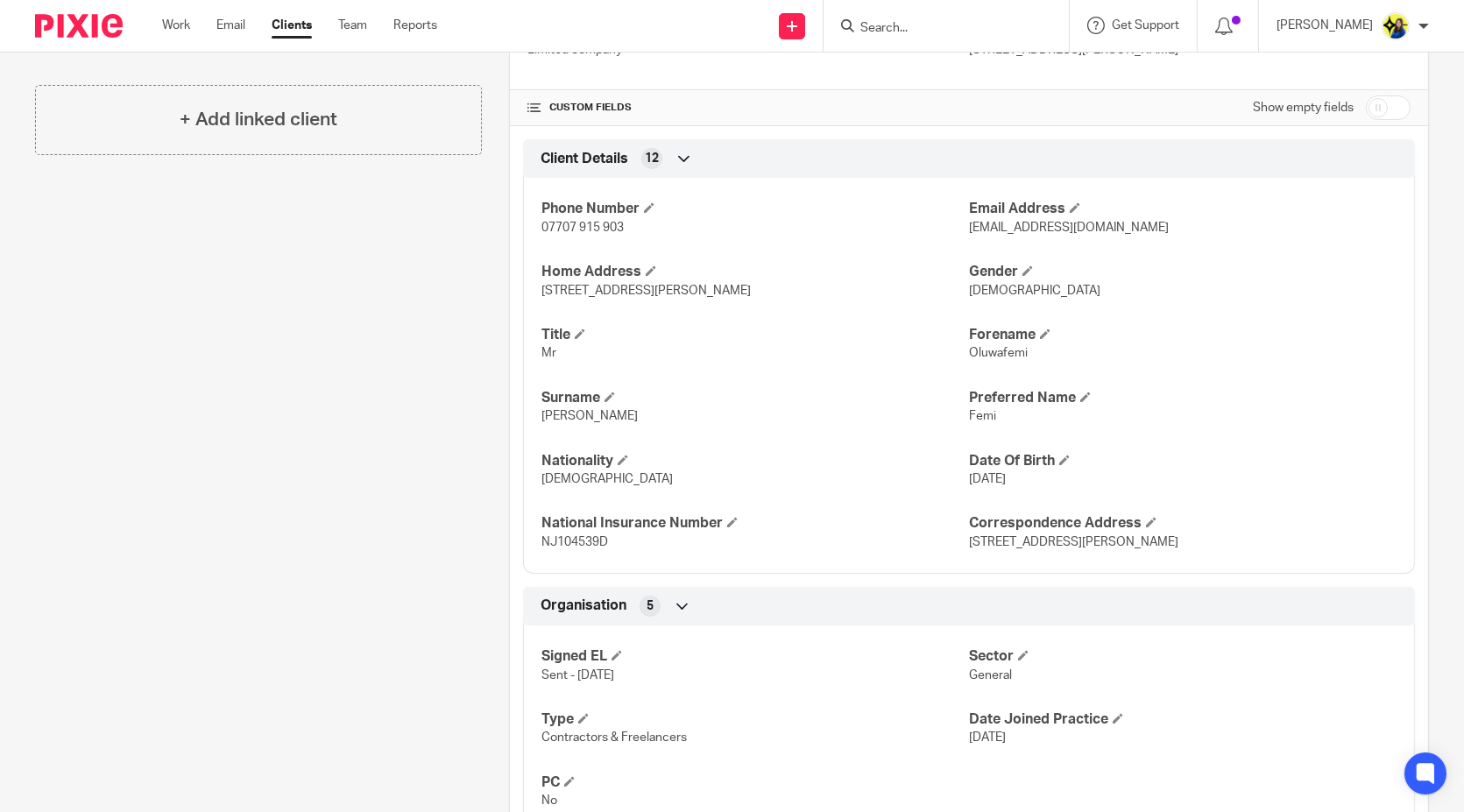
scroll to position [0, 0]
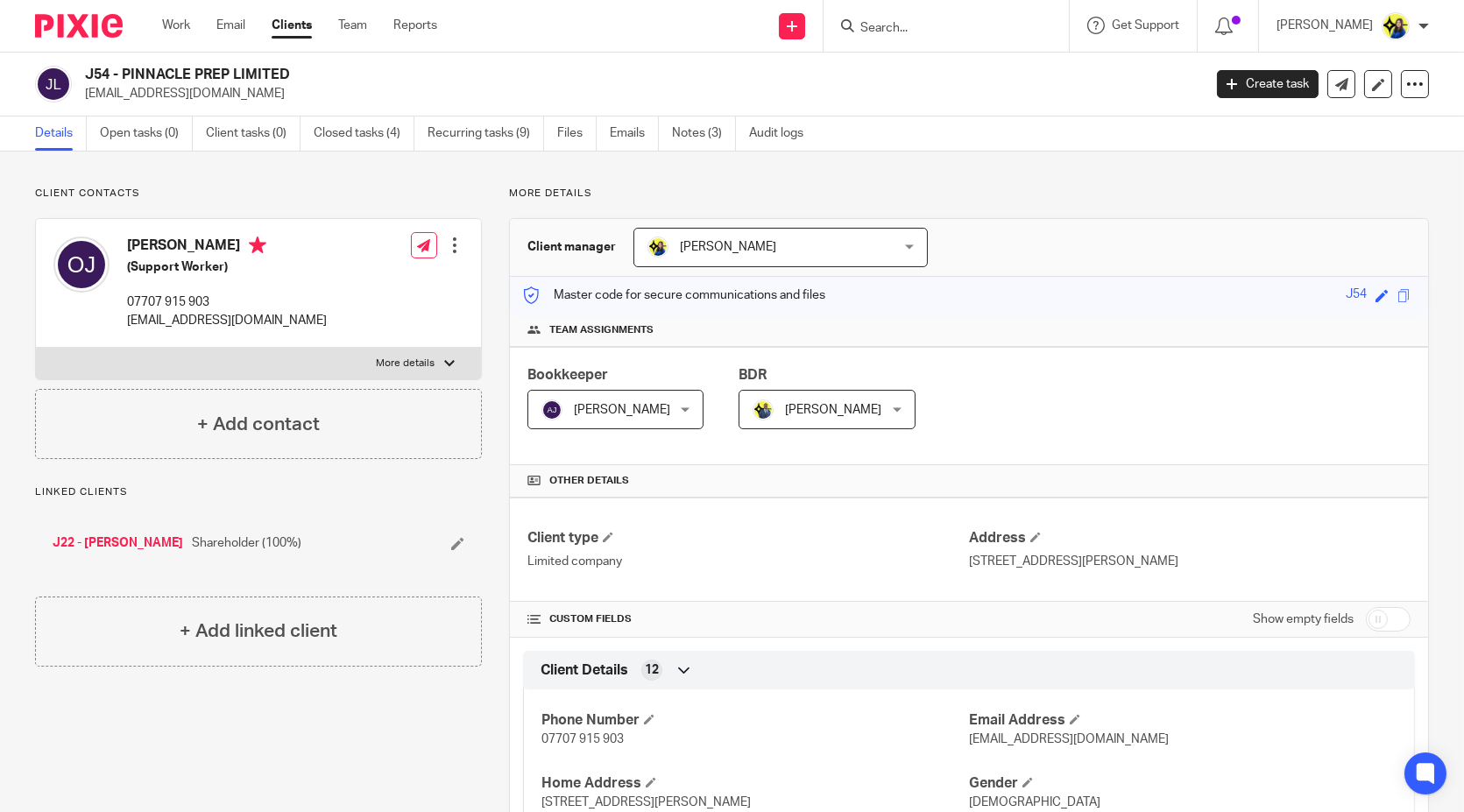
click at [283, 194] on p "Client contacts" at bounding box center [259, 194] width 447 height 14
click at [984, 34] on input "Search" at bounding box center [937, 29] width 158 height 16
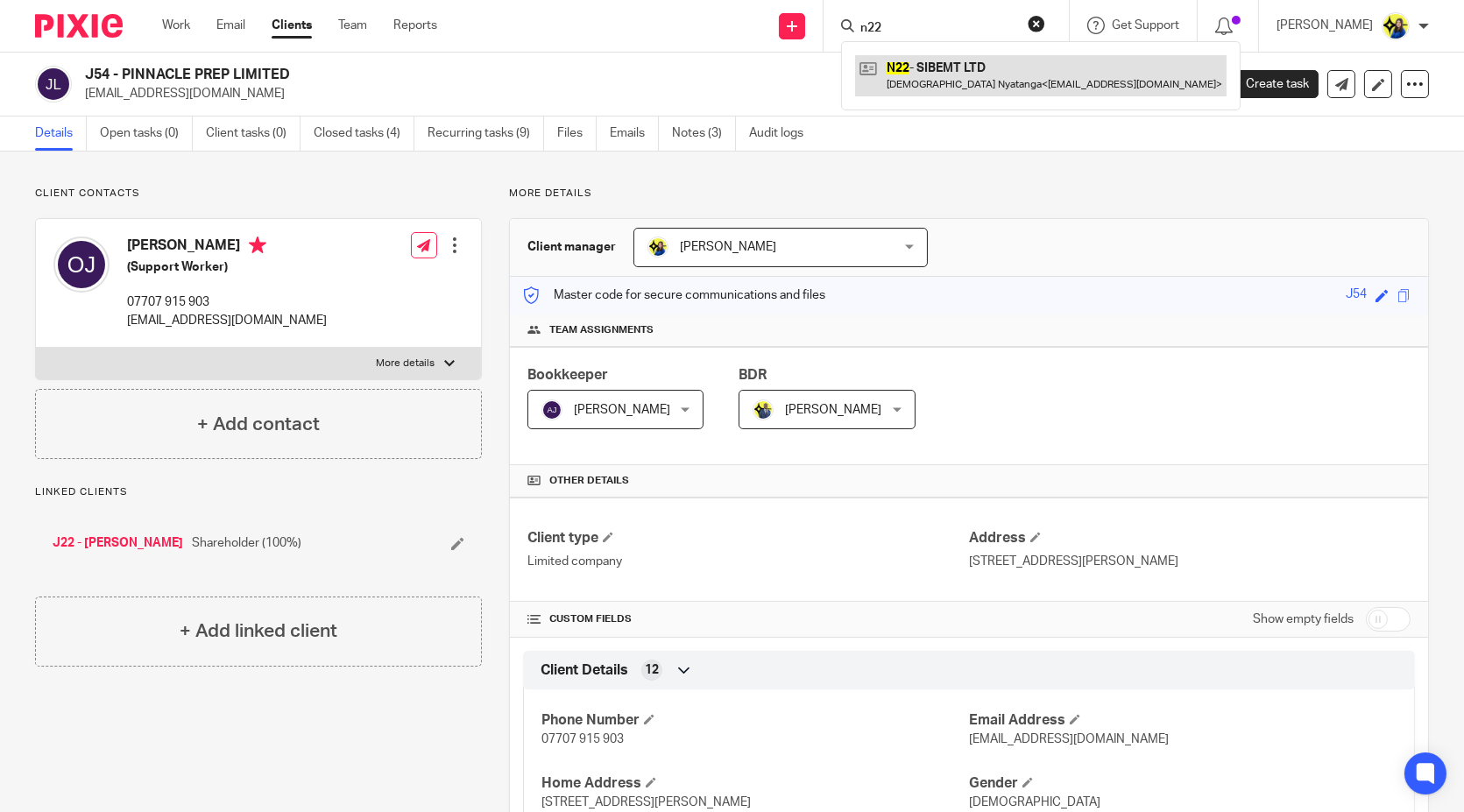
type input "n22"
click at [1020, 57] on link at bounding box center [1041, 74] width 372 height 40
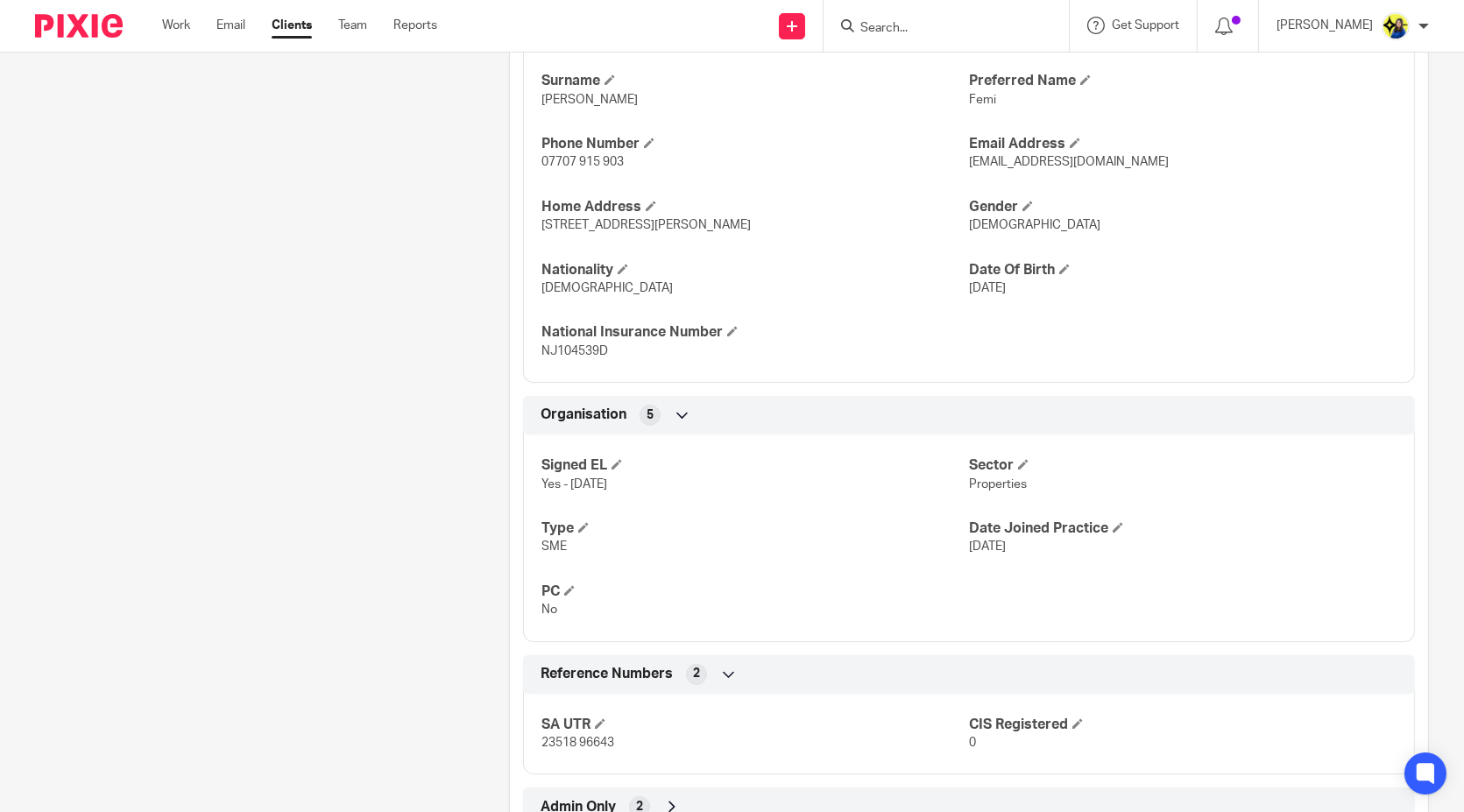
scroll to position [762, 0]
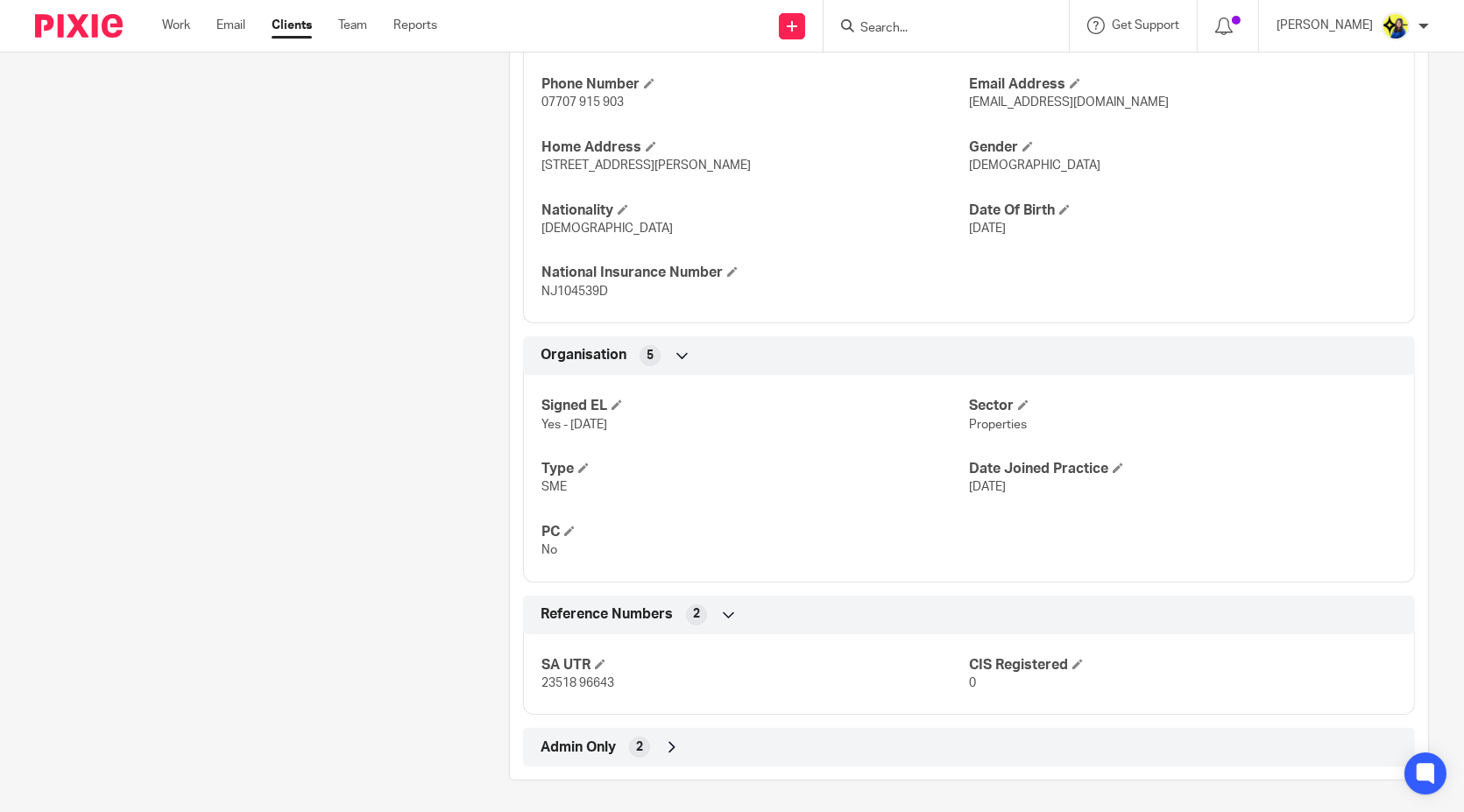
drag, startPoint x: 393, startPoint y: 450, endPoint x: 420, endPoint y: 454, distance: 27.3
click at [404, 452] on div "Client contacts [PERSON_NAME] (Tutor) 07707 915 903 [EMAIL_ADDRESS][DOMAIN_NAME…" at bounding box center [245, 102] width 474 height 1356
click at [585, 748] on span "Admin Only" at bounding box center [578, 747] width 75 height 18
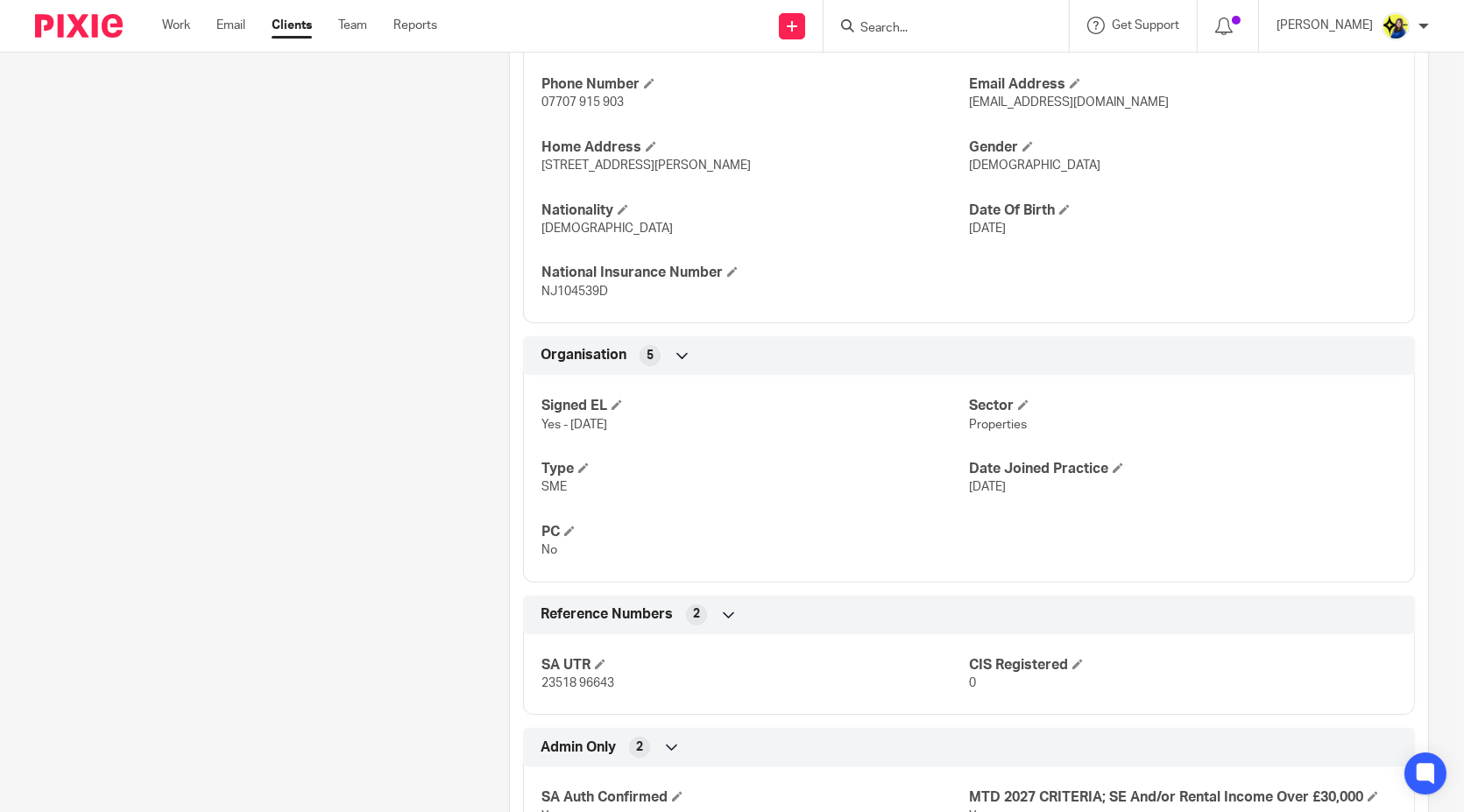
click at [415, 666] on div "Client contacts [PERSON_NAME] (Tutor) 07707 915 903 [EMAIL_ADDRESS][DOMAIN_NAME…" at bounding box center [245, 144] width 474 height 1437
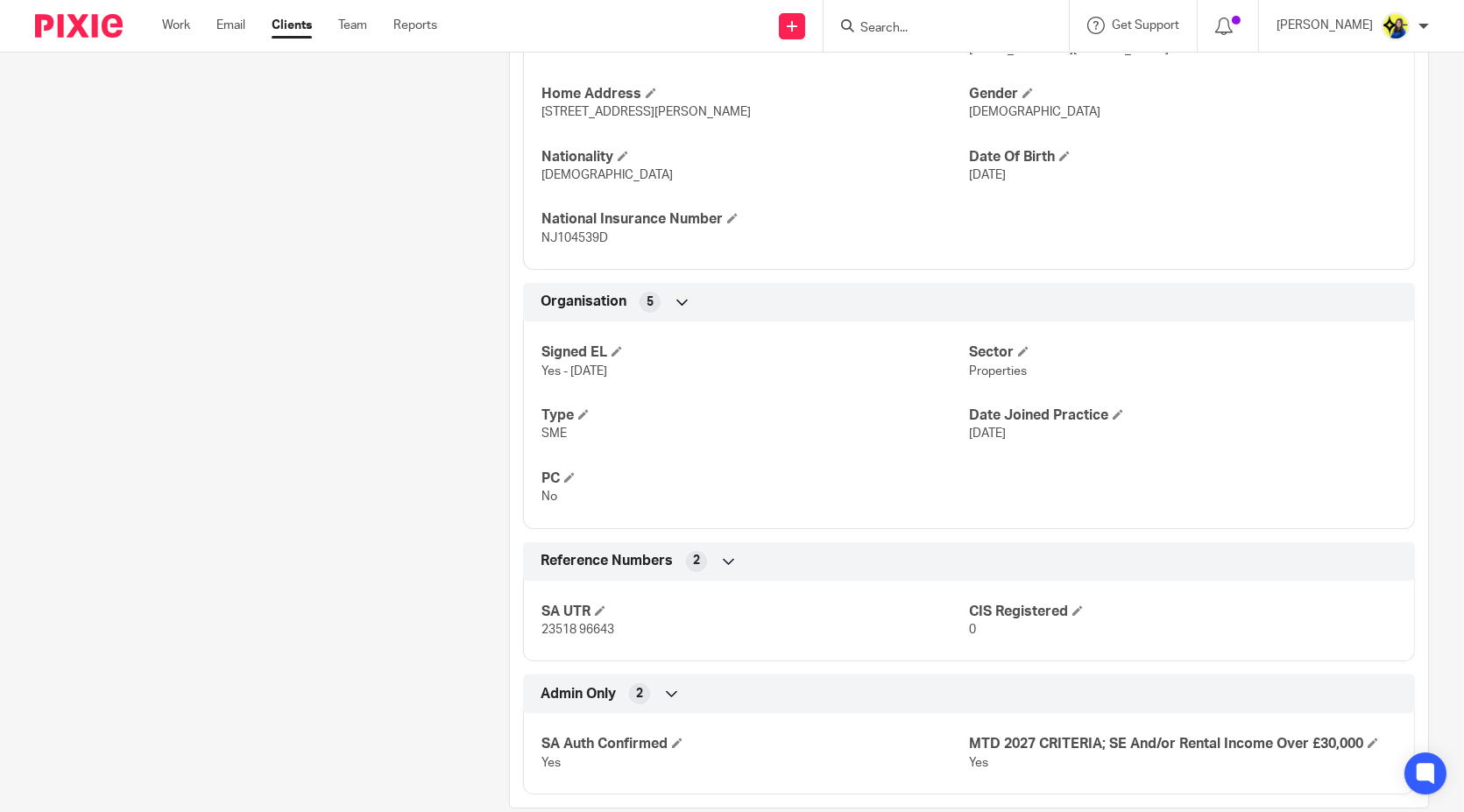
scroll to position [843, 0]
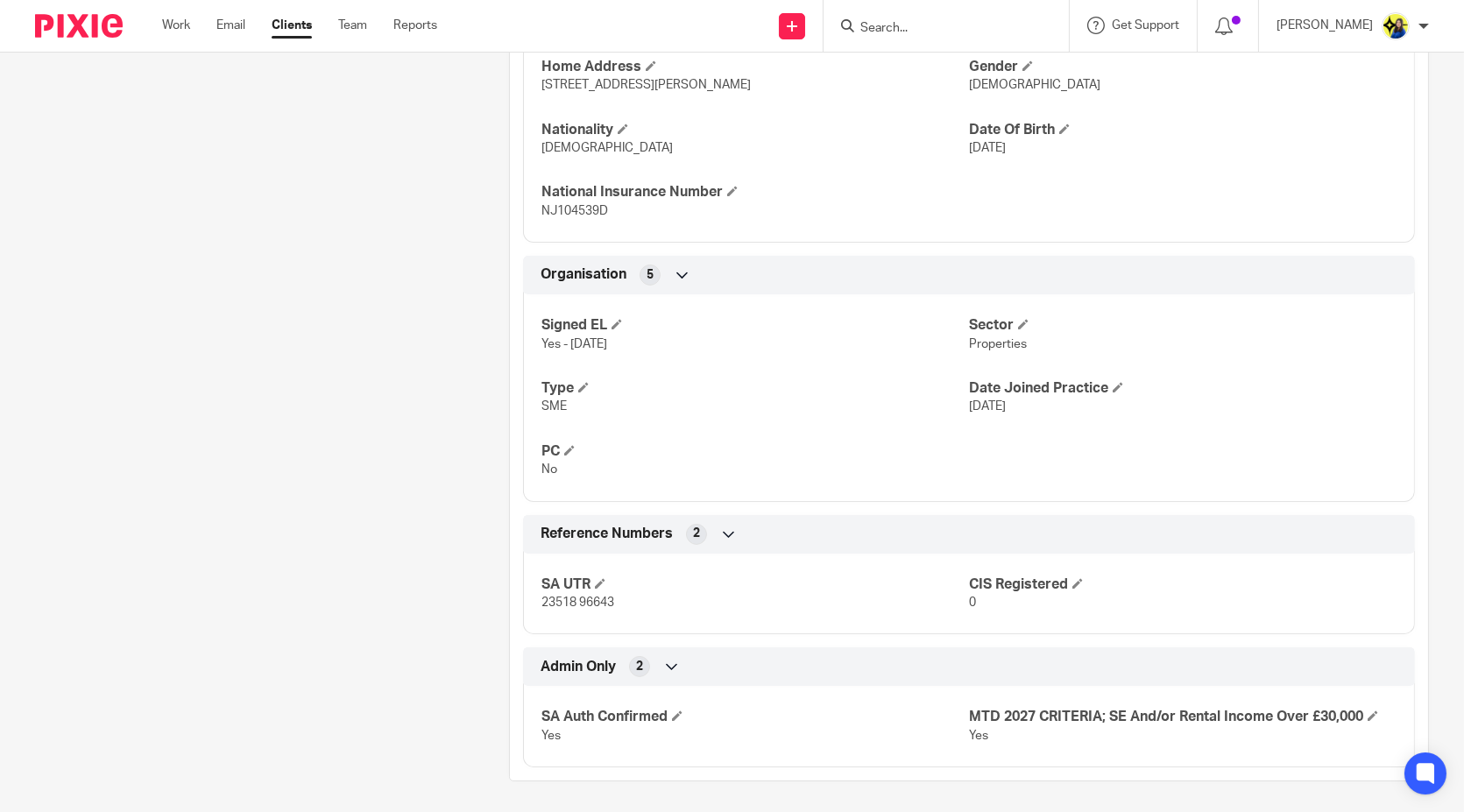
click at [415, 663] on div "Client contacts [PERSON_NAME] (Tutor) 07707 915 903 [EMAIL_ADDRESS][DOMAIN_NAME…" at bounding box center [245, 63] width 474 height 1437
click at [425, 514] on div "Client contacts [PERSON_NAME] (Tutor) 07707 915 903 [EMAIL_ADDRESS][DOMAIN_NAME…" at bounding box center [245, 63] width 474 height 1437
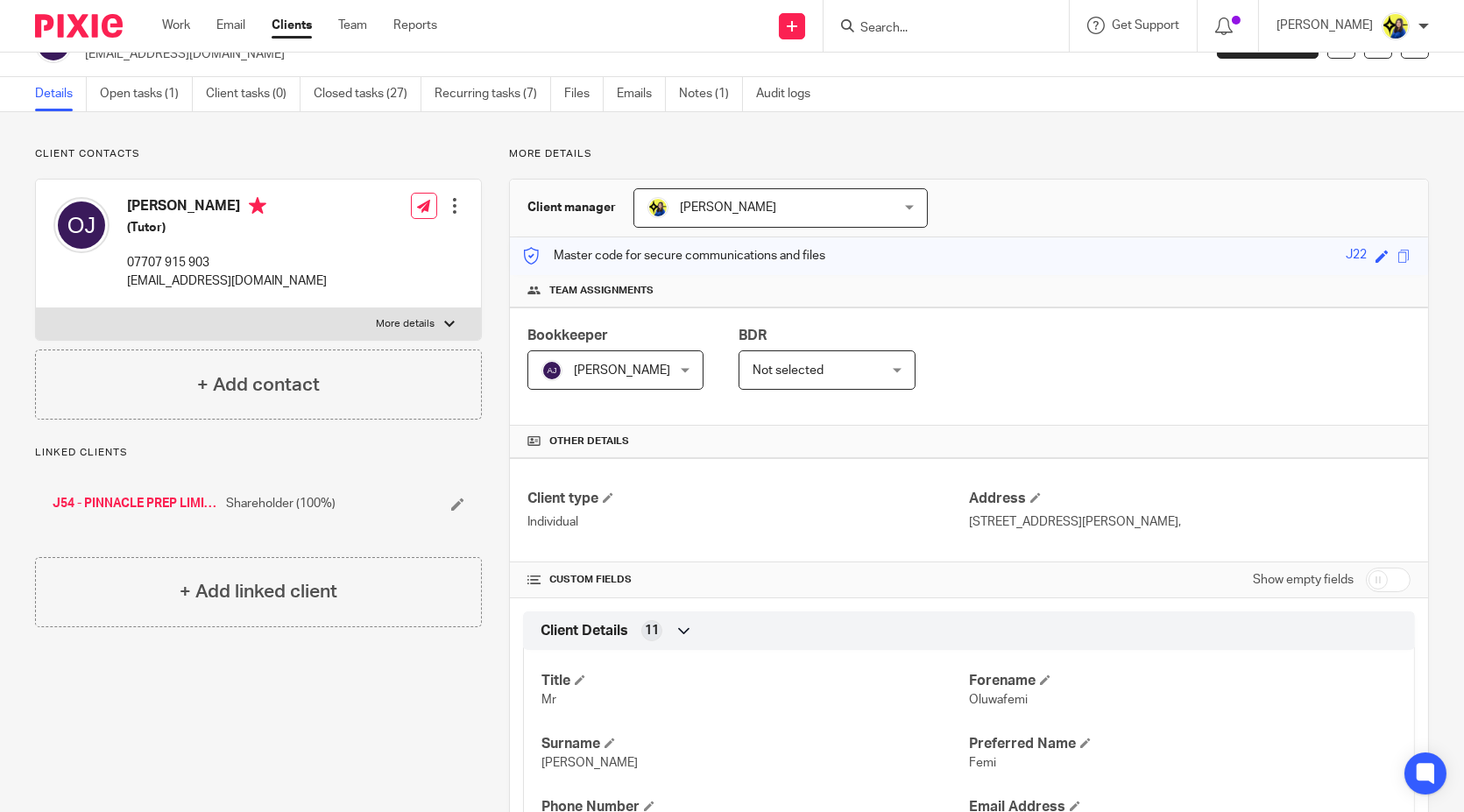
scroll to position [0, 0]
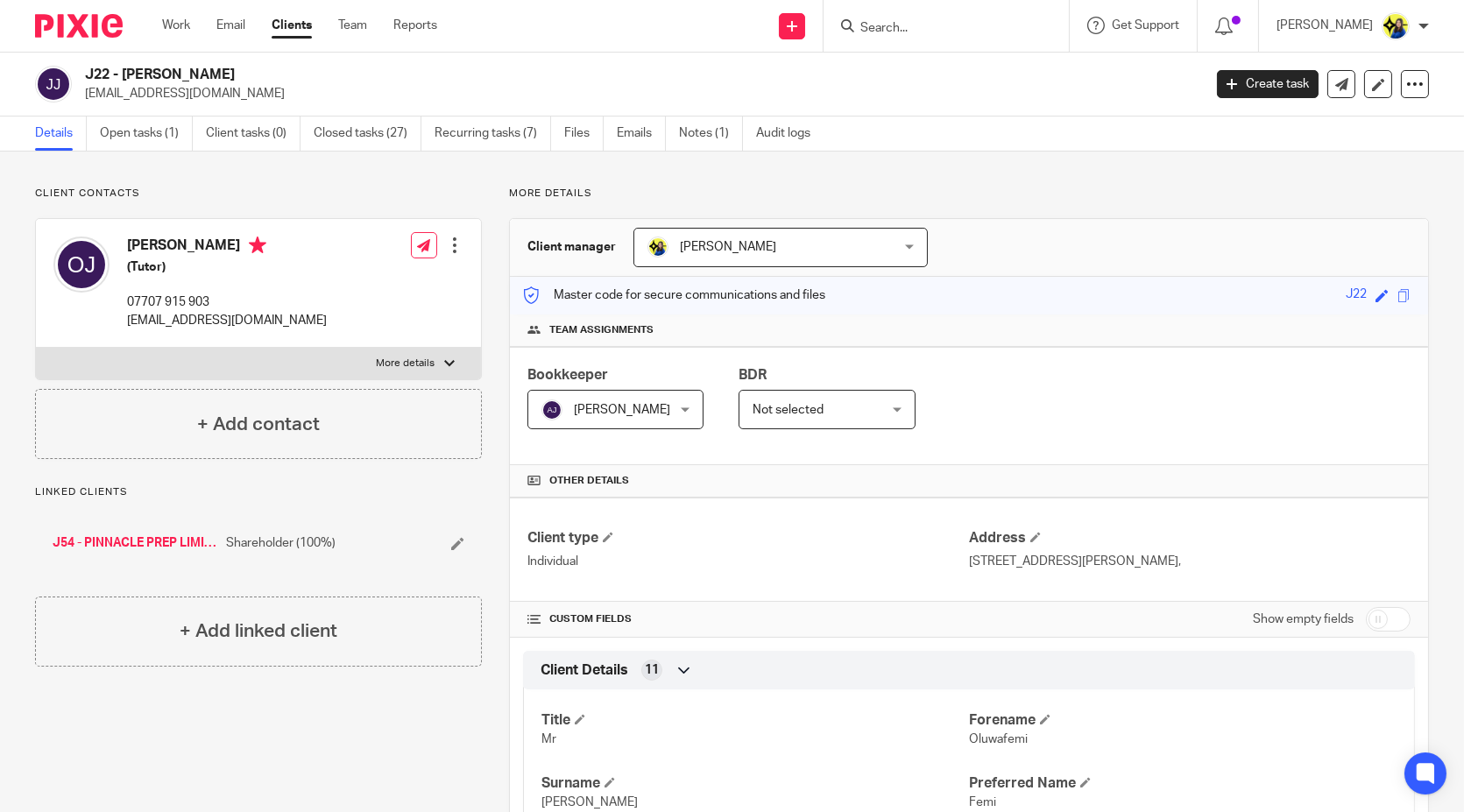
click at [979, 32] on input "Search" at bounding box center [937, 29] width 158 height 16
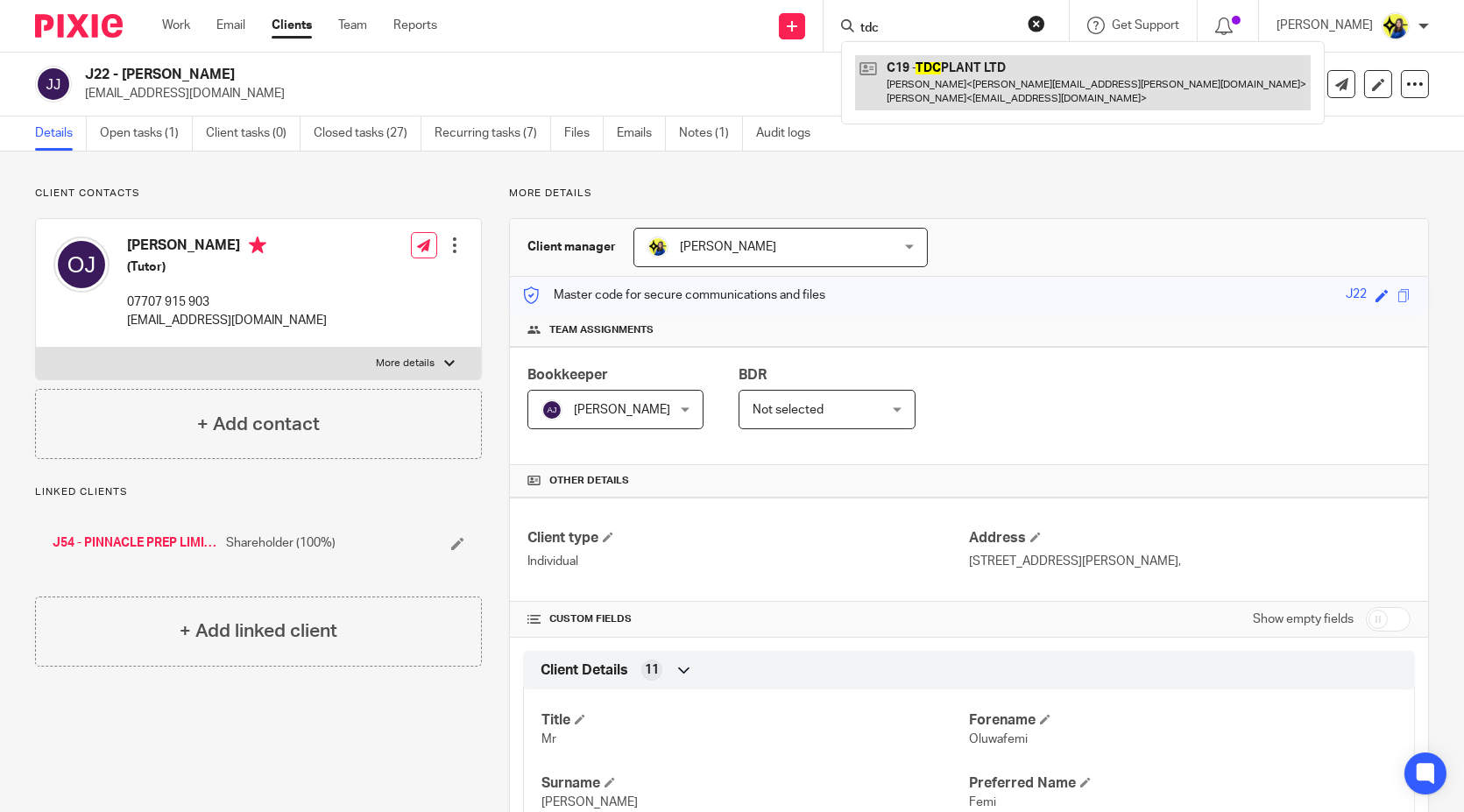
type input "tdc"
click at [1018, 86] on link at bounding box center [1083, 82] width 456 height 55
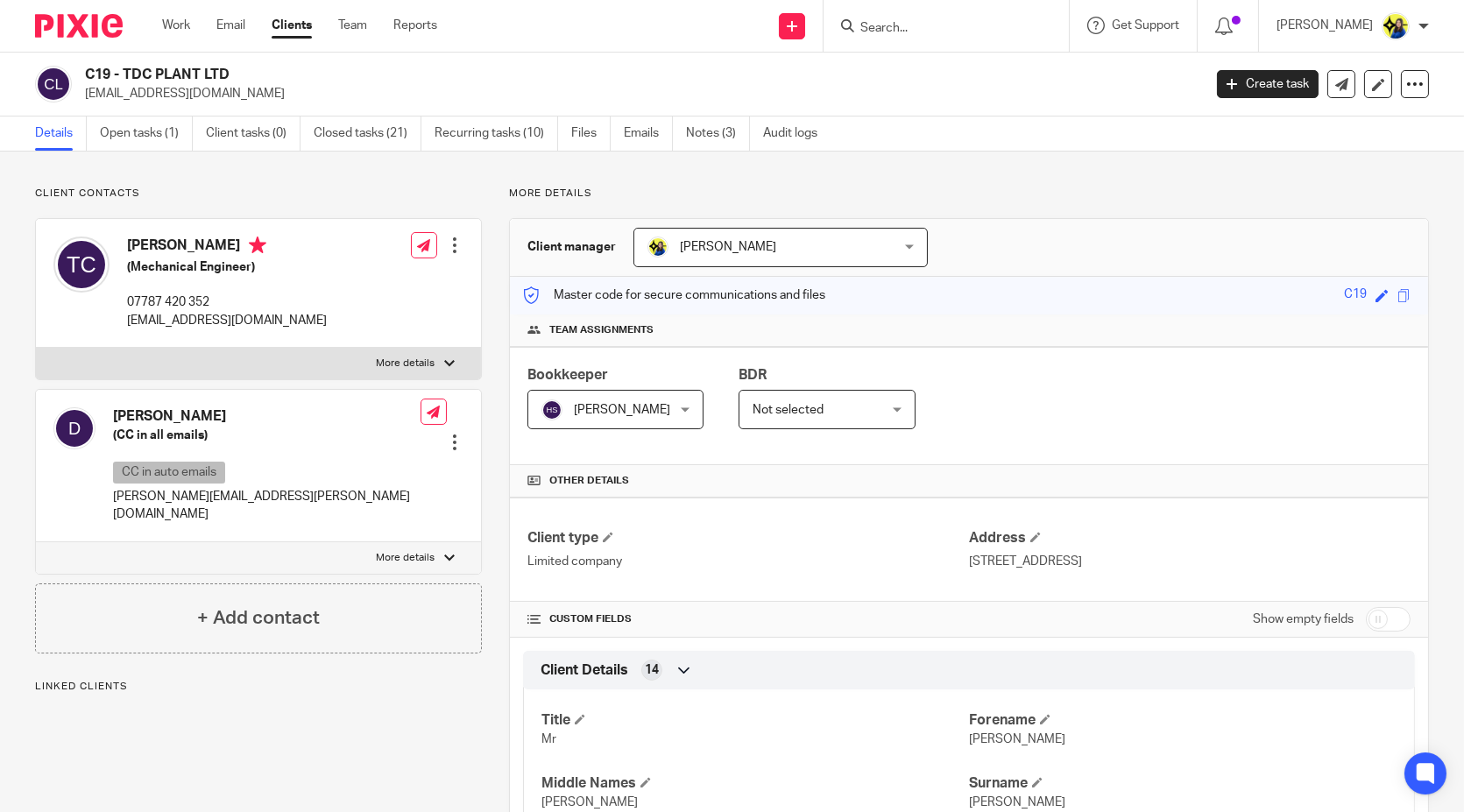
drag, startPoint x: 175, startPoint y: 169, endPoint x: 161, endPoint y: 151, distance: 22.8
click at [153, 141] on link "Open tasks (1)" at bounding box center [145, 134] width 92 height 34
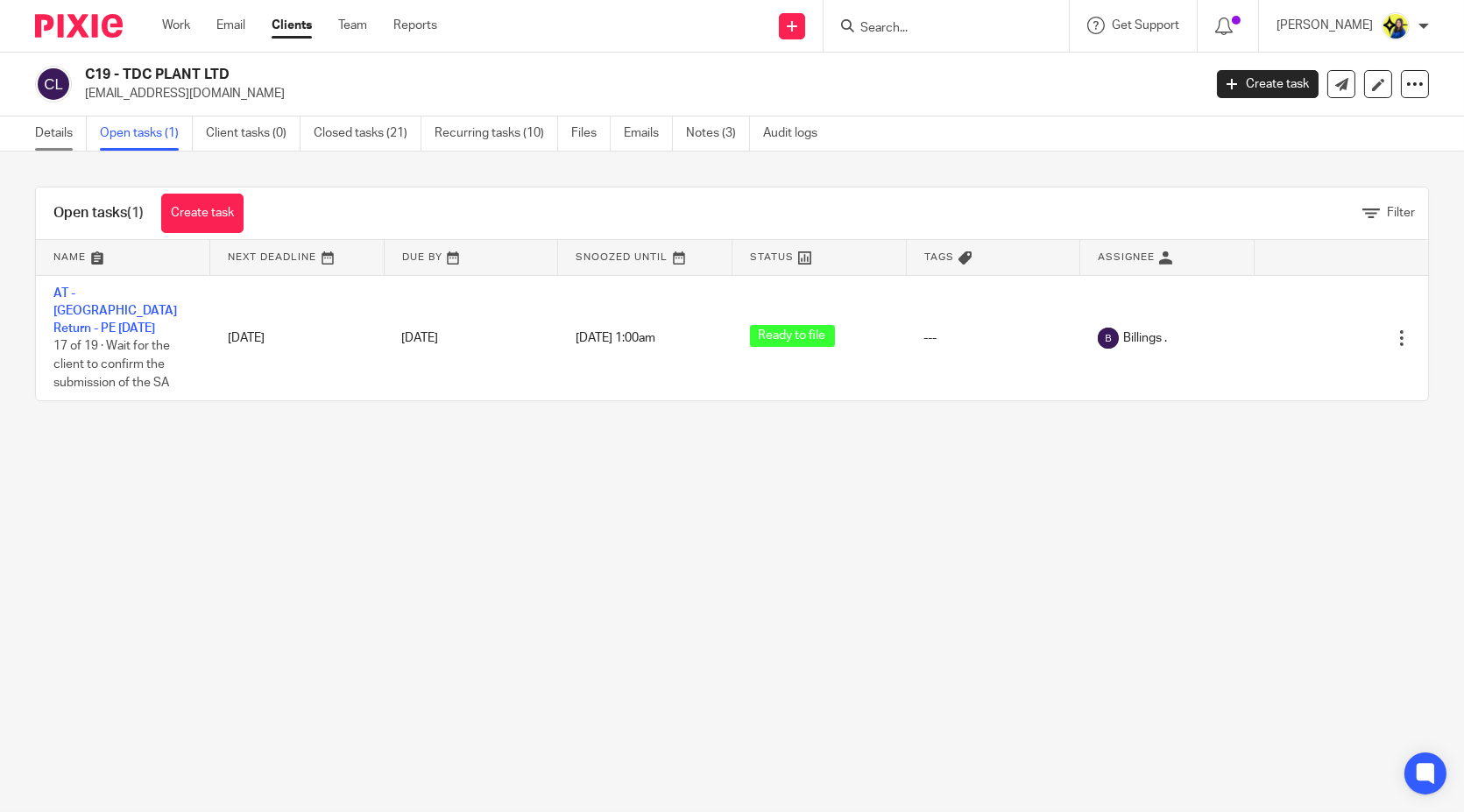
click at [57, 127] on link "Details" at bounding box center [61, 134] width 52 height 34
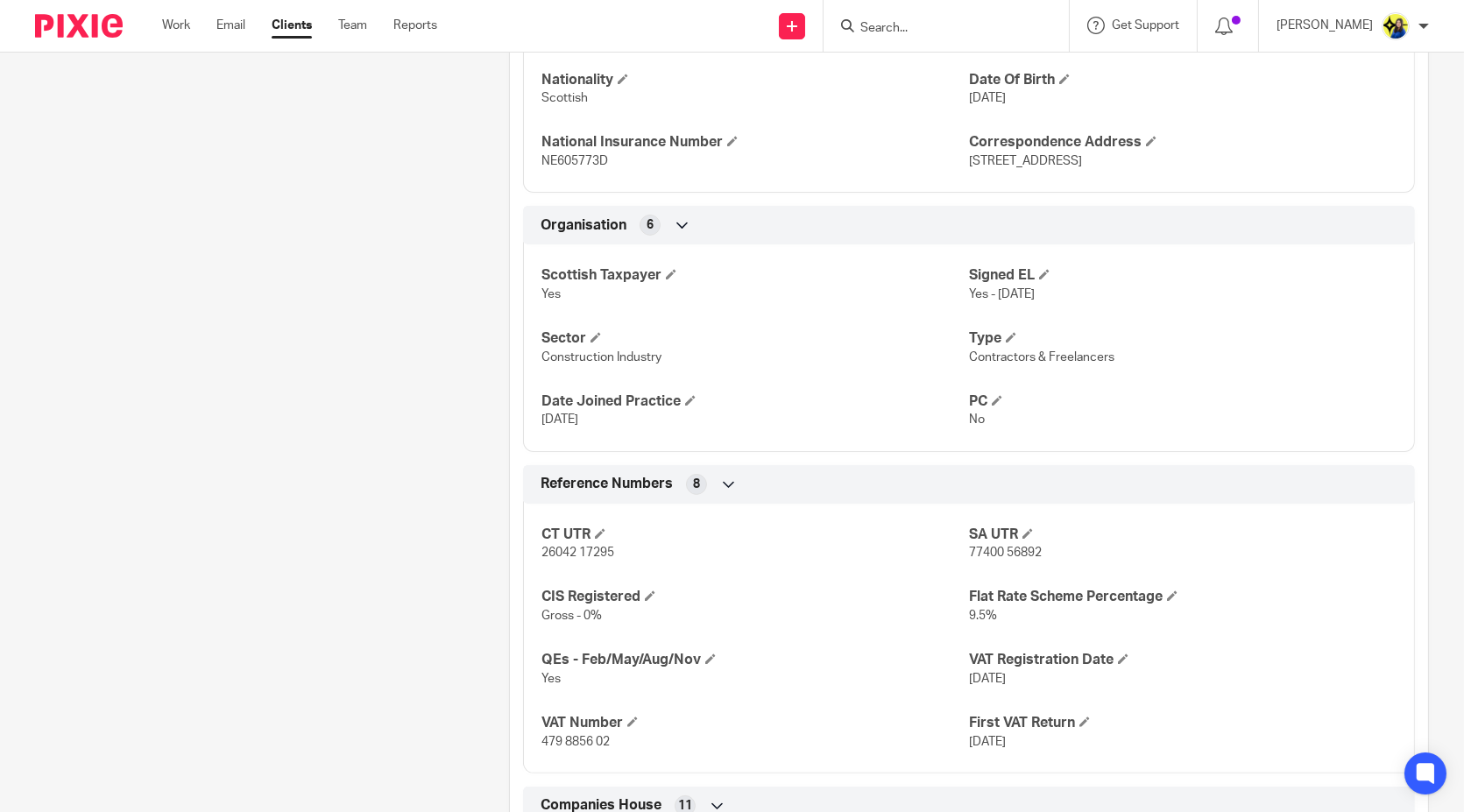
click at [207, 534] on div "Client contacts Donna (CC in all emails) CC in auto emails donna@burgoyne.co.uk…" at bounding box center [245, 276] width 474 height 2125
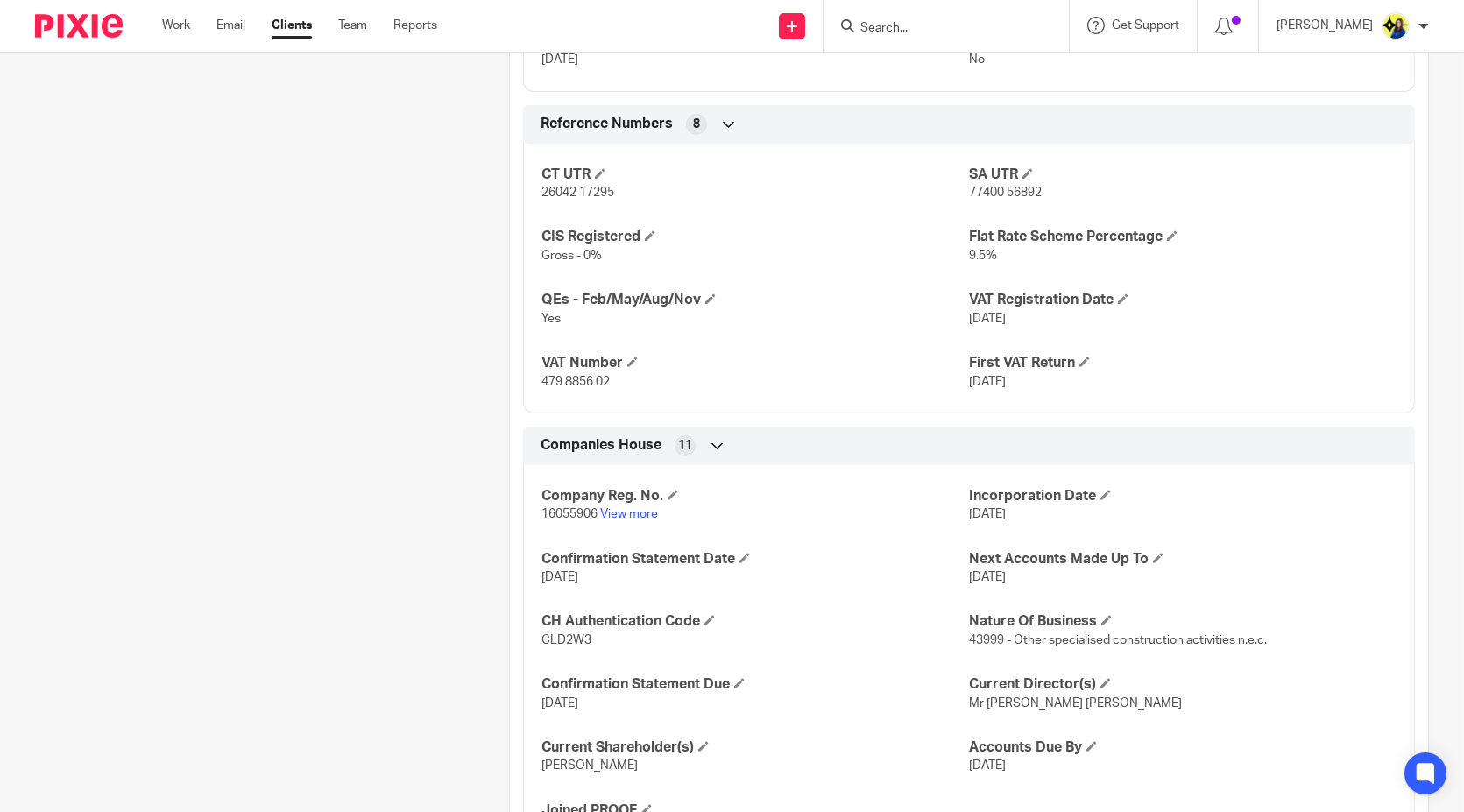
scroll to position [1167, 0]
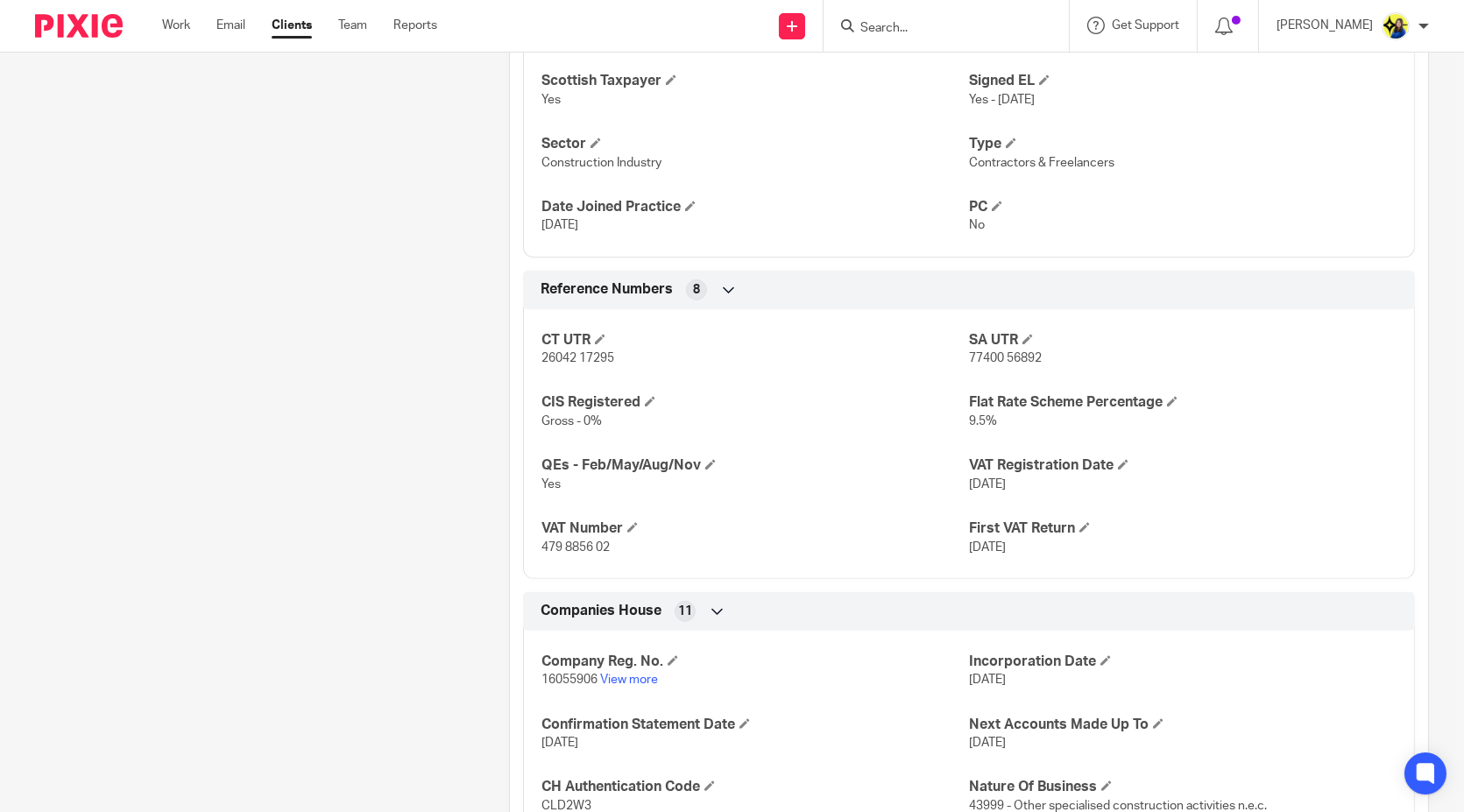
click at [367, 562] on div "Client contacts Donna (CC in all emails) CC in auto emails donna@burgoyne.co.uk…" at bounding box center [245, 82] width 474 height 2125
click at [397, 606] on div "Client contacts Donna (CC in all emails) CC in auto emails donna@burgoyne.co.uk…" at bounding box center [245, 82] width 474 height 2125
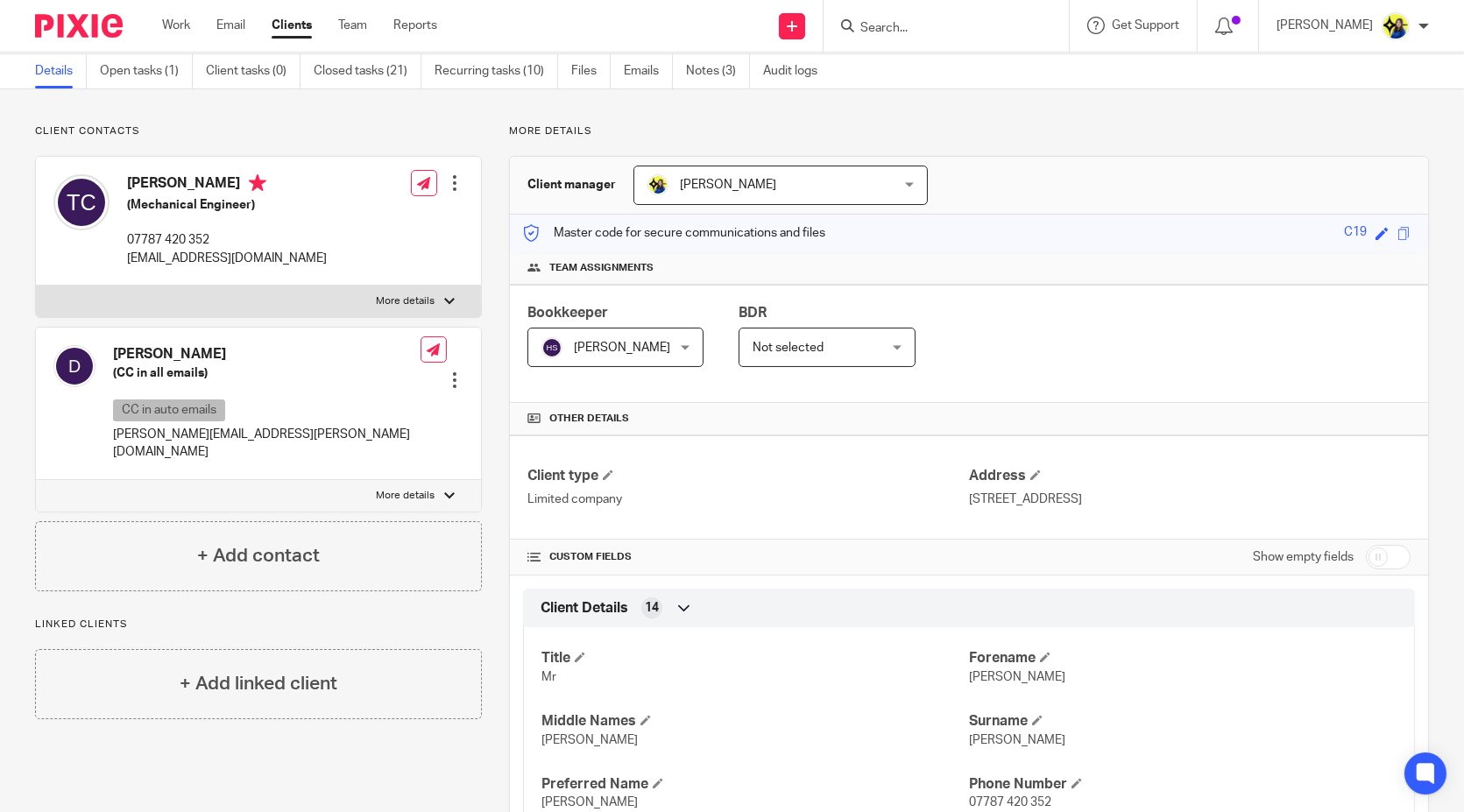
scroll to position [0, 0]
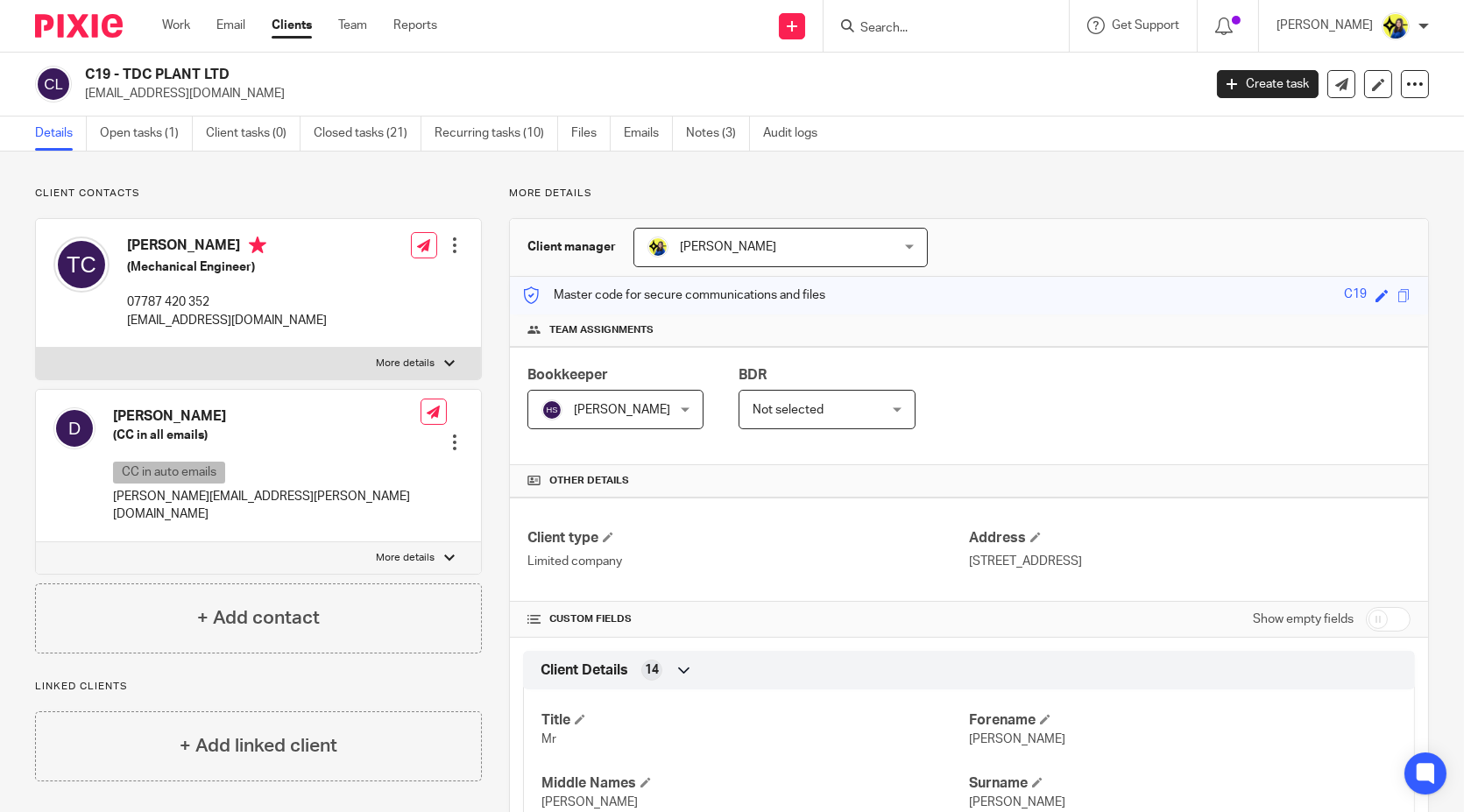
click at [1016, 24] on input "Search" at bounding box center [937, 29] width 158 height 16
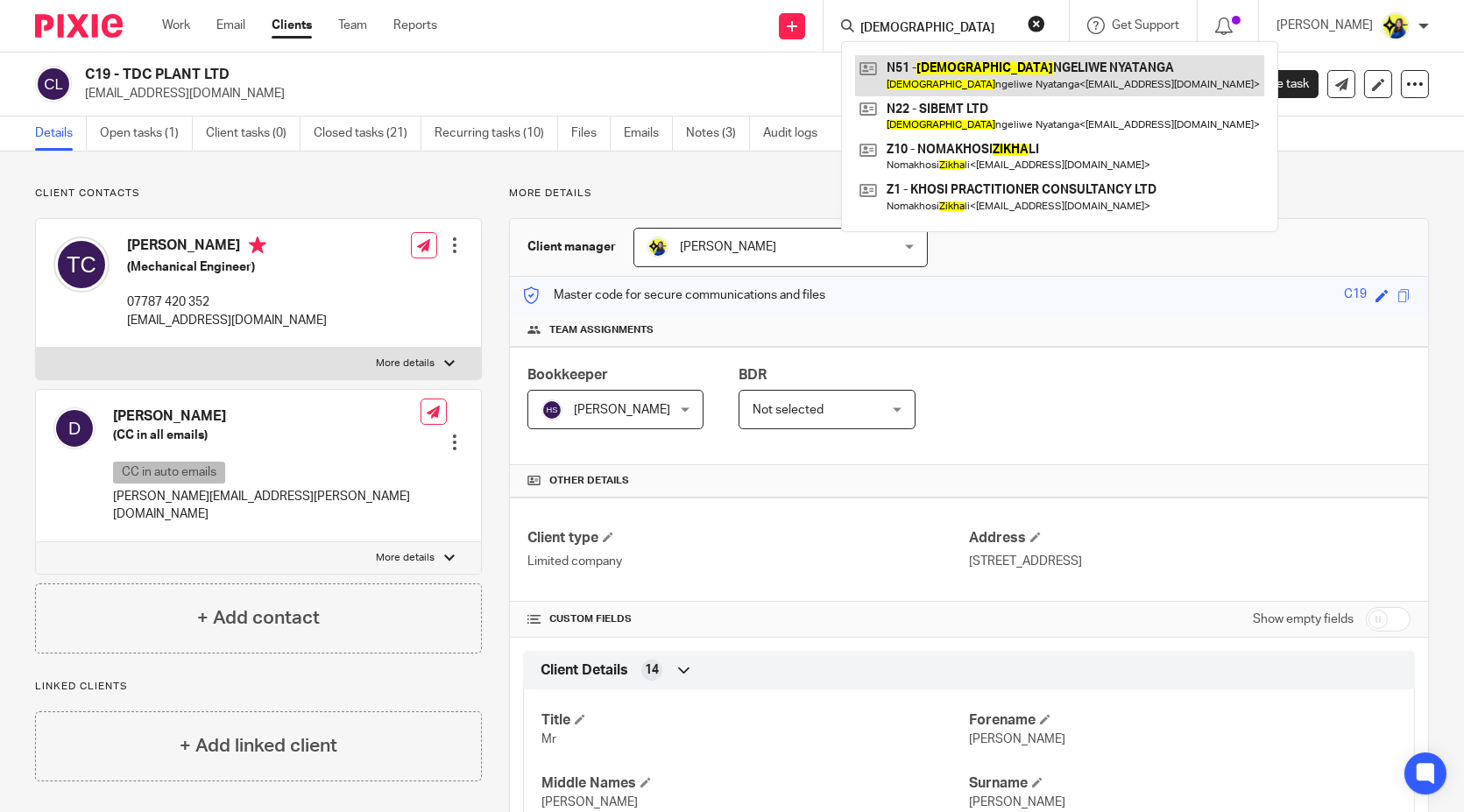
type input "sikha"
click at [1027, 81] on link at bounding box center [1060, 74] width 409 height 40
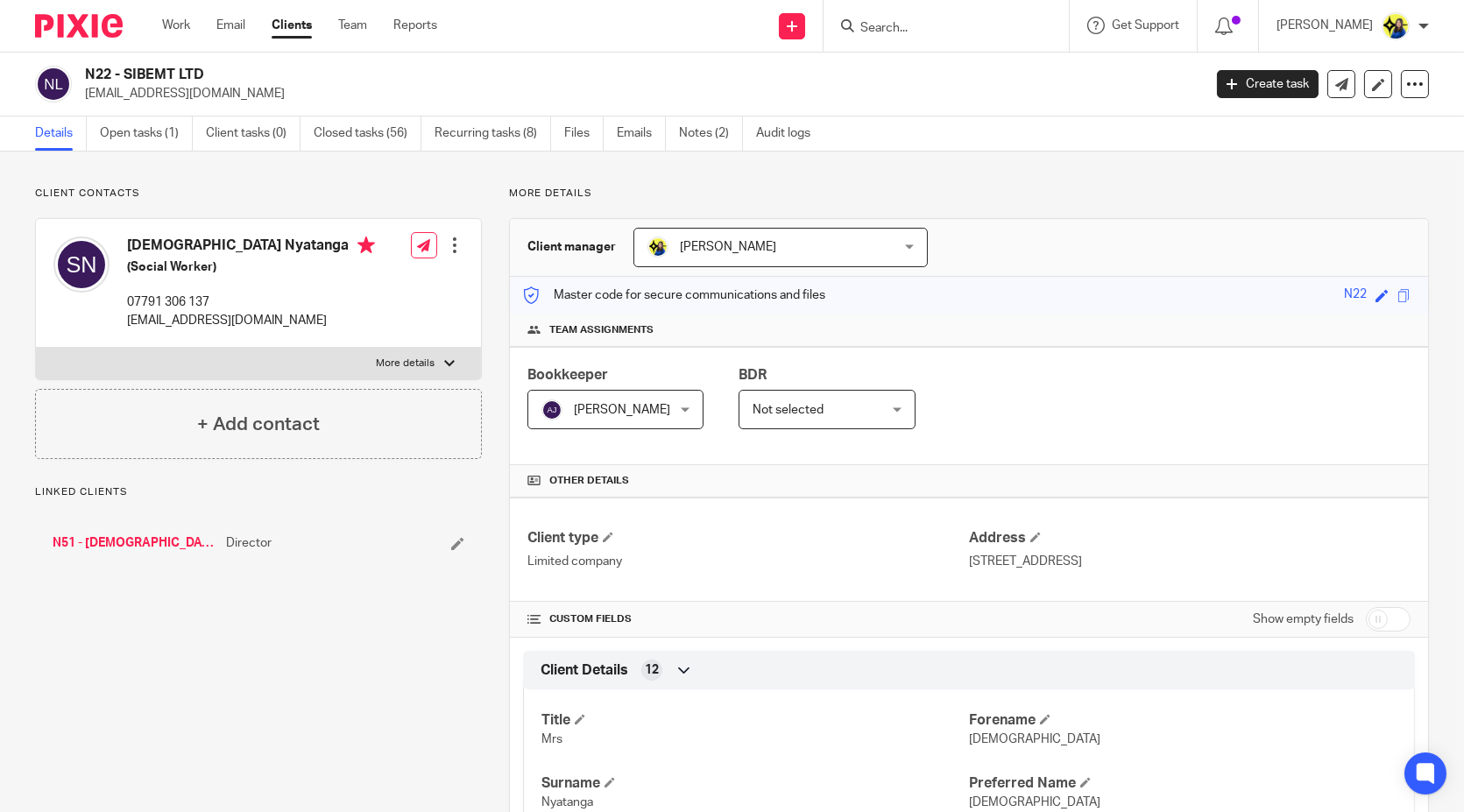
click at [225, 192] on p "Client contacts" at bounding box center [259, 194] width 447 height 14
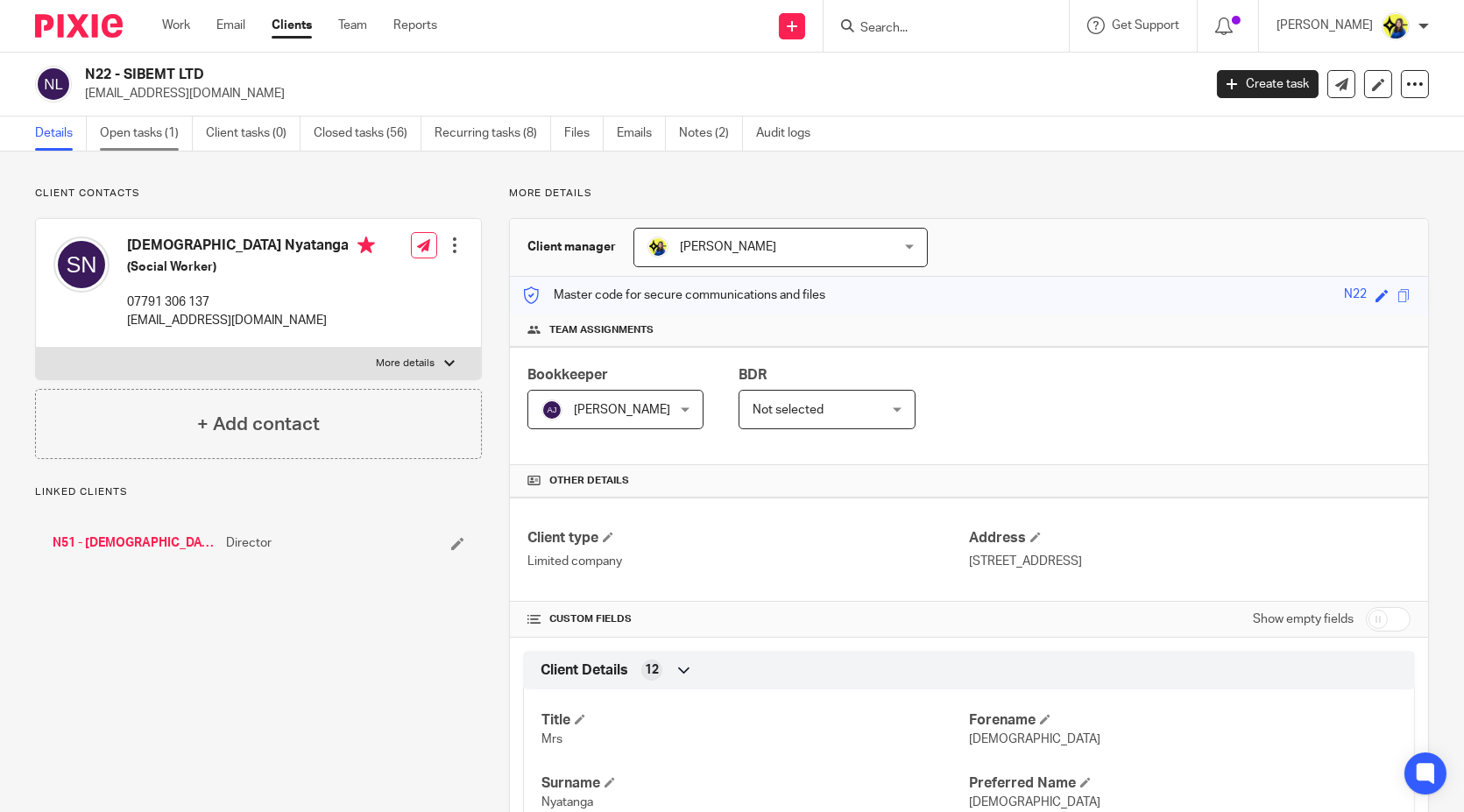
click at [147, 129] on link "Open tasks (1)" at bounding box center [145, 134] width 92 height 34
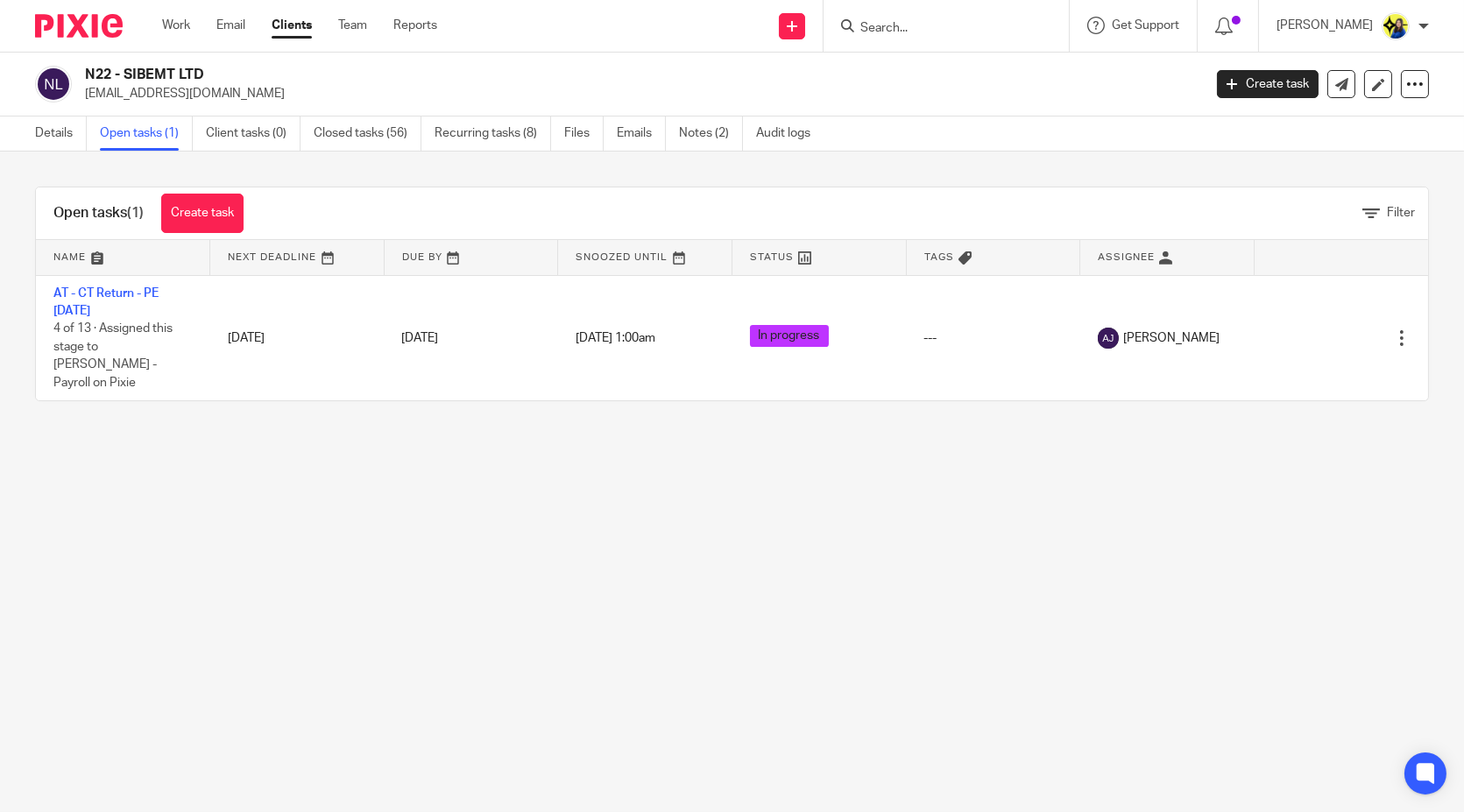
click at [159, 164] on div "Open tasks (1) Create task Filter Name Next Deadline Due By Snoozed Until Statu…" at bounding box center [732, 293] width 1464 height 284
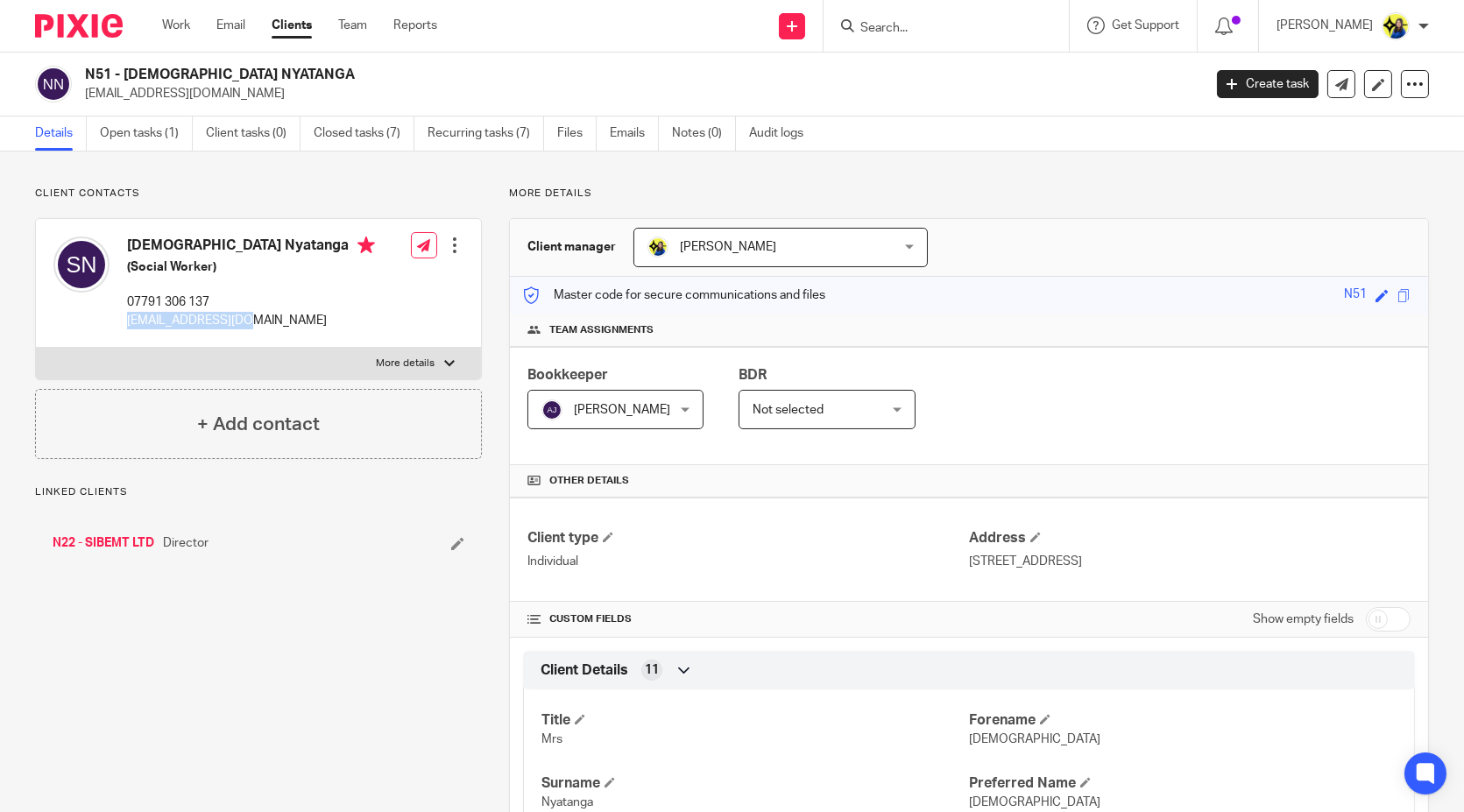
drag, startPoint x: 297, startPoint y: 327, endPoint x: 127, endPoint y: 331, distance: 170.0
click at [127, 331] on div "[DEMOGRAPHIC_DATA] Nyatanga (Social Worker) 07791 306 137 [EMAIL_ADDRESS][DOMAI…" at bounding box center [215, 283] width 321 height 110
copy p "[EMAIL_ADDRESS][DOMAIN_NAME]"
click at [112, 536] on link "N22 - SIBEMT LTD" at bounding box center [103, 543] width 101 height 18
drag, startPoint x: 78, startPoint y: 75, endPoint x: 237, endPoint y: 78, distance: 159.0
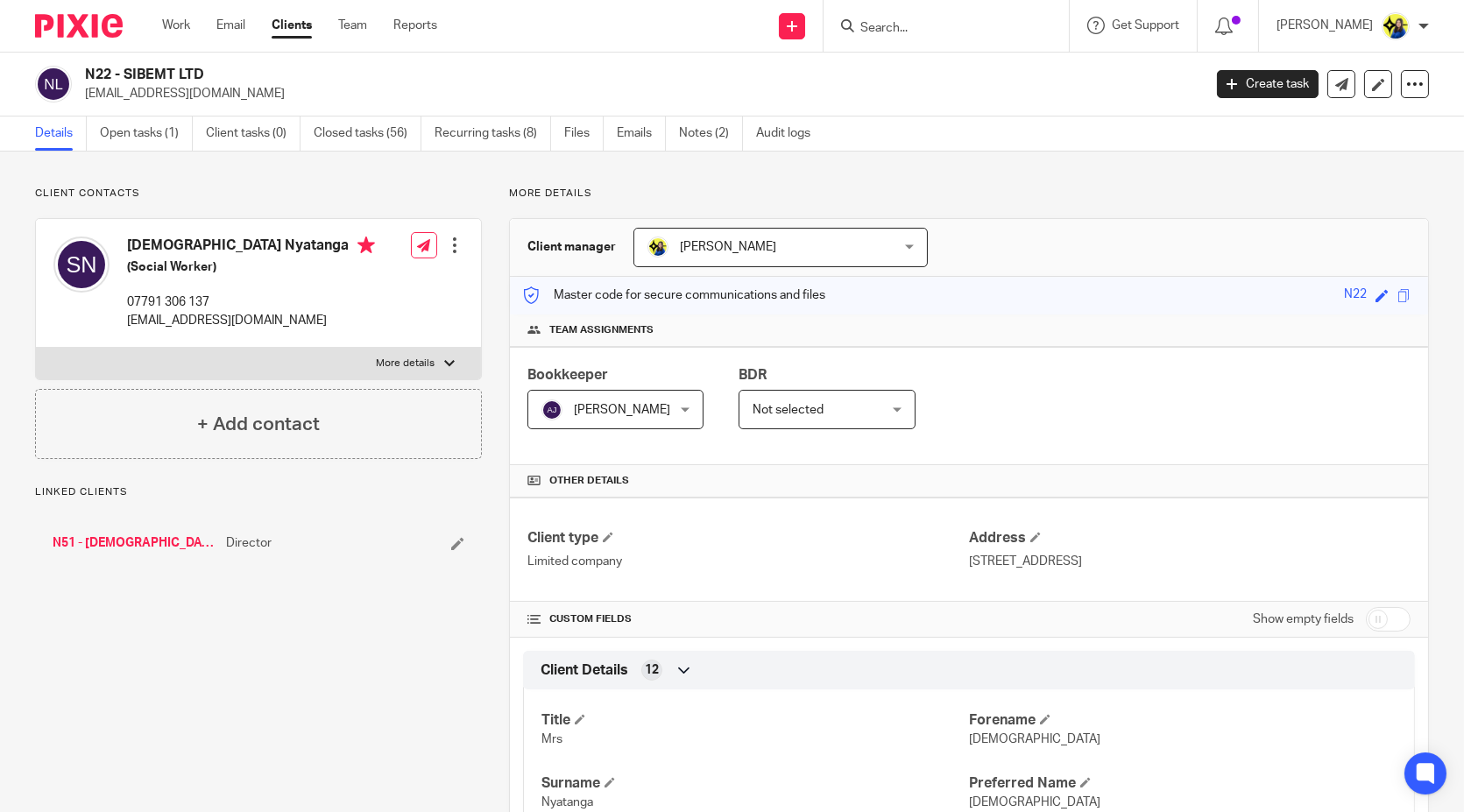
click at [237, 78] on div "N22 - SIBEMT LTD [EMAIL_ADDRESS][DOMAIN_NAME]" at bounding box center [612, 83] width 1155 height 37
copy h2 "N22 - SIBEMT LTD"
click at [956, 28] on input "Search" at bounding box center [937, 29] width 158 height 16
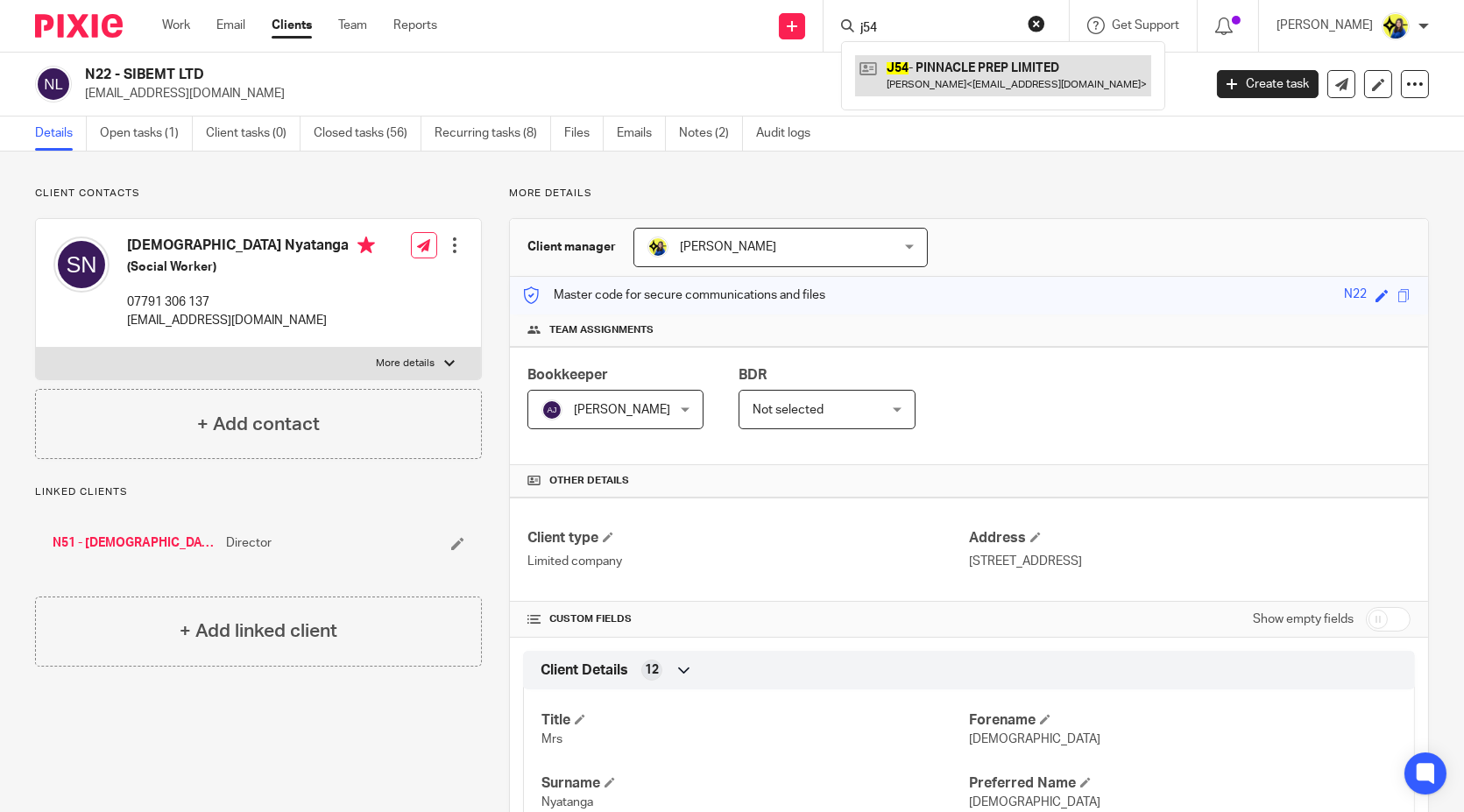
type input "j54"
click at [976, 72] on link at bounding box center [1004, 74] width 296 height 40
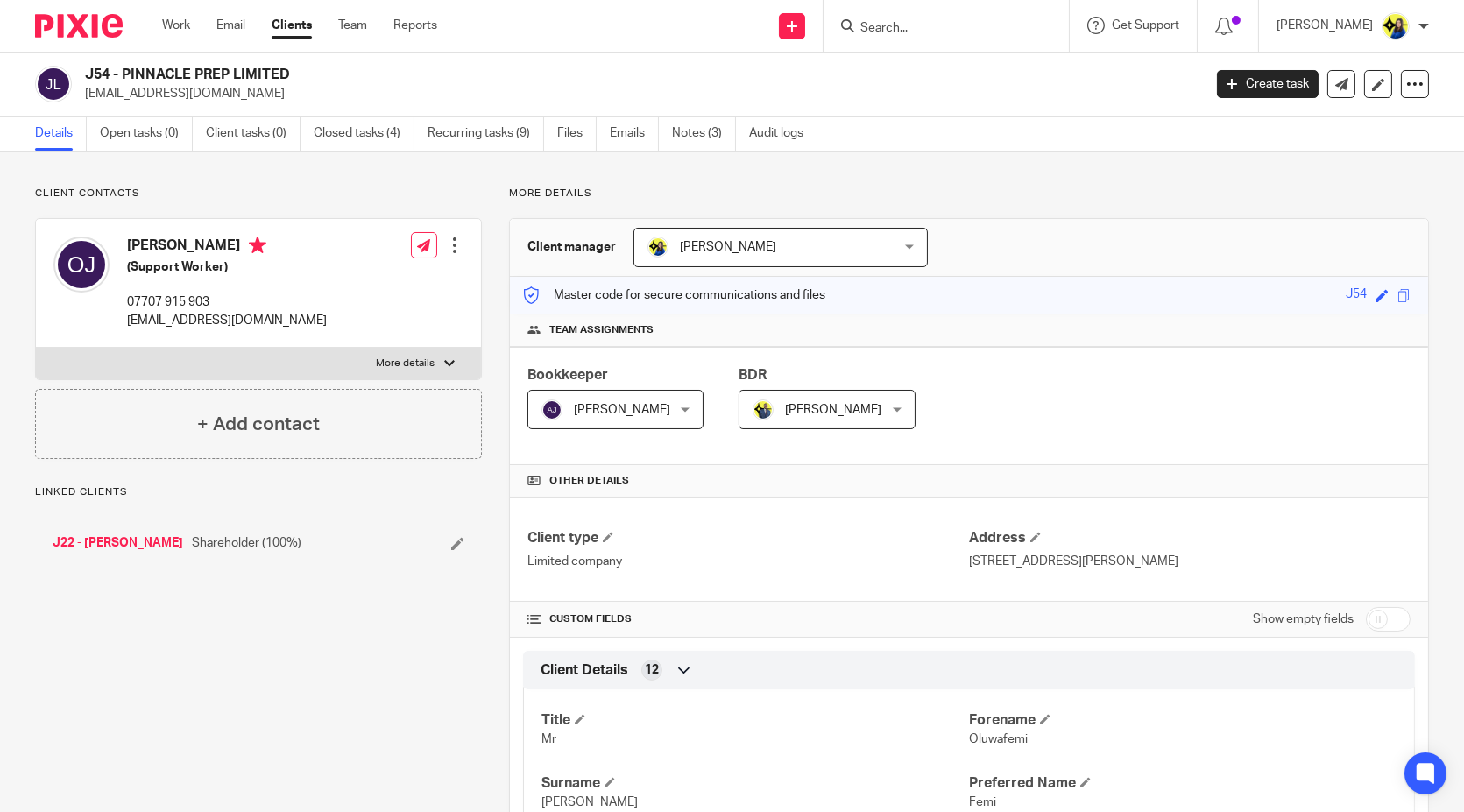
drag, startPoint x: 84, startPoint y: 69, endPoint x: 311, endPoint y: 71, distance: 227.0
click at [311, 71] on div "J54 - PINNACLE PREP LIMITED [EMAIL_ADDRESS][DOMAIN_NAME]" at bounding box center [612, 83] width 1155 height 37
copy h2 "J54 - PINNACLE PREP LIMITED"
click at [981, 21] on input "Search" at bounding box center [937, 29] width 158 height 16
click at [980, 26] on input "Search" at bounding box center [937, 29] width 158 height 16
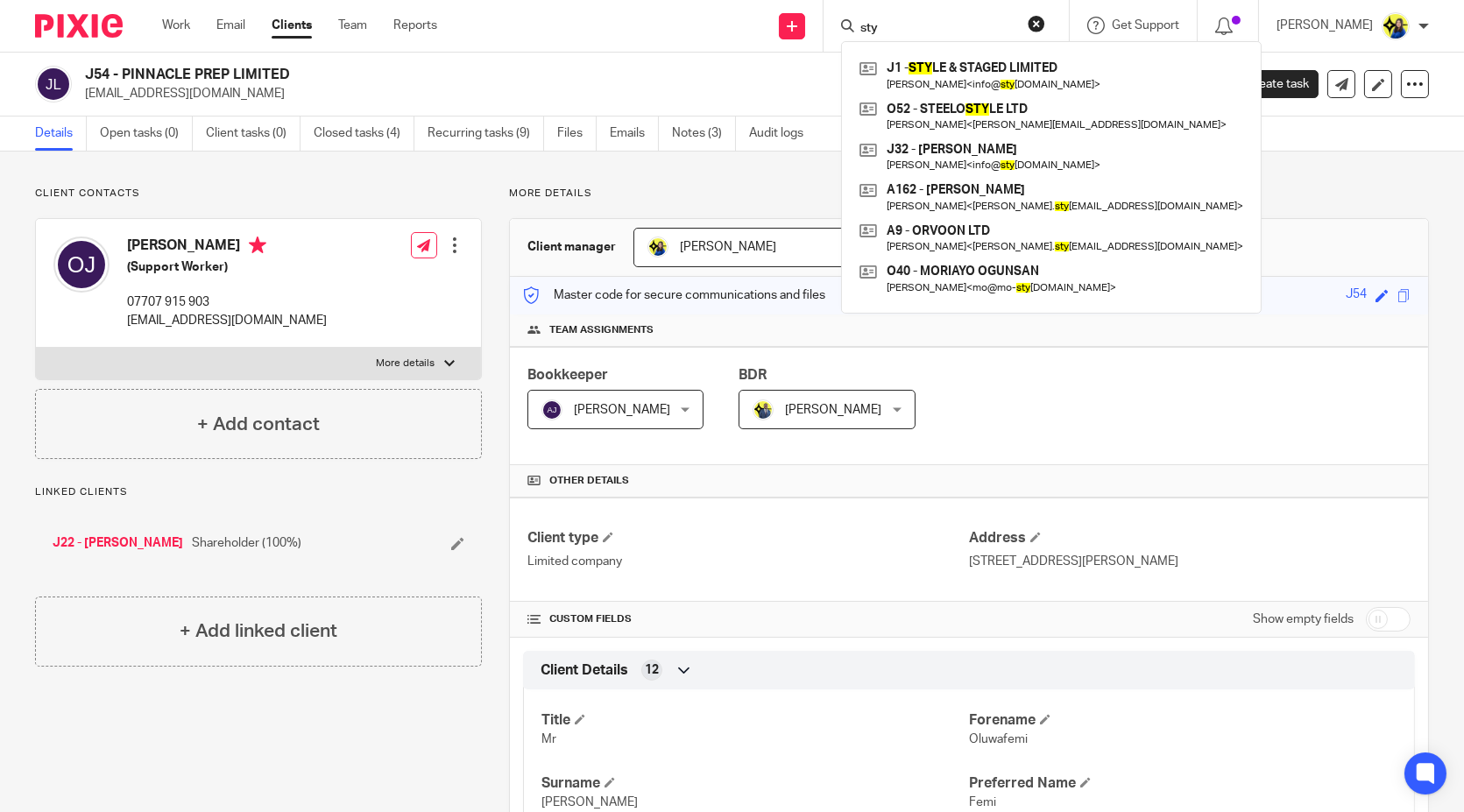
type input "styl"
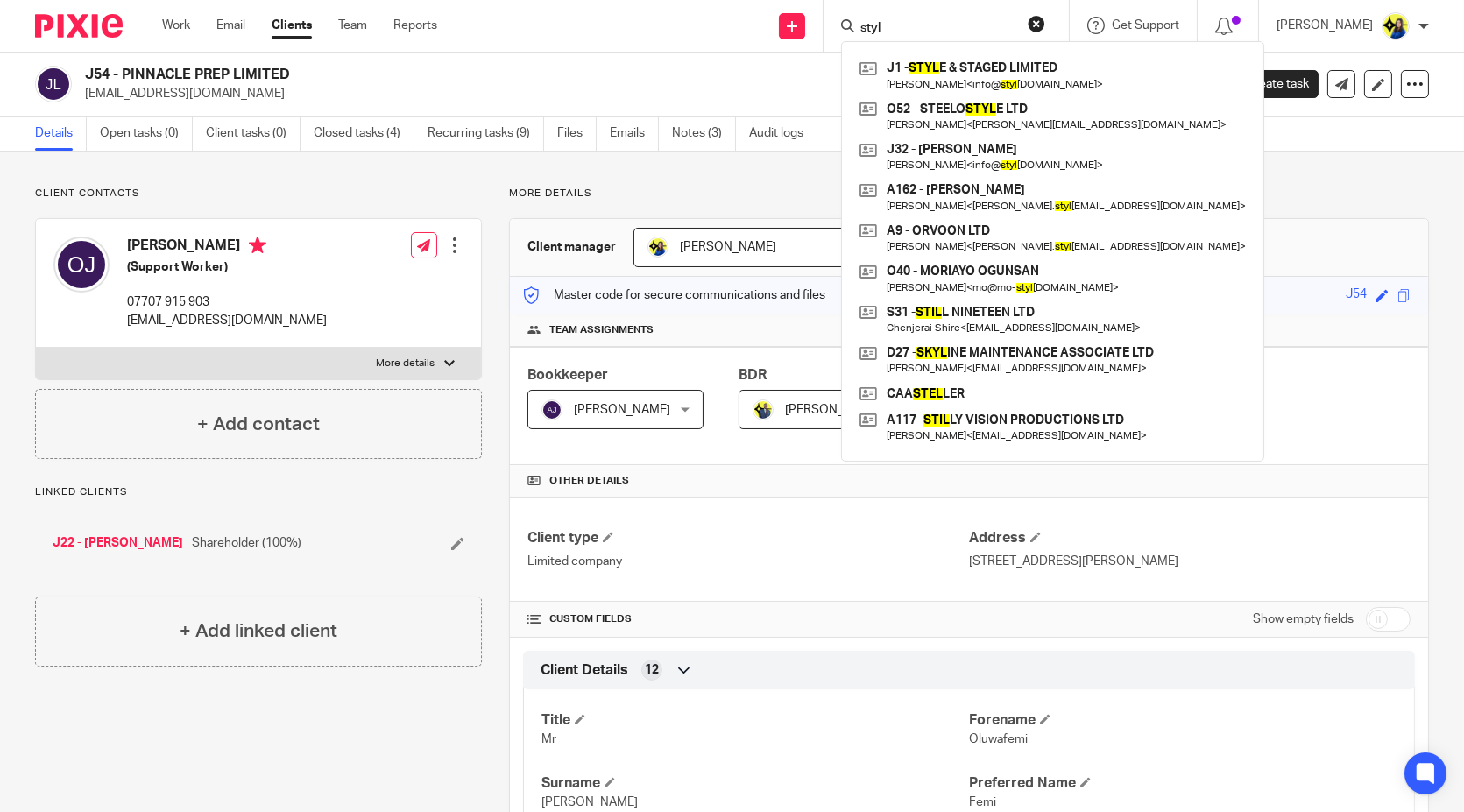
drag, startPoint x: 1002, startPoint y: 28, endPoint x: 819, endPoint y: 36, distance: 183.2
click at [819, 36] on div "Send new email Create task Add client Request signature styl J1 - STYL E & STAG…" at bounding box center [963, 26] width 1001 height 52
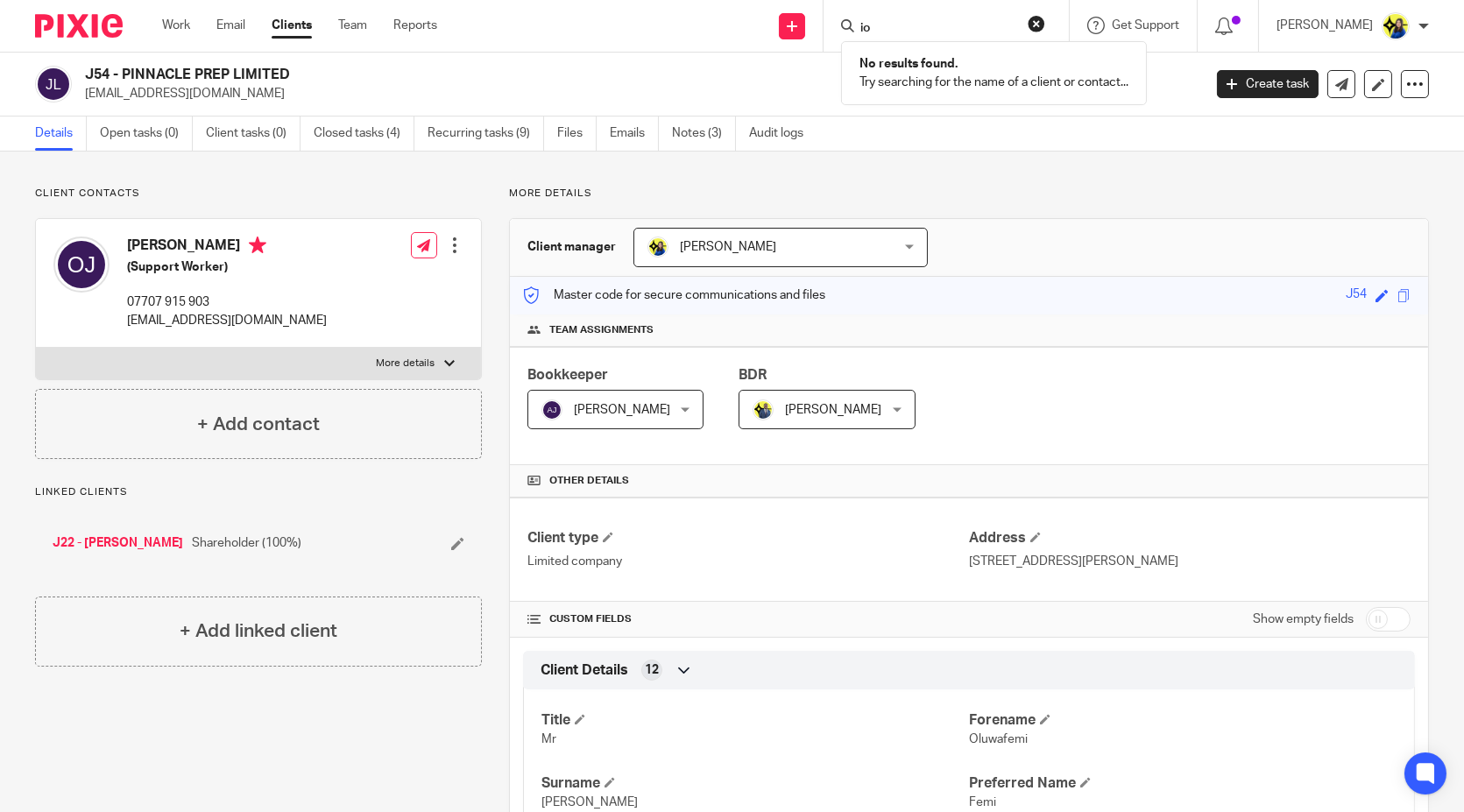
type input "i"
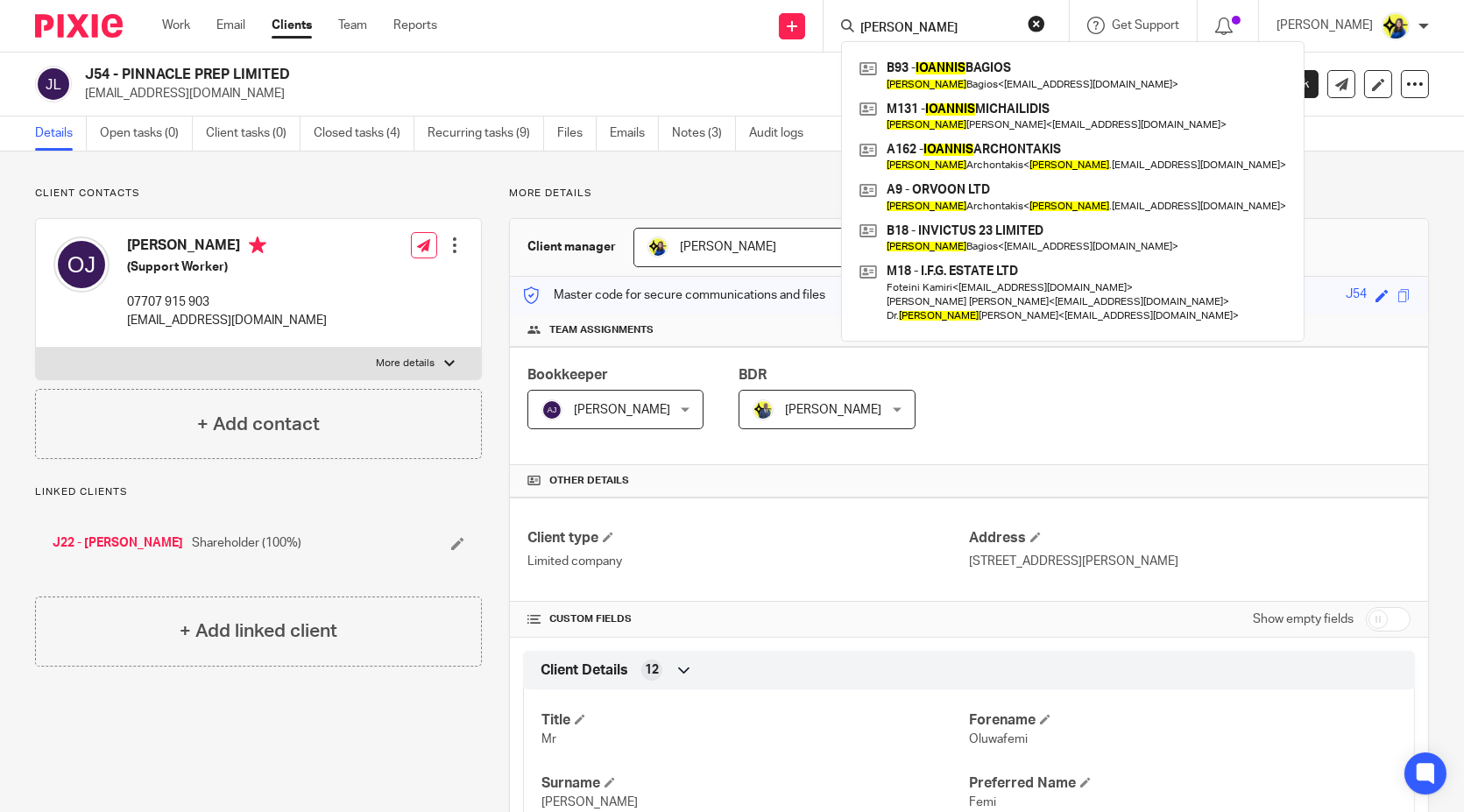
click at [1016, 29] on input "ioannis" at bounding box center [937, 29] width 158 height 16
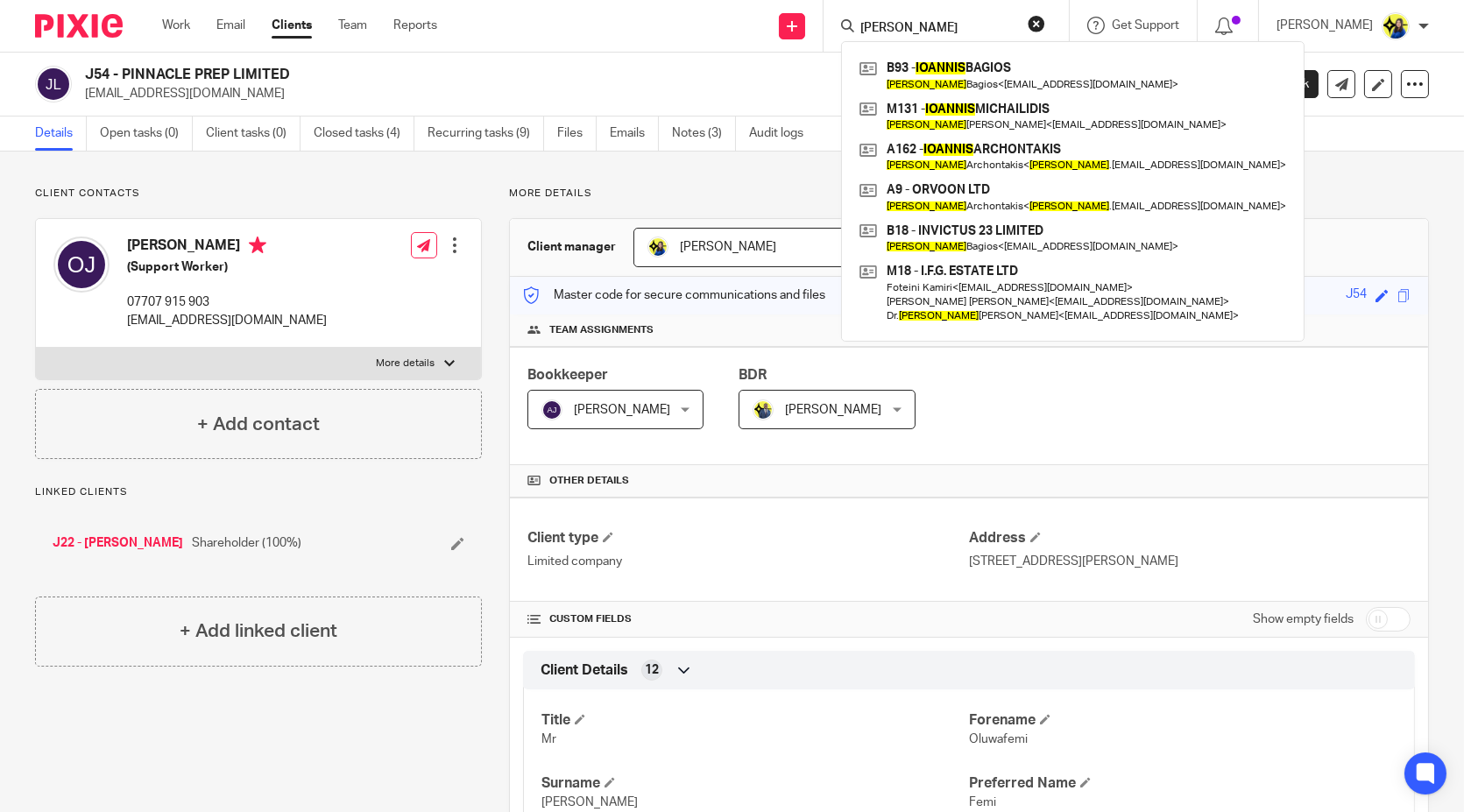
click at [966, 31] on input "ioannis" at bounding box center [937, 29] width 158 height 16
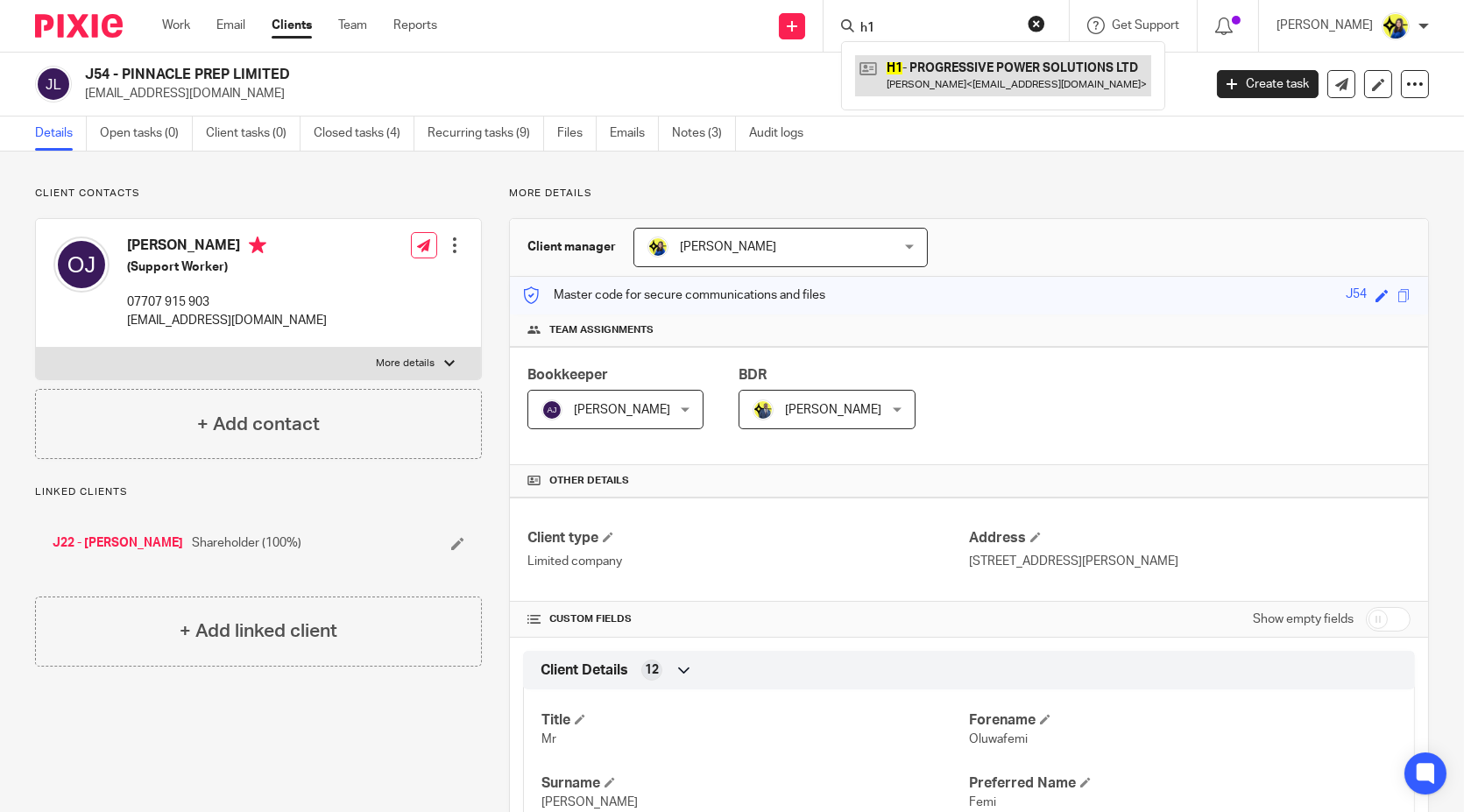
type input "h1"
click at [983, 63] on link at bounding box center [1004, 74] width 296 height 40
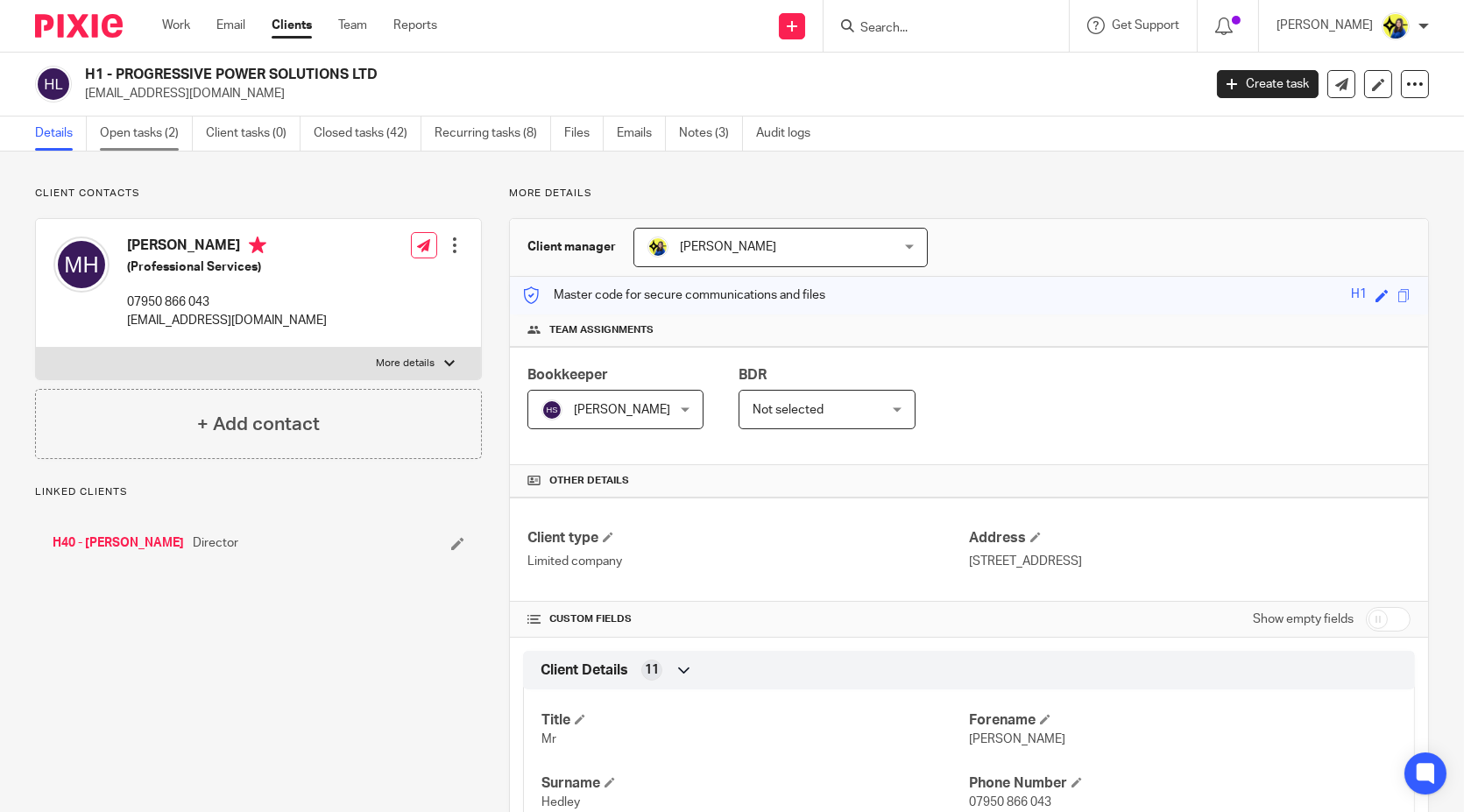
click at [118, 127] on link "Open tasks (2)" at bounding box center [145, 134] width 92 height 34
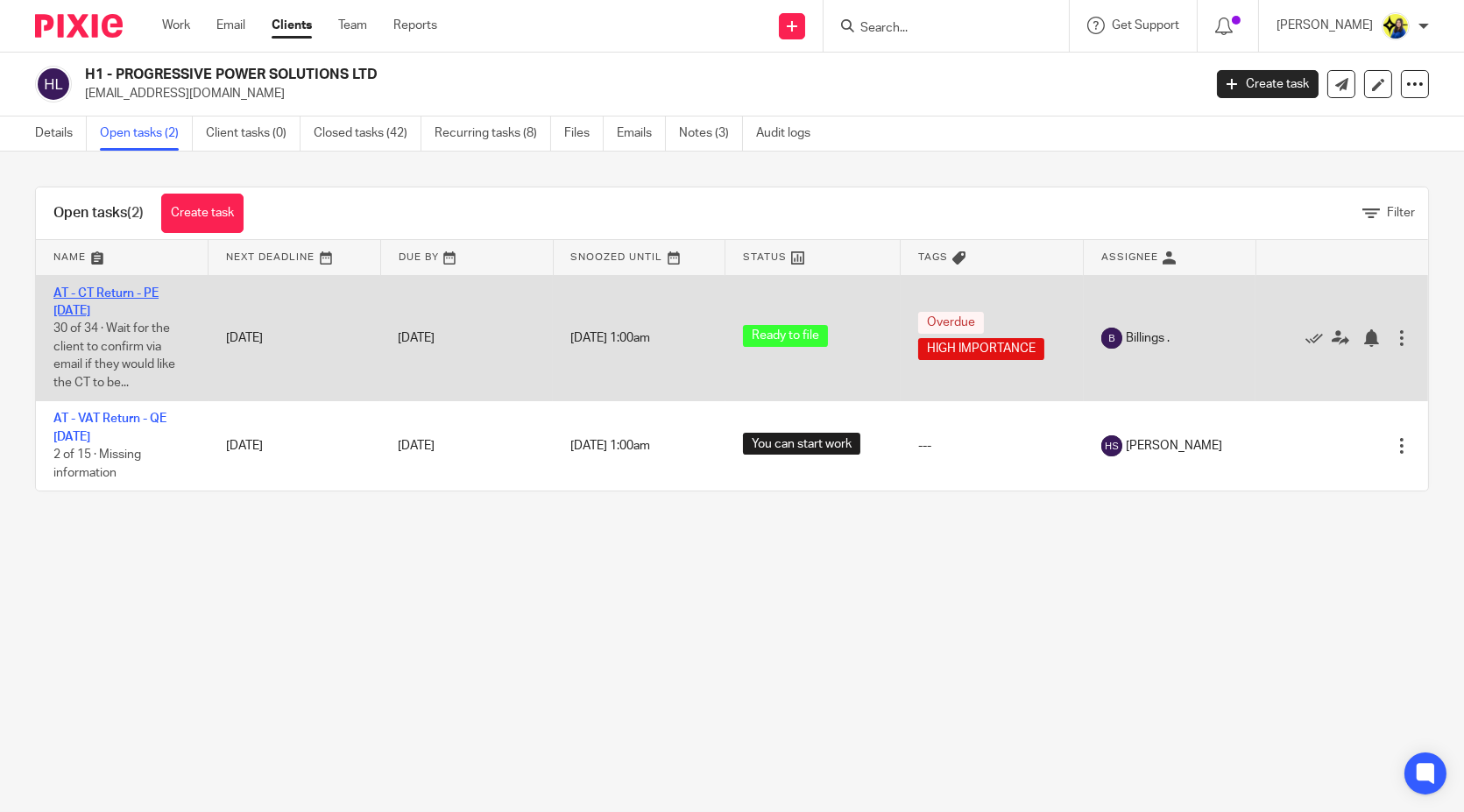
click at [154, 292] on link "AT - CT Return - PE [DATE]" at bounding box center [106, 301] width 105 height 30
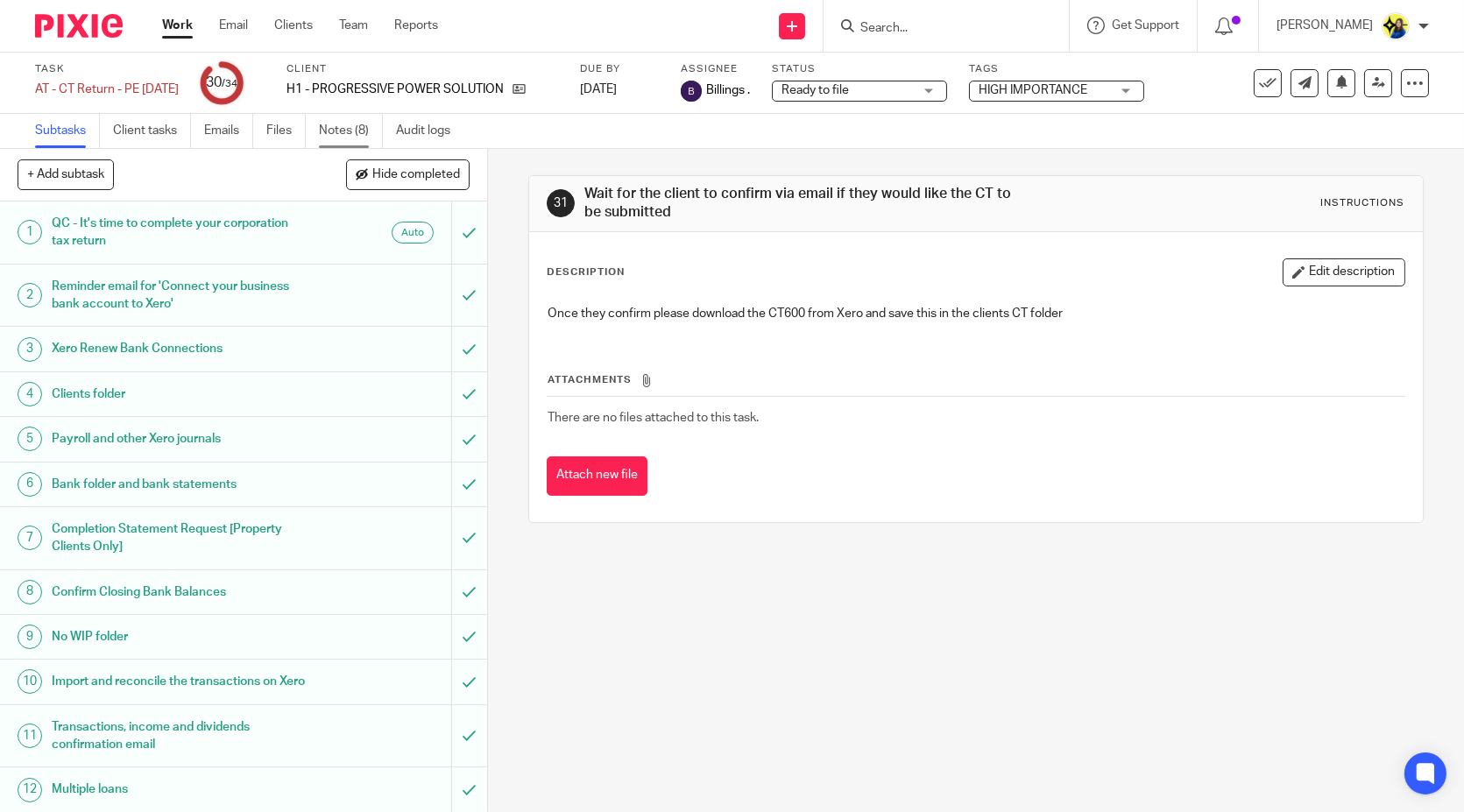
click at [337, 134] on link "Notes (8)" at bounding box center [350, 131] width 64 height 34
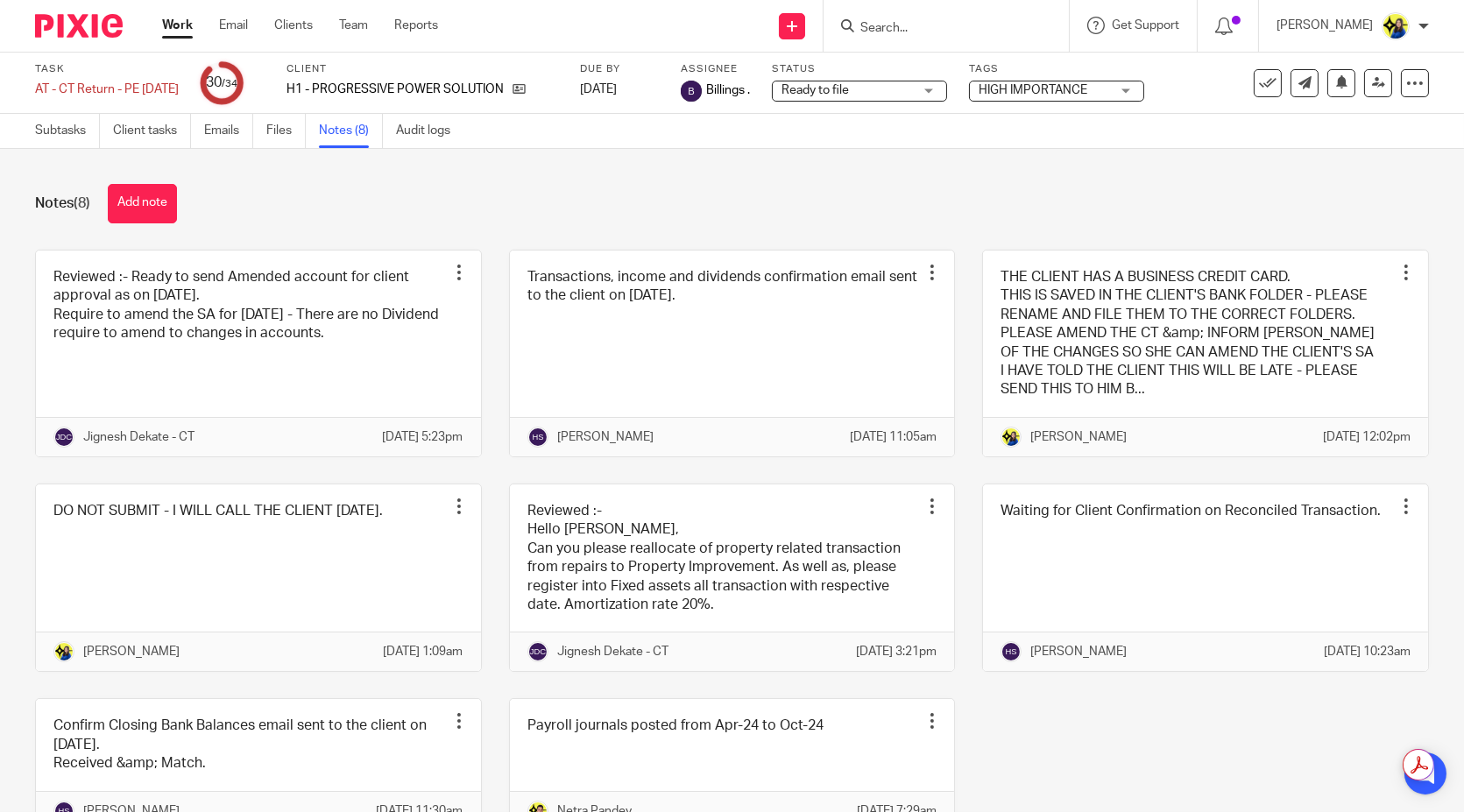
click at [440, 201] on div "Notes (8) Add note" at bounding box center [732, 204] width 1394 height 39
click at [828, 179] on div "Notes (8) Add note Reviewed :- Ready to send Amended account for client approva…" at bounding box center [732, 480] width 1464 height 663
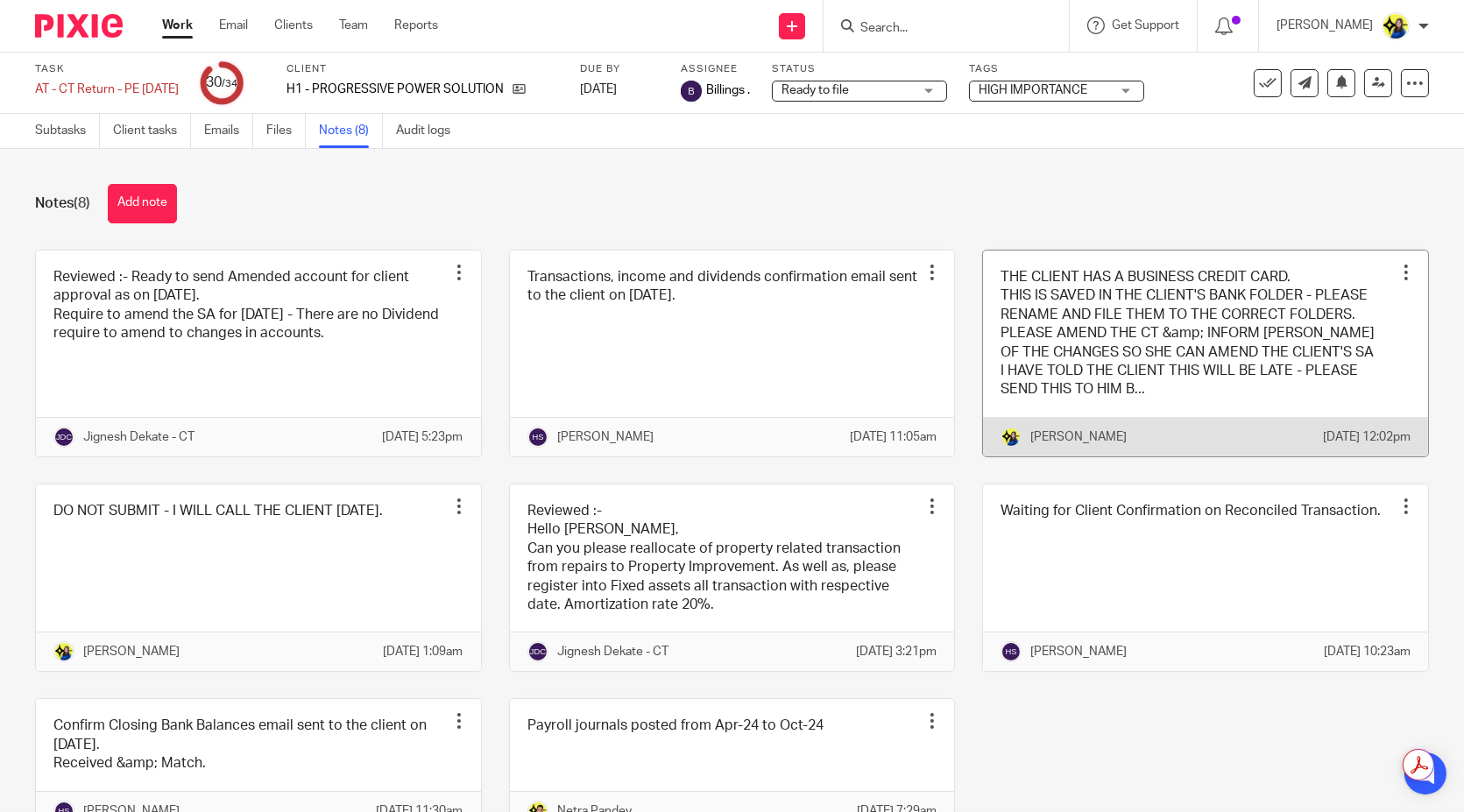
click at [1177, 383] on link at bounding box center [1205, 353] width 445 height 205
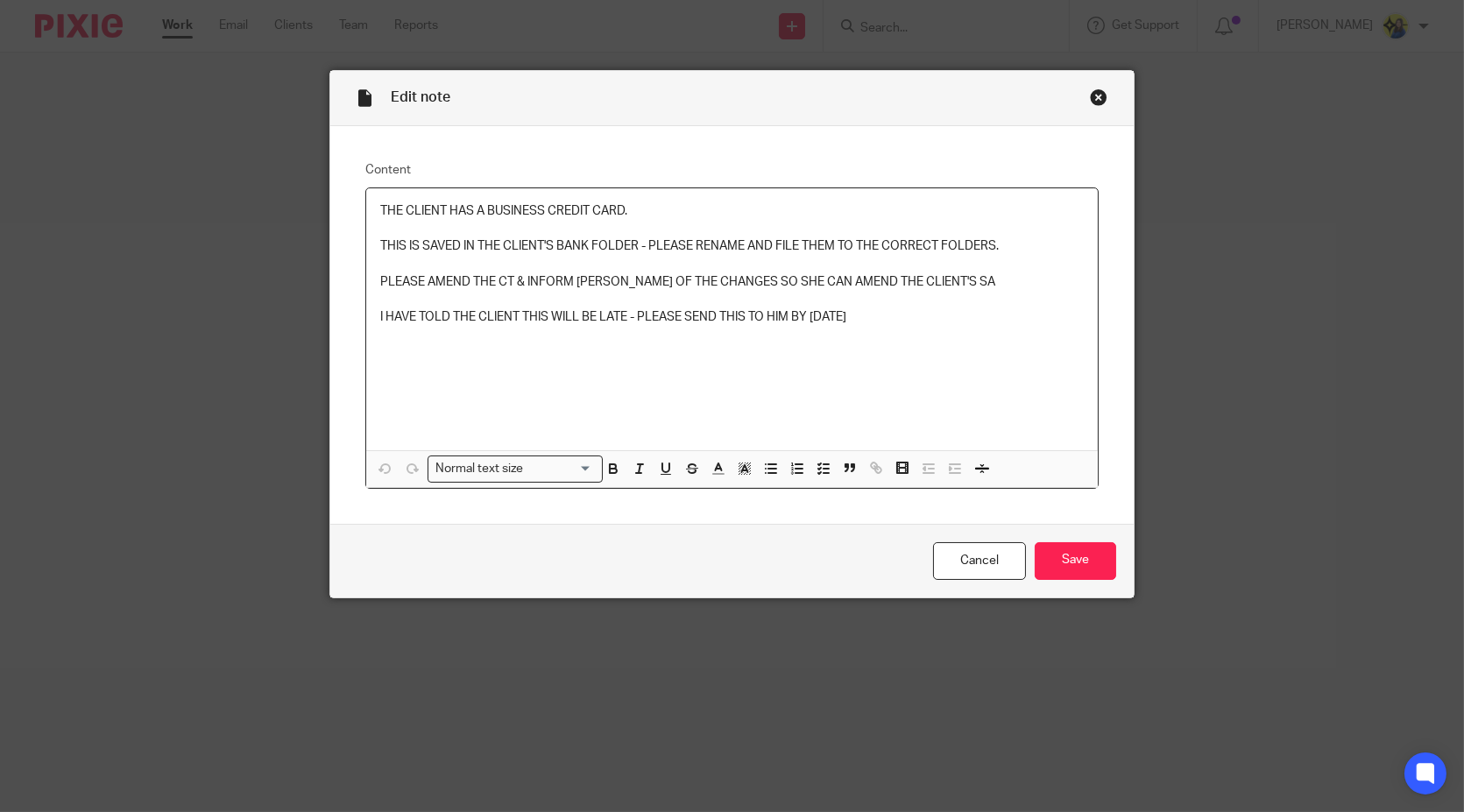
click at [1093, 95] on div "Close this dialog window" at bounding box center [1099, 98] width 18 height 18
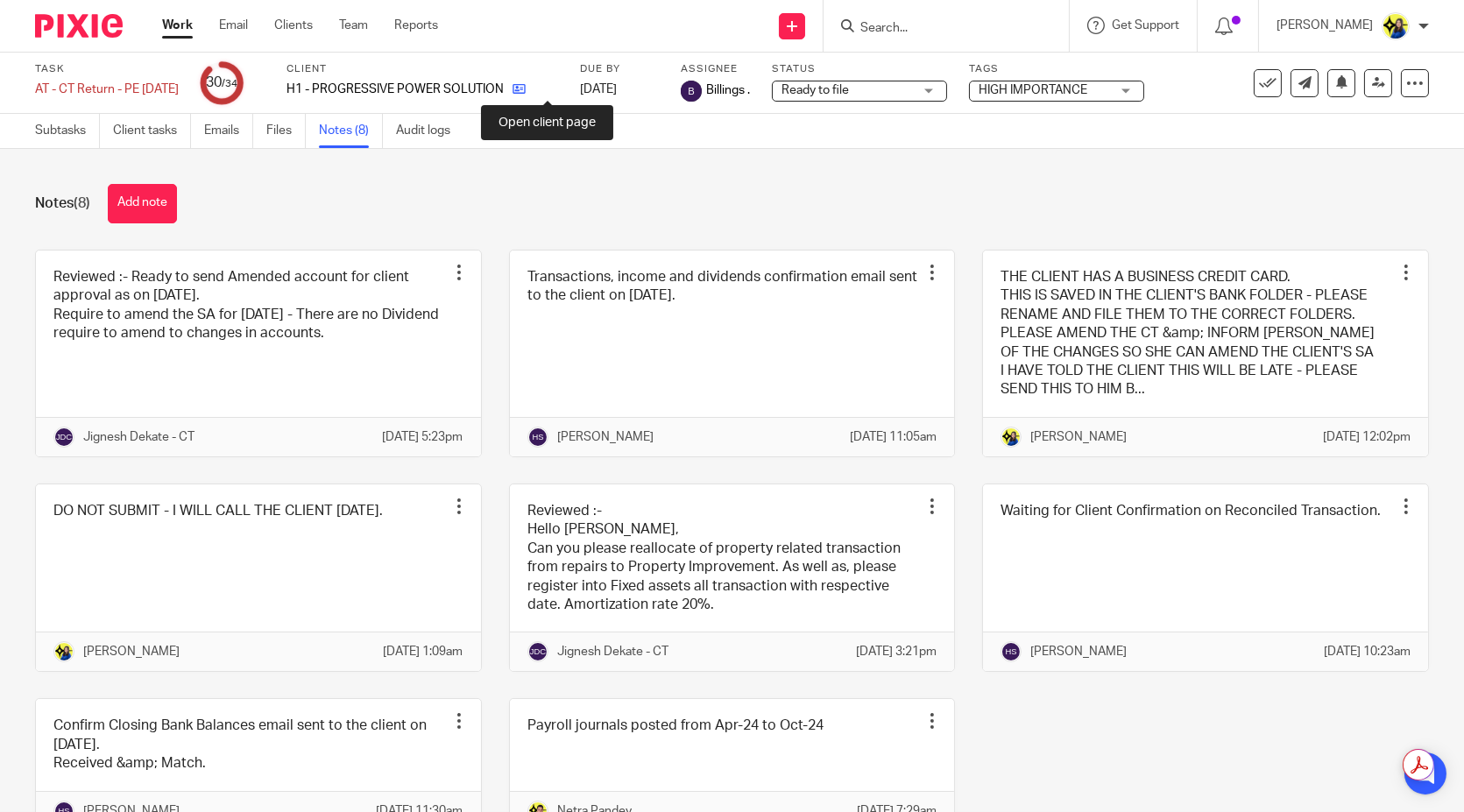
click at [526, 86] on icon at bounding box center [519, 89] width 13 height 13
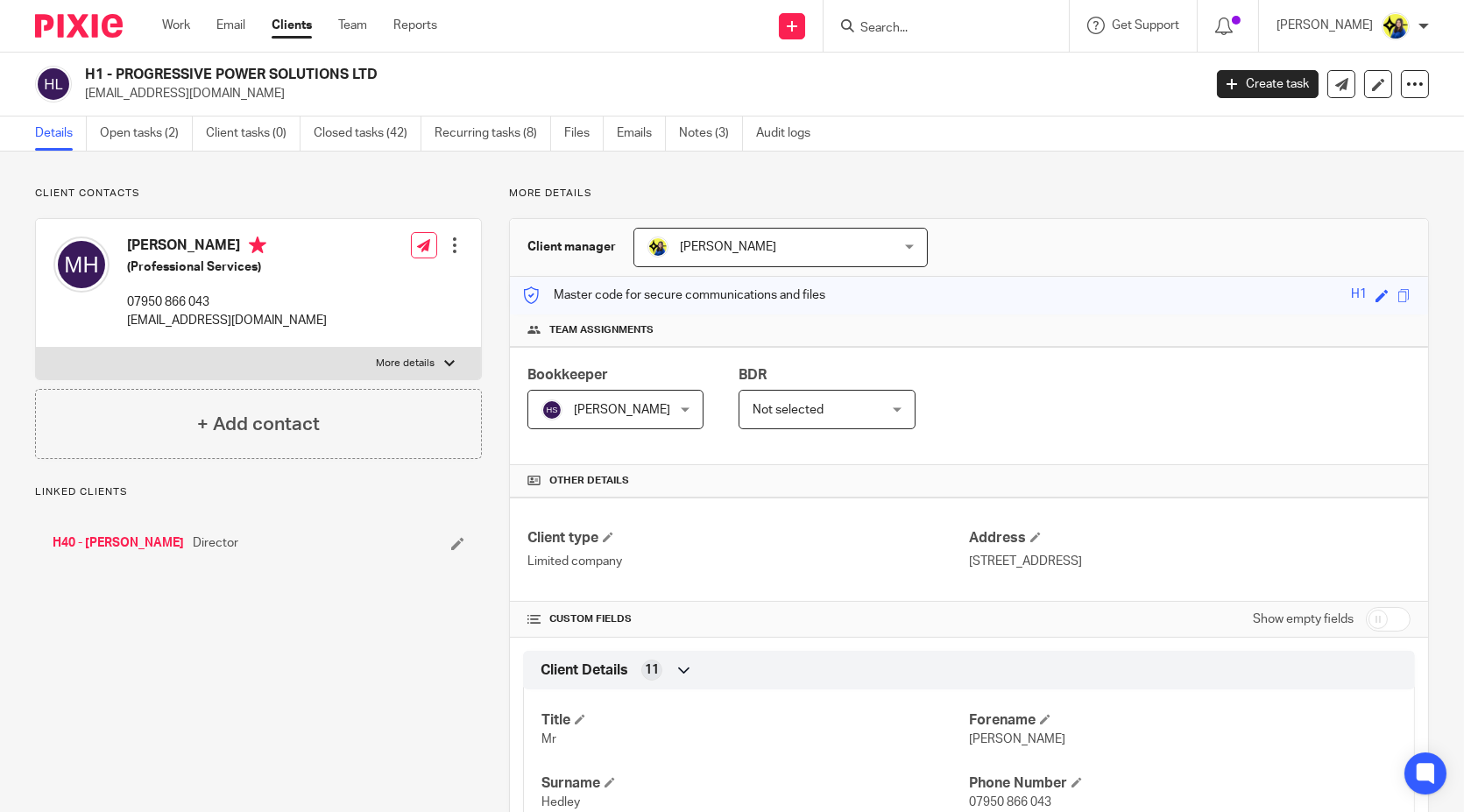
drag, startPoint x: 220, startPoint y: 109, endPoint x: 86, endPoint y: 104, distance: 134.1
click at [86, 104] on div "H1 - PROGRESSIVE POWER SOLUTIONS LTD marchedley@me.com Create task Update from …" at bounding box center [732, 84] width 1464 height 64
copy p "[EMAIL_ADDRESS][DOMAIN_NAME]"
click at [987, 26] on input "Search" at bounding box center [937, 29] width 158 height 16
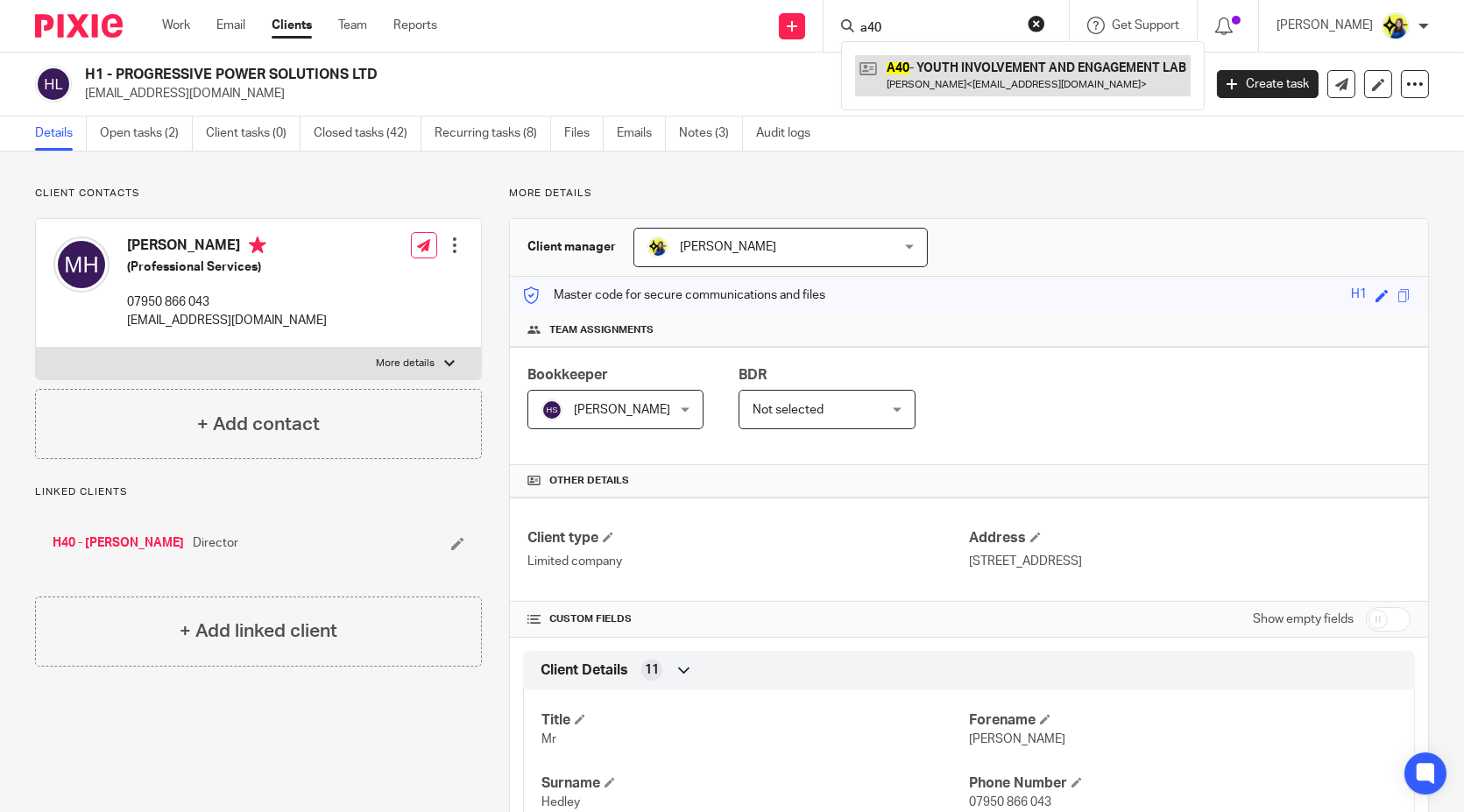
type input "a40"
click at [1040, 71] on link at bounding box center [1023, 74] width 336 height 40
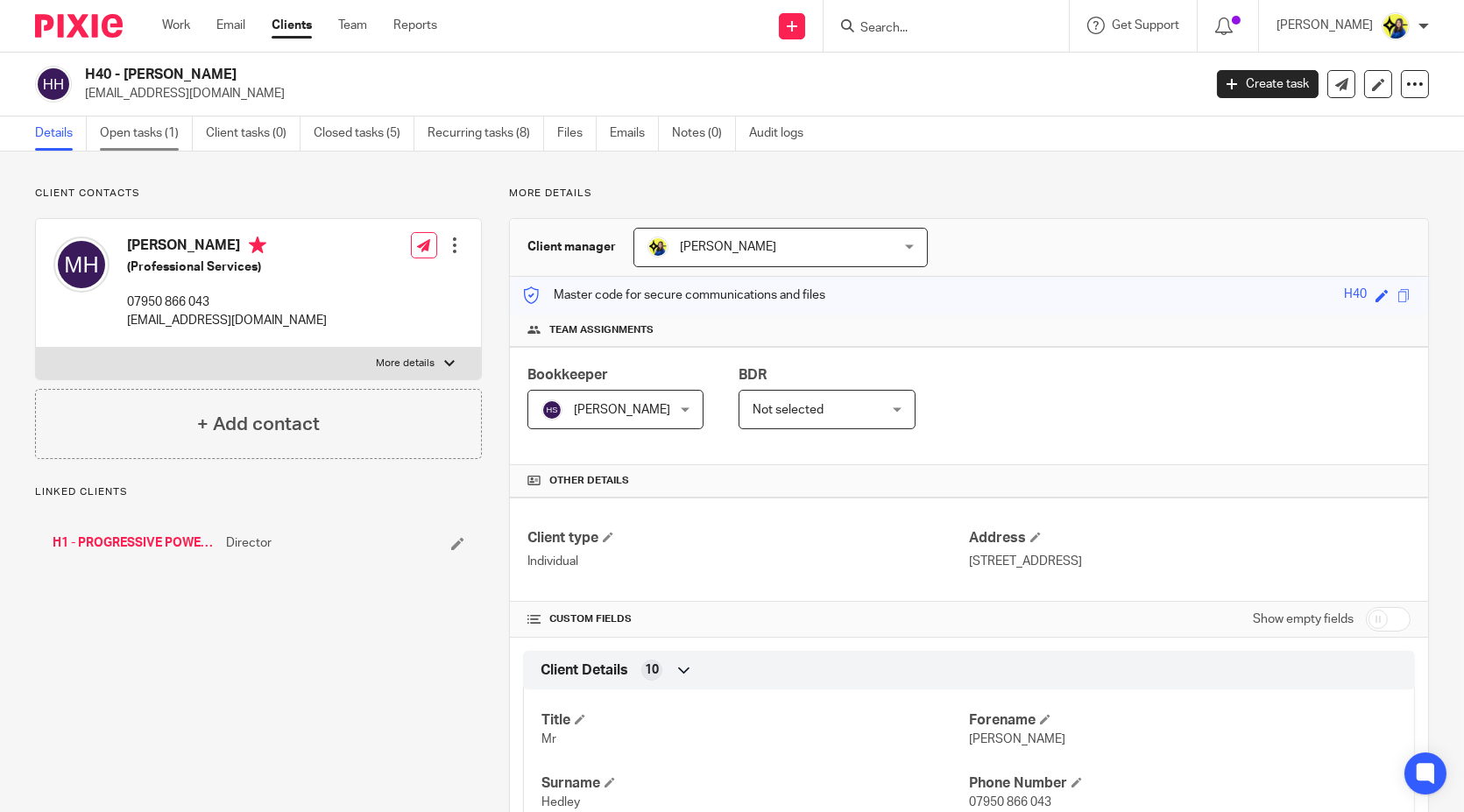
click at [156, 141] on link "Open tasks (1)" at bounding box center [145, 134] width 92 height 34
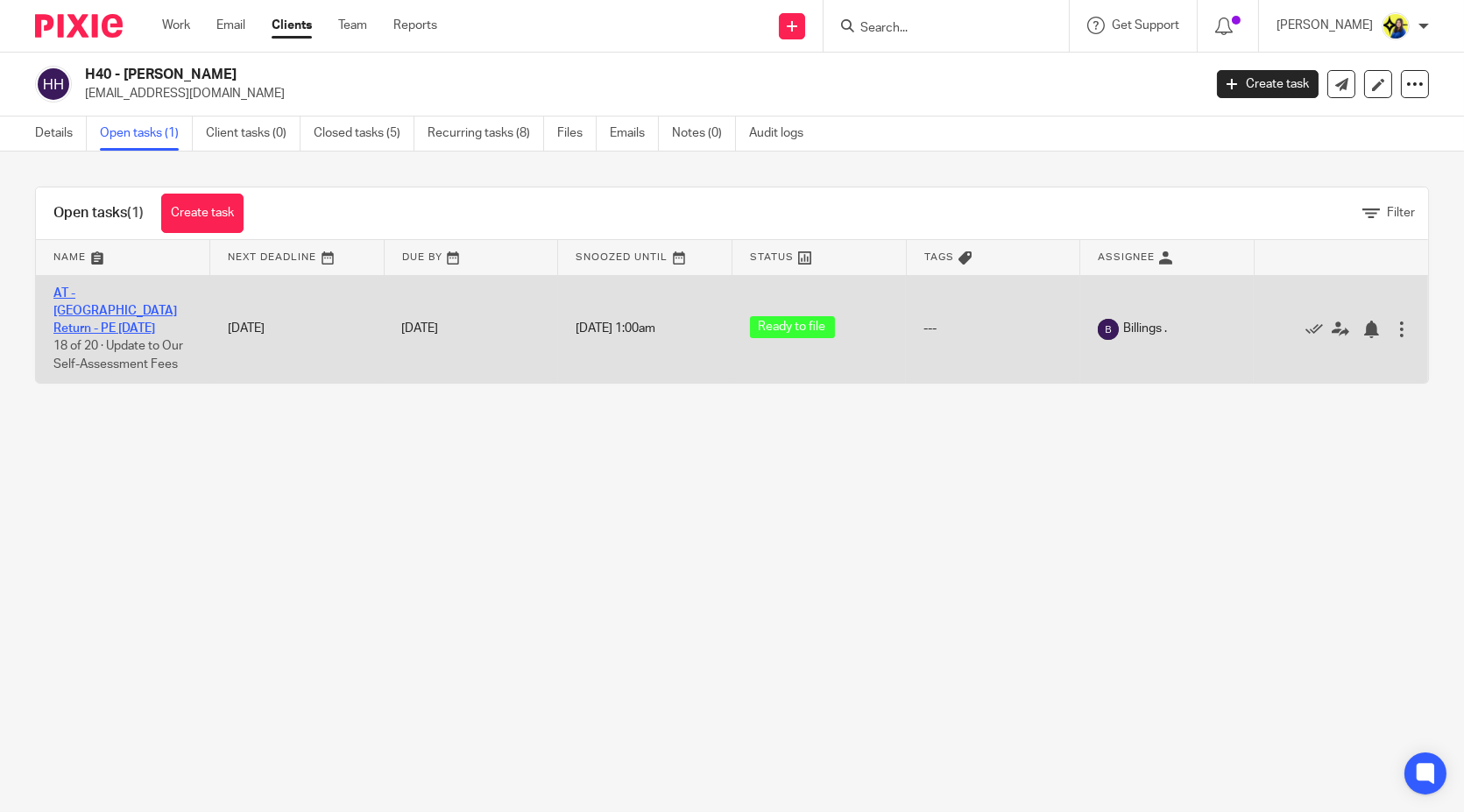
click at [153, 293] on link "AT - SA Return - PE 05-04-2025" at bounding box center [116, 311] width 124 height 48
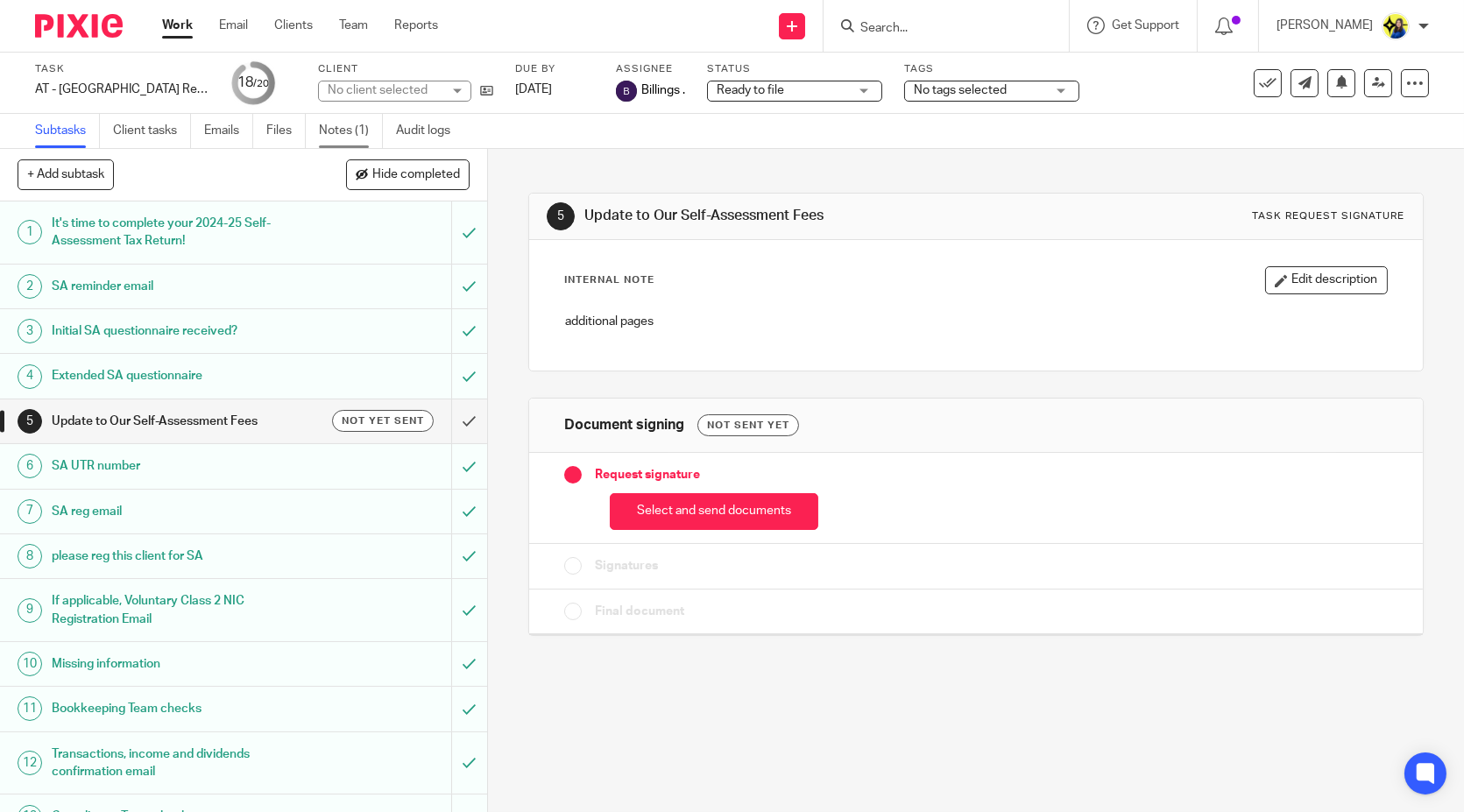
click at [333, 124] on link "Notes (1)" at bounding box center [350, 131] width 64 height 34
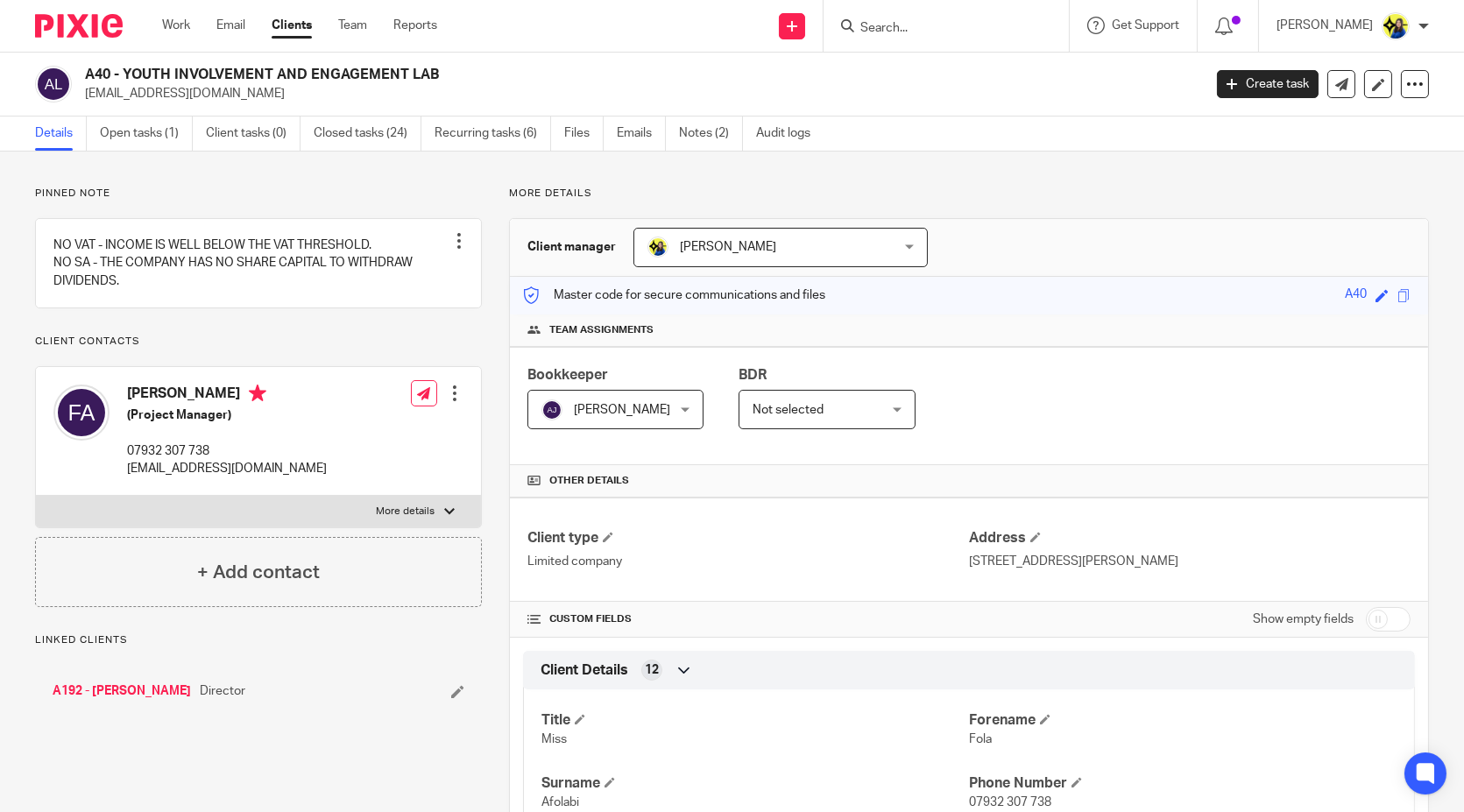
drag, startPoint x: 280, startPoint y: 95, endPoint x: 81, endPoint y: 97, distance: 199.0
click at [81, 97] on div "A40 - YOUTH INVOLVEMENT AND ENGAGEMENT LAB info@youthinvolvementlab.co.uk" at bounding box center [612, 83] width 1155 height 37
copy p "info@youthinvolvementlab.co.uk"
click at [988, 28] on input "Search" at bounding box center [937, 29] width 158 height 16
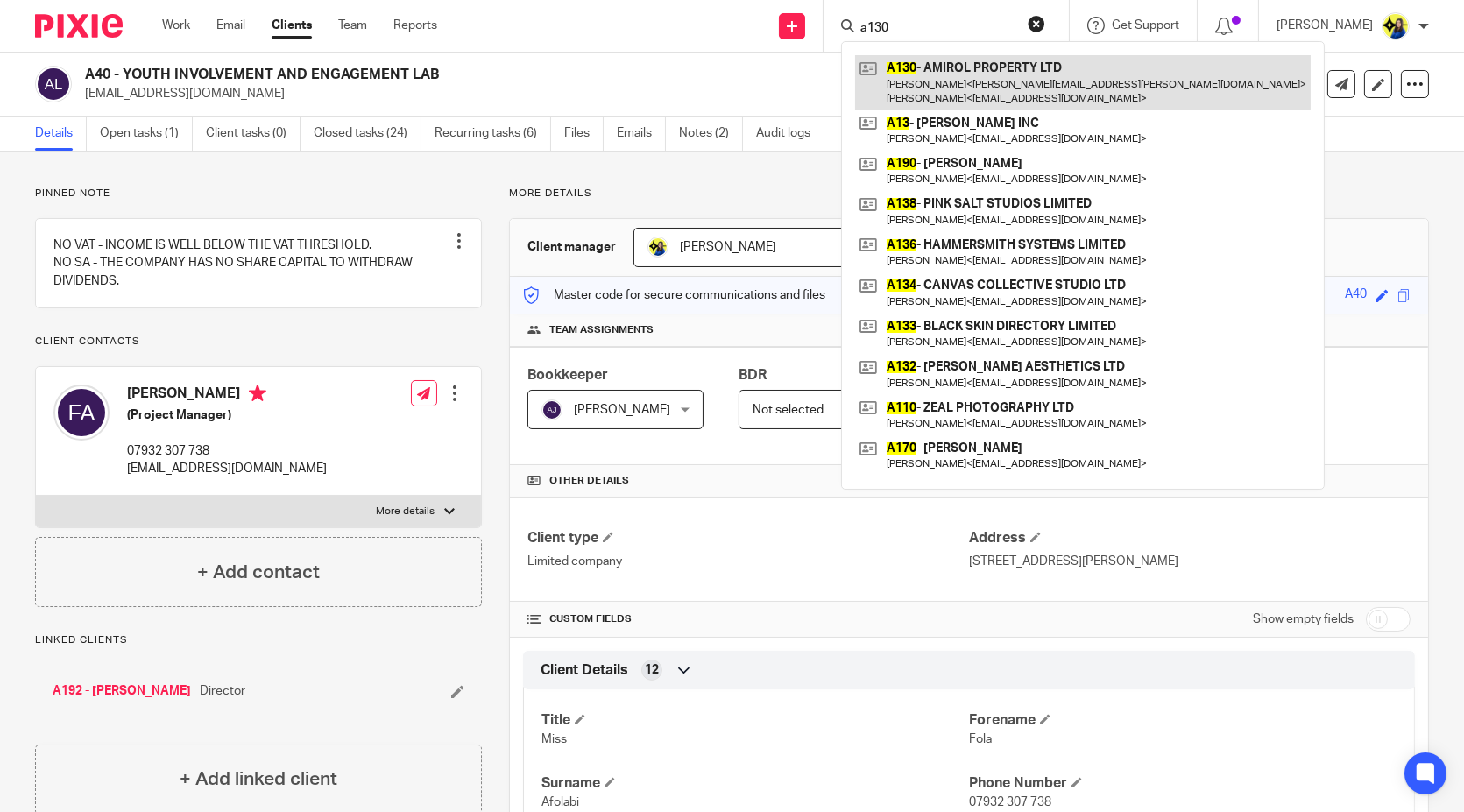
type input "a130"
click at [1002, 74] on link at bounding box center [1083, 82] width 456 height 55
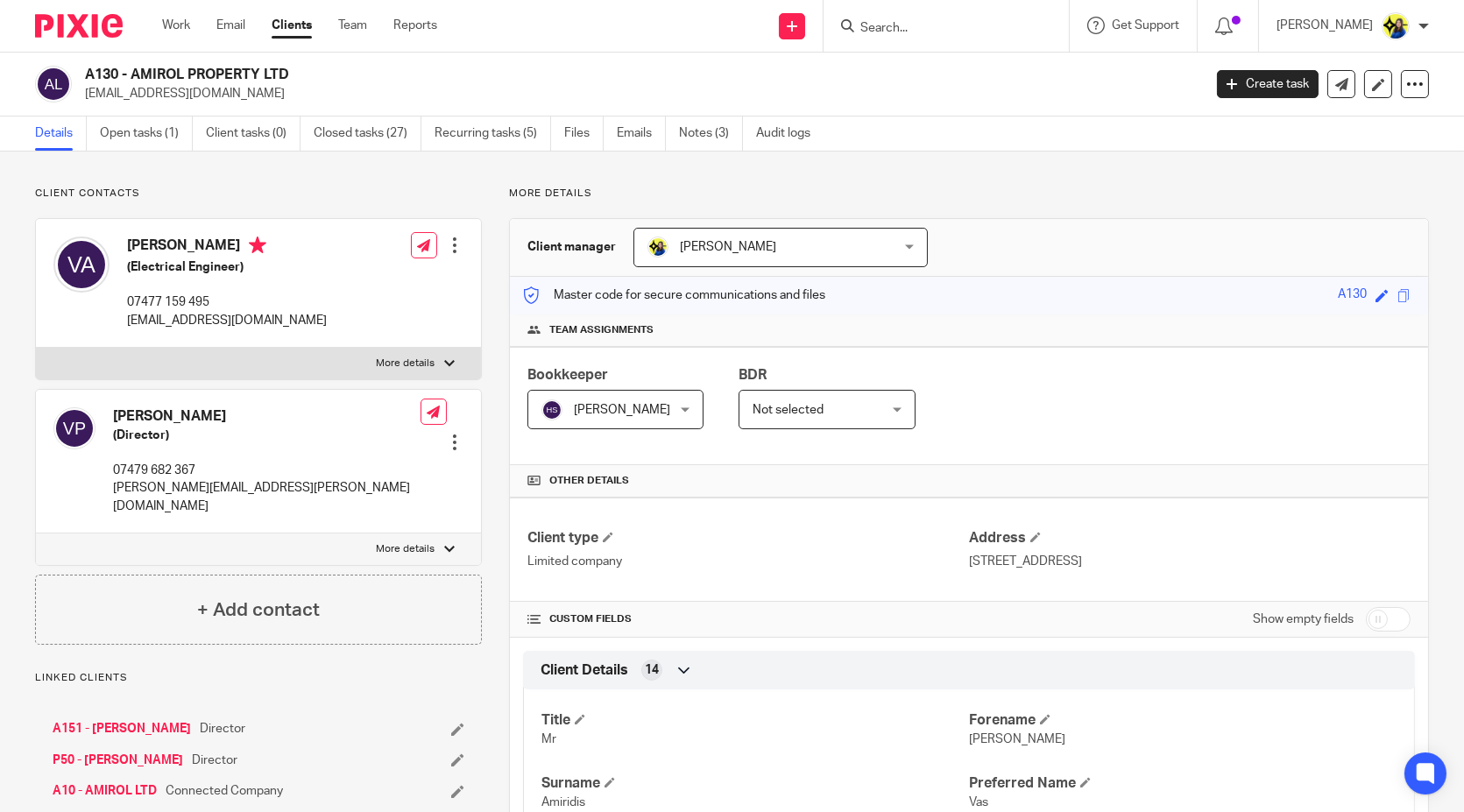
drag, startPoint x: 258, startPoint y: 96, endPoint x: 80, endPoint y: 97, distance: 178.0
click at [80, 97] on div "A130 - AMIROL PROPERTY LTD [EMAIL_ADDRESS][DOMAIN_NAME]" at bounding box center [612, 83] width 1155 height 37
copy p "[EMAIL_ADDRESS][DOMAIN_NAME]"
click at [789, 128] on link "Audit logs" at bounding box center [789, 134] width 67 height 34
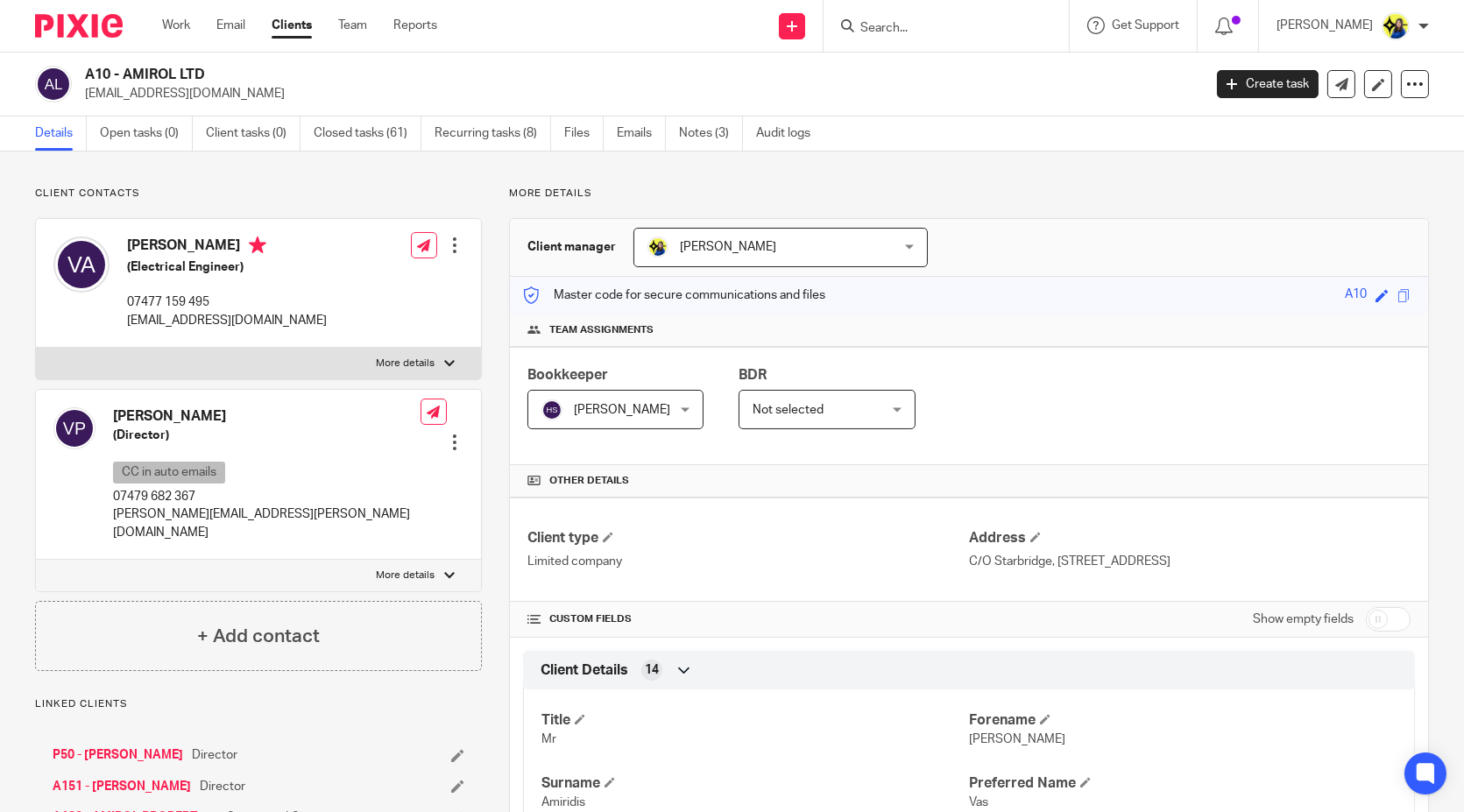
click at [1013, 21] on input "Search" at bounding box center [937, 29] width 158 height 16
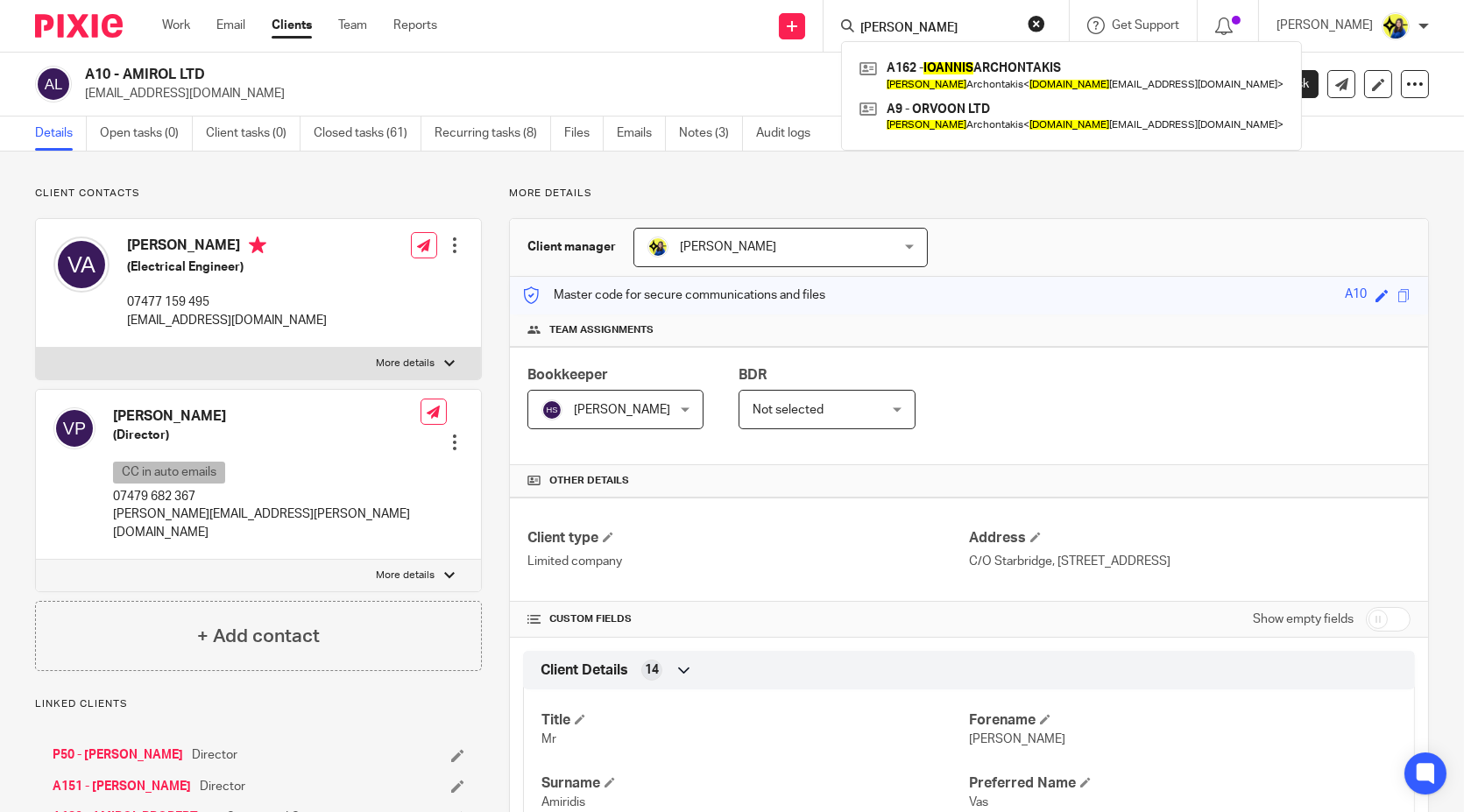
type input "ioannis st"
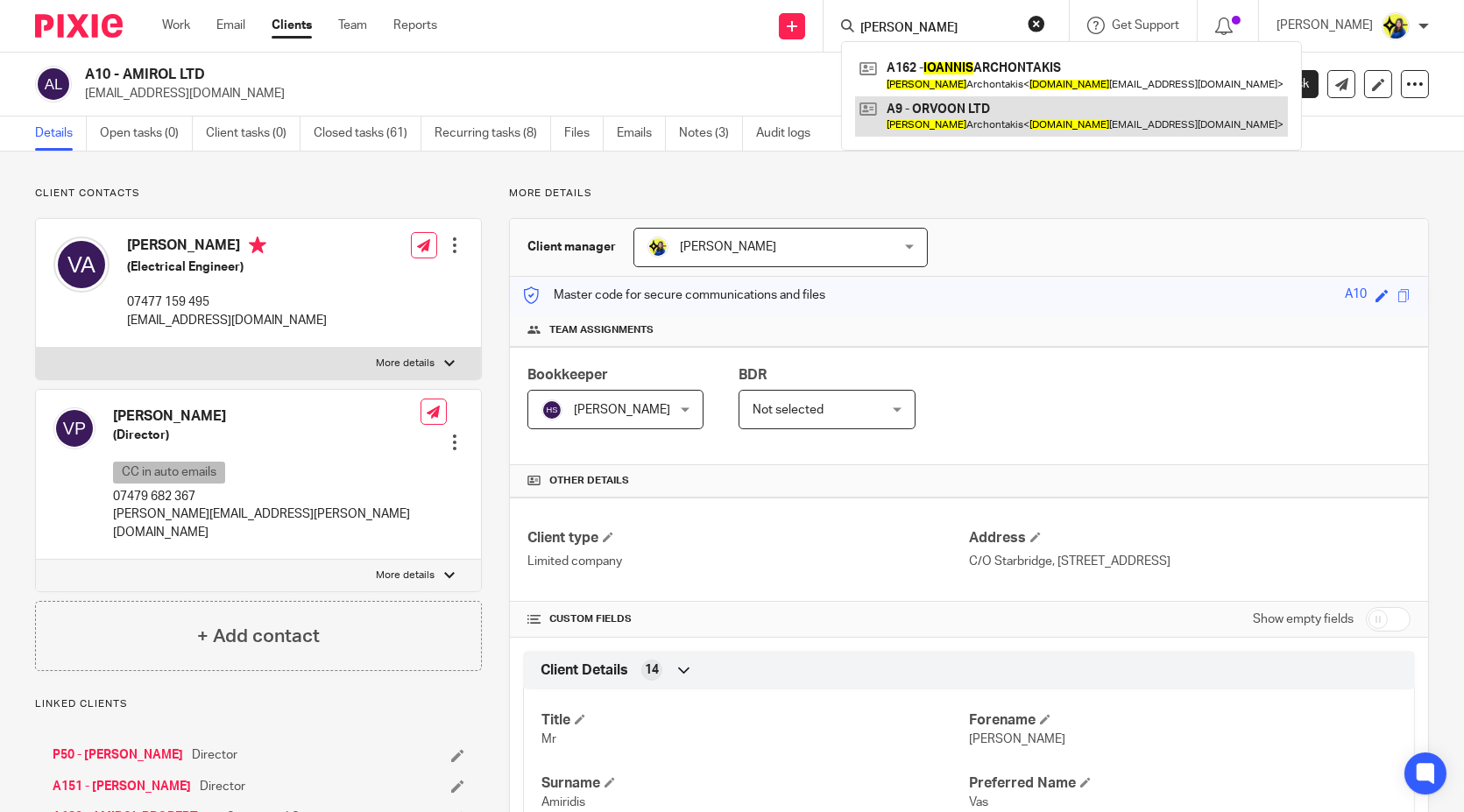
click at [1037, 105] on link at bounding box center [1072, 116] width 433 height 40
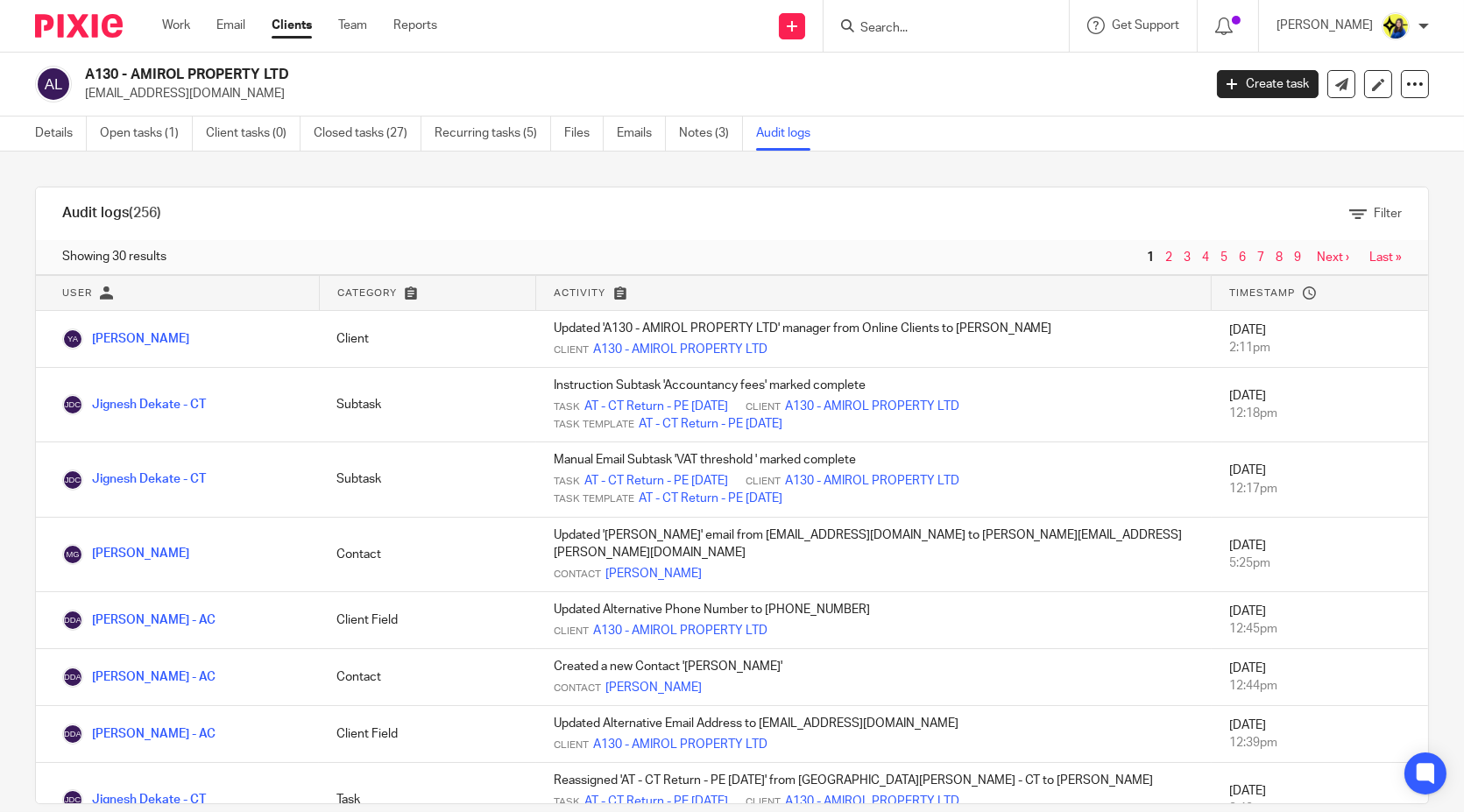
drag, startPoint x: 228, startPoint y: 103, endPoint x: 83, endPoint y: 104, distance: 145.0
click at [83, 104] on div "A130 - AMIROL PROPERTY LTD [EMAIL_ADDRESS][DOMAIN_NAME] Create task Update from…" at bounding box center [732, 84] width 1464 height 64
copy p "[EMAIL_ADDRESS][DOMAIN_NAME]"
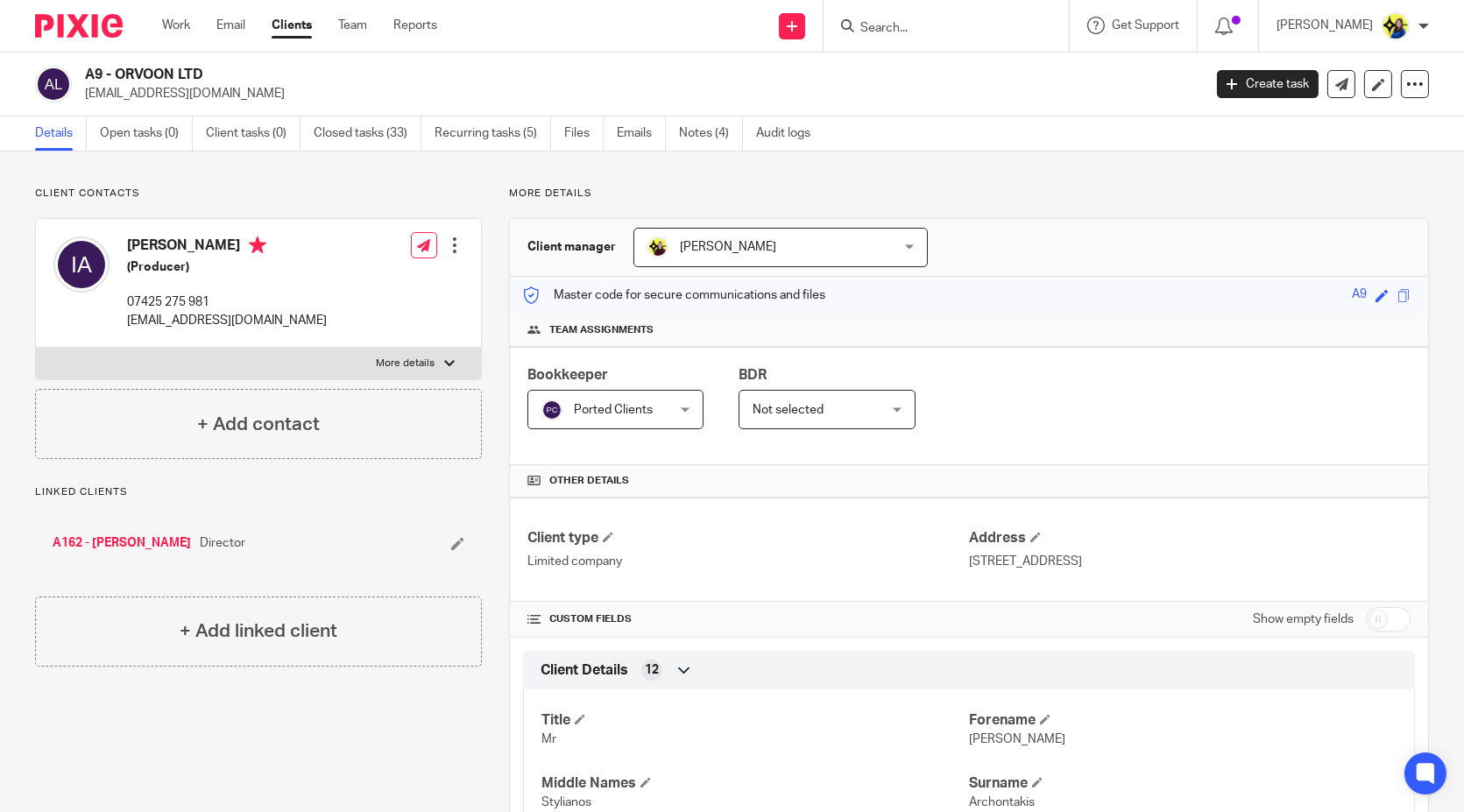
drag, startPoint x: 88, startPoint y: 68, endPoint x: 212, endPoint y: 72, distance: 124.1
click at [212, 72] on h2 "A9 - ORVOON LTD" at bounding box center [528, 74] width 885 height 18
copy h2 "A9 - ORVOON LTD"
drag, startPoint x: 86, startPoint y: 70, endPoint x: 365, endPoint y: 59, distance: 279.2
click at [365, 59] on div "A162 - [PERSON_NAME] [PERSON_NAME][EMAIL_ADDRESS][PERSON_NAME][DOMAIN_NAME] Cre…" at bounding box center [732, 84] width 1464 height 64
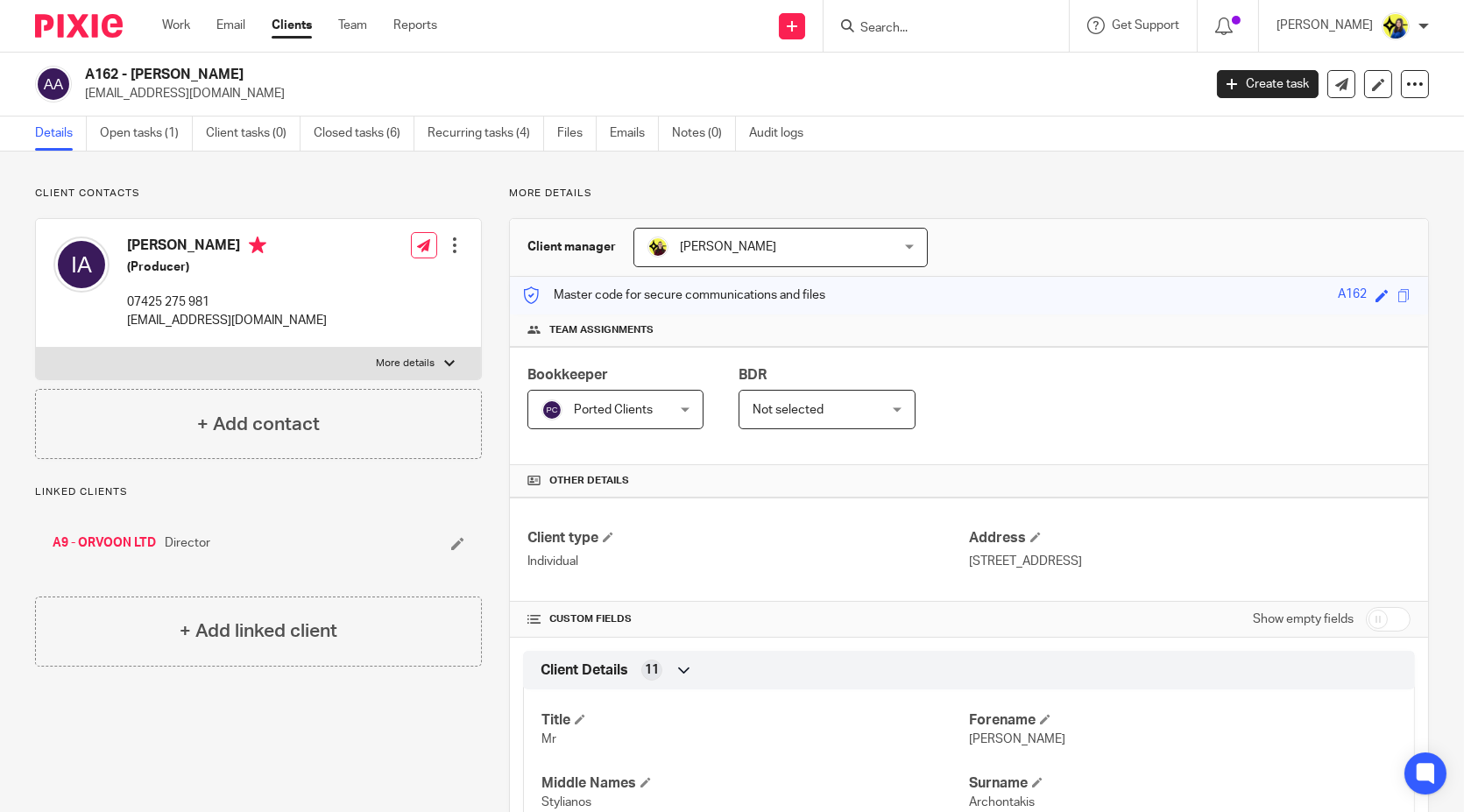
copy h2 "A162 - [PERSON_NAME]"
